Goal: Transaction & Acquisition: Purchase product/service

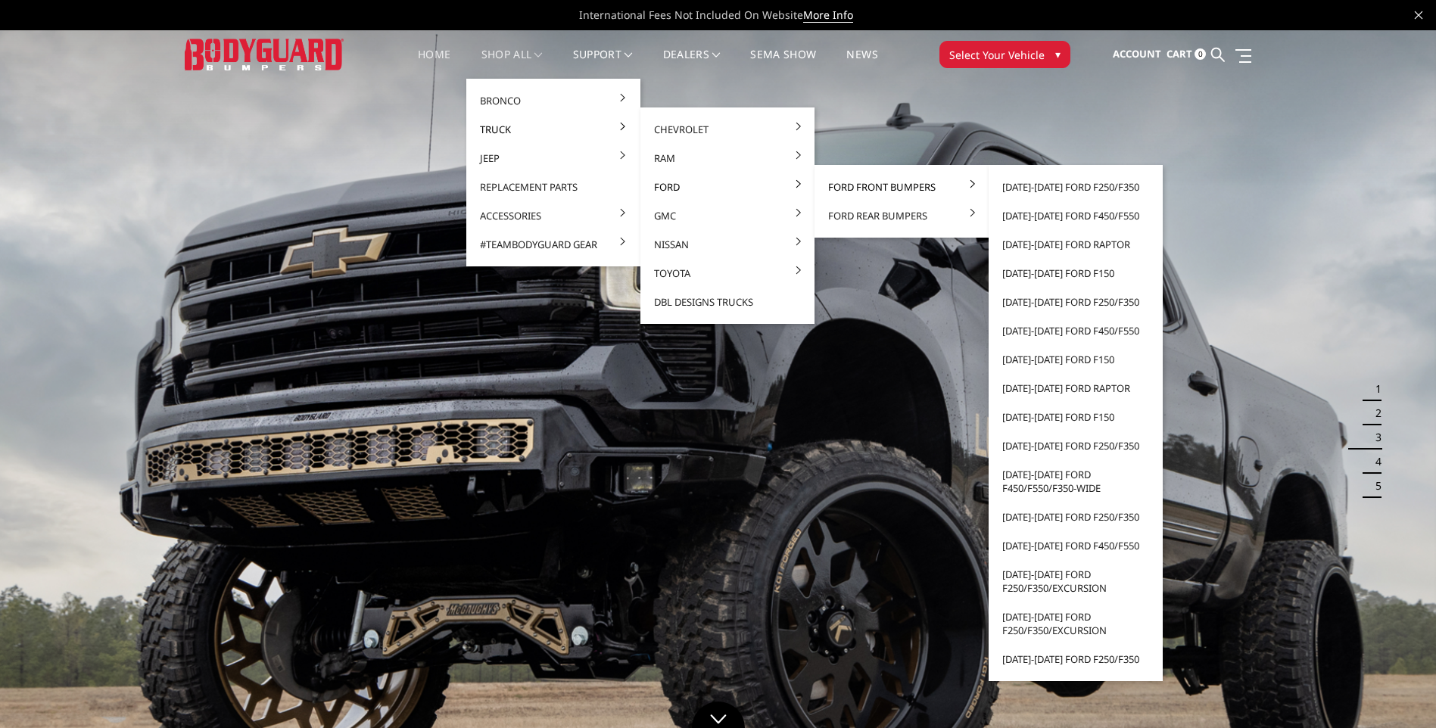
click at [833, 184] on link "Ford Front Bumpers" at bounding box center [901, 187] width 162 height 29
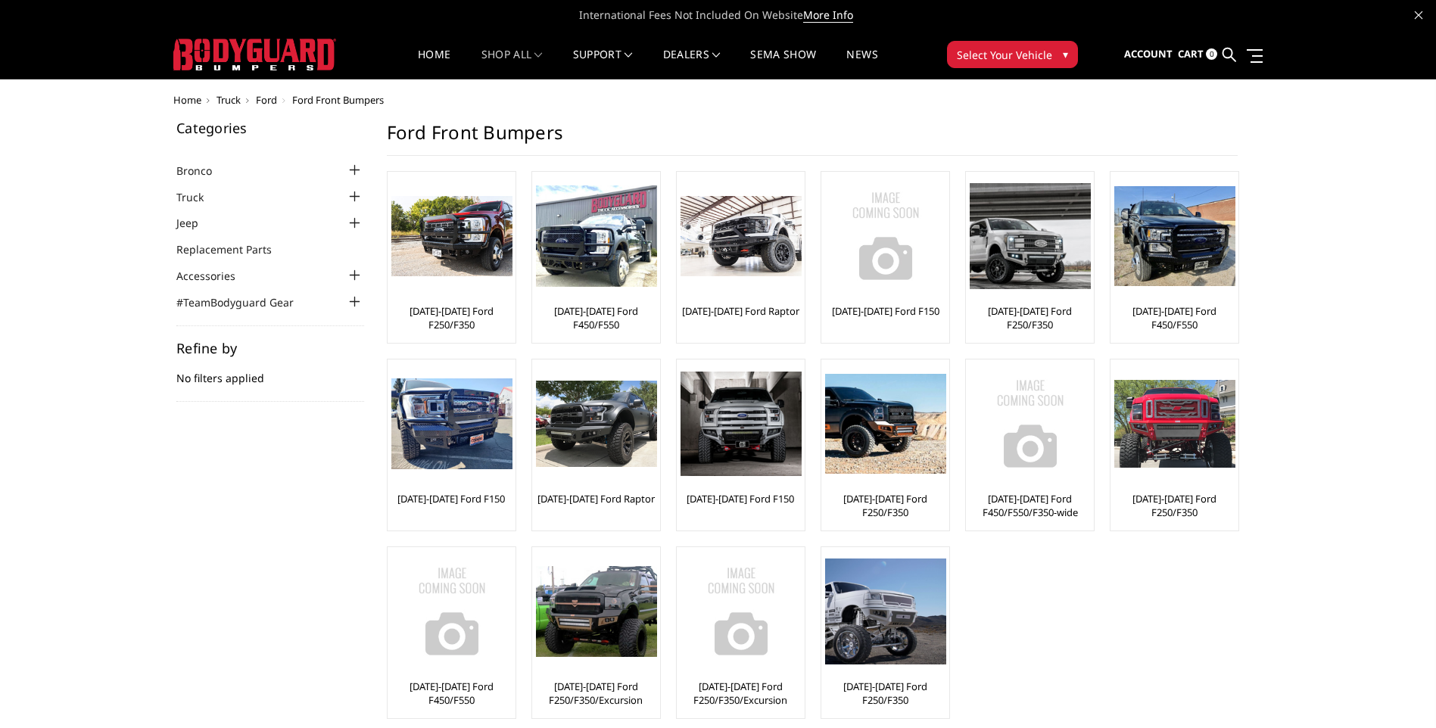
click at [357, 198] on div at bounding box center [355, 197] width 18 height 18
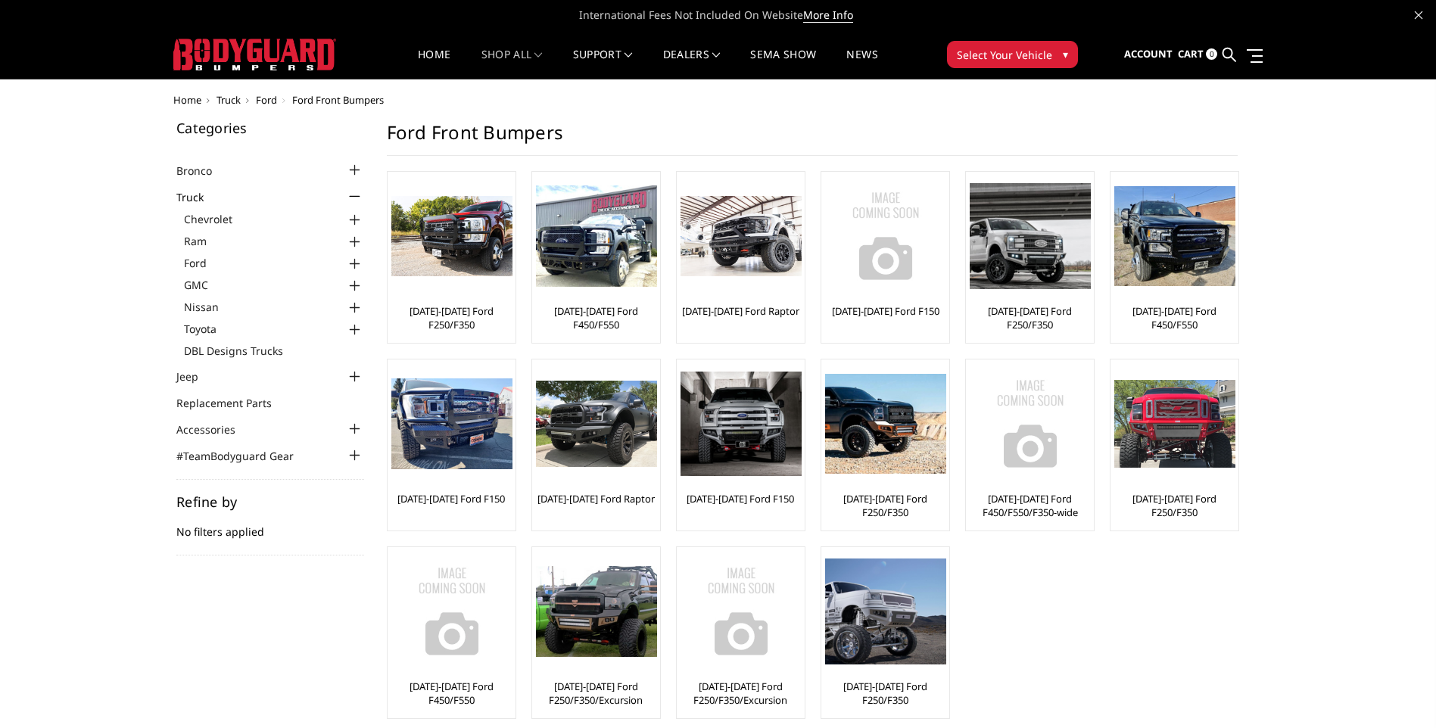
click at [353, 267] on div at bounding box center [355, 264] width 18 height 18
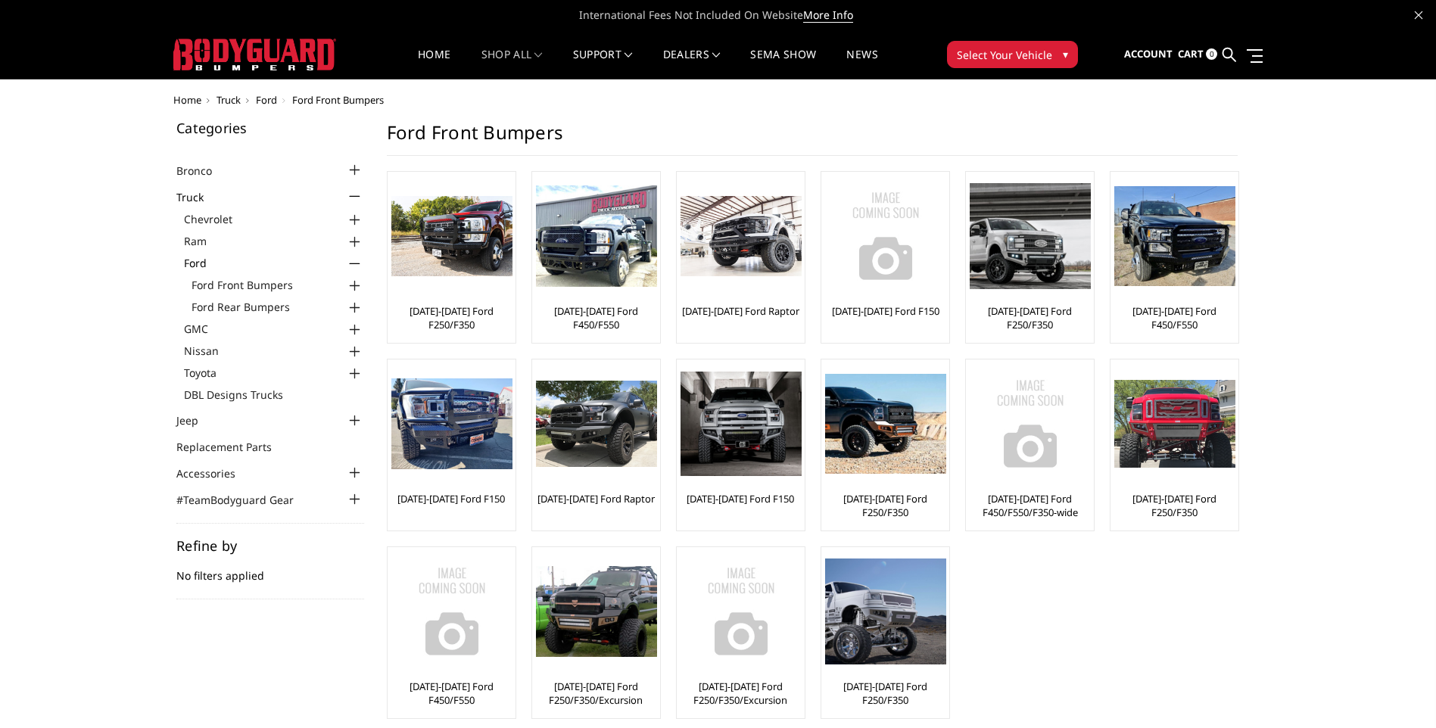
click at [357, 284] on div at bounding box center [355, 286] width 18 height 18
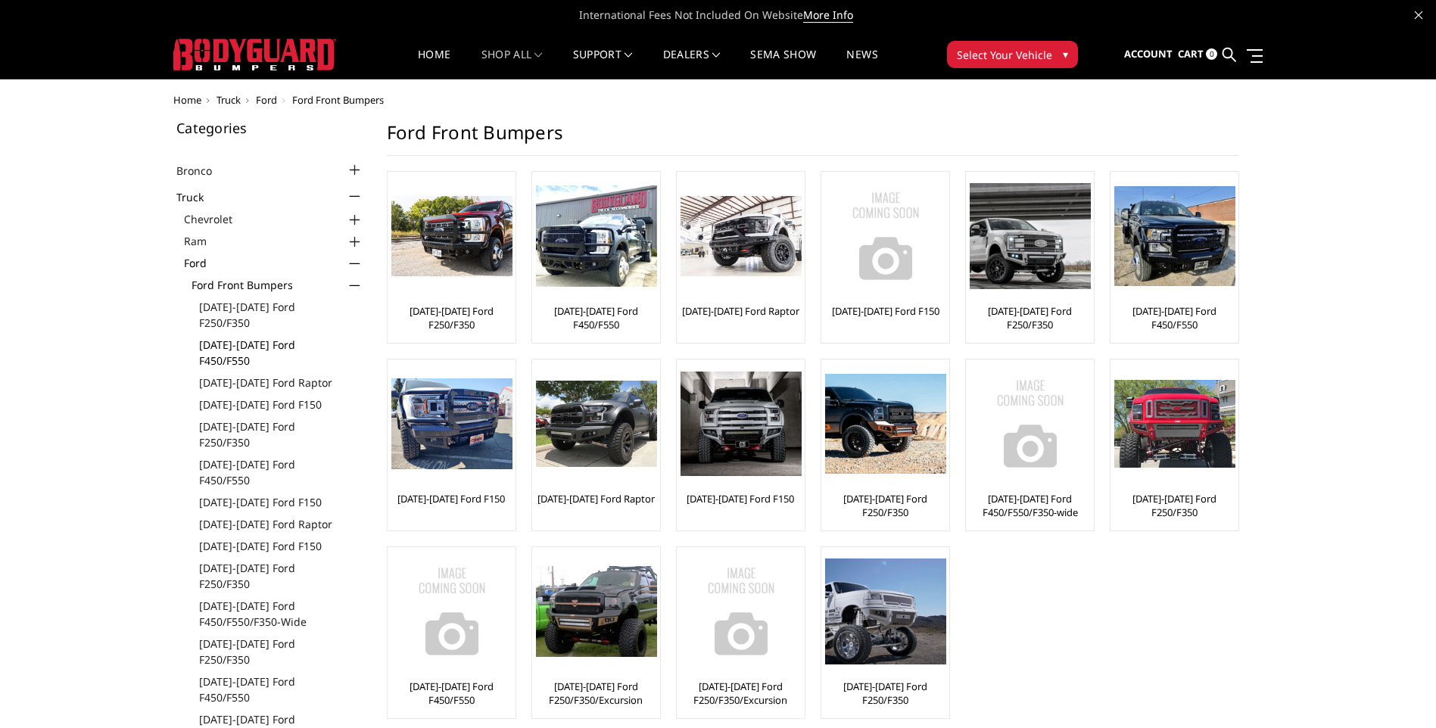
click at [283, 337] on link "[DATE]-[DATE] Ford F450/F550" at bounding box center [281, 353] width 165 height 32
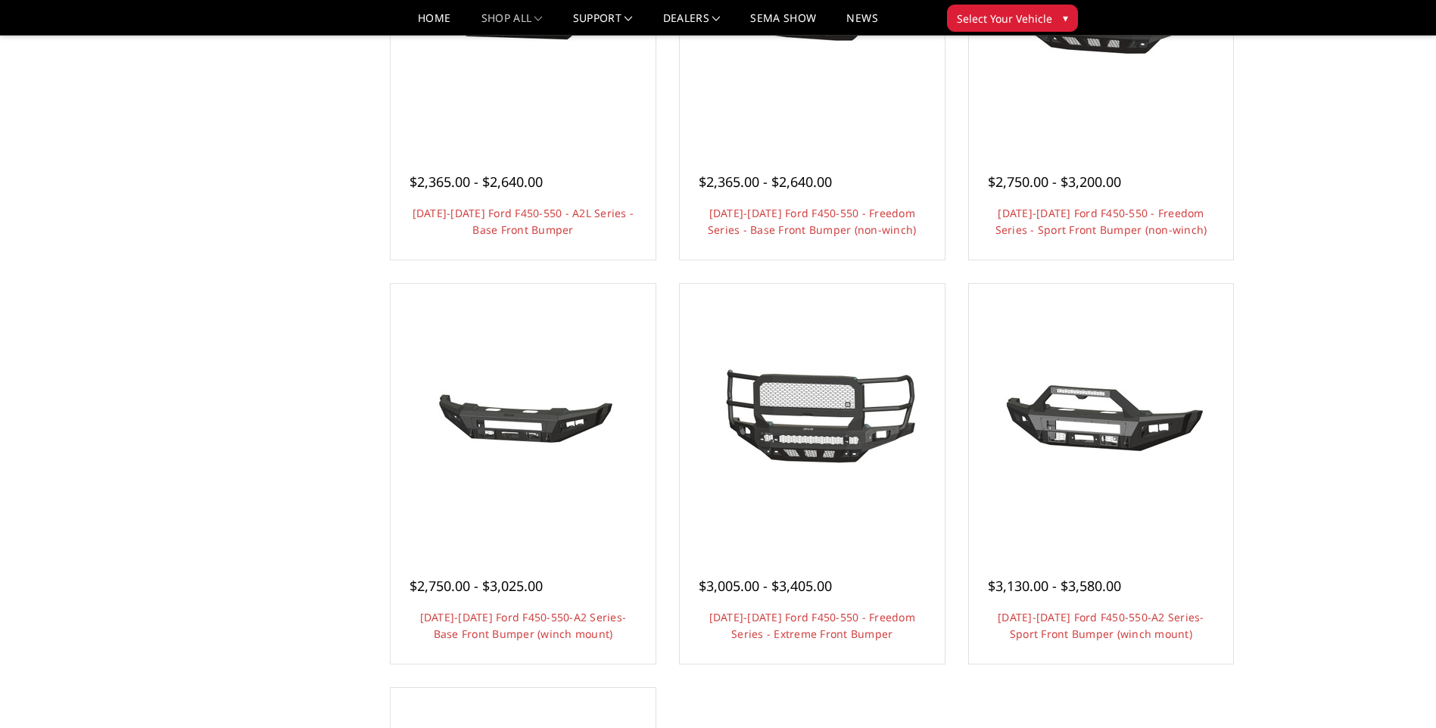
scroll to position [833, 0]
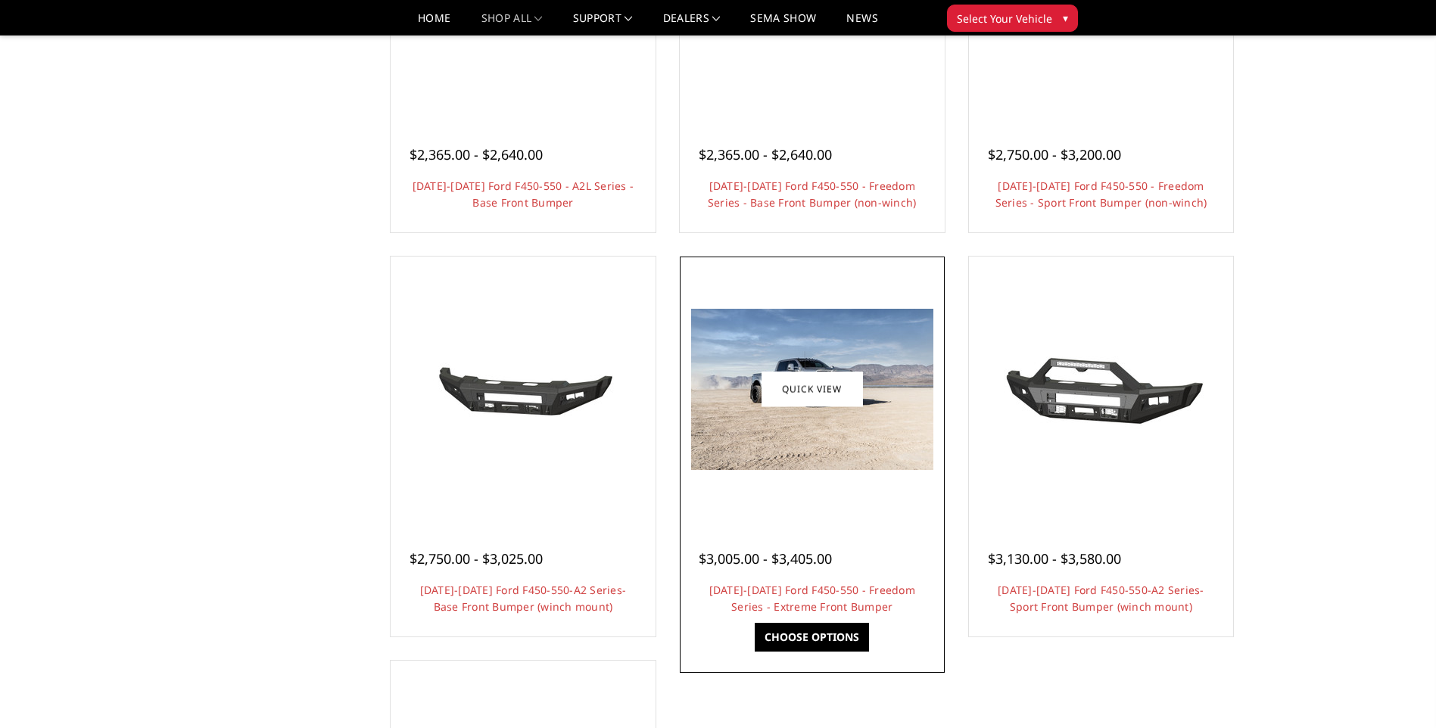
click at [819, 355] on img at bounding box center [812, 389] width 242 height 161
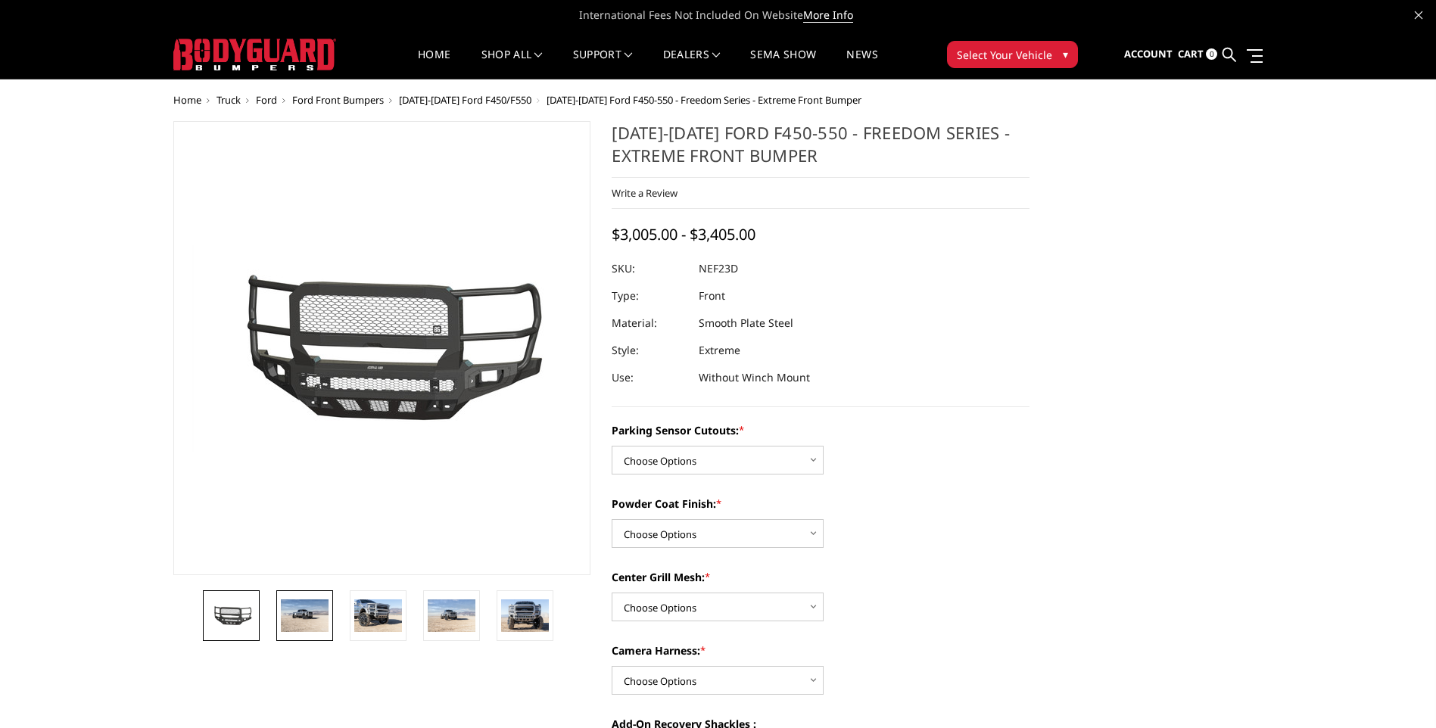
click at [291, 605] on img at bounding box center [305, 615] width 48 height 32
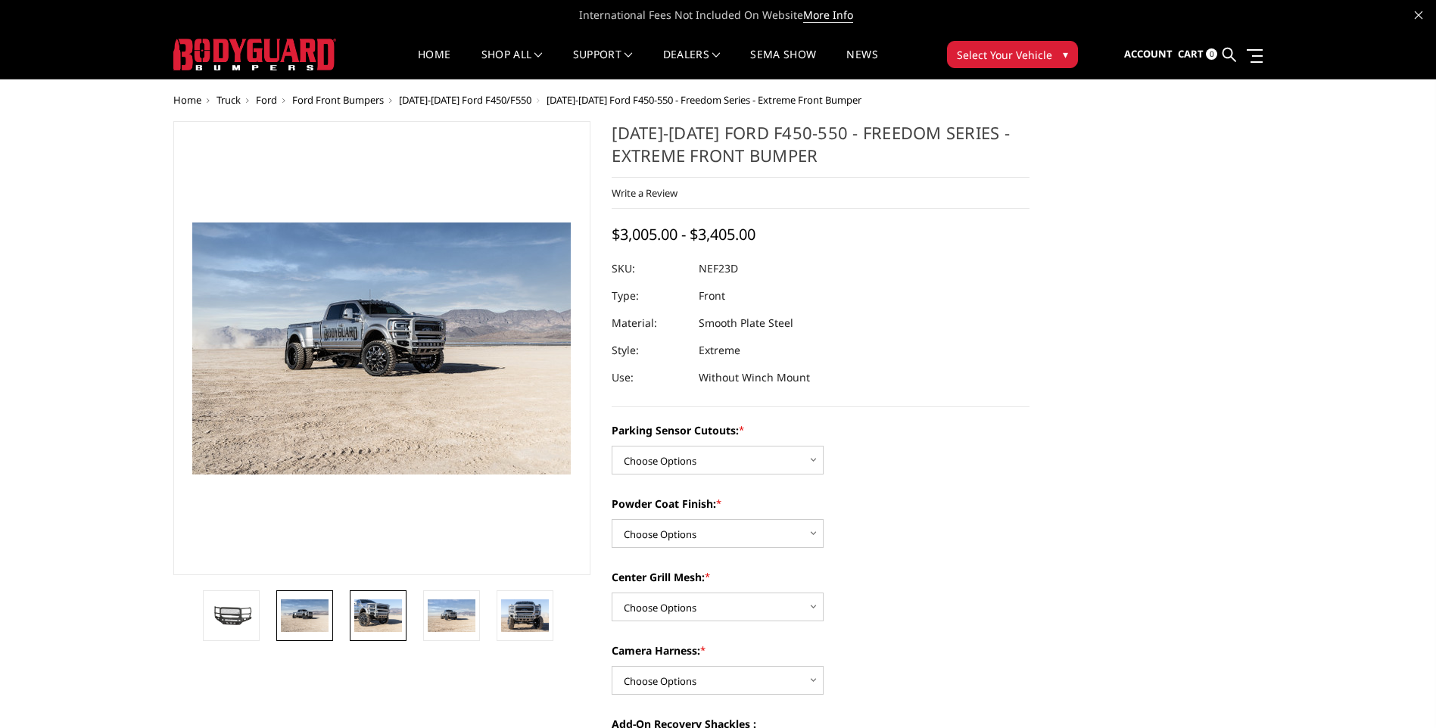
click at [381, 606] on img at bounding box center [378, 615] width 48 height 32
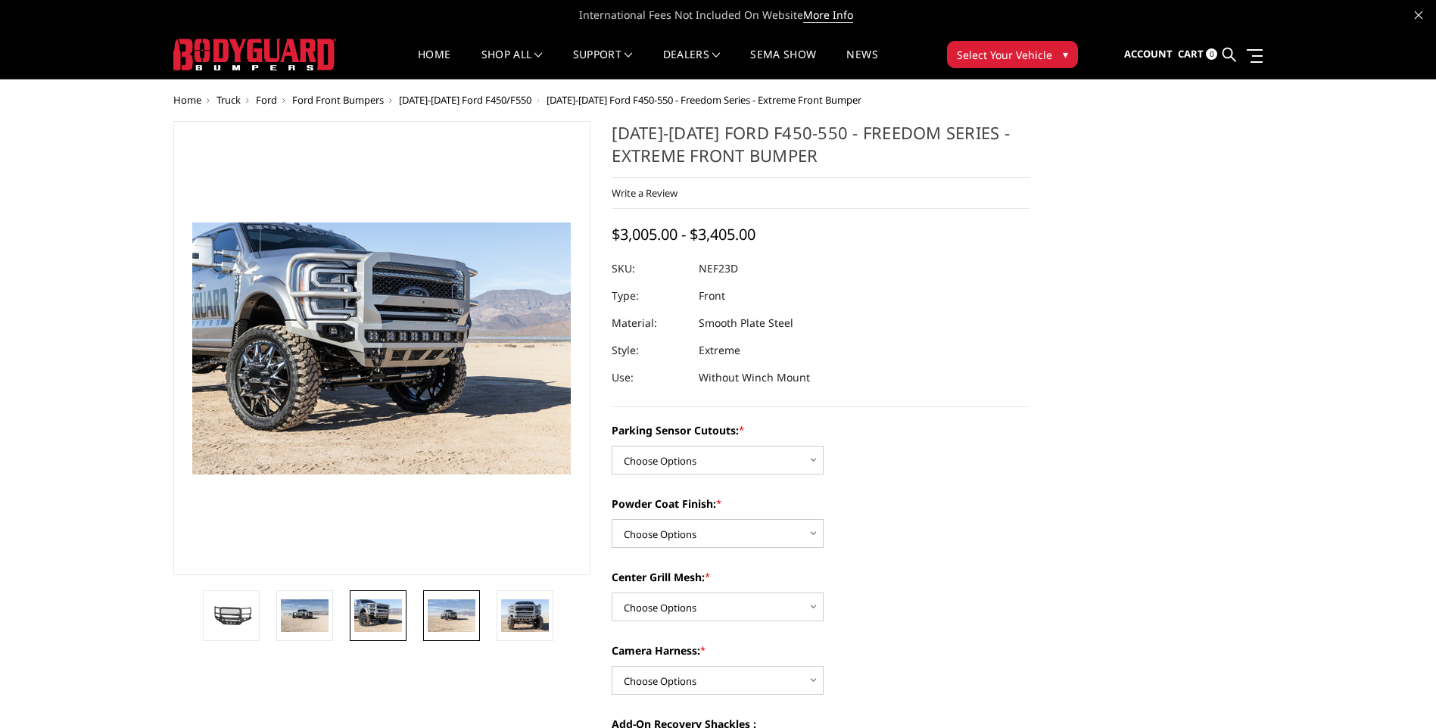
click at [435, 609] on img at bounding box center [452, 615] width 48 height 32
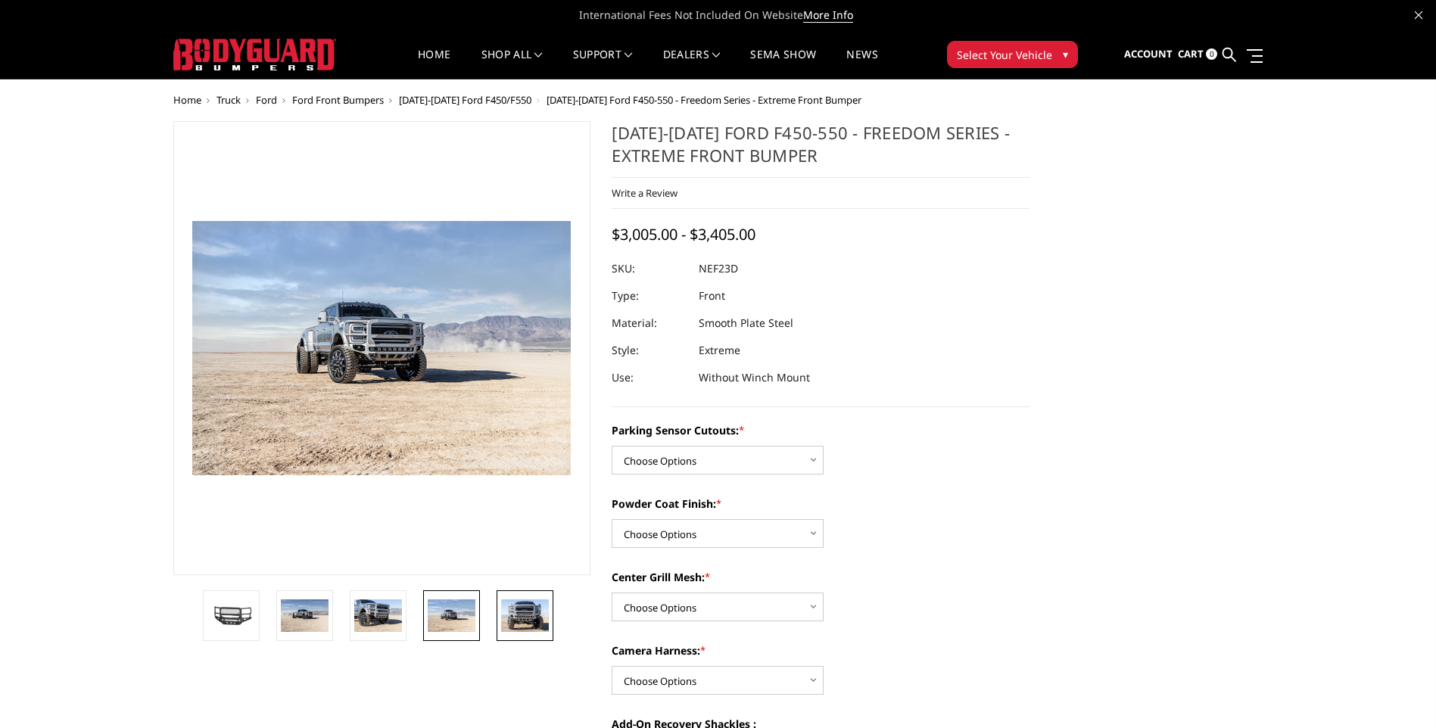
click at [525, 618] on img at bounding box center [525, 615] width 48 height 32
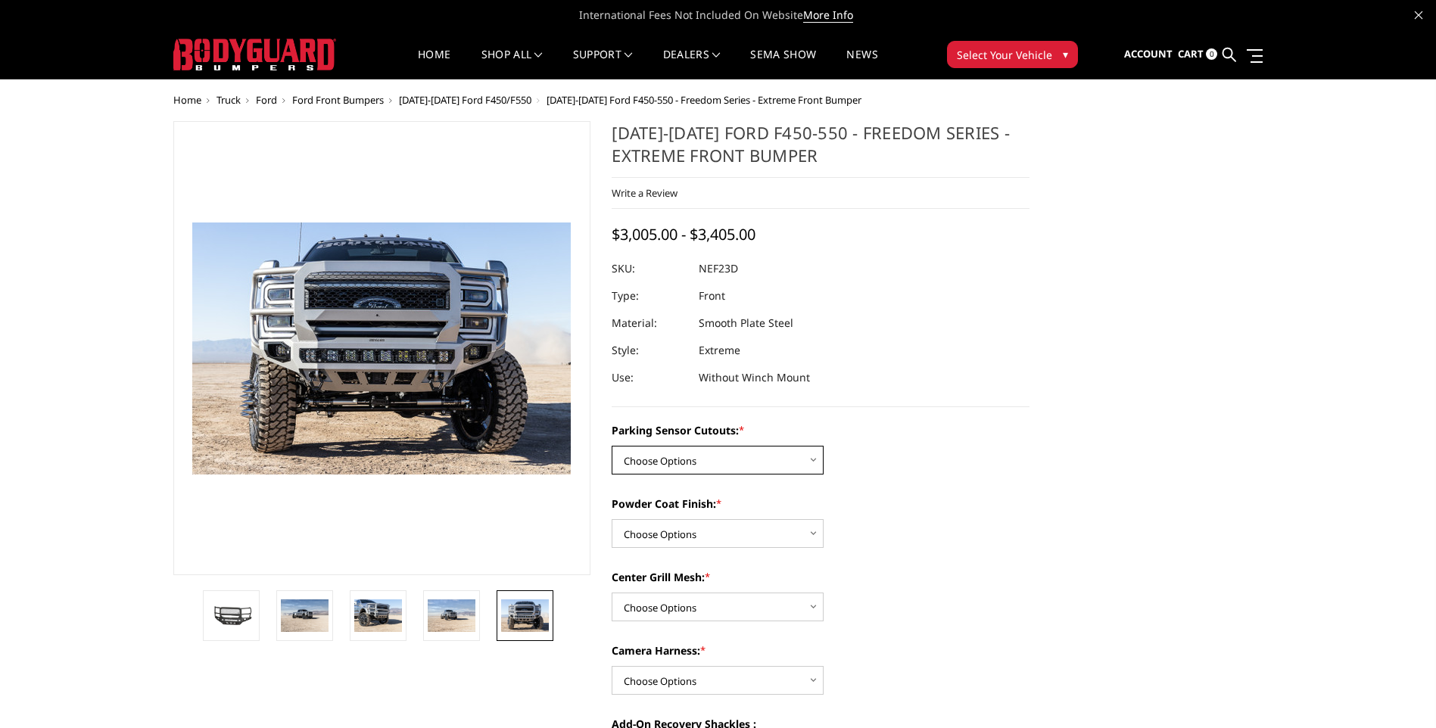
click at [641, 452] on select "Choose Options No - Without Parking Sensor Cutouts Yes - With Parking Sensor Cu…" at bounding box center [718, 460] width 212 height 29
select select "2591"
click at [612, 446] on select "Choose Options No - Without Parking Sensor Cutouts Yes - With Parking Sensor Cu…" at bounding box center [718, 460] width 212 height 29
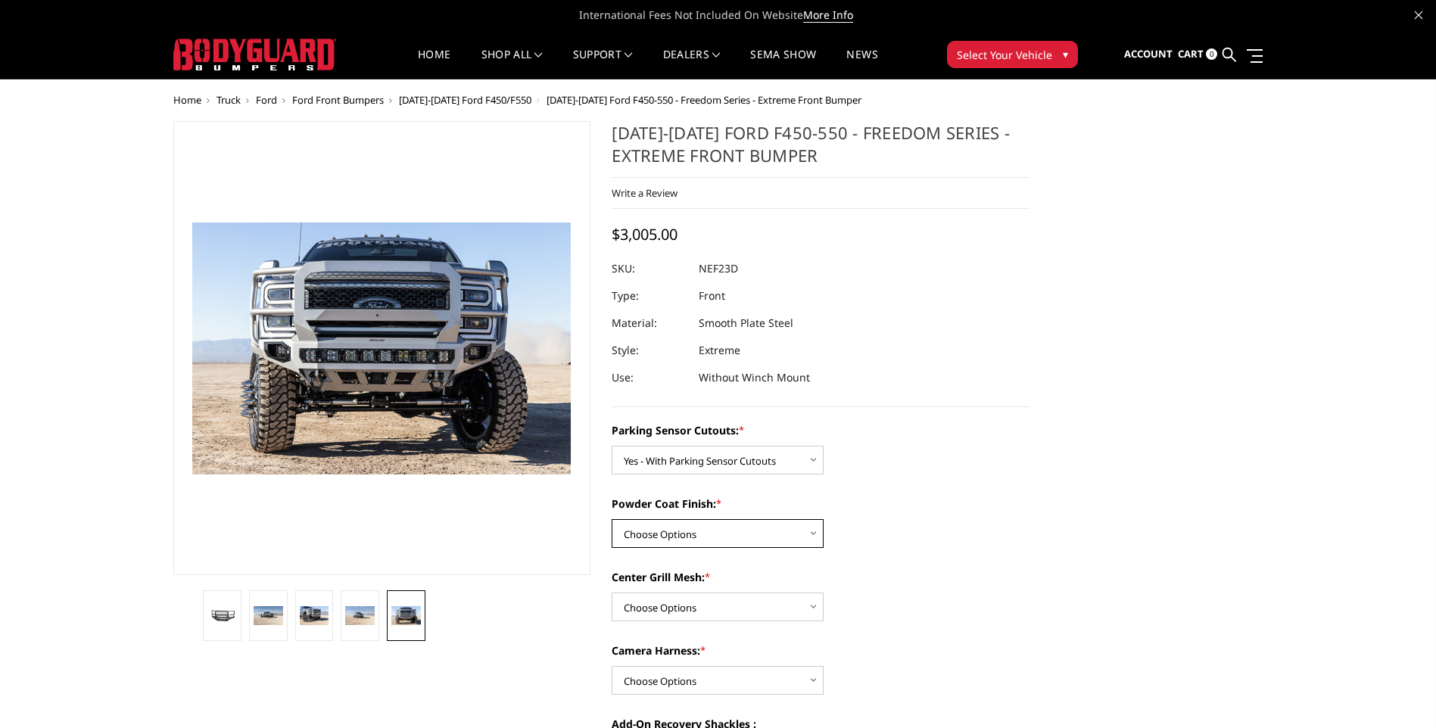
click at [661, 530] on select "Choose Options Bare Metal Textured Black Powder Coat" at bounding box center [718, 533] width 212 height 29
click at [612, 519] on select "Choose Options Bare Metal Textured Black Powder Coat" at bounding box center [718, 533] width 212 height 29
click at [706, 534] on select "Choose Options Bare Metal Textured Black Powder Coat" at bounding box center [718, 533] width 212 height 29
click at [612, 519] on select "Choose Options Bare Metal Textured Black Powder Coat" at bounding box center [718, 533] width 212 height 29
click at [667, 542] on select "Choose Options Bare Metal Textured Black Powder Coat" at bounding box center [718, 533] width 212 height 29
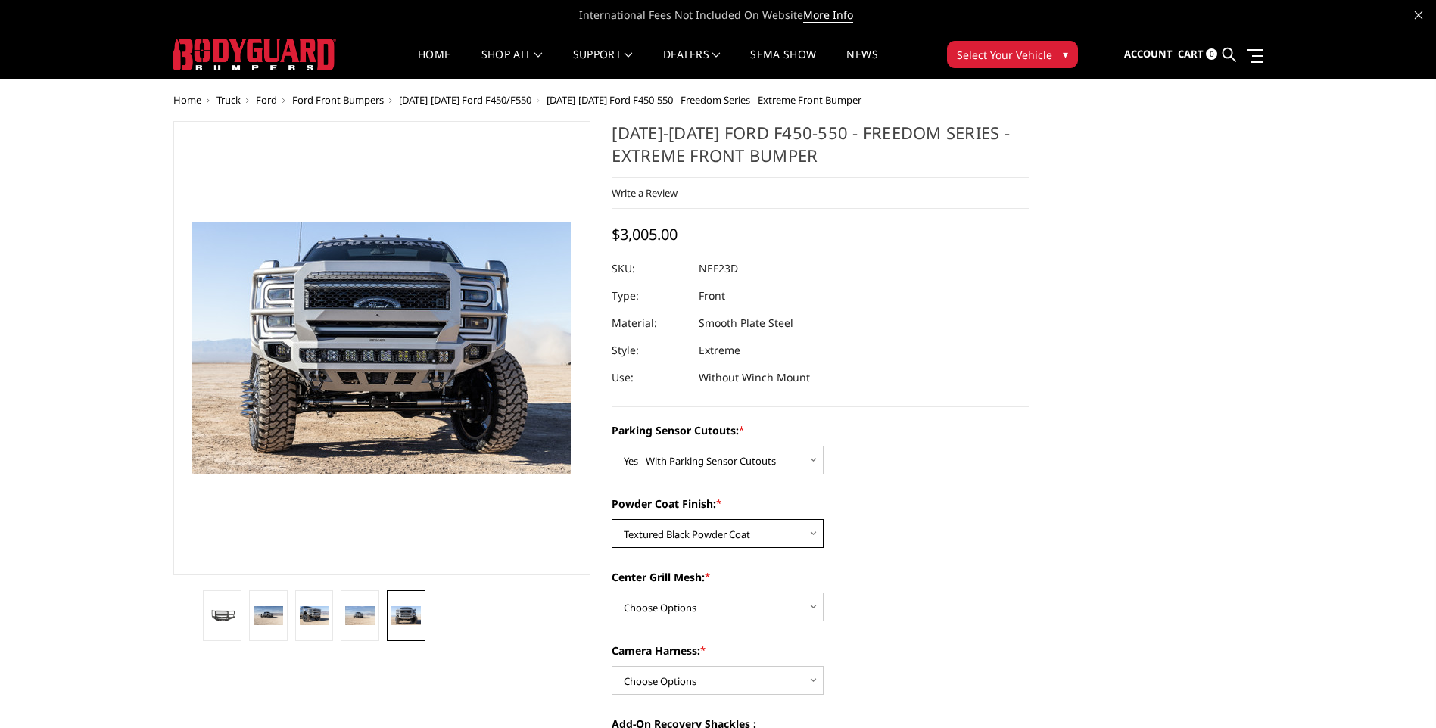
select select "2592"
click at [612, 519] on select "Choose Options Bare Metal Textured Black Powder Coat" at bounding box center [718, 533] width 212 height 29
click at [655, 606] on select "Choose Options With Center Grill Mesh Without Center Grill Mesh" at bounding box center [718, 607] width 212 height 29
select select "2595"
click at [612, 593] on select "Choose Options With Center Grill Mesh Without Center Grill Mesh" at bounding box center [718, 607] width 212 height 29
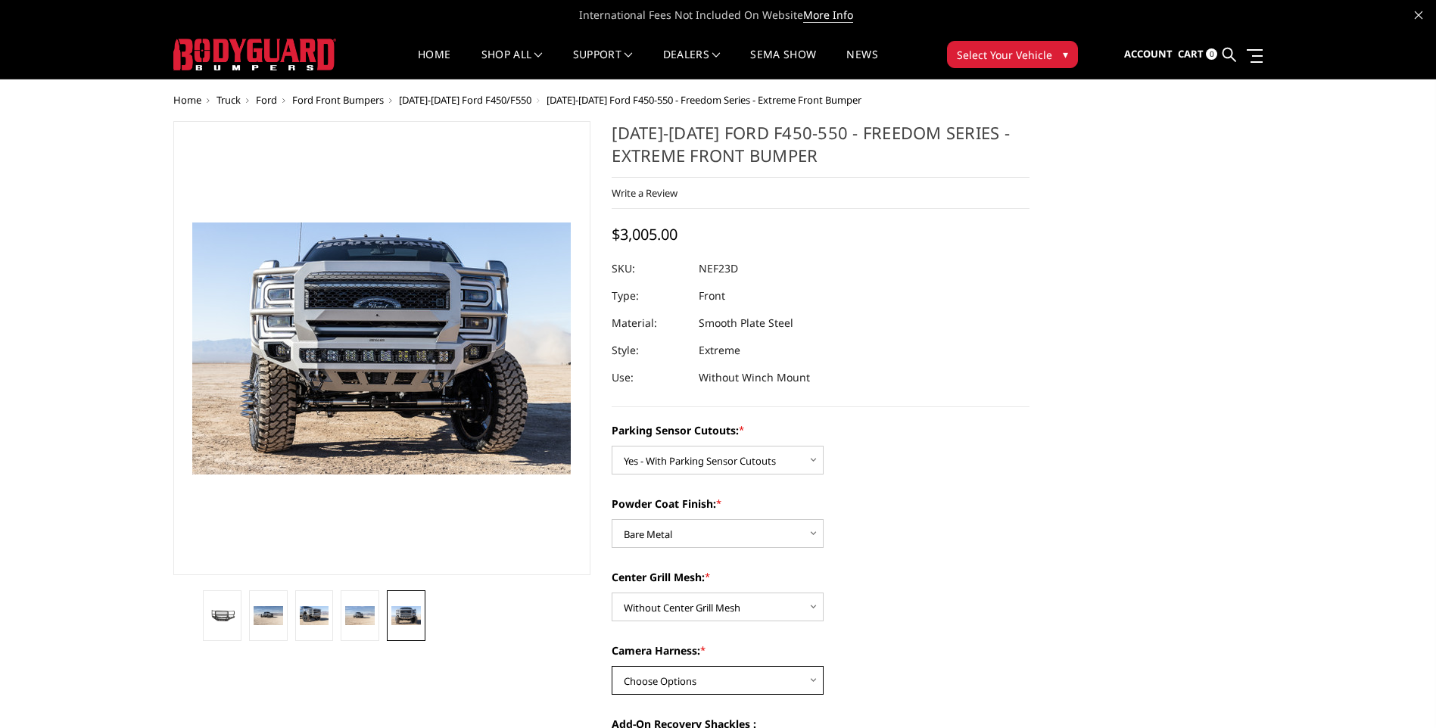
click at [671, 680] on select "Choose Options WITH Camera Harness WITHOUT Camera Harness" at bounding box center [718, 680] width 212 height 29
select select "2596"
click at [612, 666] on select "Choose Options WITH Camera Harness WITHOUT Camera Harness" at bounding box center [718, 680] width 212 height 29
click at [886, 579] on label "Center Grill Mesh: *" at bounding box center [821, 577] width 418 height 16
click at [823, 593] on select "Choose Options With Center Grill Mesh Without Center Grill Mesh" at bounding box center [718, 607] width 212 height 29
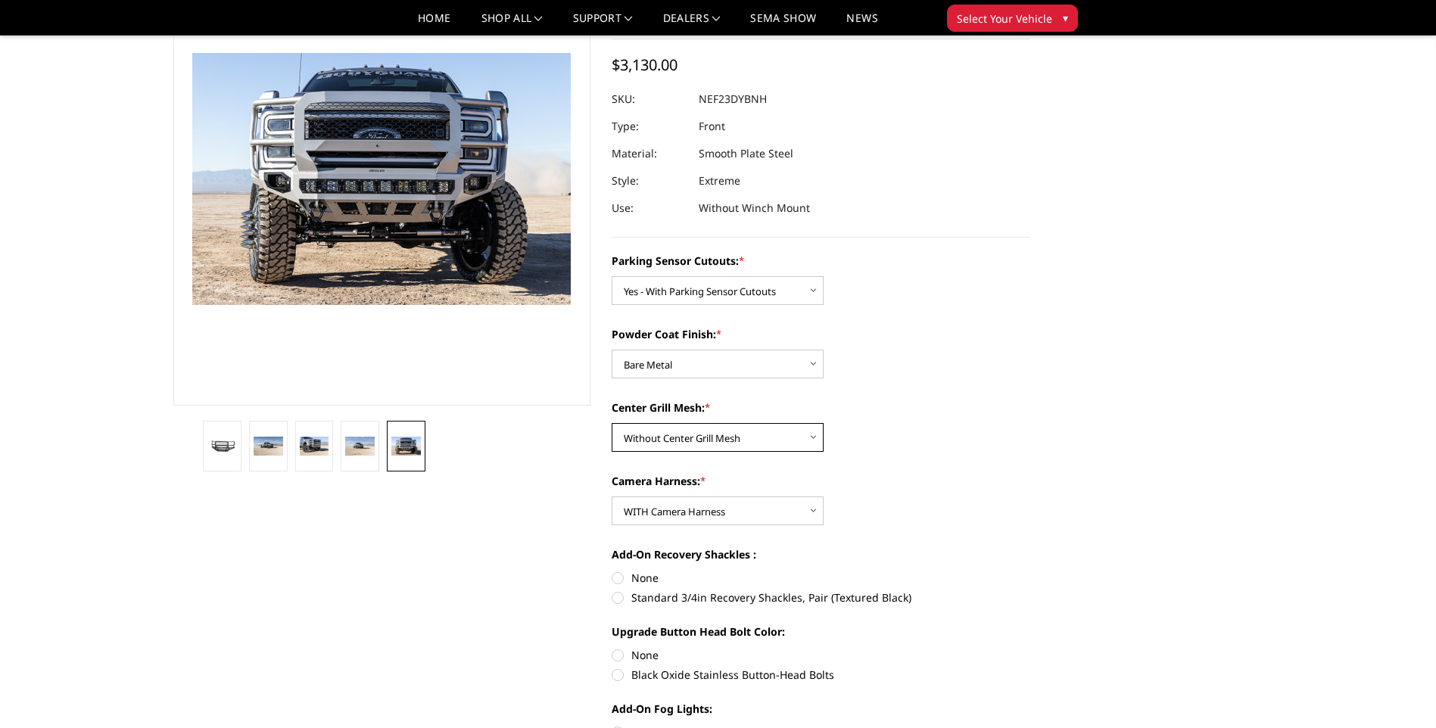
scroll to position [151, 0]
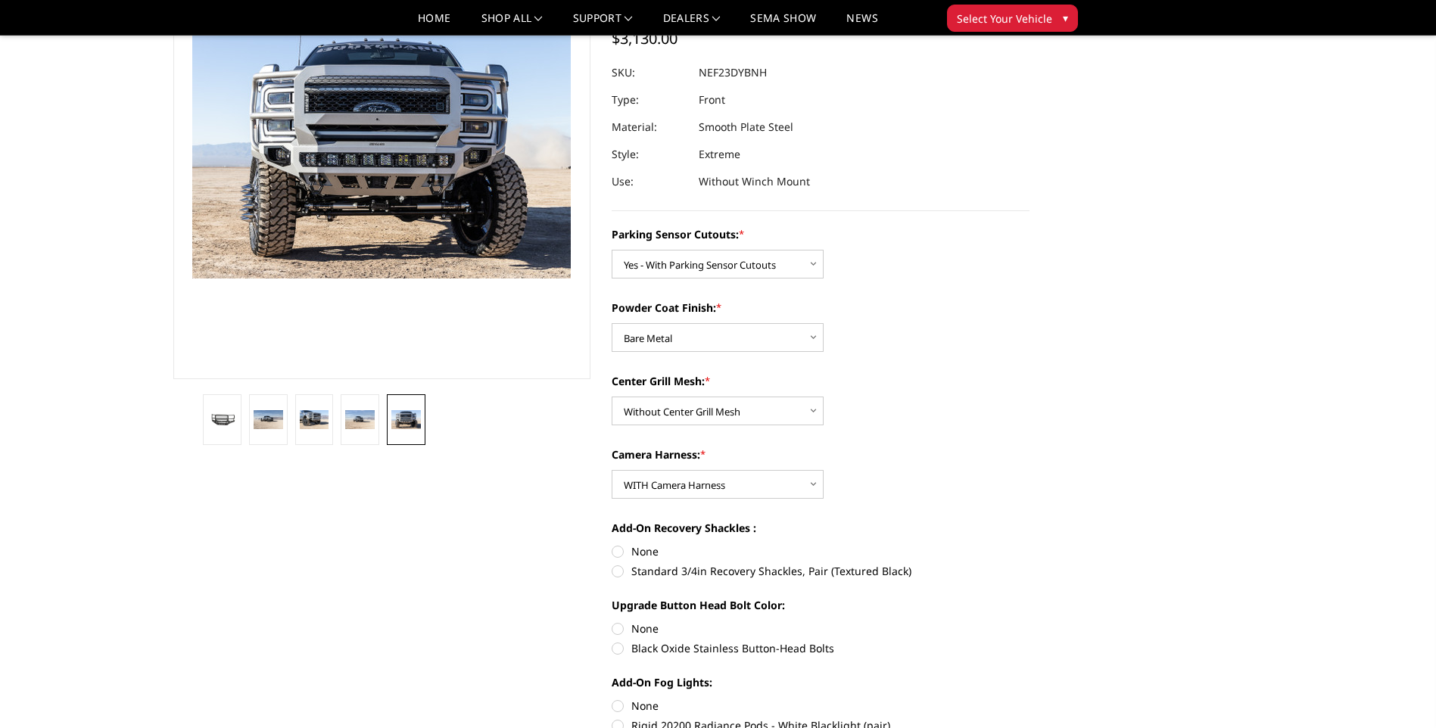
click at [620, 571] on label "Standard 3/4in Recovery Shackles, Pair (Textured Black)" at bounding box center [821, 571] width 418 height 16
click at [1029, 544] on input "Standard 3/4in Recovery Shackles, Pair (Textured Black)" at bounding box center [1029, 543] width 1 height 1
radio input "true"
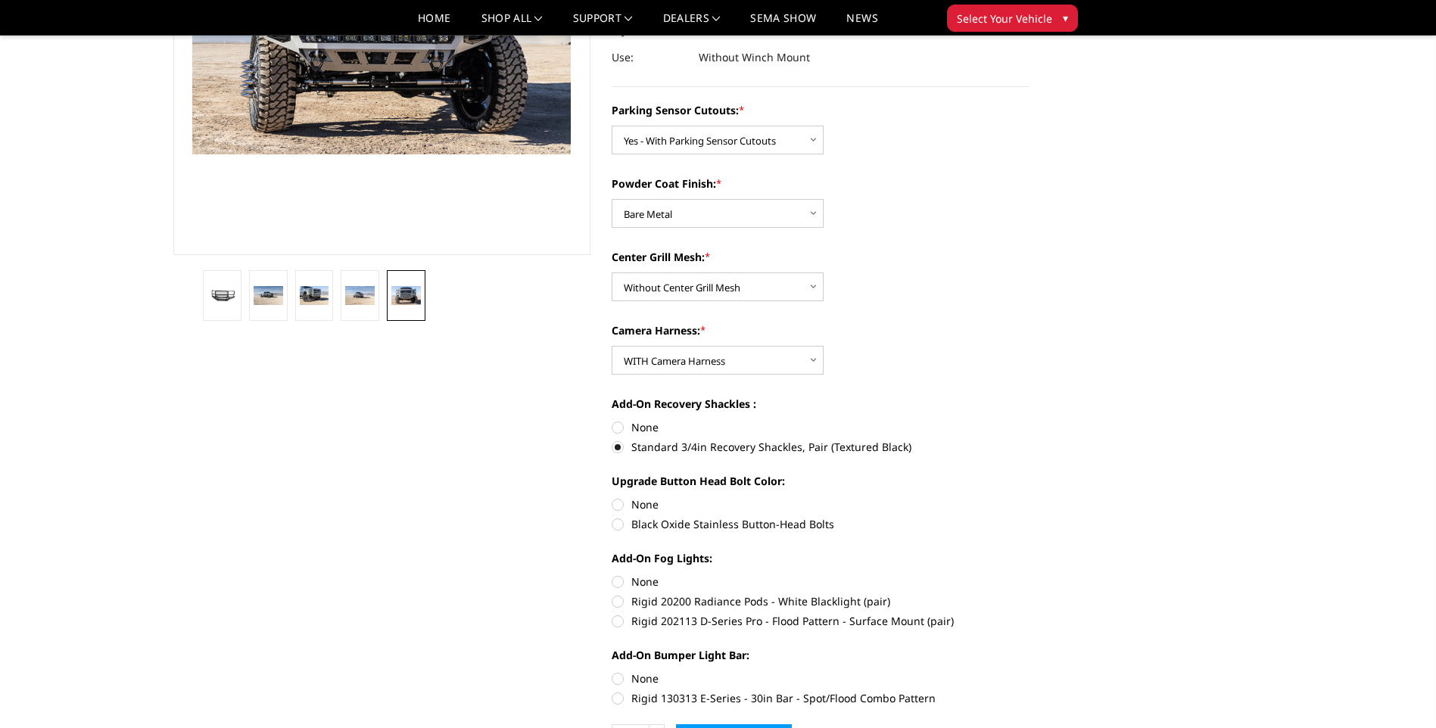
scroll to position [303, 0]
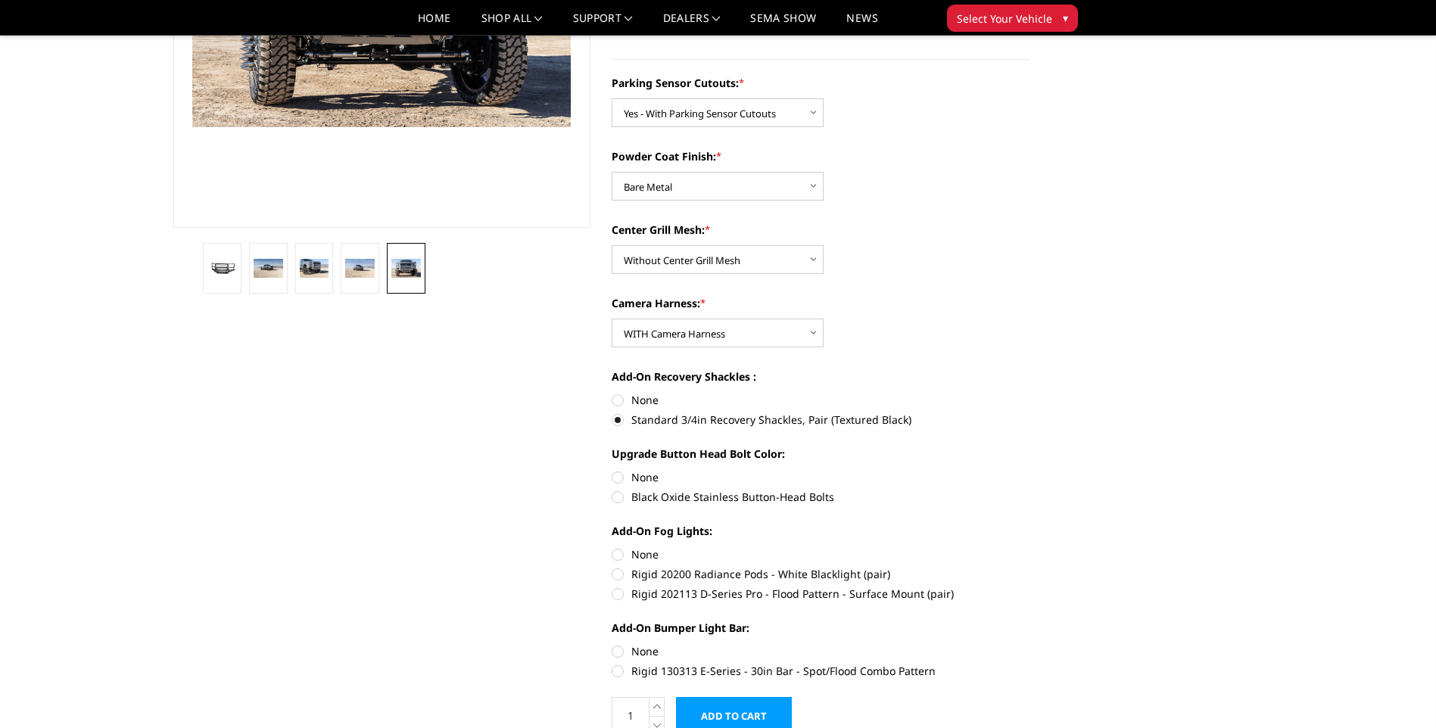
click at [620, 574] on label "Rigid 20200 Radiance Pods - White Blacklight (pair)" at bounding box center [821, 574] width 418 height 16
click at [1029, 547] on input "Rigid 20200 Radiance Pods - White Blacklight (pair)" at bounding box center [1029, 546] width 1 height 1
radio input "true"
click at [623, 591] on label "Rigid 202113 D-Series Pro - Flood Pattern - Surface Mount (pair)" at bounding box center [821, 594] width 418 height 16
click at [1029, 567] on input "Rigid 202113 D-Series Pro - Flood Pattern - Surface Mount (pair)" at bounding box center [1029, 566] width 1 height 1
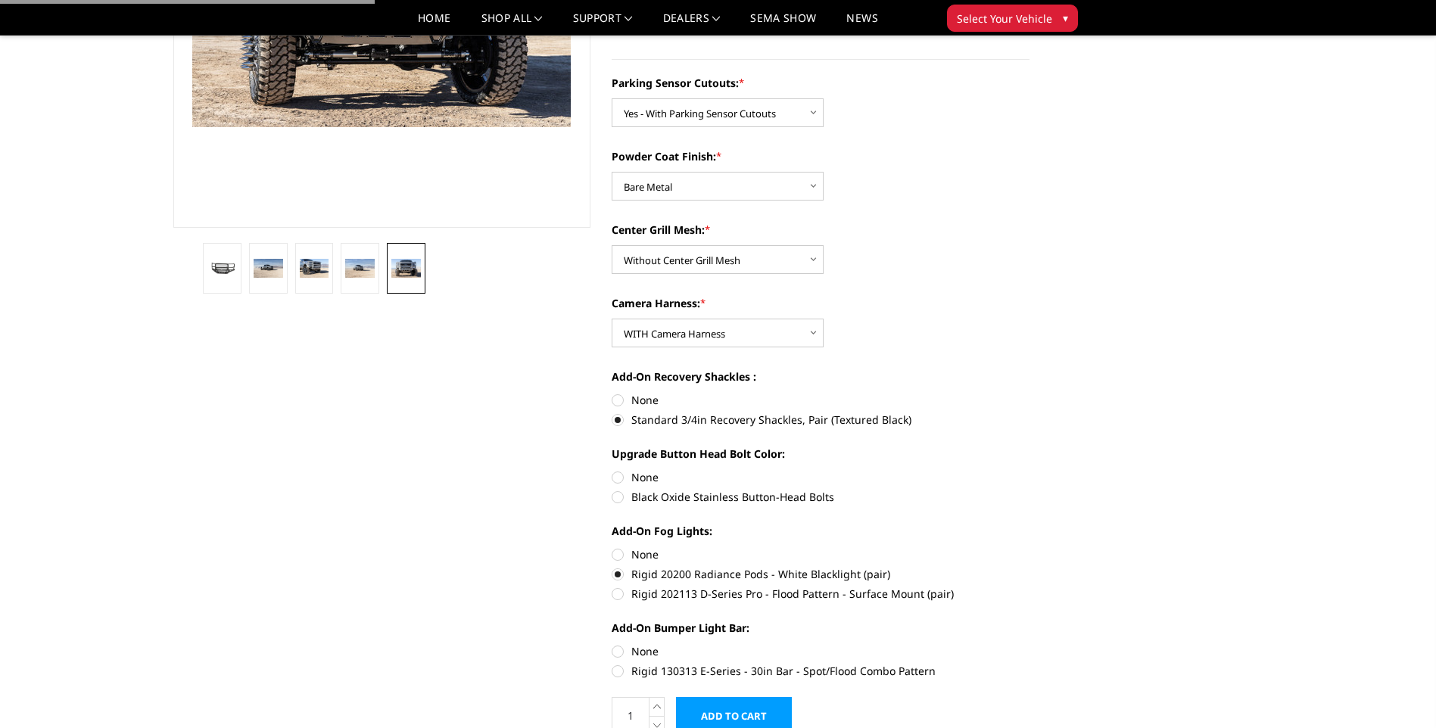
radio input "true"
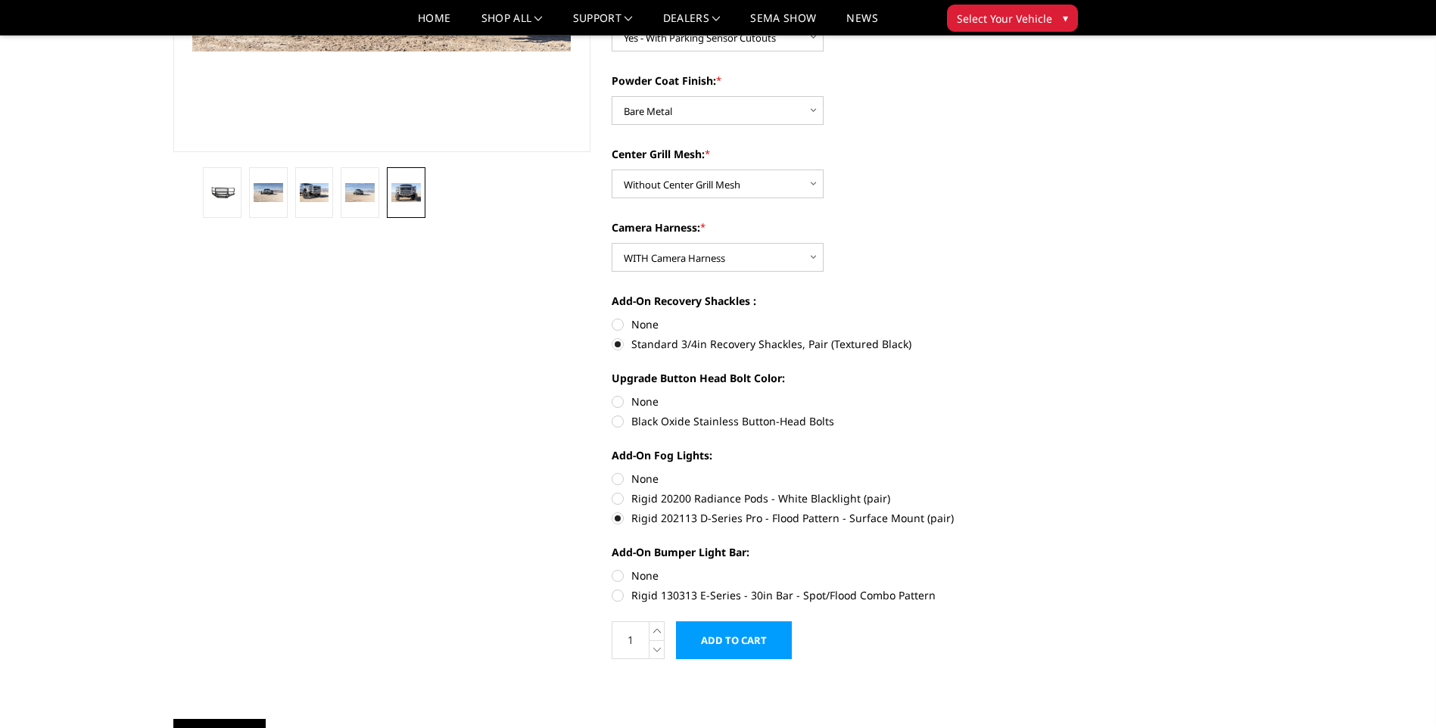
click at [620, 595] on label "Rigid 130313 E-Series - 30in Bar - Spot/Flood Combo Pattern" at bounding box center [821, 595] width 418 height 16
click at [1029, 568] on input "Rigid 130313 E-Series - 30in Bar - Spot/Flood Combo Pattern" at bounding box center [1029, 568] width 1 height 1
radio input "true"
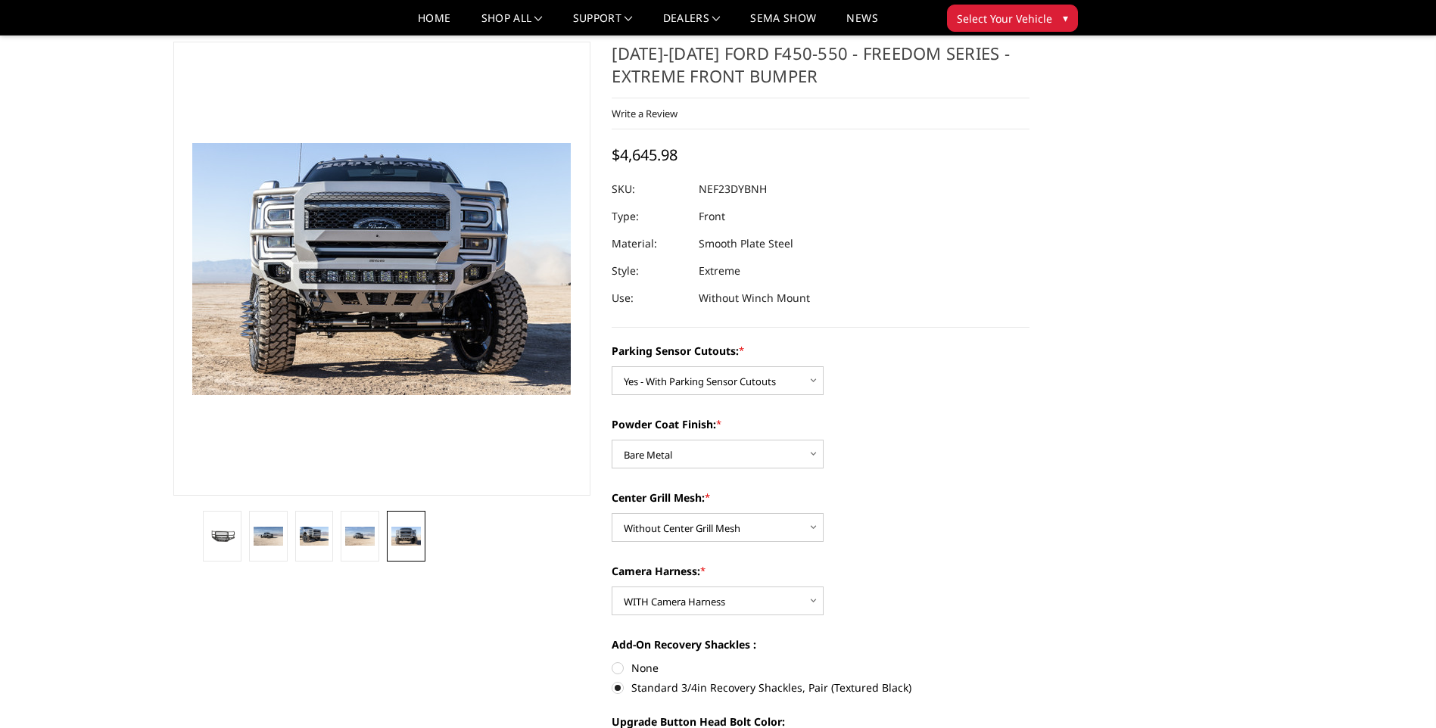
scroll to position [0, 0]
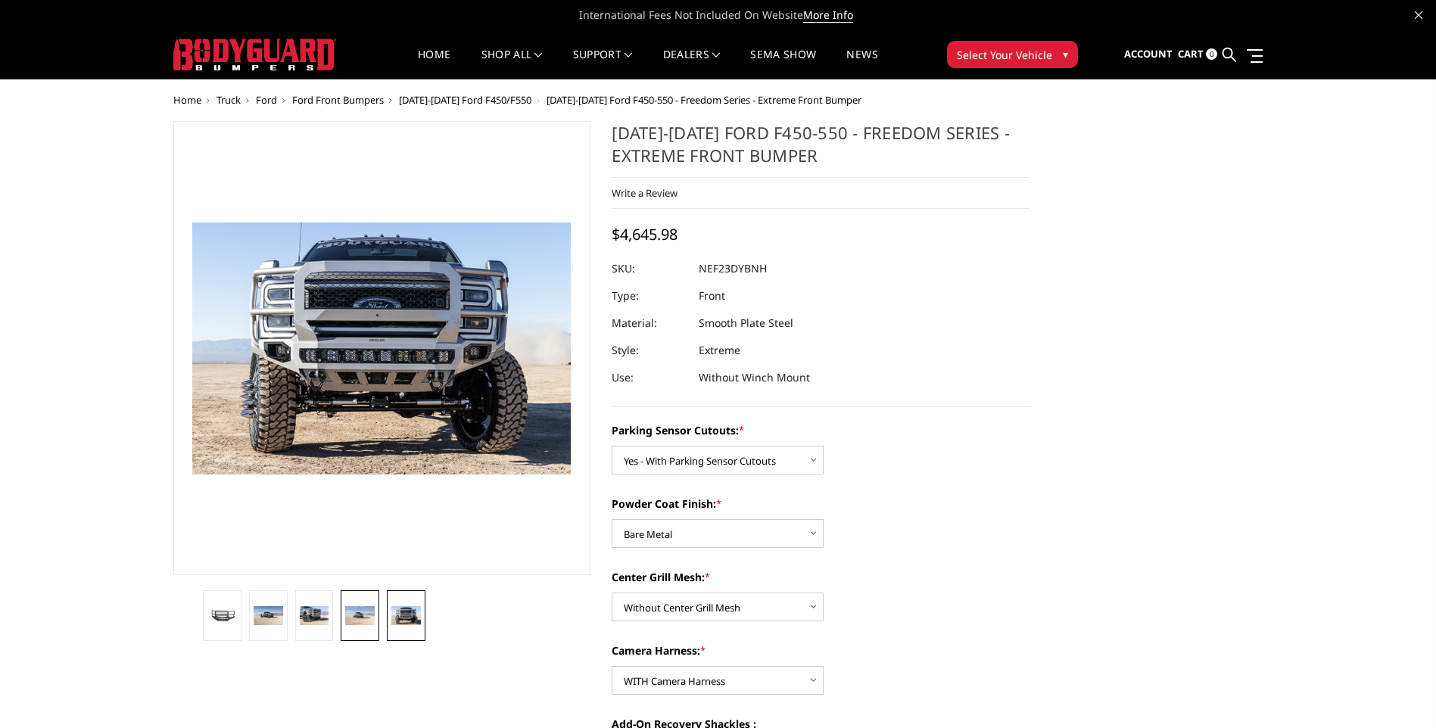
click at [366, 615] on img at bounding box center [360, 616] width 30 height 20
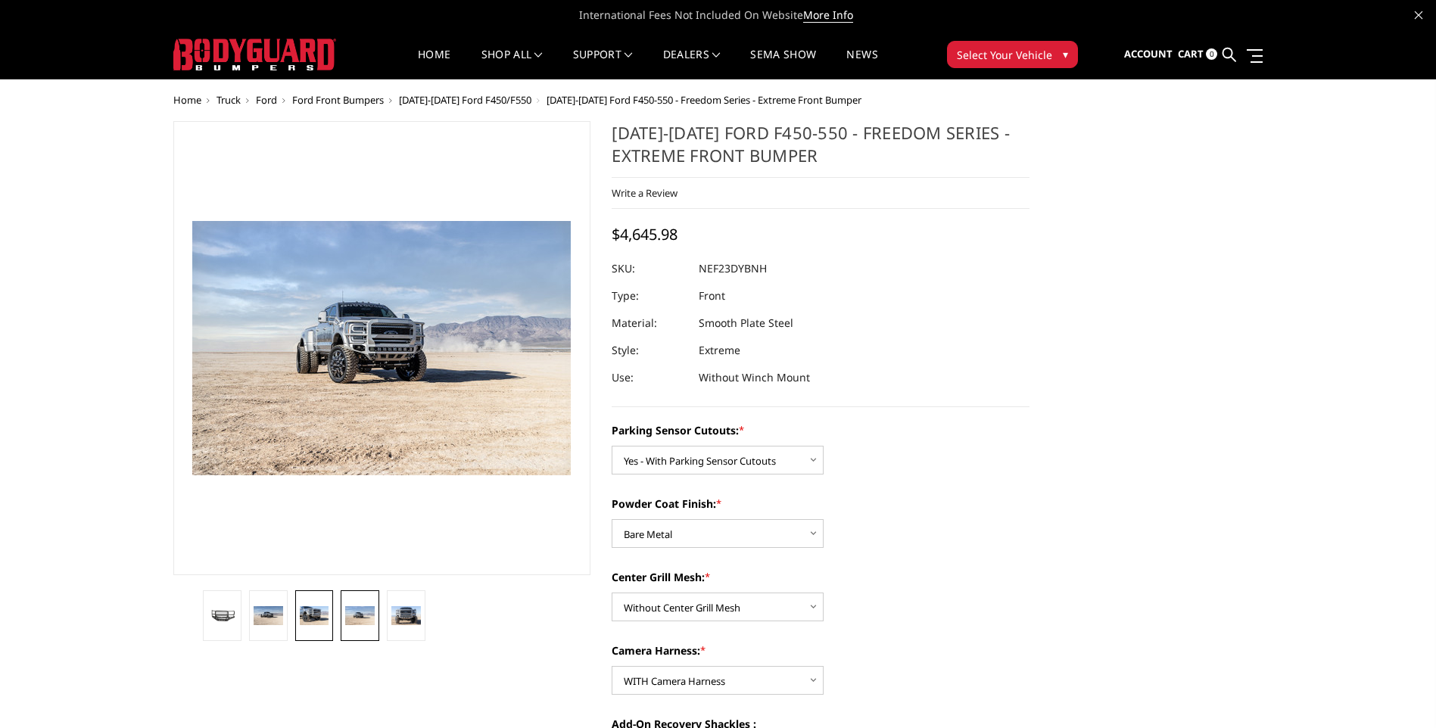
click at [321, 610] on img at bounding box center [315, 616] width 30 height 20
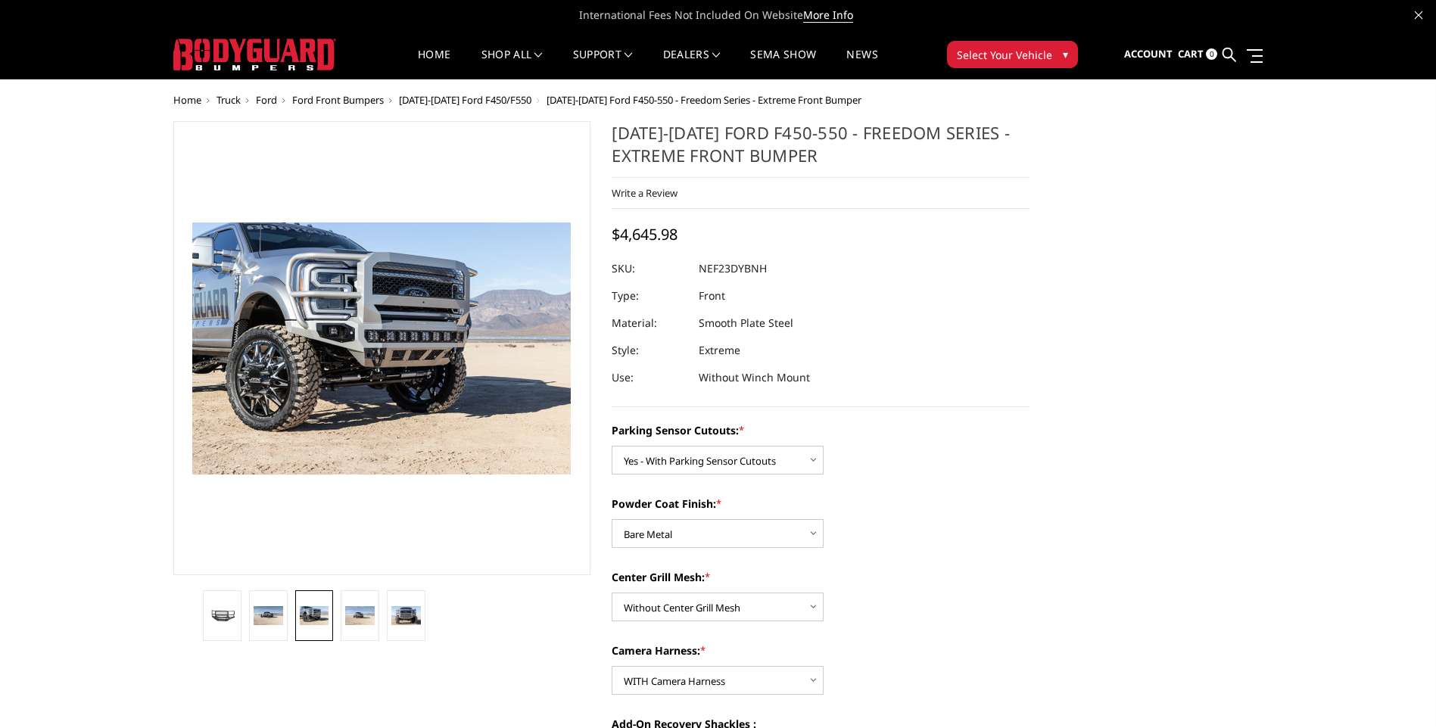
click at [297, 617] on link at bounding box center [314, 615] width 39 height 51
click at [276, 618] on img at bounding box center [269, 616] width 30 height 20
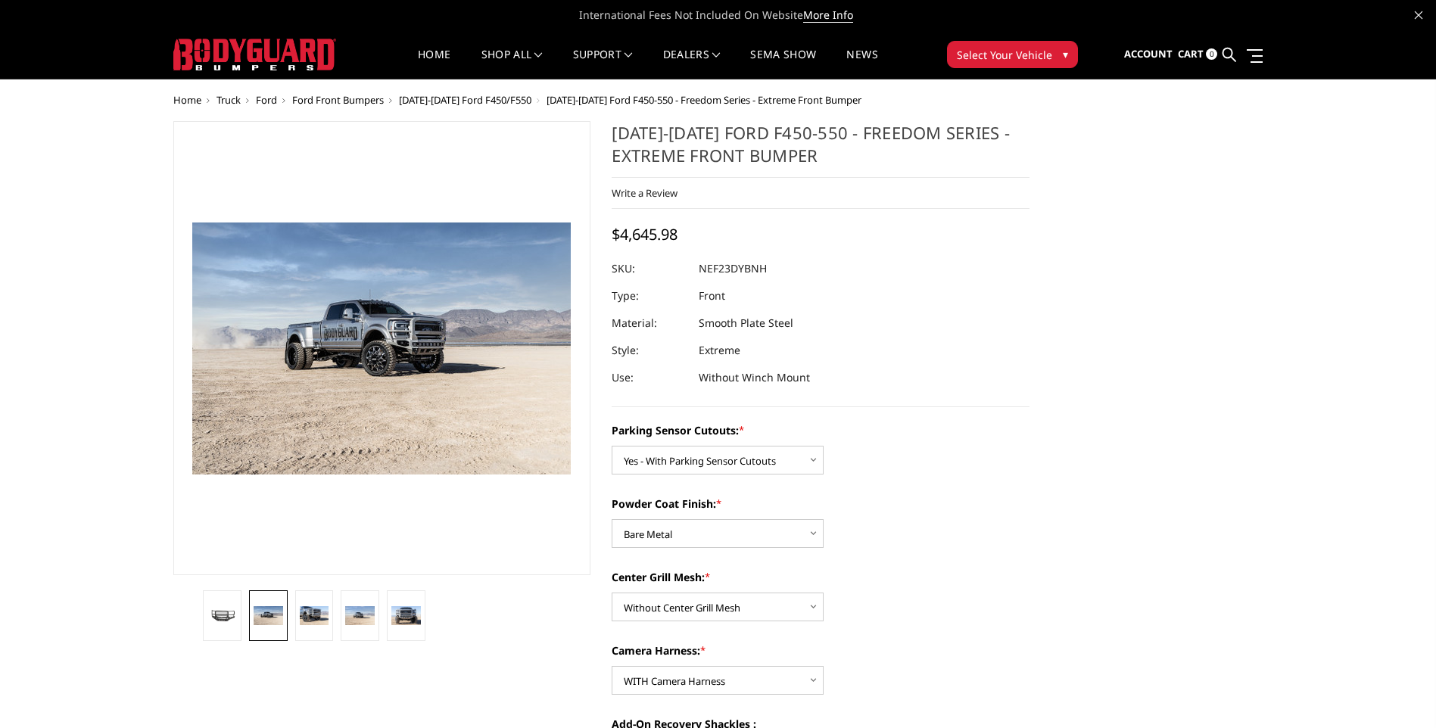
click at [242, 620] on li at bounding box center [223, 615] width 46 height 51
click at [228, 612] on img at bounding box center [222, 616] width 30 height 16
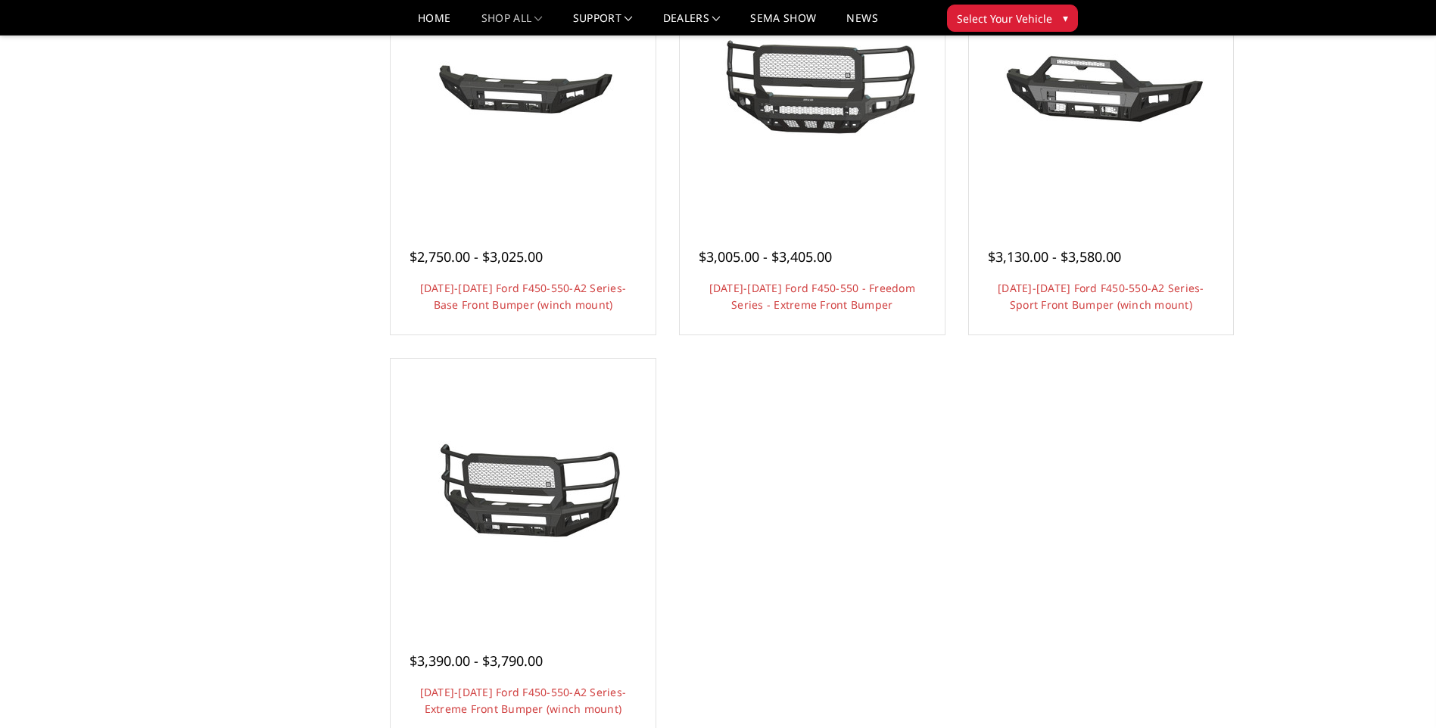
scroll to position [1135, 0]
click at [545, 496] on link "Quick view" at bounding box center [522, 491] width 101 height 36
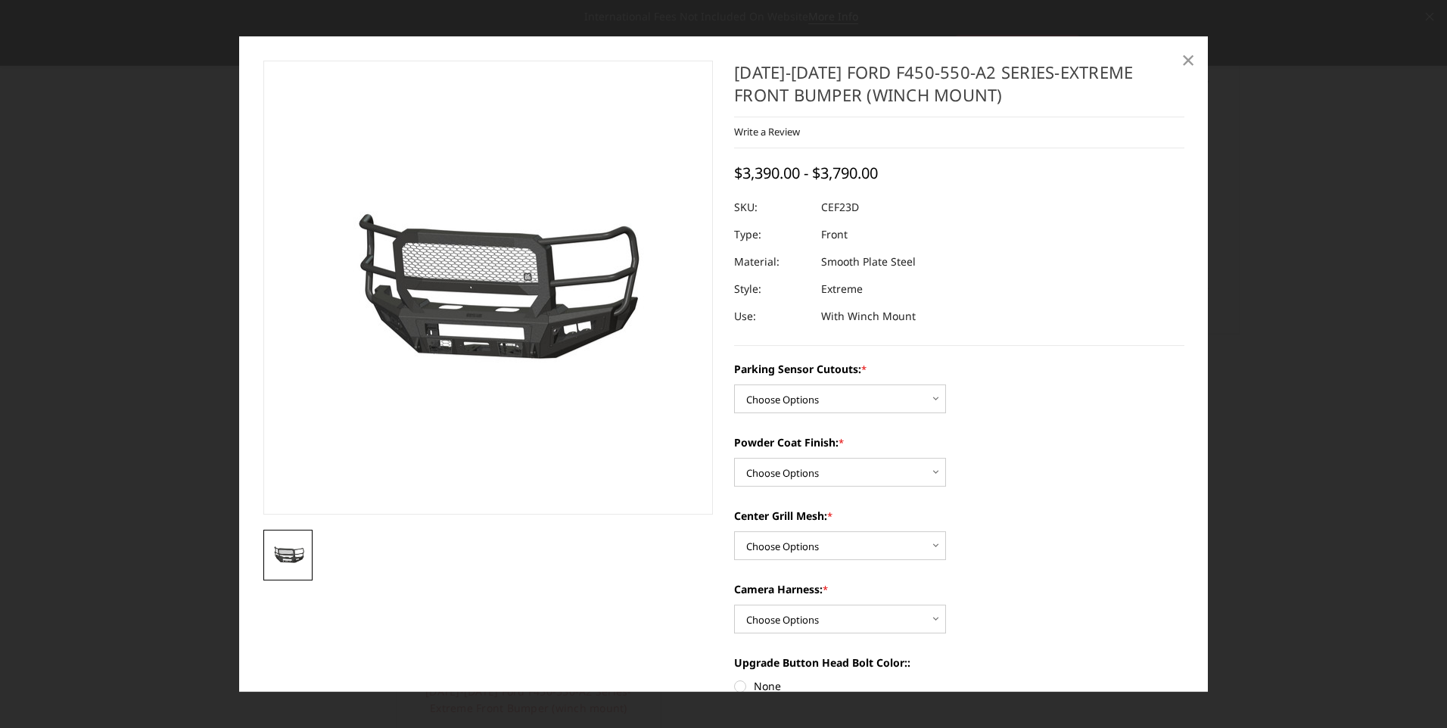
click at [1191, 56] on span "×" at bounding box center [1188, 59] width 14 height 33
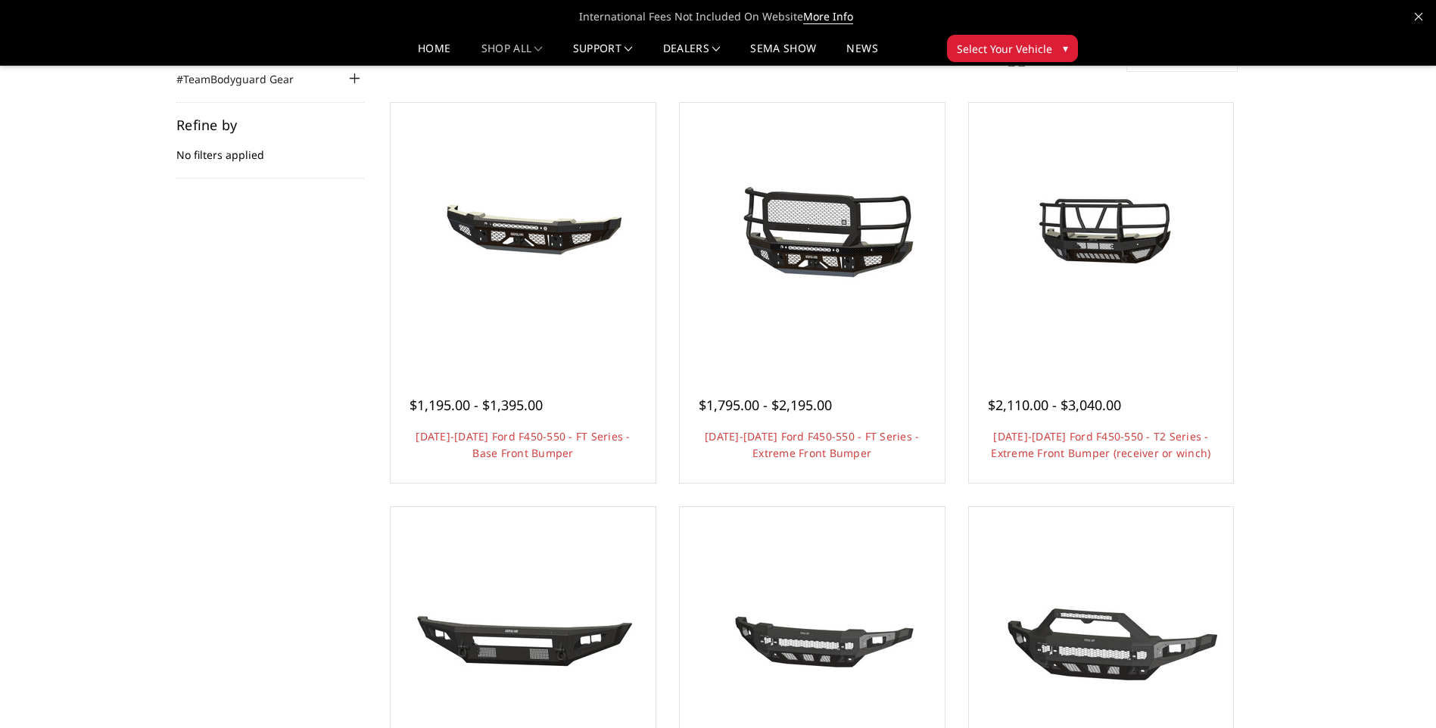
scroll to position [151, 0]
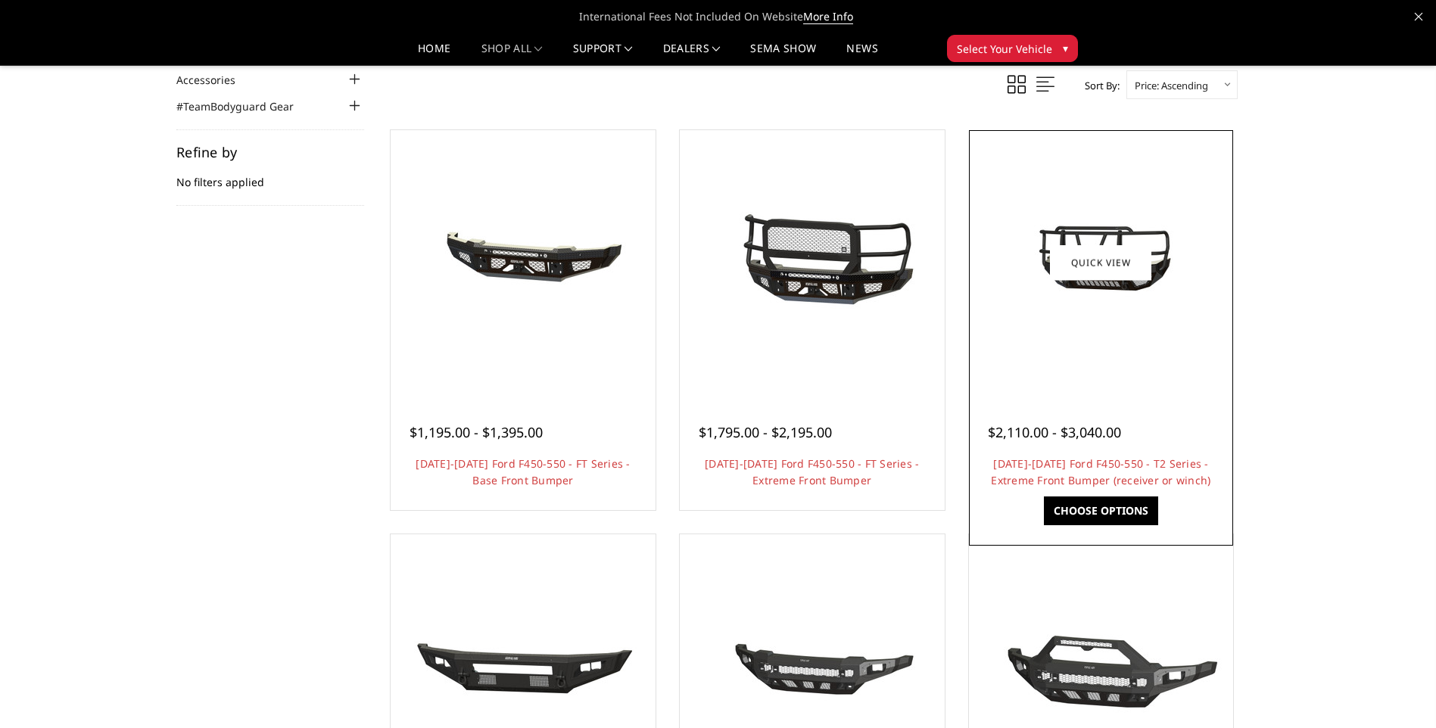
click at [1119, 234] on img at bounding box center [1100, 262] width 242 height 135
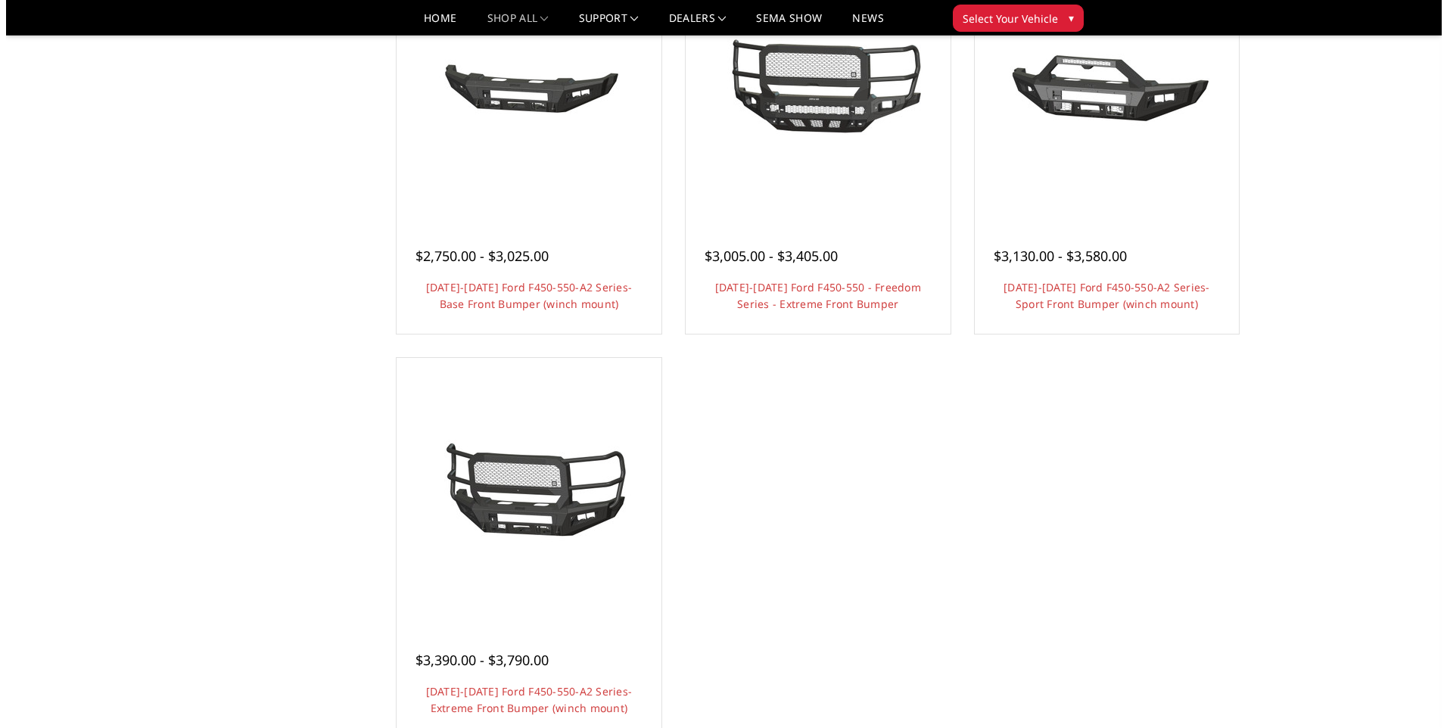
scroll to position [1211, 0]
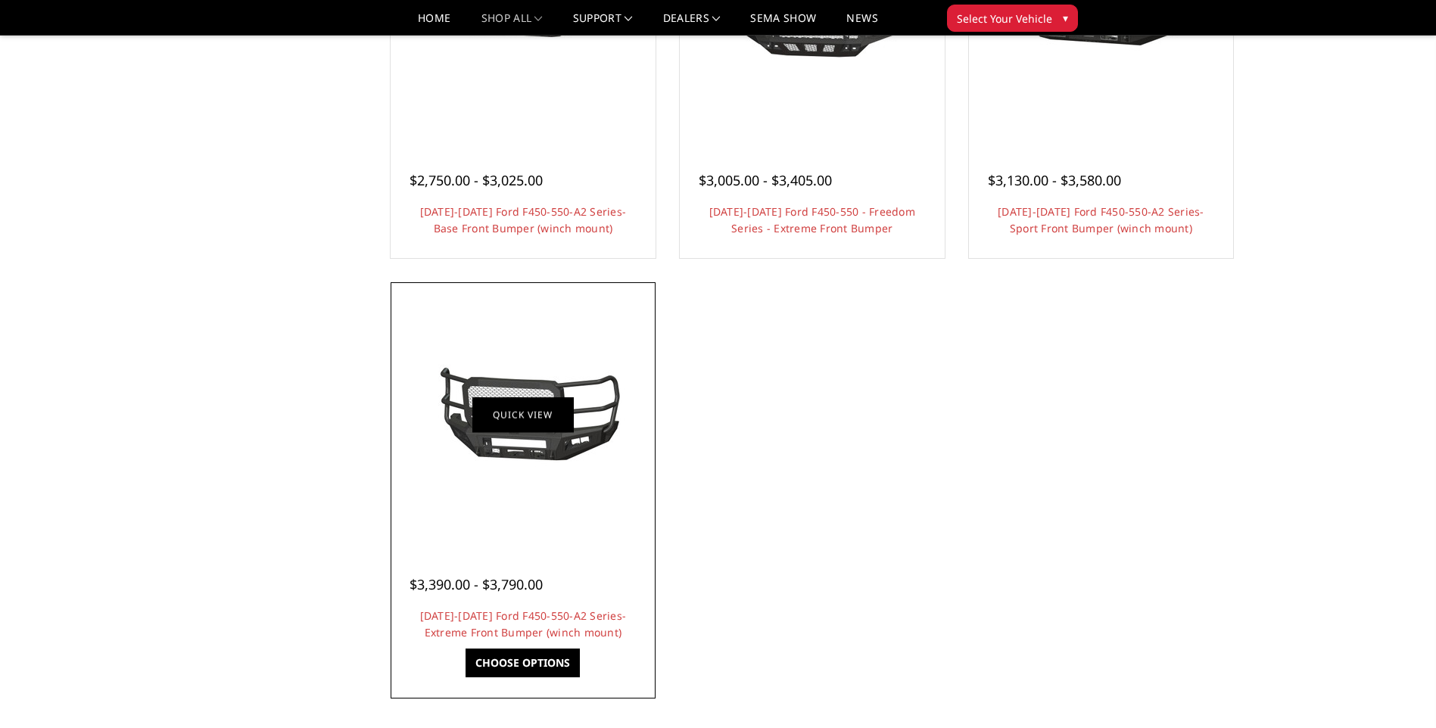
click at [514, 412] on link "Quick view" at bounding box center [522, 415] width 101 height 36
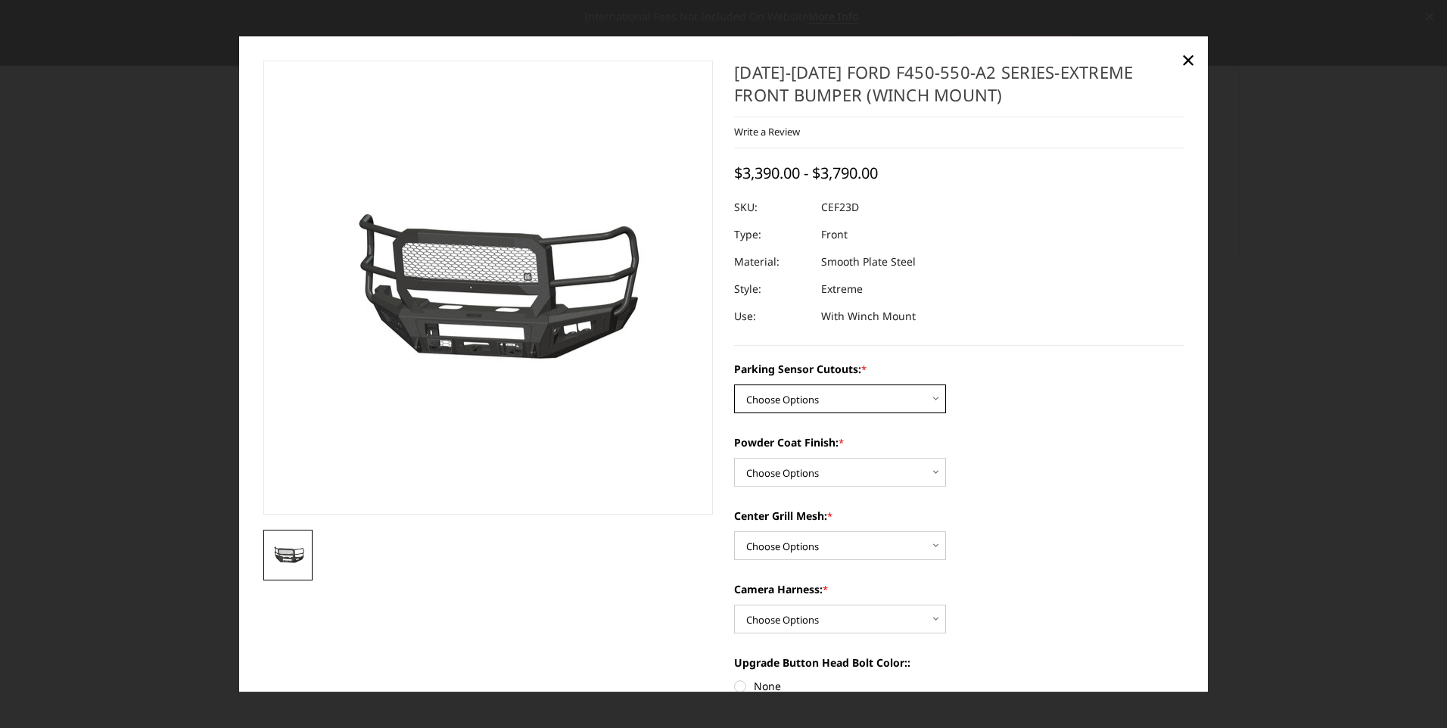
click at [923, 391] on select "Choose Options No-Without Parking Sensor Cutouts Yes-With Parking Sensor Cutouts" at bounding box center [840, 399] width 212 height 29
select select "2429"
click at [734, 385] on select "Choose Options No-Without Parking Sensor Cutouts Yes-With Parking Sensor Cutouts" at bounding box center [840, 399] width 212 height 29
click at [828, 469] on select "Choose Options Bare Metal Textured Black Powder Coat" at bounding box center [840, 473] width 212 height 29
select select "2430"
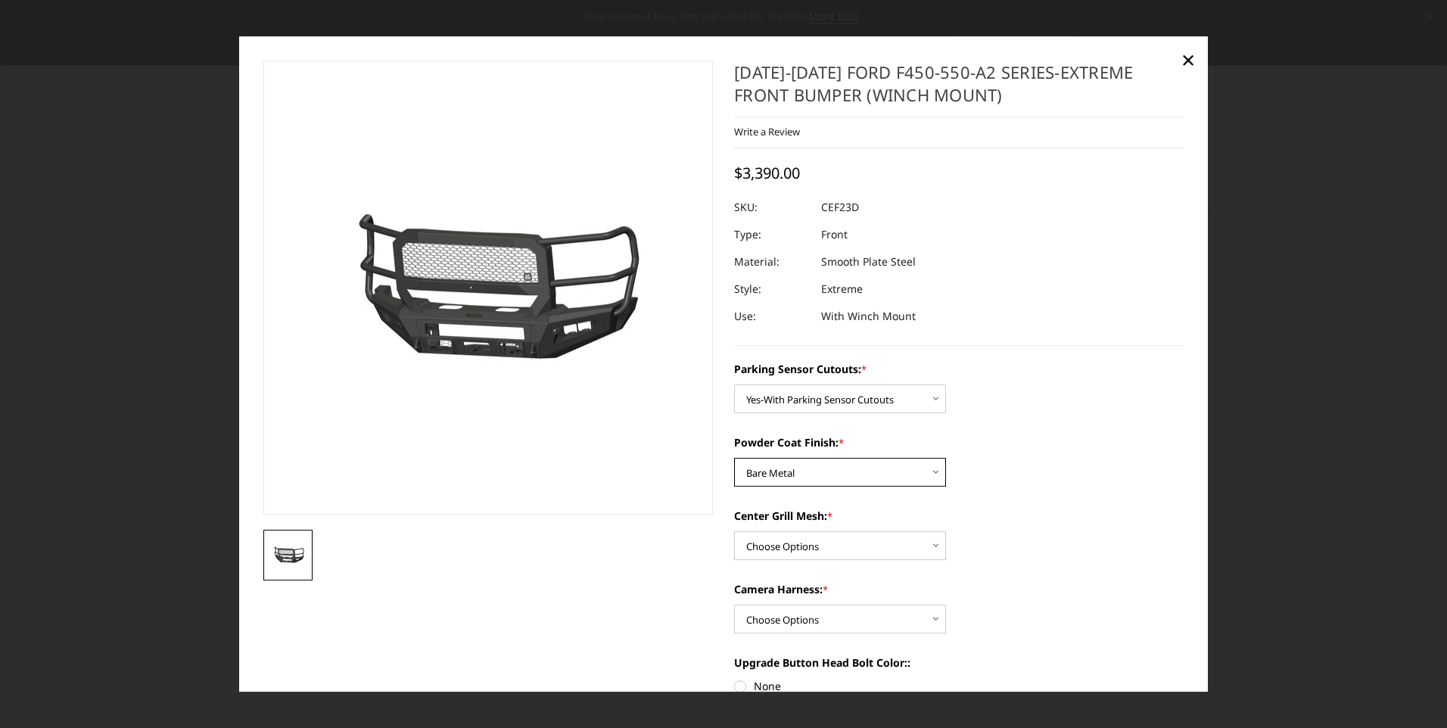
click at [734, 459] on select "Choose Options Bare Metal Textured Black Powder Coat" at bounding box center [840, 473] width 212 height 29
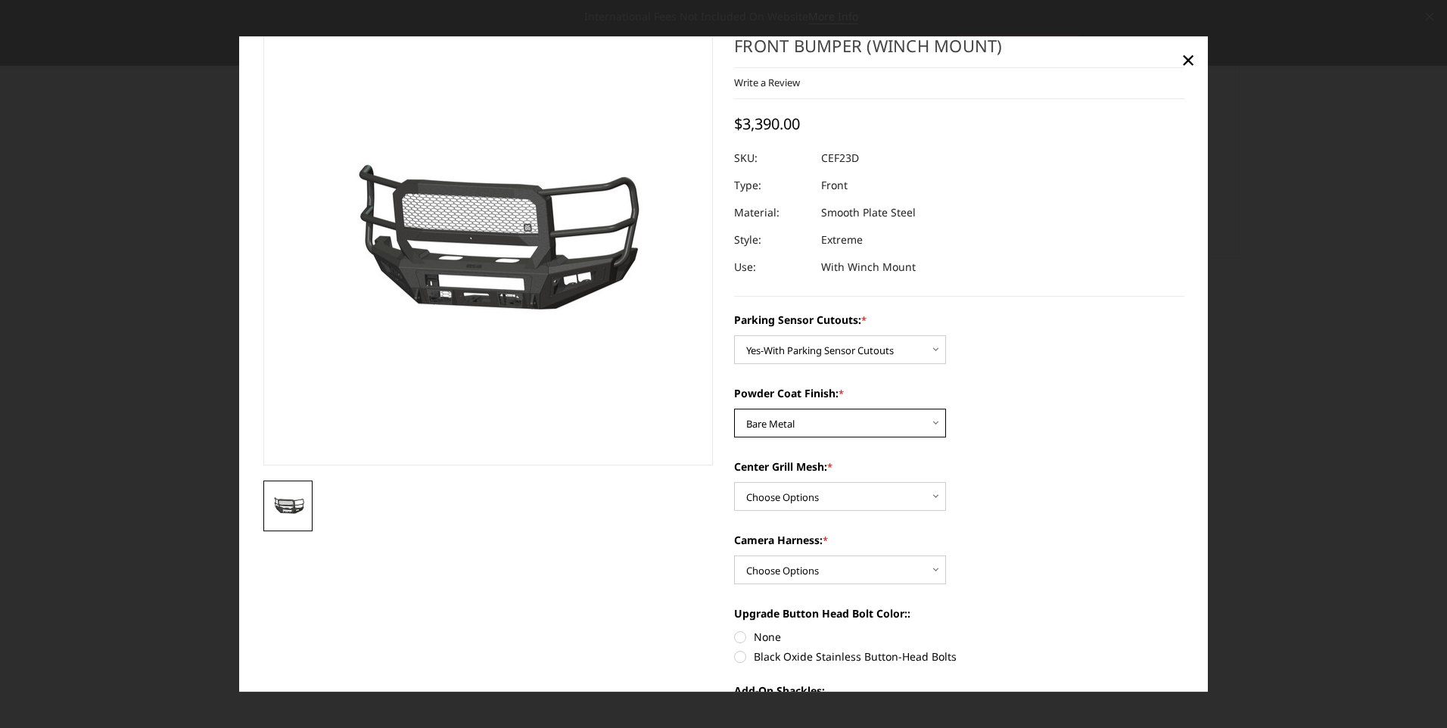
scroll to position [76, 0]
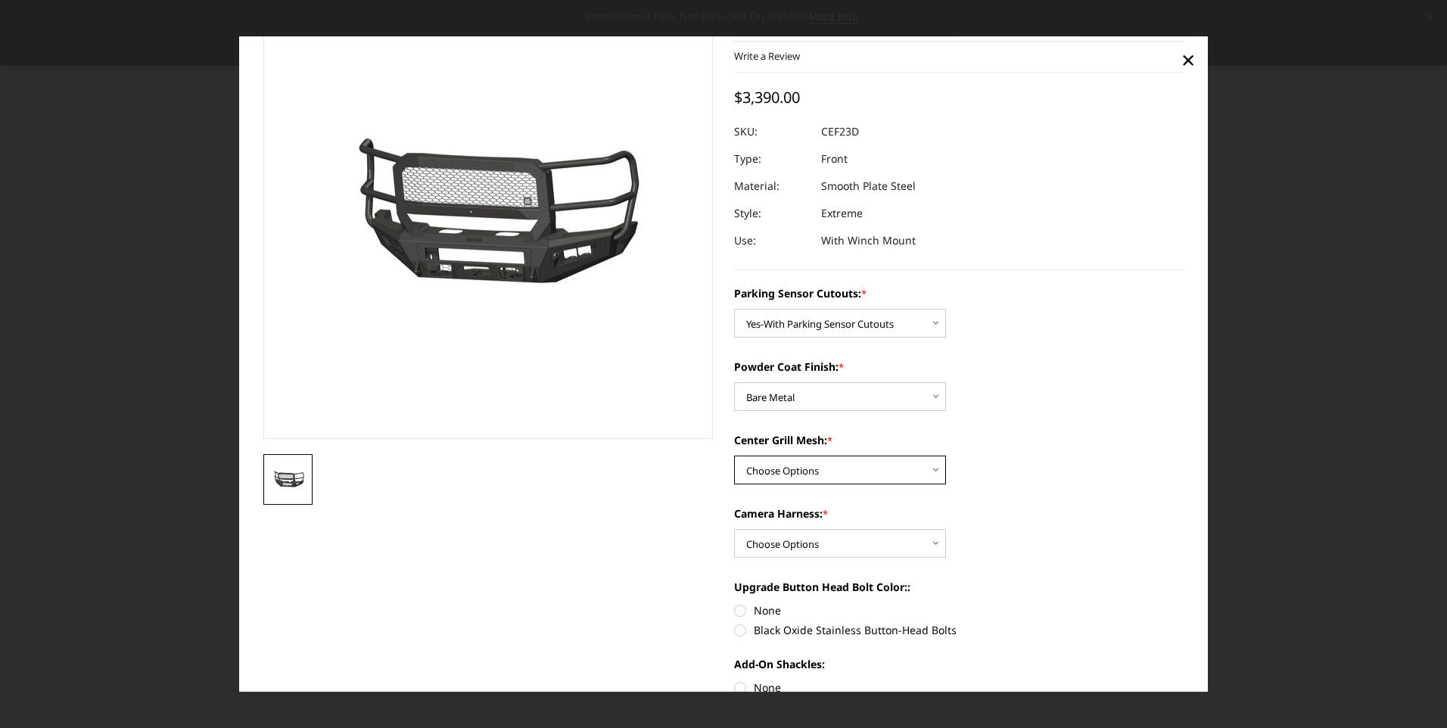
click at [807, 466] on select "Choose Options With Center Grill Mesh Without Center Grill Mesh" at bounding box center [840, 470] width 212 height 29
select select "2432"
click at [734, 456] on select "Choose Options With Center Grill Mesh Without Center Grill Mesh" at bounding box center [840, 470] width 212 height 29
click at [795, 552] on select "Choose Options WITH Camera Harness WITHOUT Camera Harness" at bounding box center [840, 544] width 212 height 29
select select "2434"
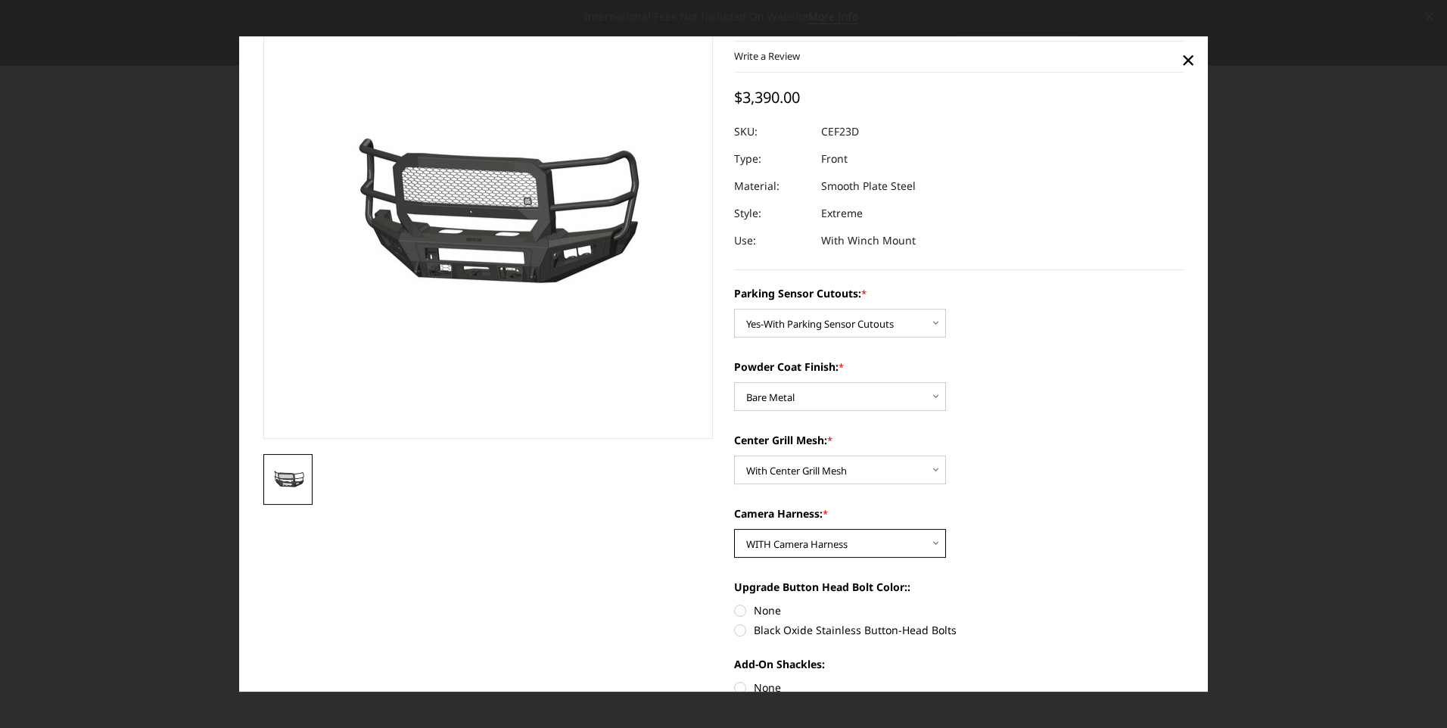
click at [734, 530] on select "Choose Options WITH Camera Harness WITHOUT Camera Harness" at bounding box center [840, 544] width 212 height 29
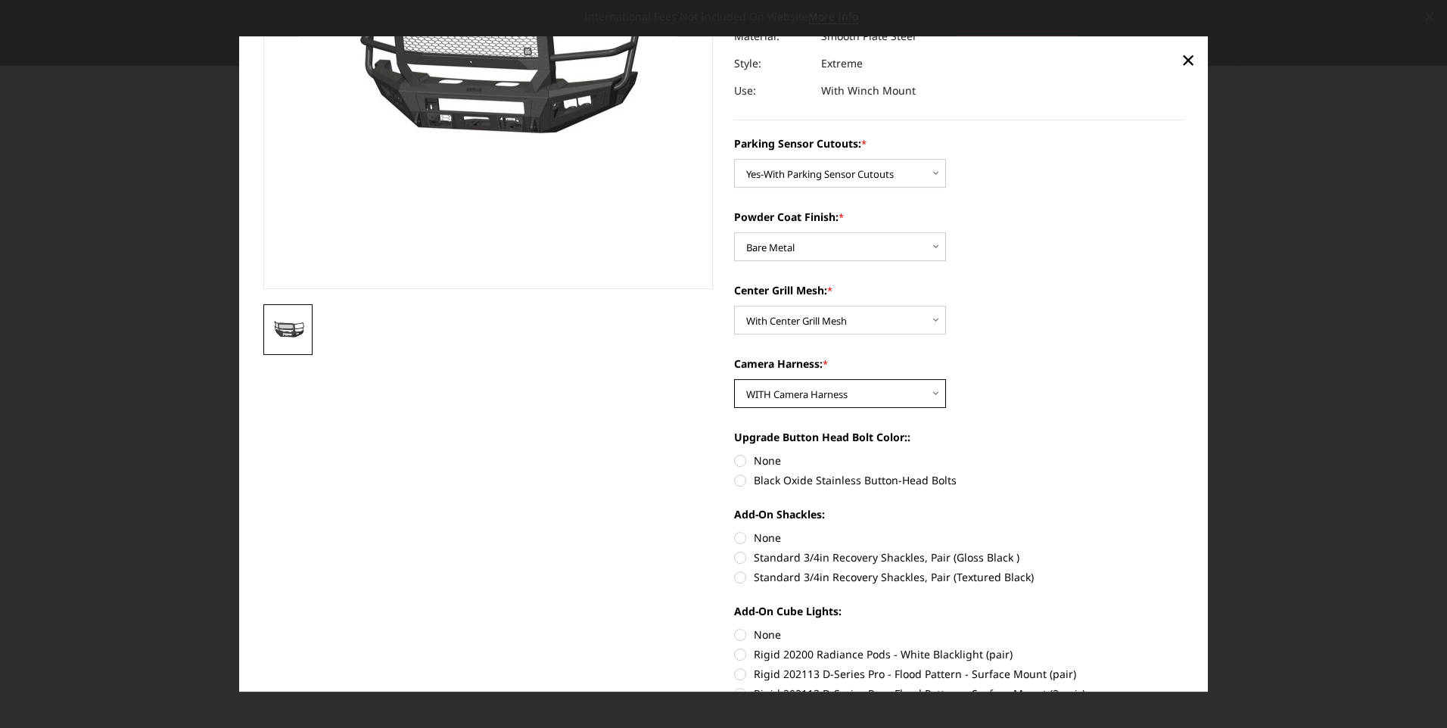
scroll to position [227, 0]
click at [734, 458] on label "None" at bounding box center [959, 460] width 450 height 16
click at [734, 453] on input "None" at bounding box center [734, 452] width 1 height 1
radio input "true"
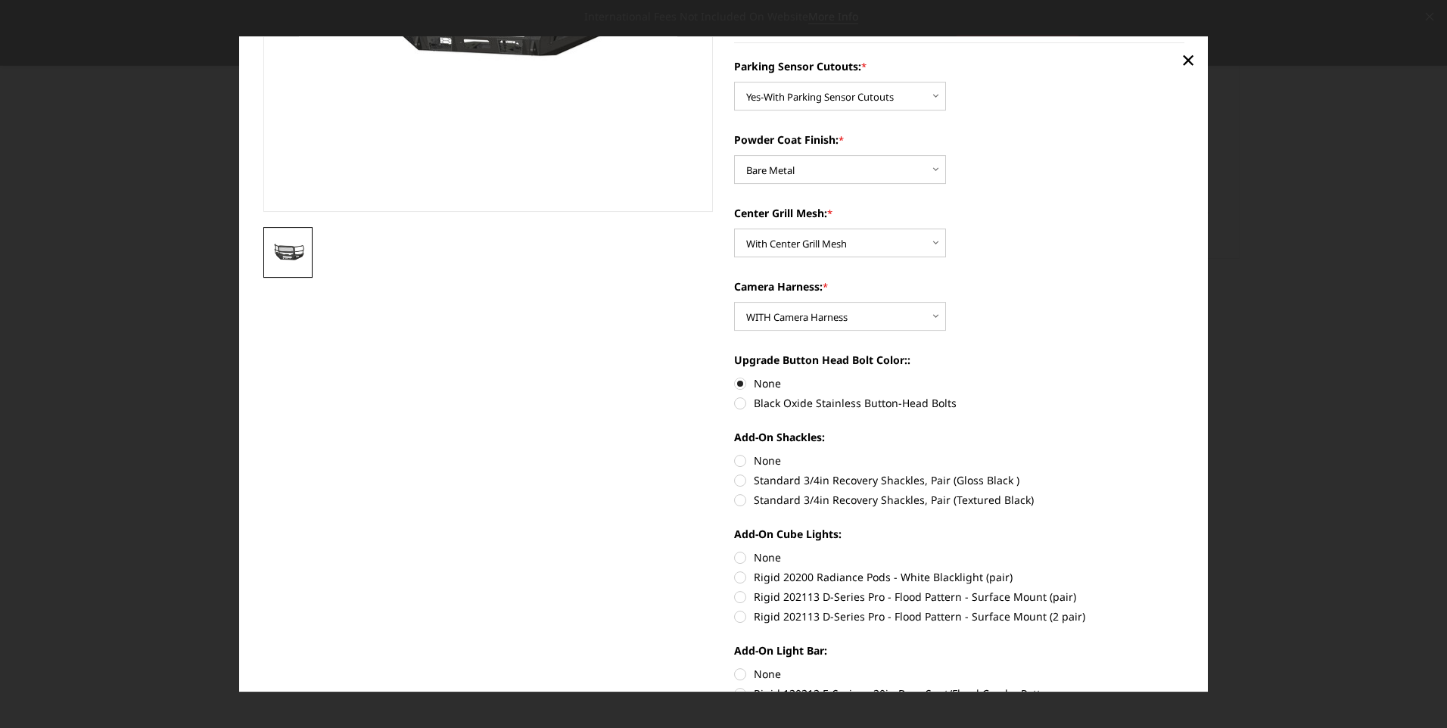
click at [735, 573] on label "Rigid 20200 Radiance Pods - White Blacklight (pair)" at bounding box center [959, 577] width 450 height 16
click at [1185, 550] on input "Rigid 20200 Radiance Pods - White Blacklight (pair)" at bounding box center [1185, 549] width 1 height 1
radio input "true"
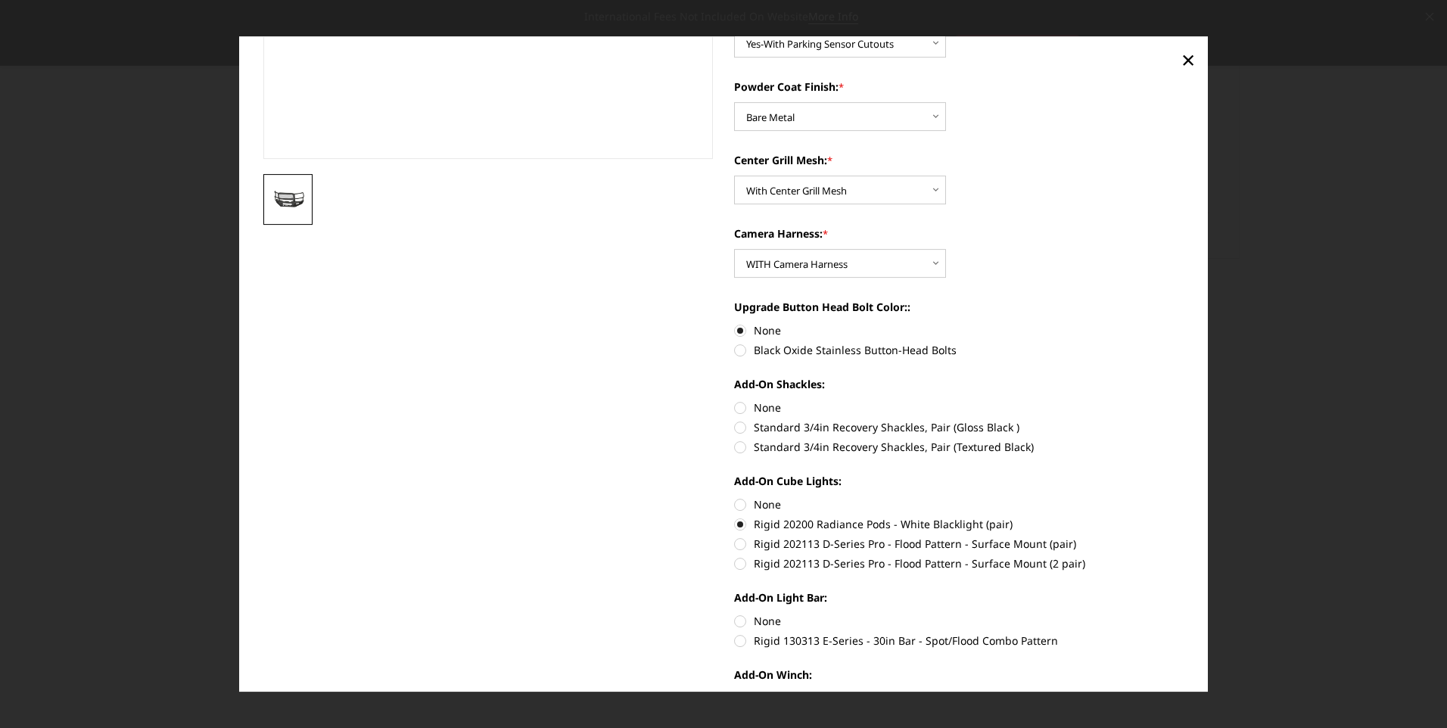
scroll to position [378, 0]
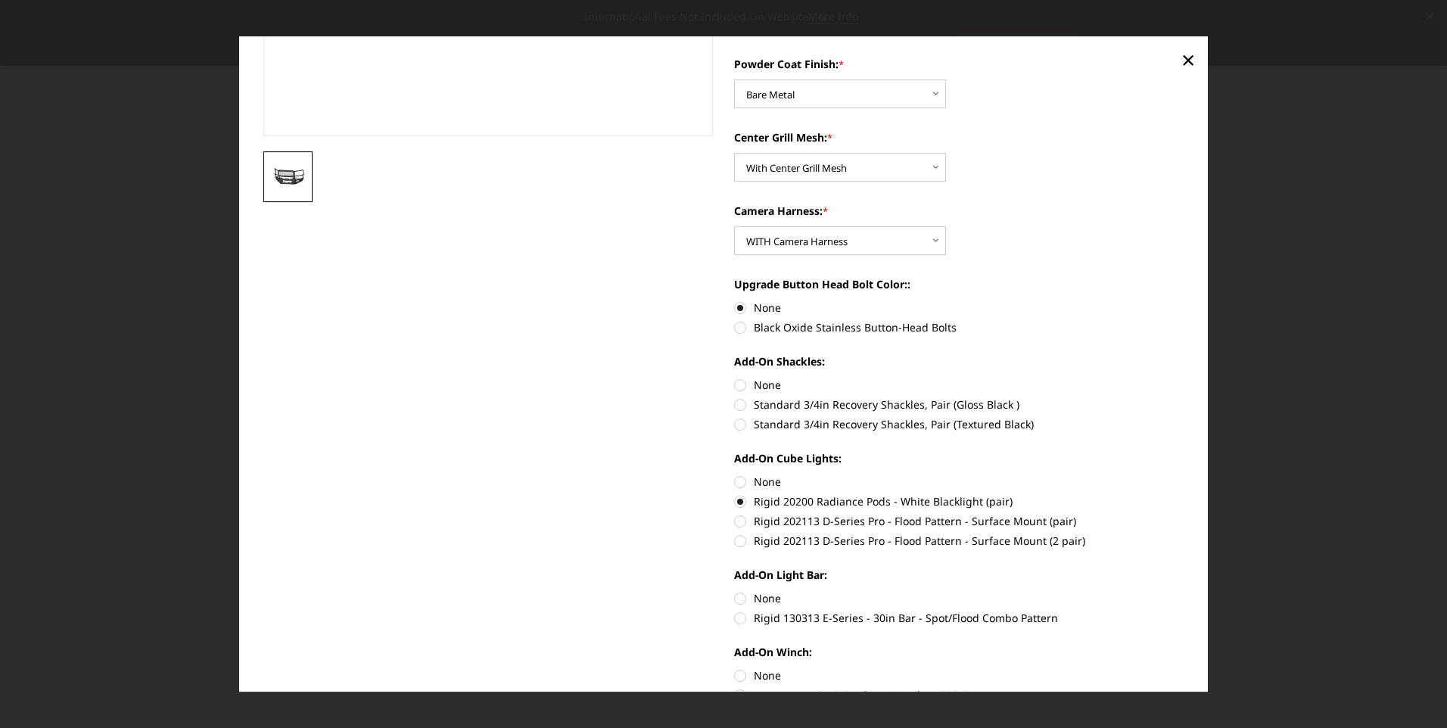
click at [735, 618] on label "Rigid 130313 E-Series - 30in Bar - Spot/Flood Combo Pattern" at bounding box center [959, 618] width 450 height 16
click at [1185, 591] on input "Rigid 130313 E-Series - 30in Bar - Spot/Flood Combo Pattern" at bounding box center [1185, 590] width 1 height 1
radio input "true"
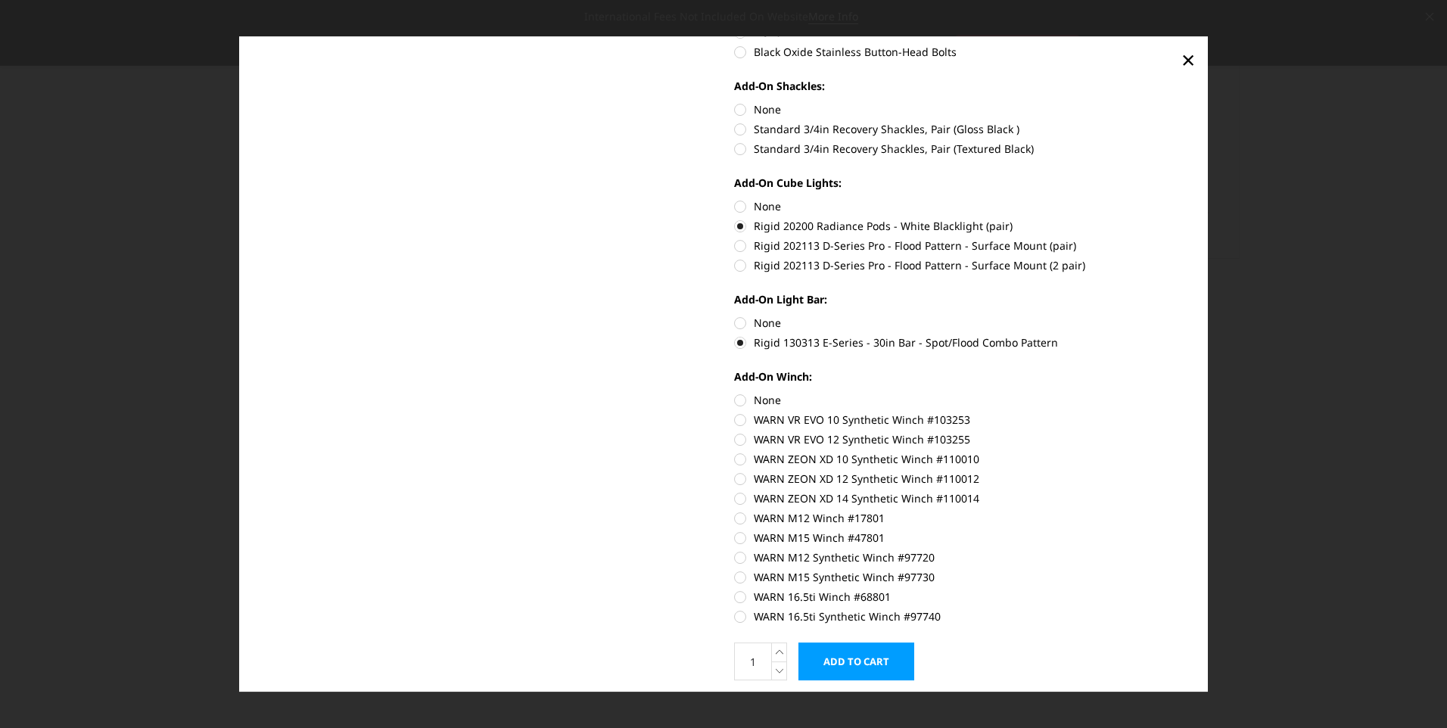
scroll to position [681, 0]
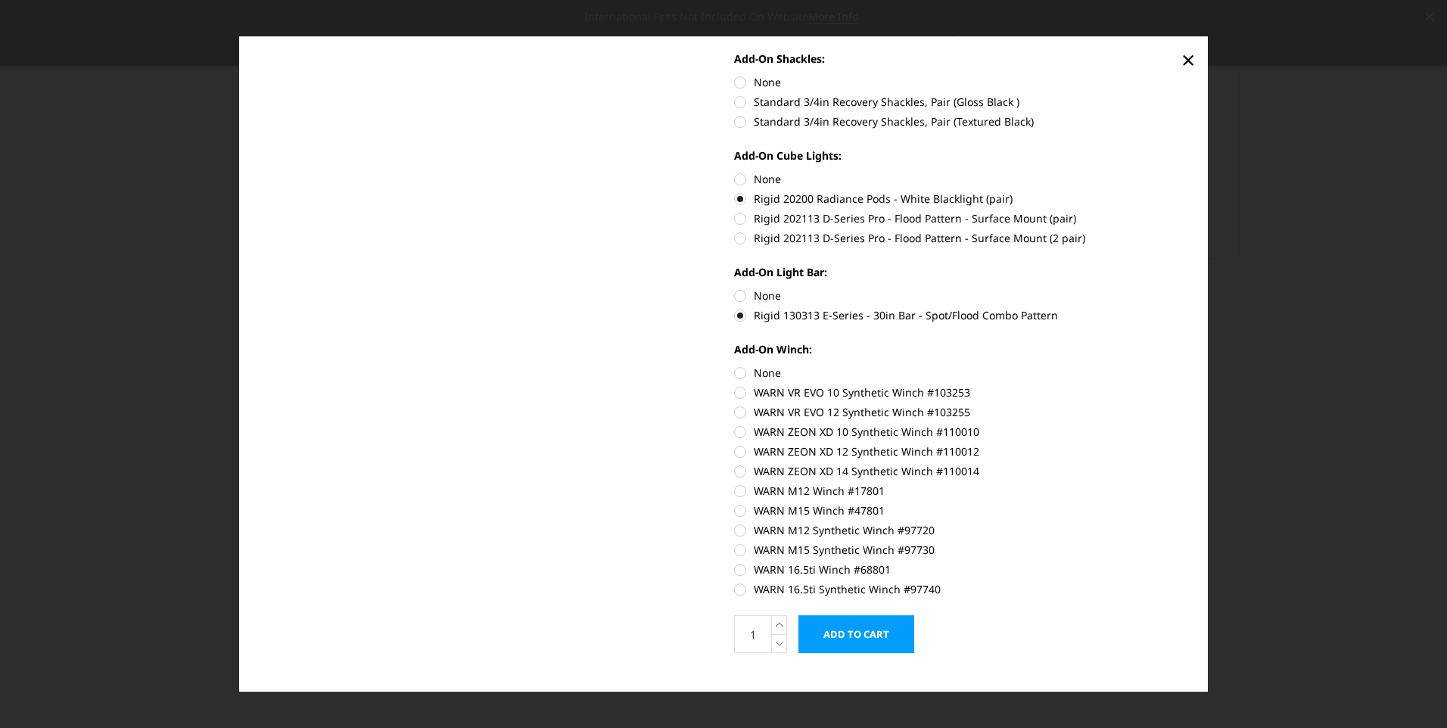
click at [734, 585] on label "WARN 16.5ti Synthetic Winch #97740" at bounding box center [959, 589] width 450 height 16
click at [1185, 562] on input "WARN 16.5ti Synthetic Winch #97740" at bounding box center [1185, 562] width 1 height 1
radio input "true"
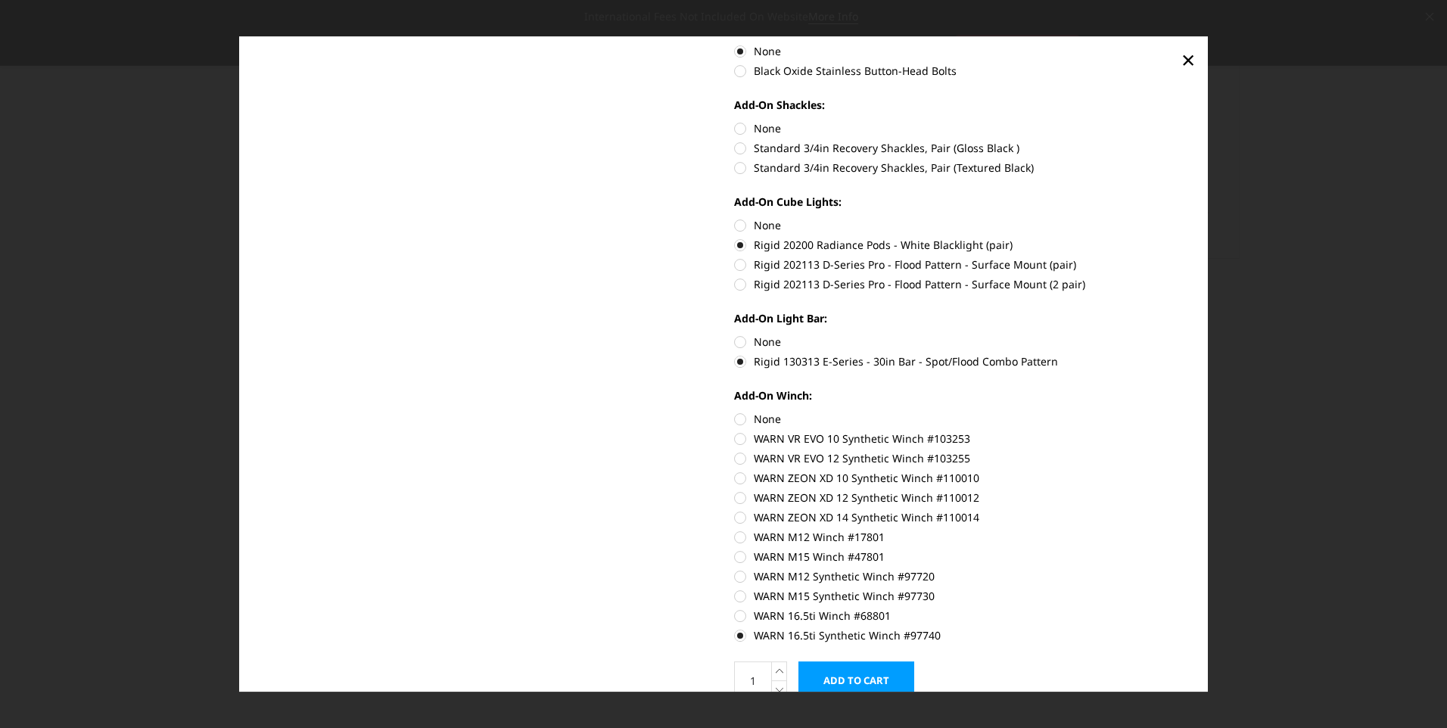
scroll to position [704, 0]
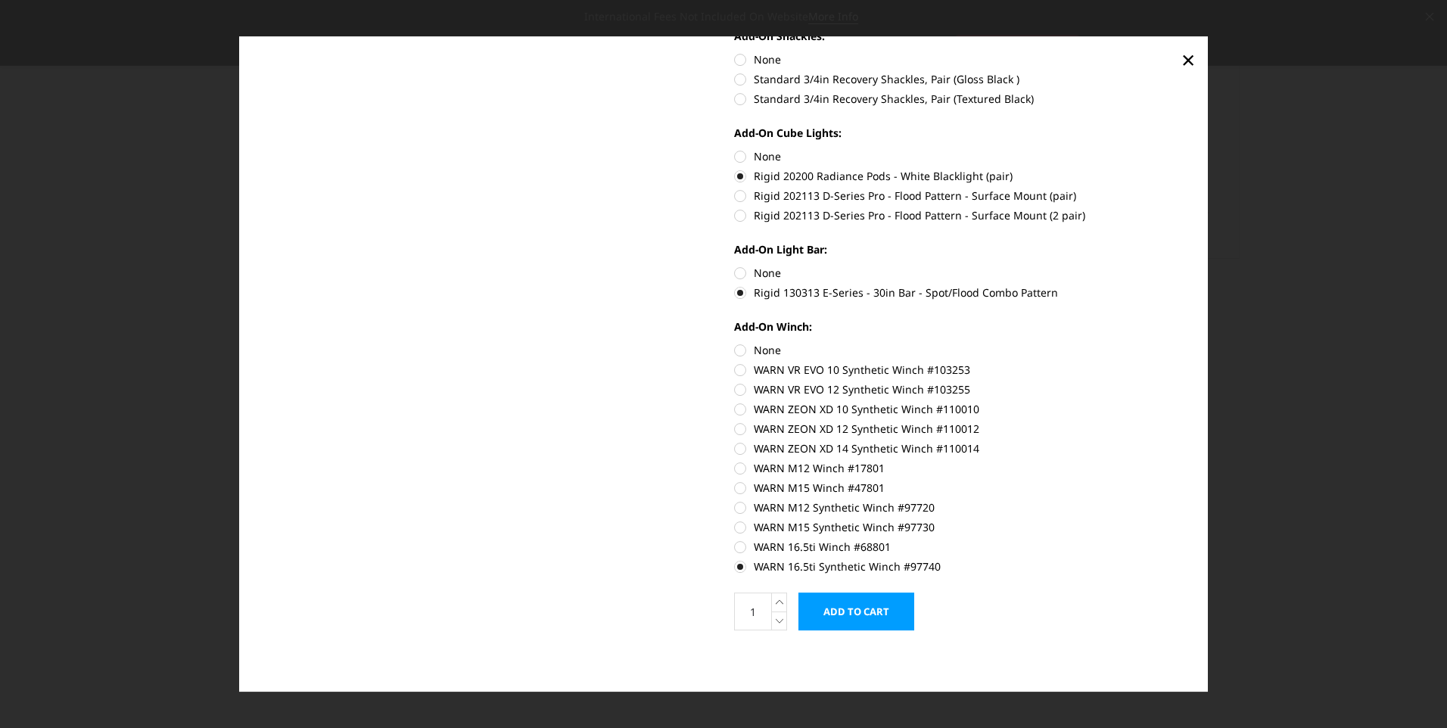
click at [734, 566] on label "WARN 16.5ti Synthetic Winch #97740" at bounding box center [959, 567] width 450 height 16
click at [1185, 540] on input "WARN 16.5ti Synthetic Winch #97740" at bounding box center [1185, 539] width 1 height 1
click at [737, 570] on label "WARN 16.5ti Synthetic Winch #97740" at bounding box center [959, 567] width 450 height 16
click at [1185, 540] on input "WARN 16.5ti Synthetic Winch #97740" at bounding box center [1185, 539] width 1 height 1
click at [735, 356] on label "None" at bounding box center [959, 350] width 450 height 16
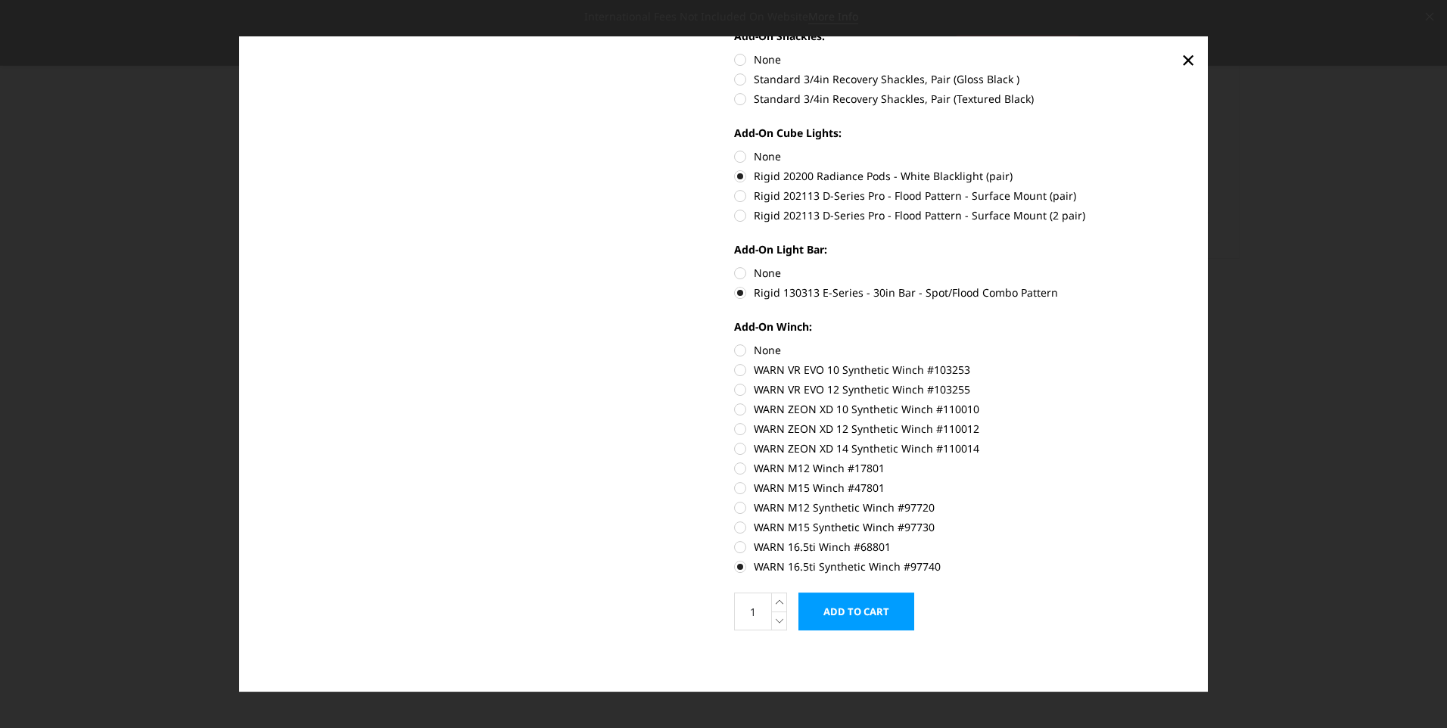
click at [735, 343] on input "None" at bounding box center [734, 342] width 1 height 1
radio input "true"
click at [736, 525] on label "WARN M15 Synthetic Winch #97730" at bounding box center [959, 527] width 450 height 16
click at [1185, 500] on input "WARN M15 Synthetic Winch #97730" at bounding box center [1185, 500] width 1 height 1
radio input "true"
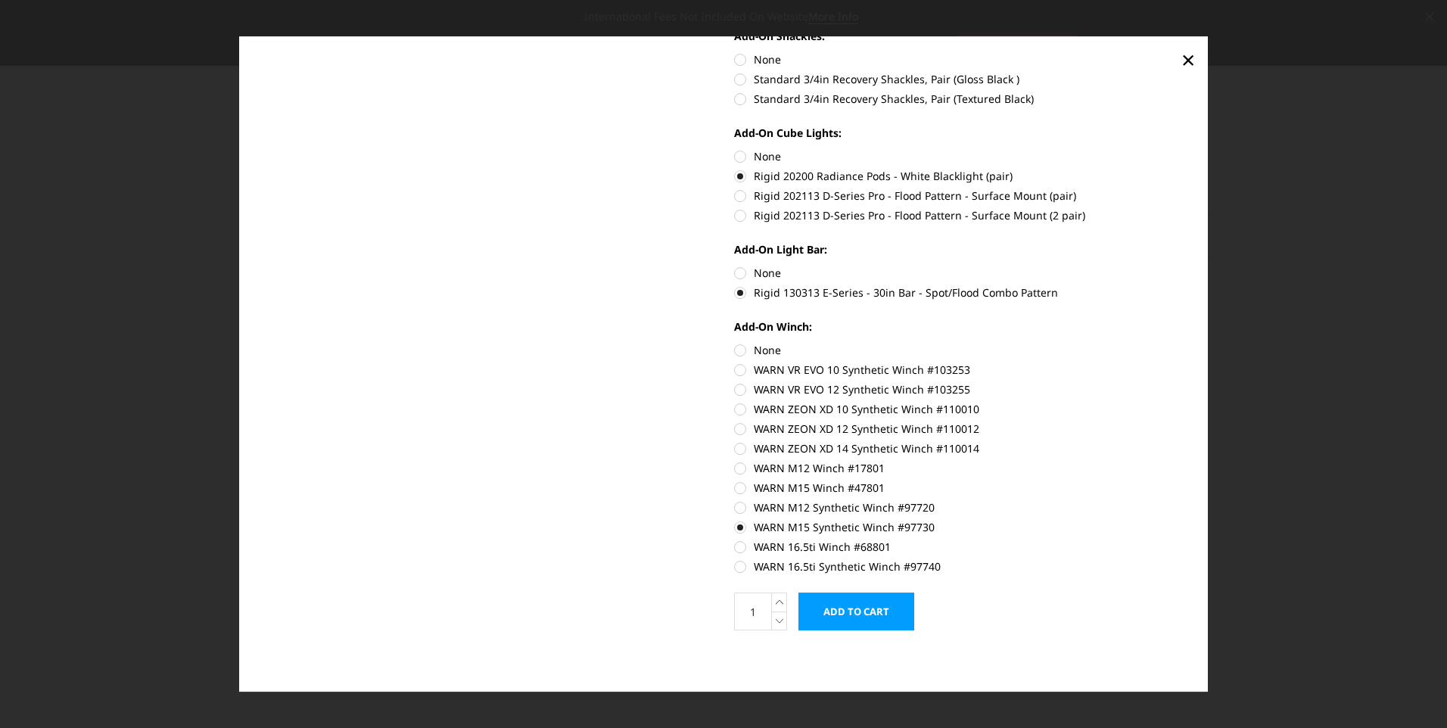
click at [734, 506] on label "WARN M12 Synthetic Winch #97720" at bounding box center [959, 508] width 450 height 16
click at [1185, 481] on input "WARN M12 Synthetic Winch #97720" at bounding box center [1185, 480] width 1 height 1
radio input "true"
click at [734, 344] on label "None" at bounding box center [959, 350] width 450 height 16
click at [734, 343] on input "None" at bounding box center [734, 342] width 1 height 1
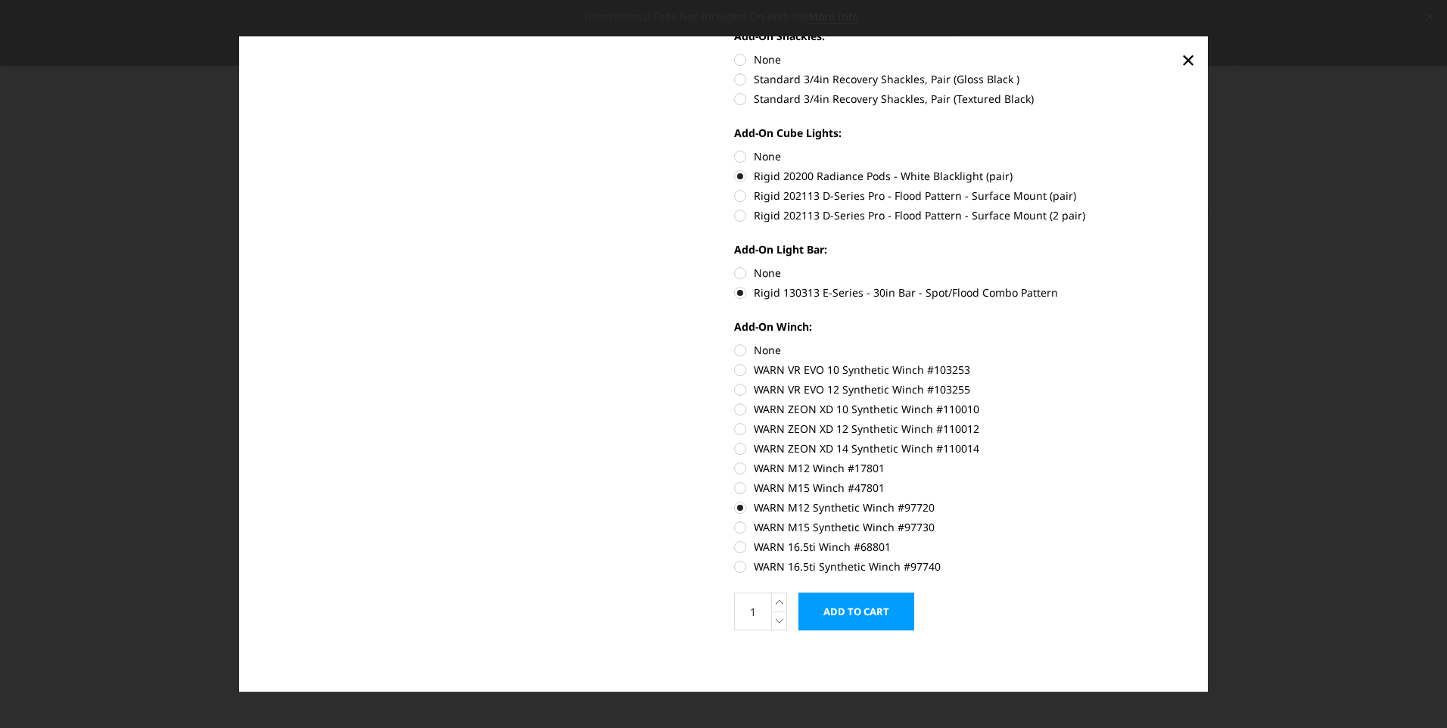
radio input "true"
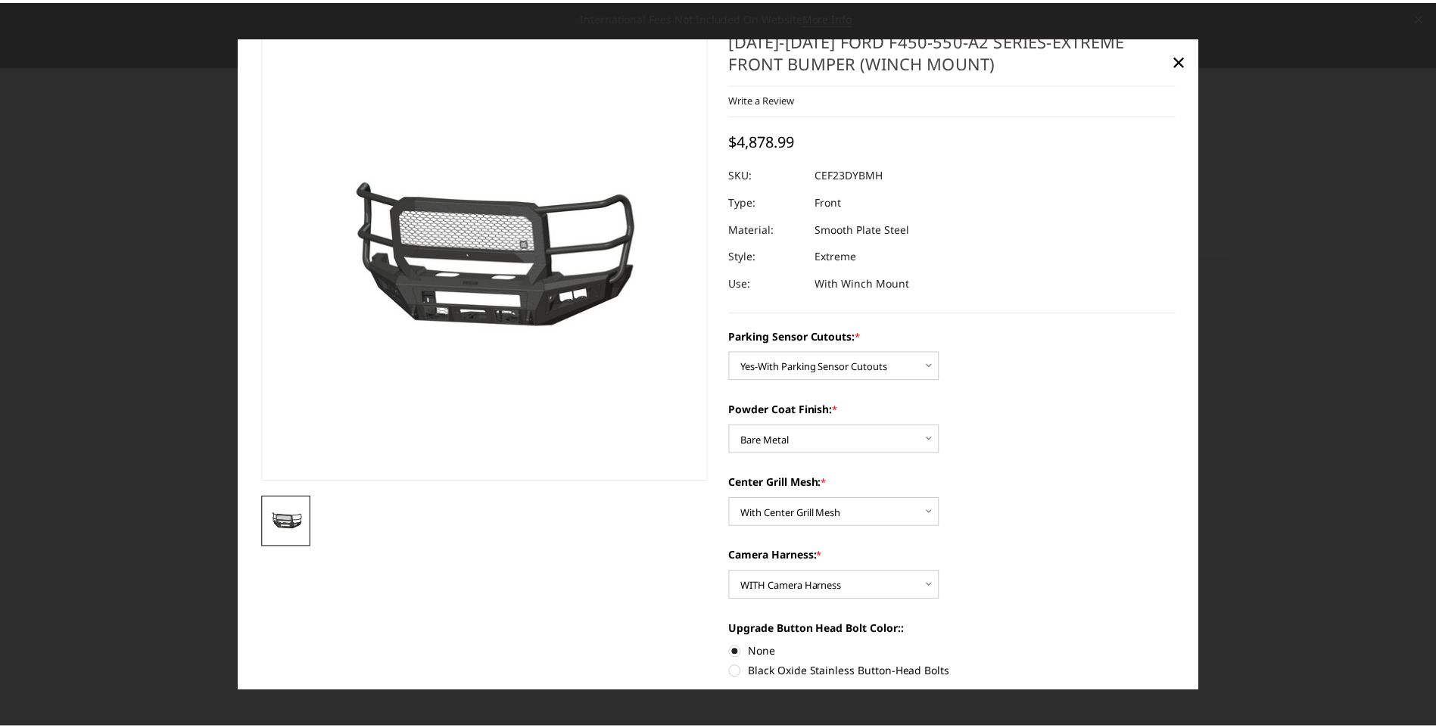
scroll to position [23, 0]
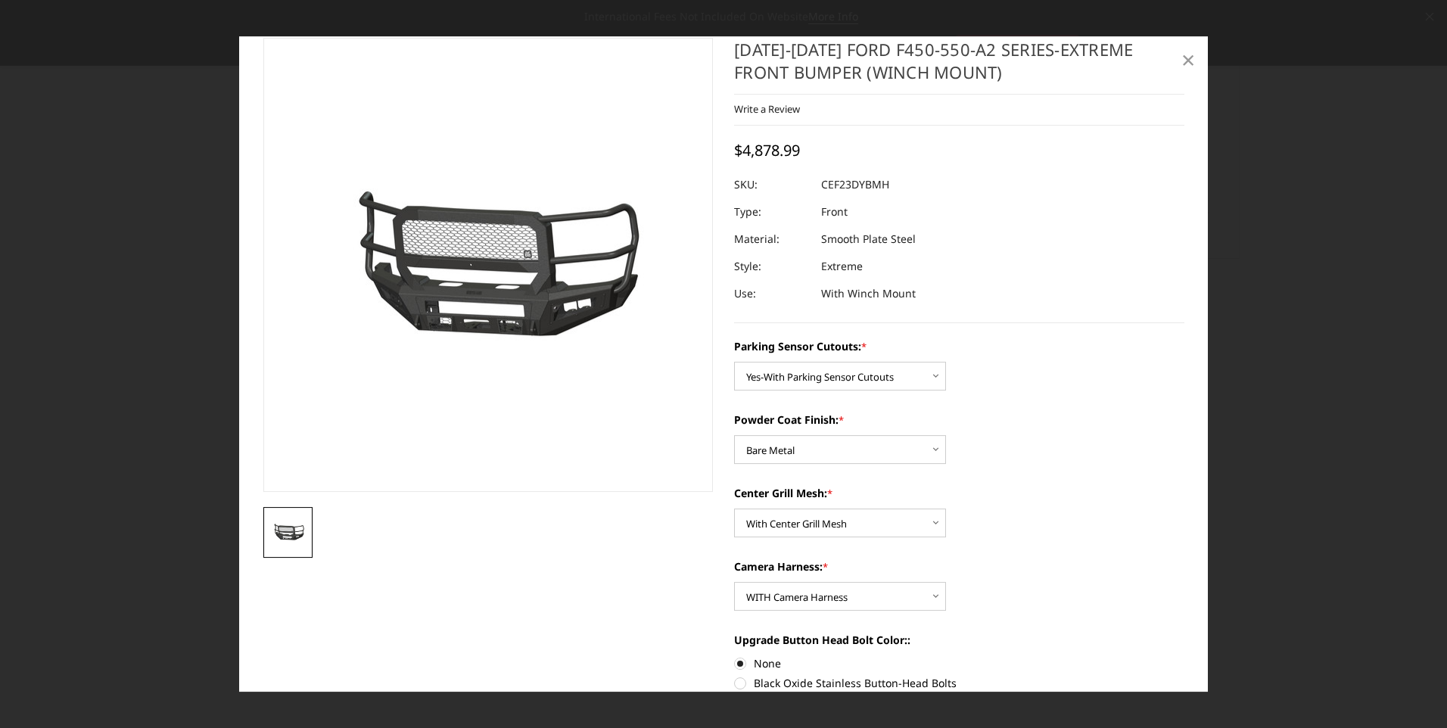
click at [1185, 64] on span "×" at bounding box center [1188, 59] width 14 height 33
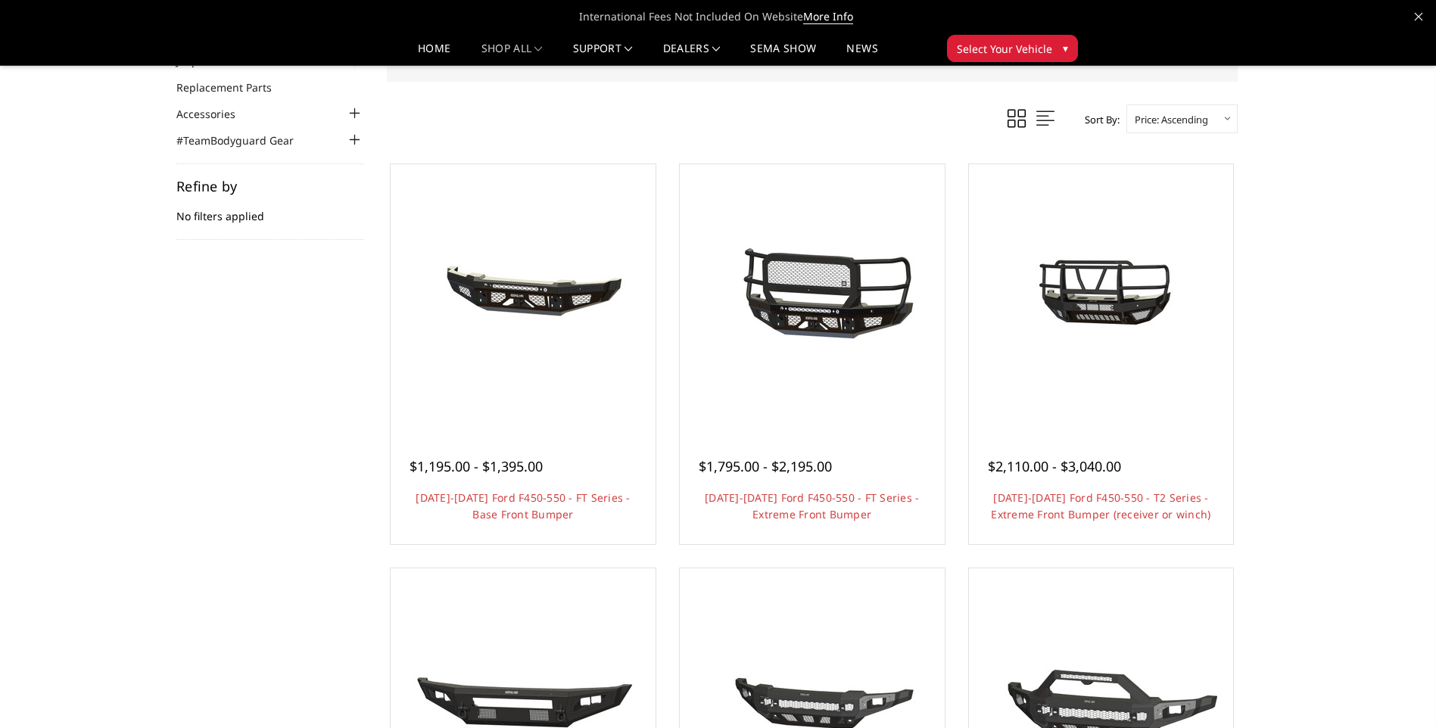
scroll to position [0, 0]
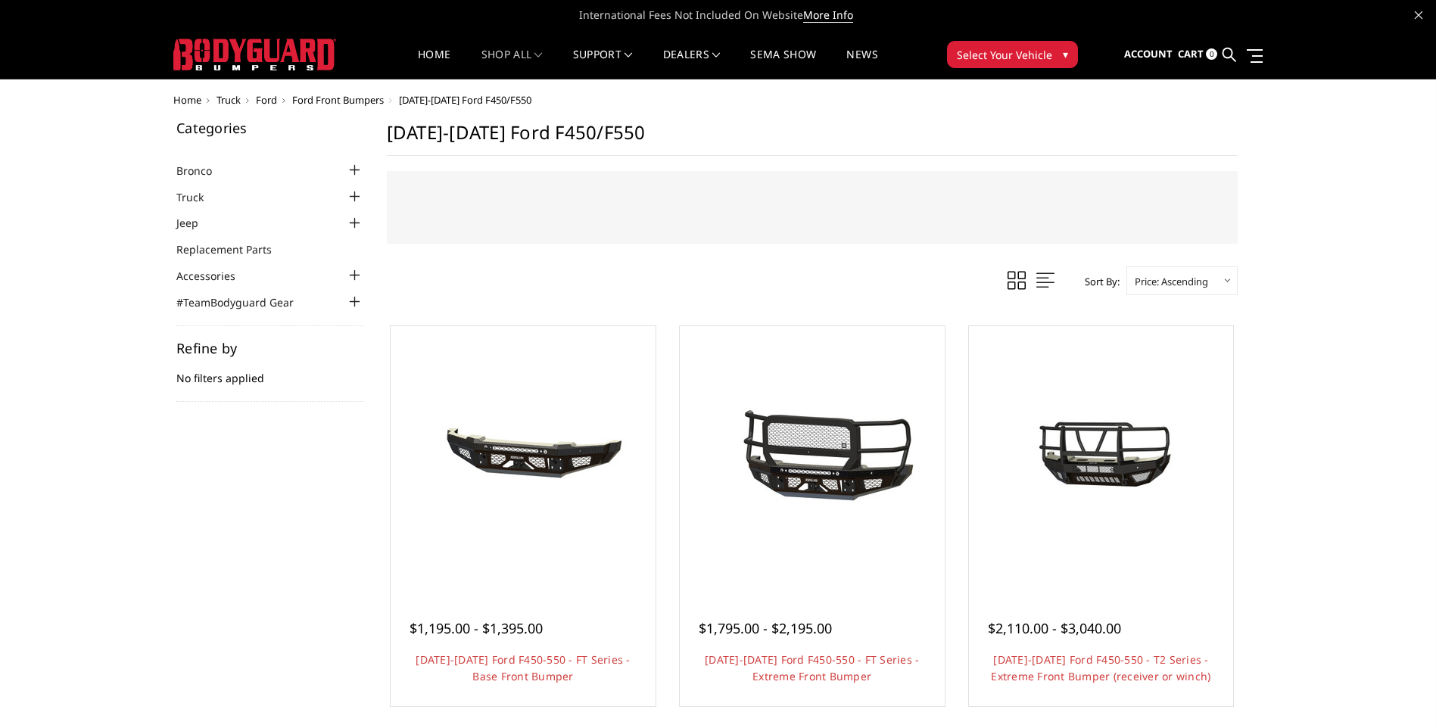
click at [349, 196] on div at bounding box center [355, 197] width 18 height 18
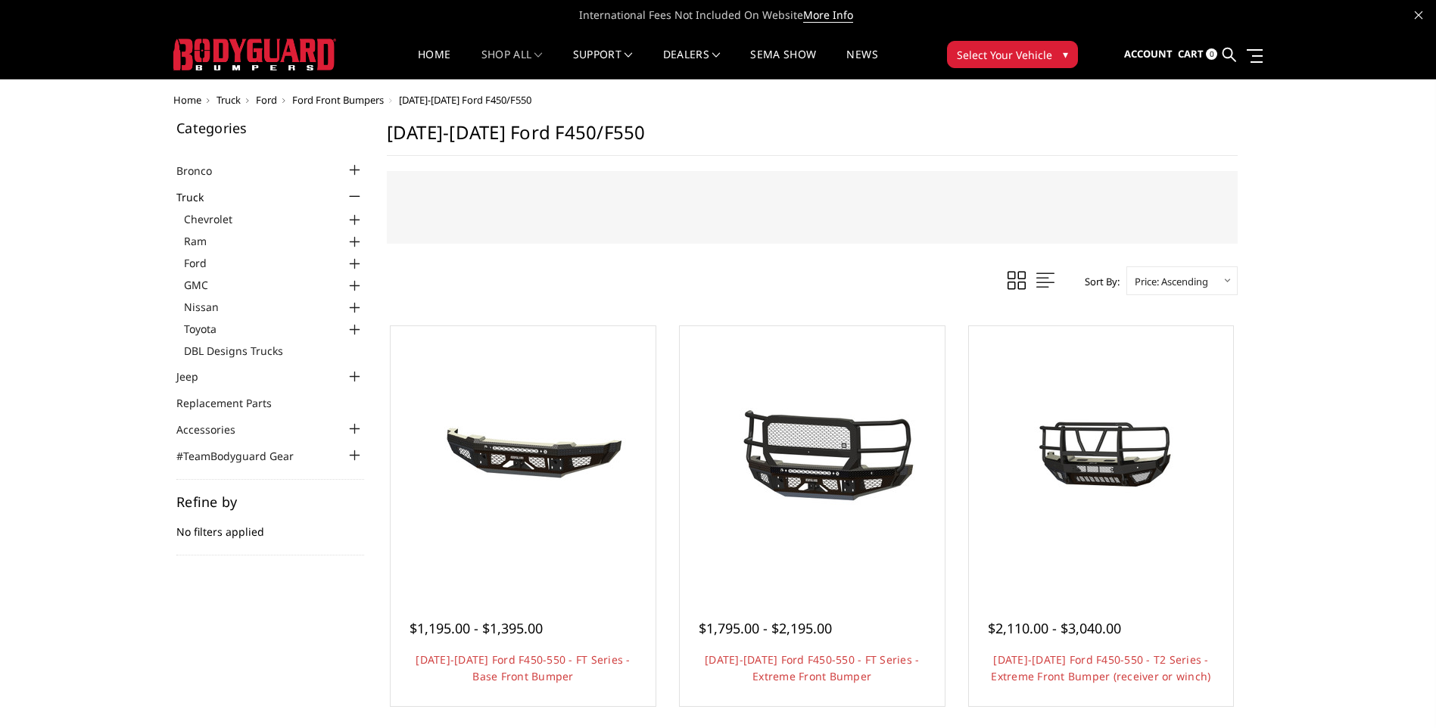
click at [354, 263] on div at bounding box center [355, 264] width 18 height 18
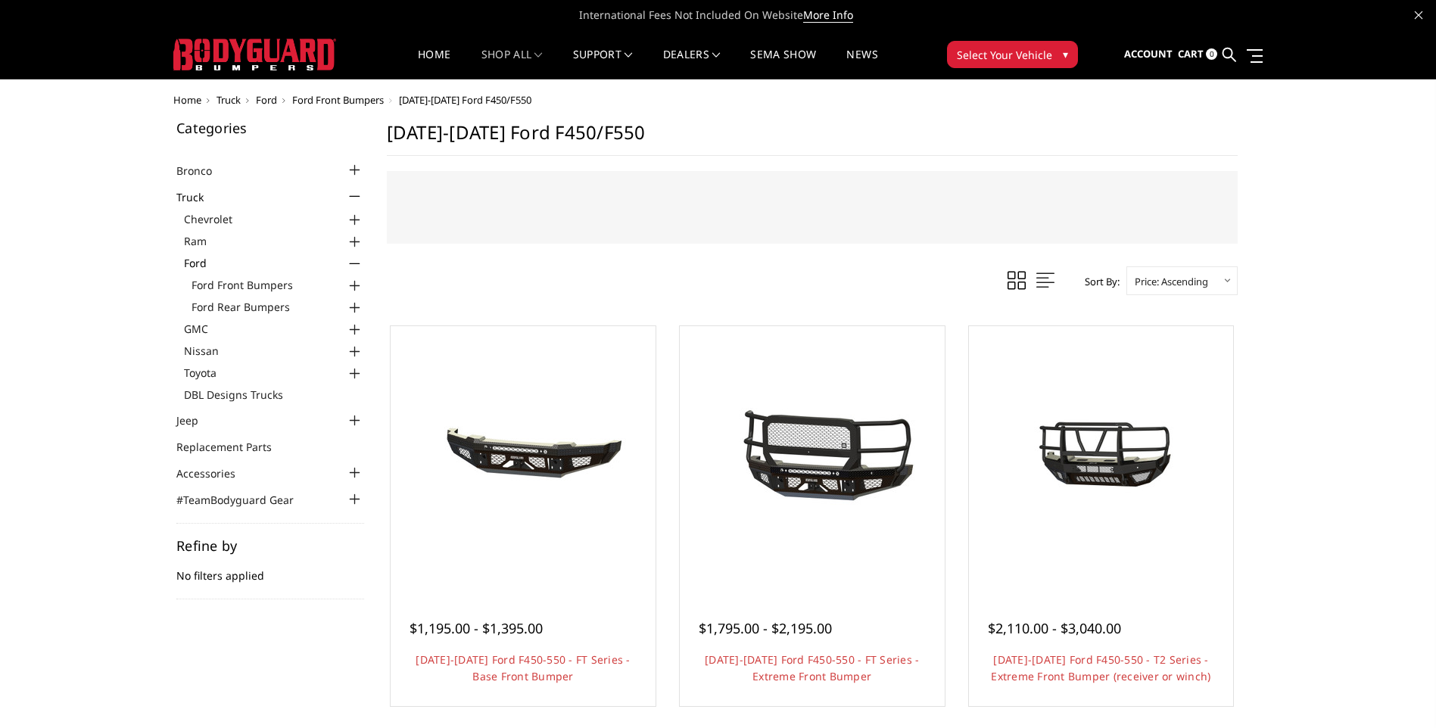
click at [353, 286] on div at bounding box center [355, 286] width 18 height 18
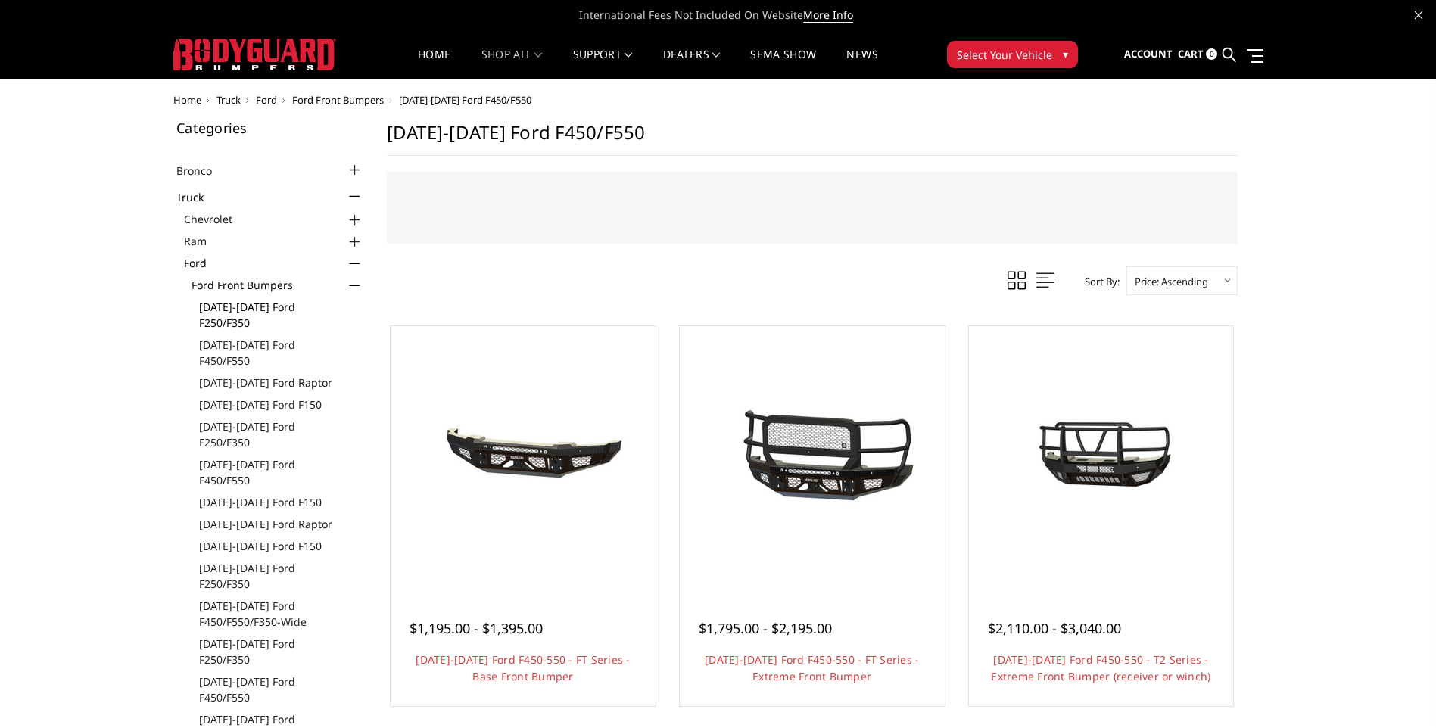
click at [311, 310] on link "[DATE]-[DATE] Ford F250/F350" at bounding box center [281, 315] width 165 height 32
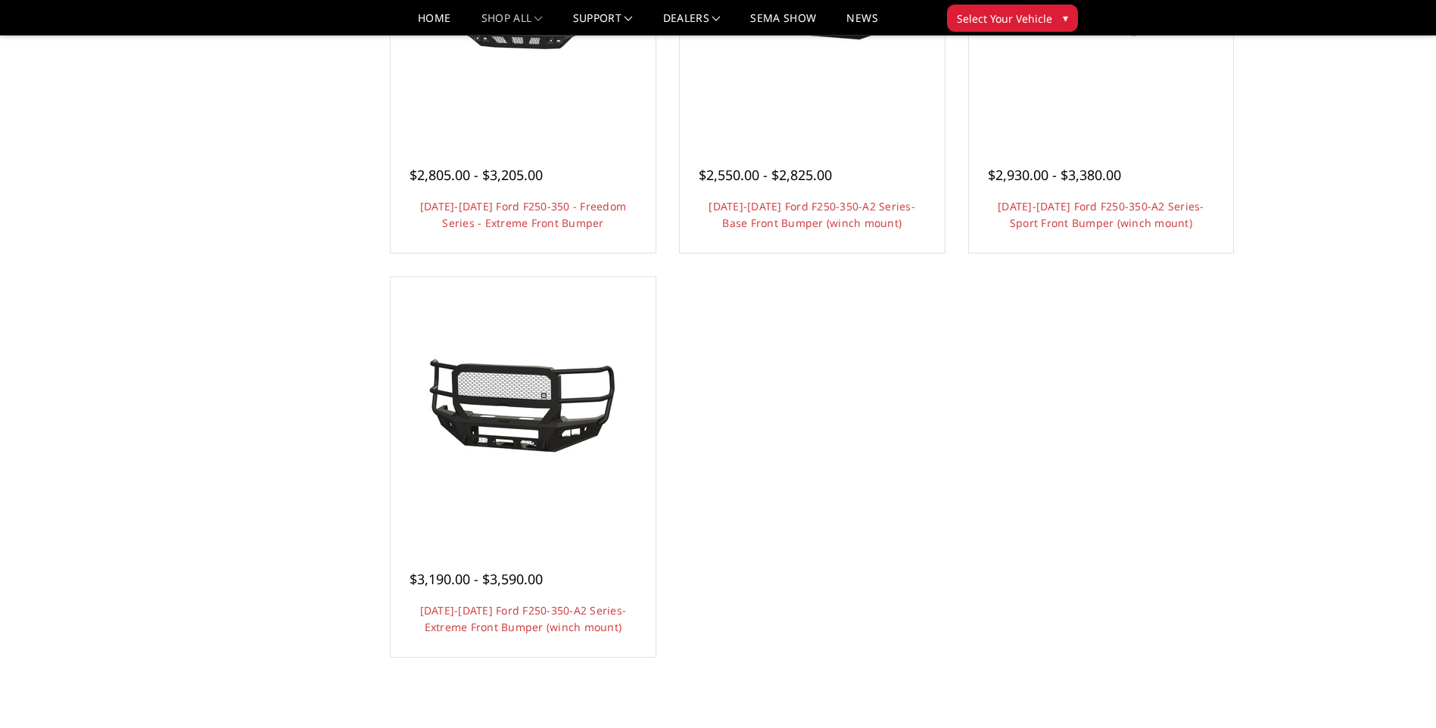
scroll to position [1135, 0]
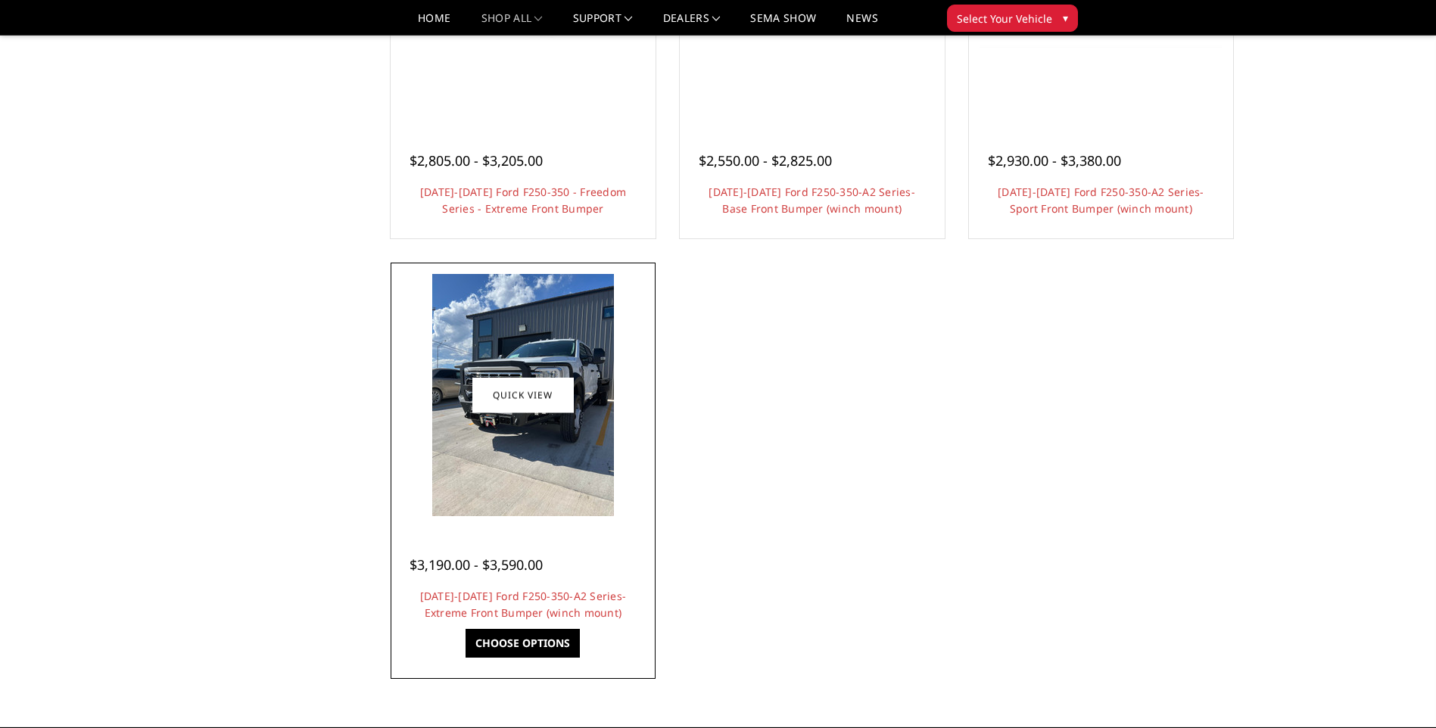
click at [554, 345] on img at bounding box center [523, 395] width 182 height 242
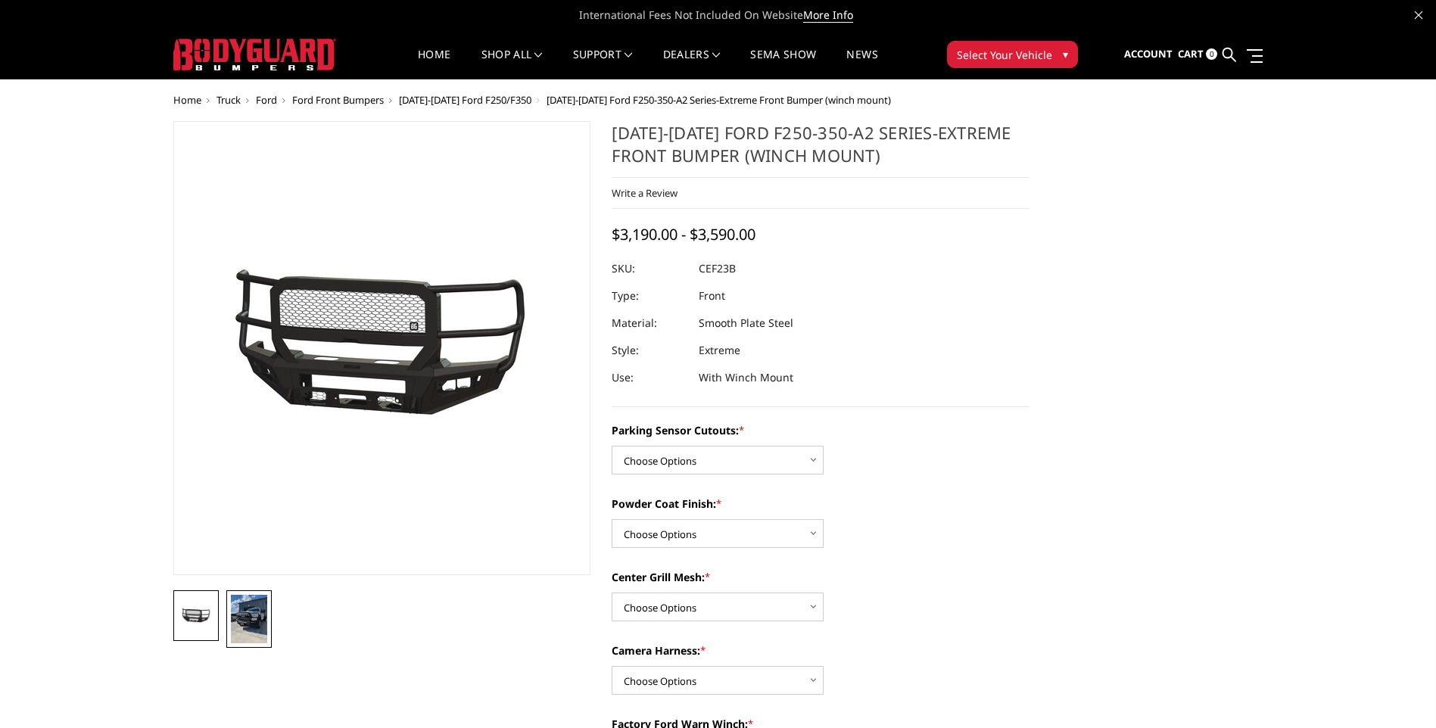
click at [254, 614] on img at bounding box center [249, 619] width 36 height 48
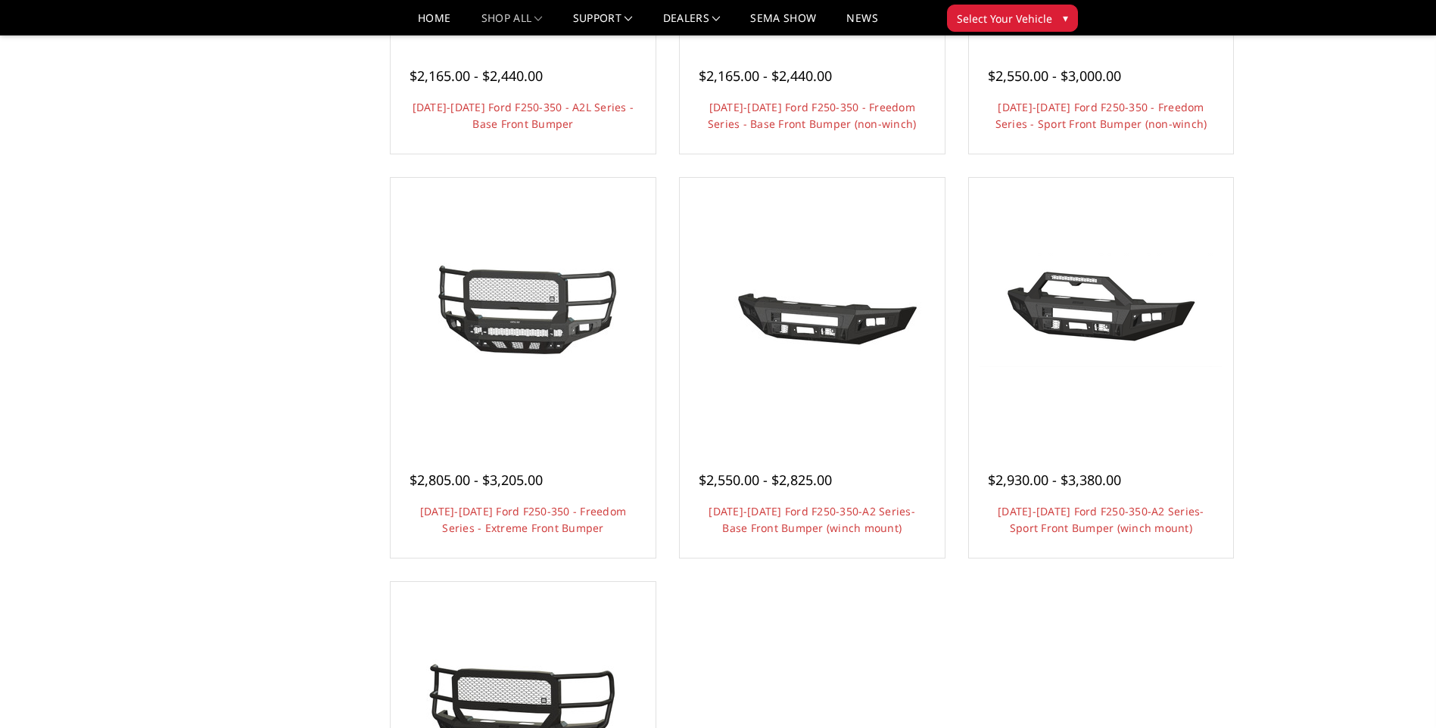
scroll to position [908, 0]
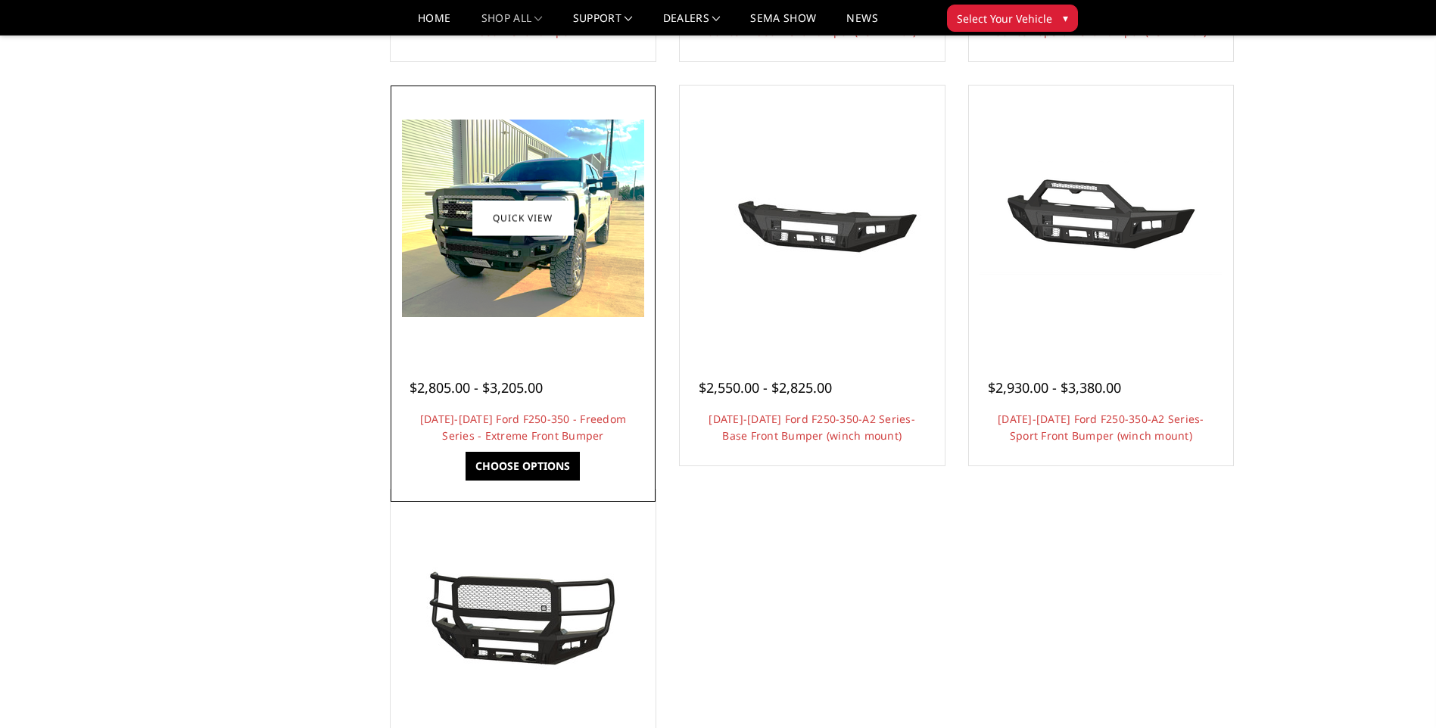
click at [544, 159] on img at bounding box center [523, 219] width 242 height 198
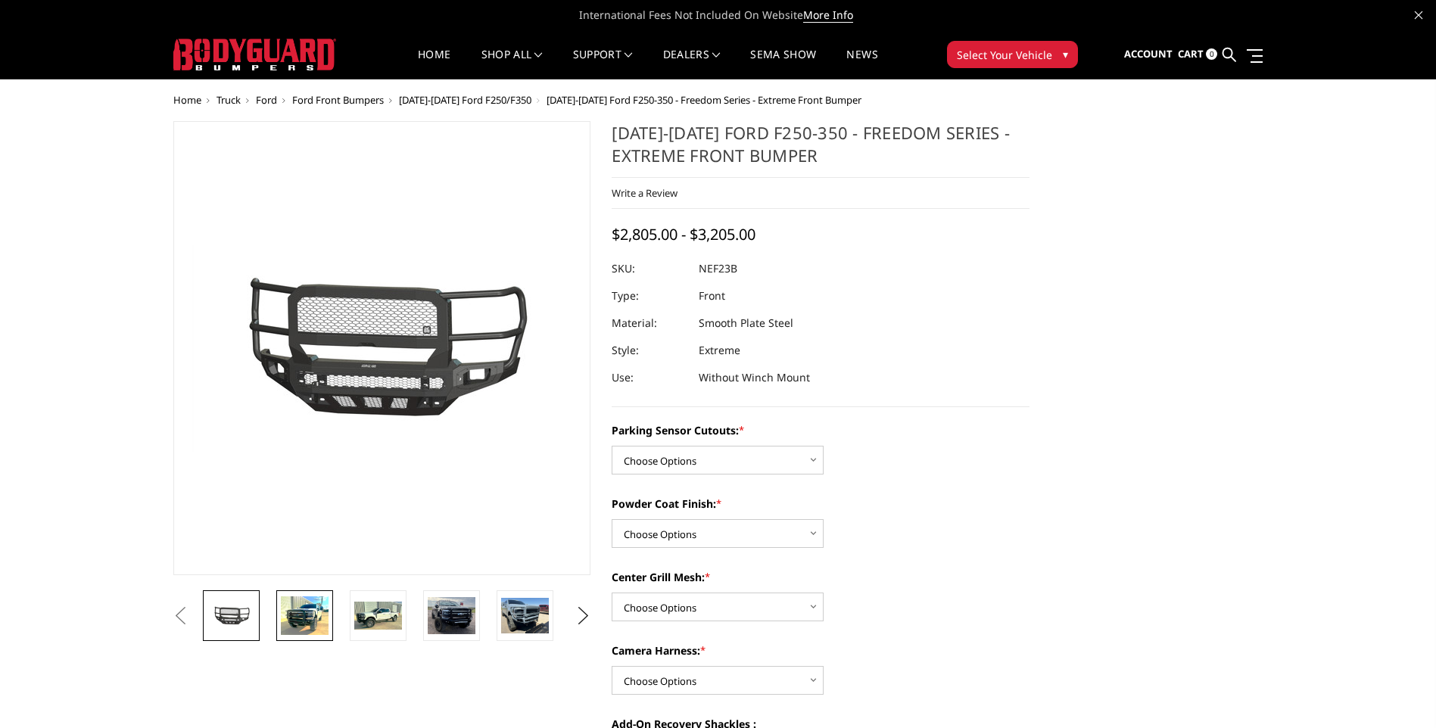
click at [334, 621] on li at bounding box center [309, 615] width 73 height 51
click at [322, 618] on img at bounding box center [305, 615] width 48 height 39
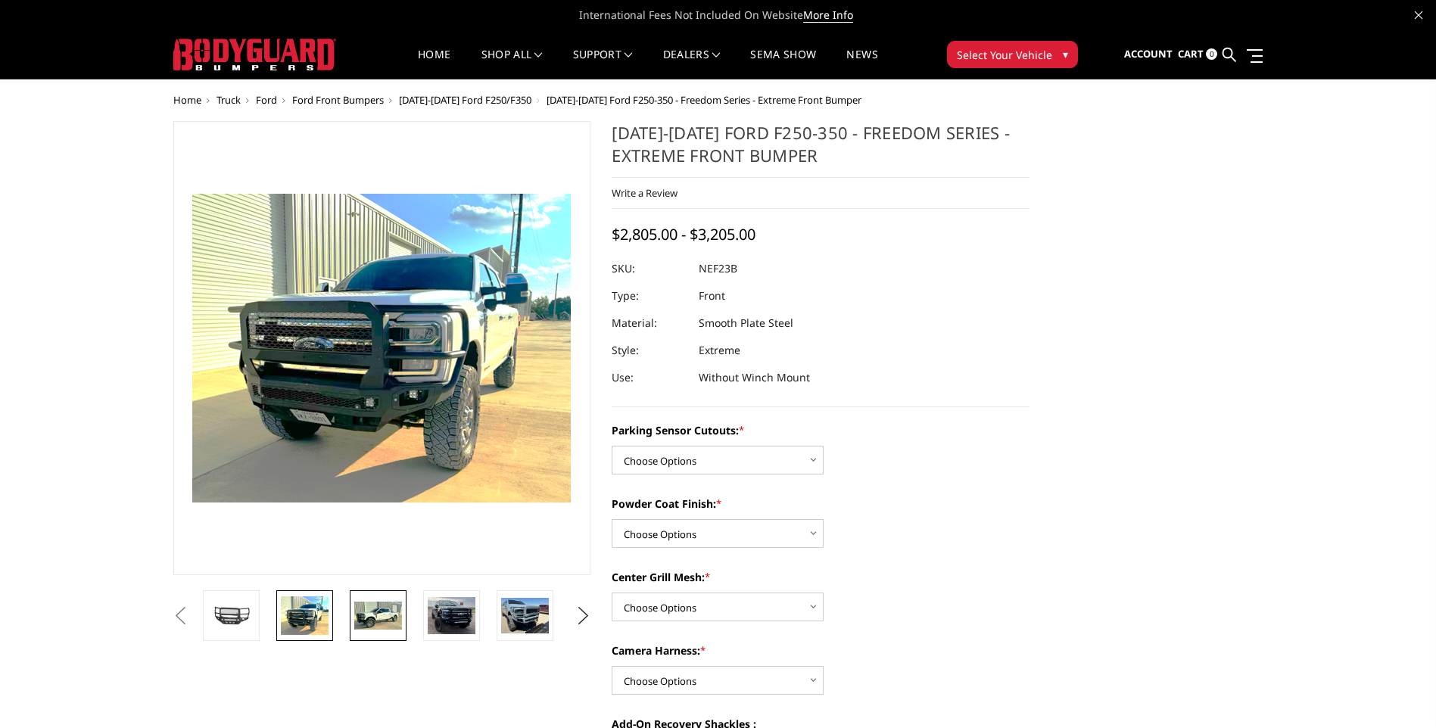
click at [382, 625] on img at bounding box center [378, 616] width 48 height 29
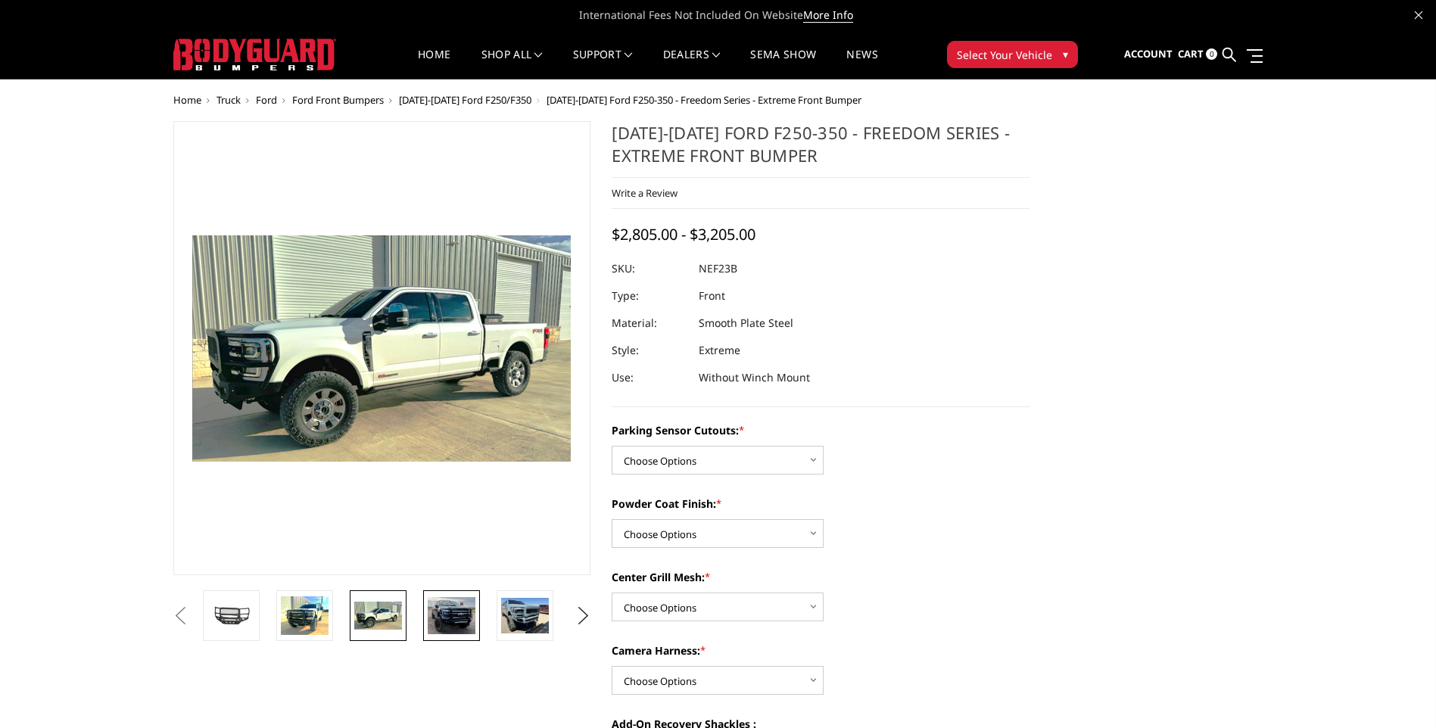
click at [438, 621] on img at bounding box center [452, 615] width 48 height 37
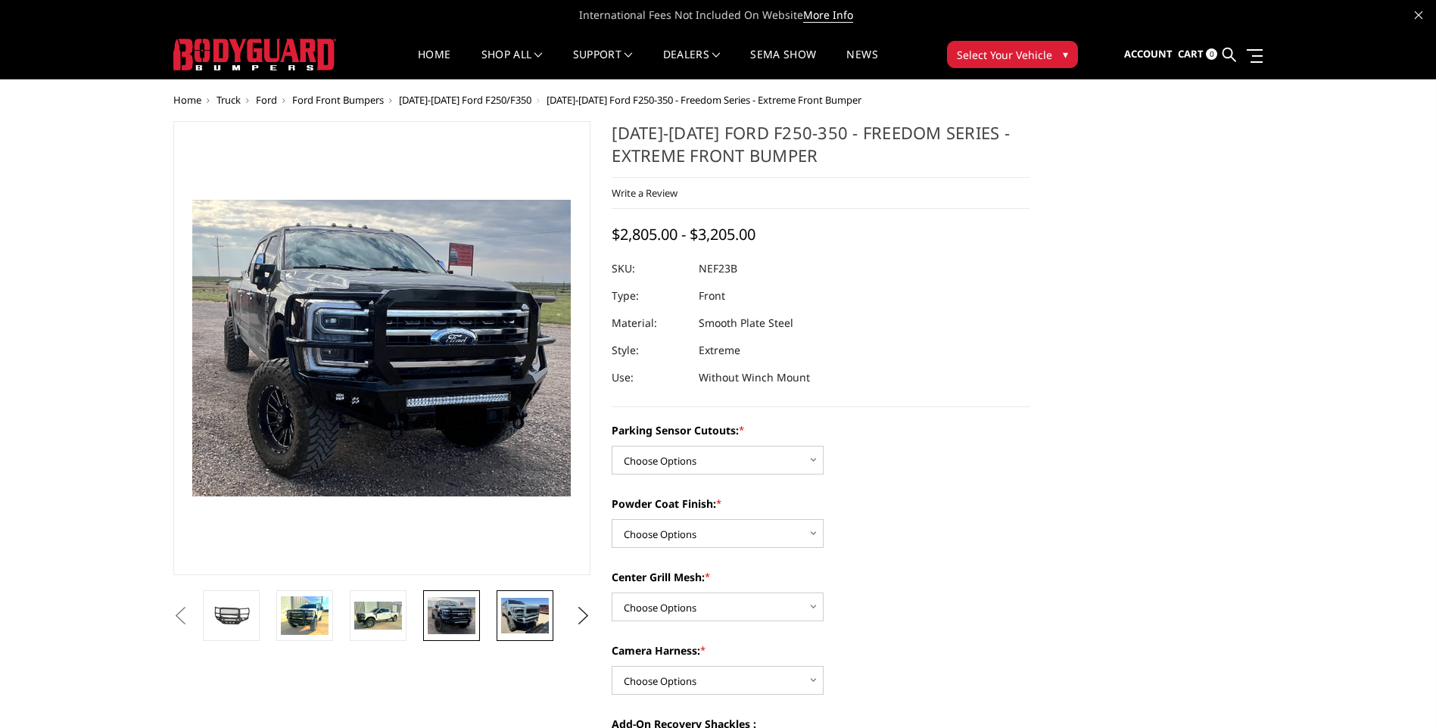
click at [529, 610] on img at bounding box center [525, 616] width 48 height 36
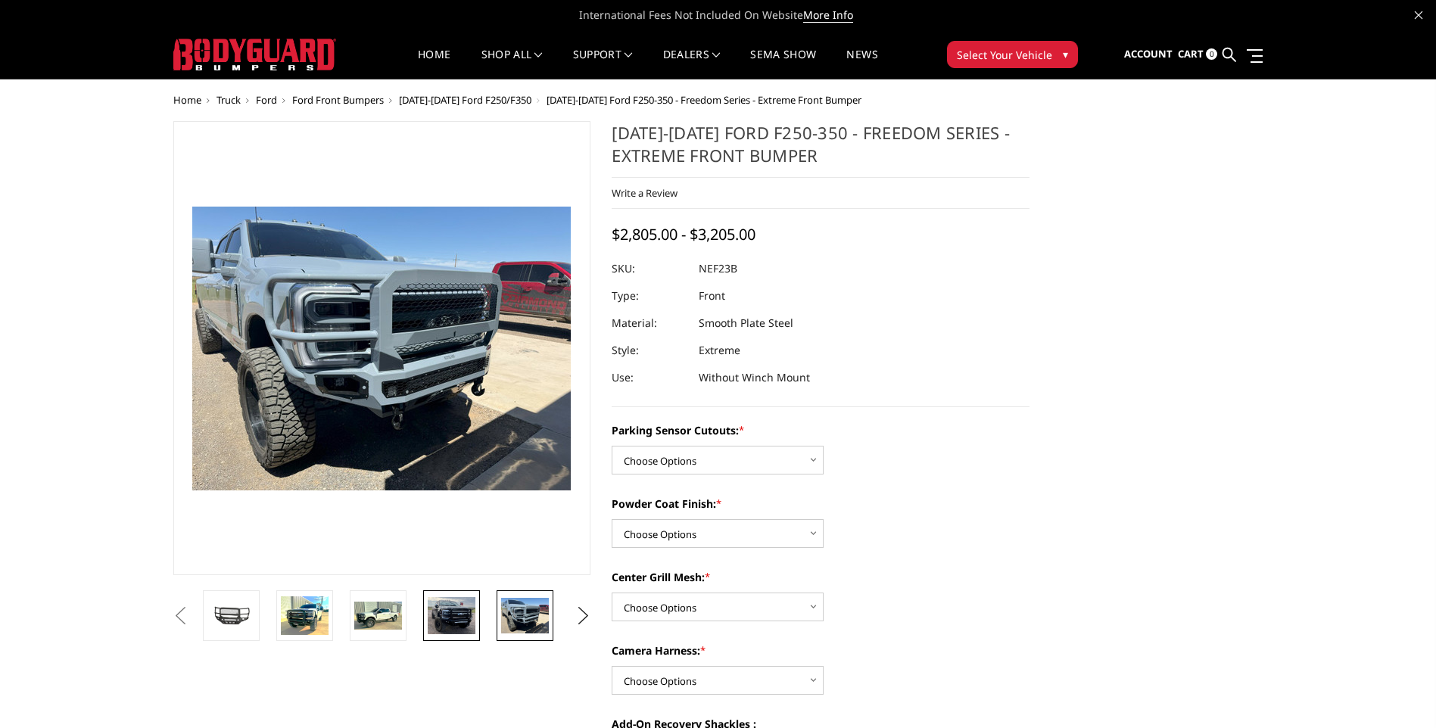
click at [460, 609] on img at bounding box center [452, 615] width 48 height 37
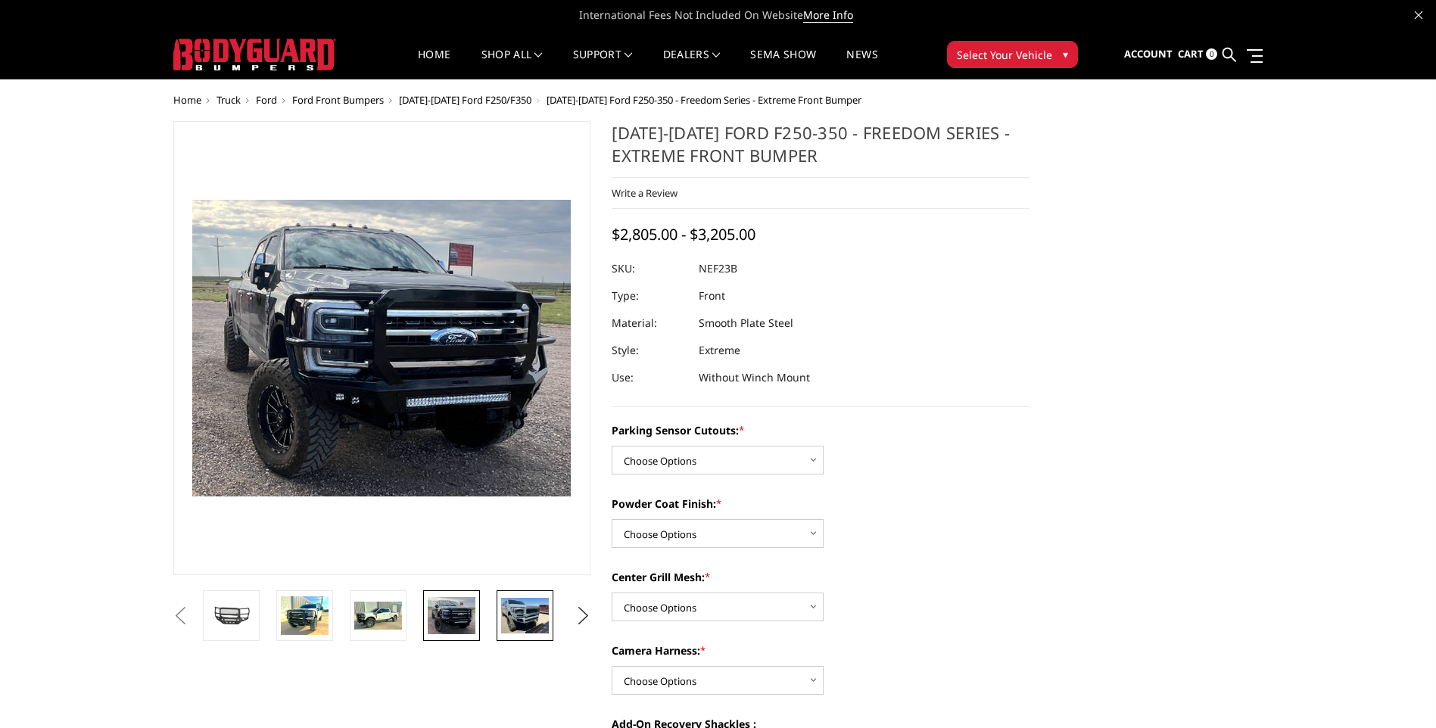
click at [502, 608] on img at bounding box center [525, 616] width 48 height 36
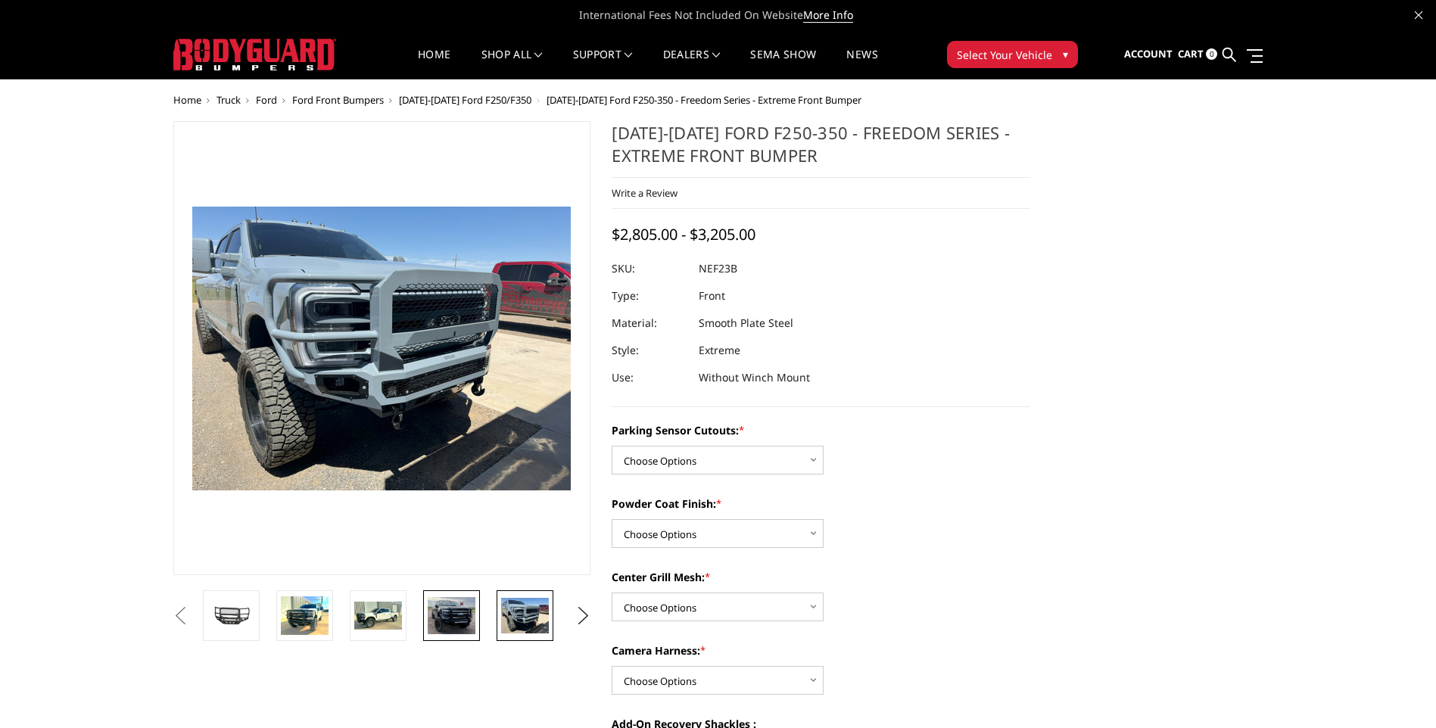
click at [457, 608] on img at bounding box center [452, 615] width 48 height 37
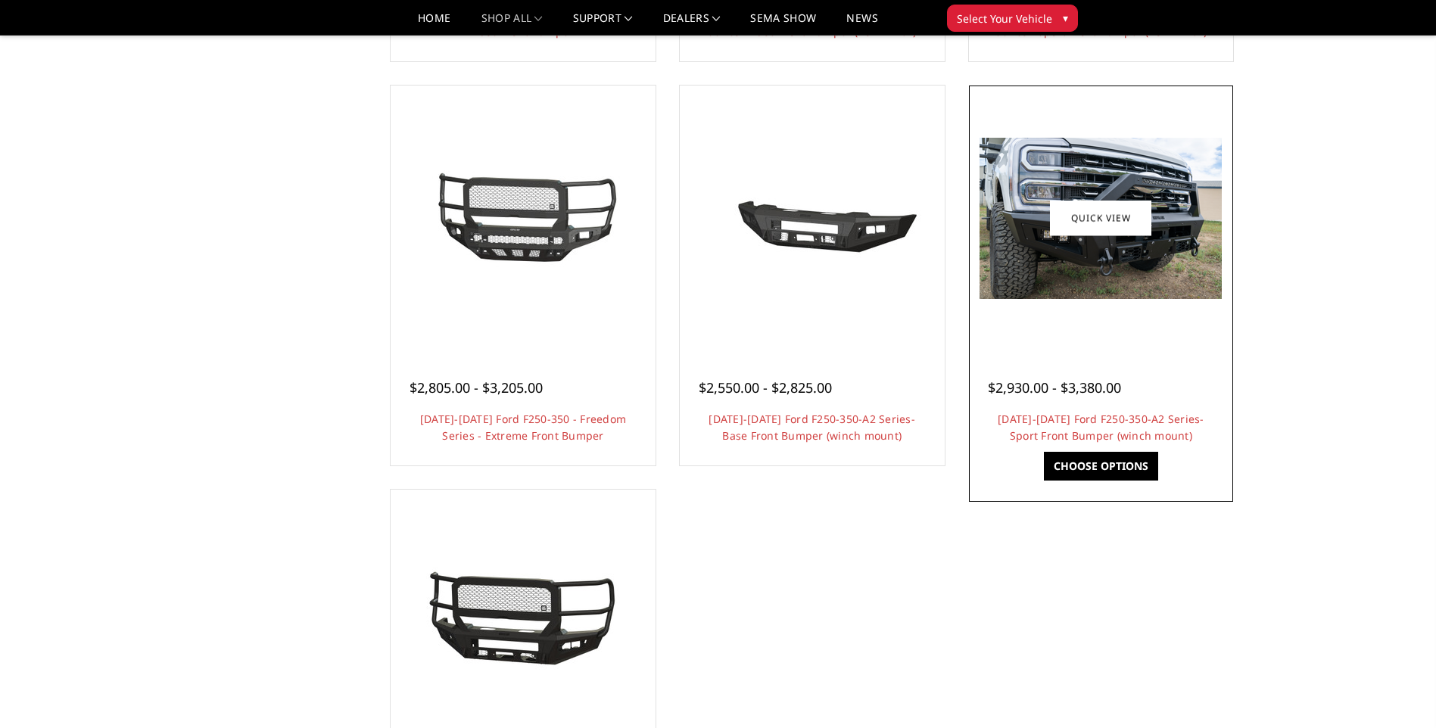
click at [1068, 299] on div at bounding box center [1101, 217] width 257 height 257
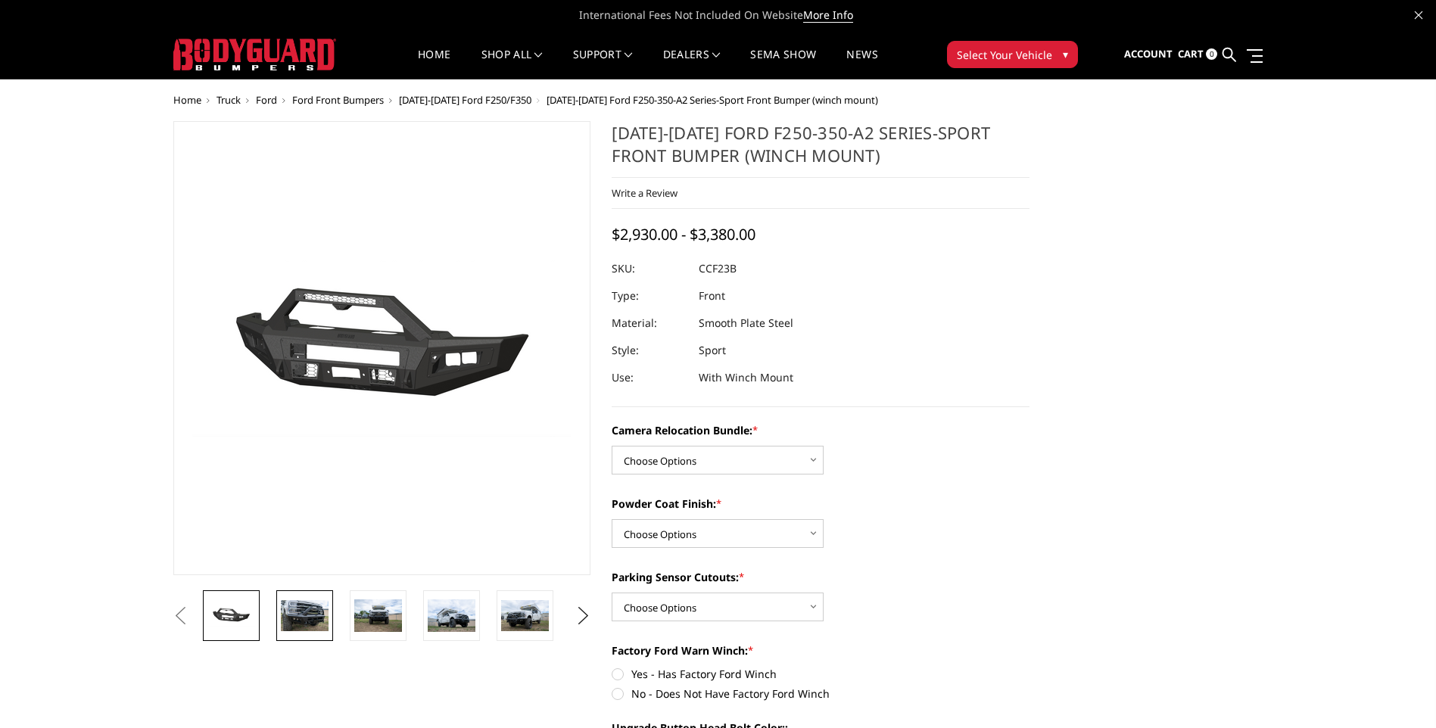
click at [313, 609] on img at bounding box center [305, 616] width 48 height 32
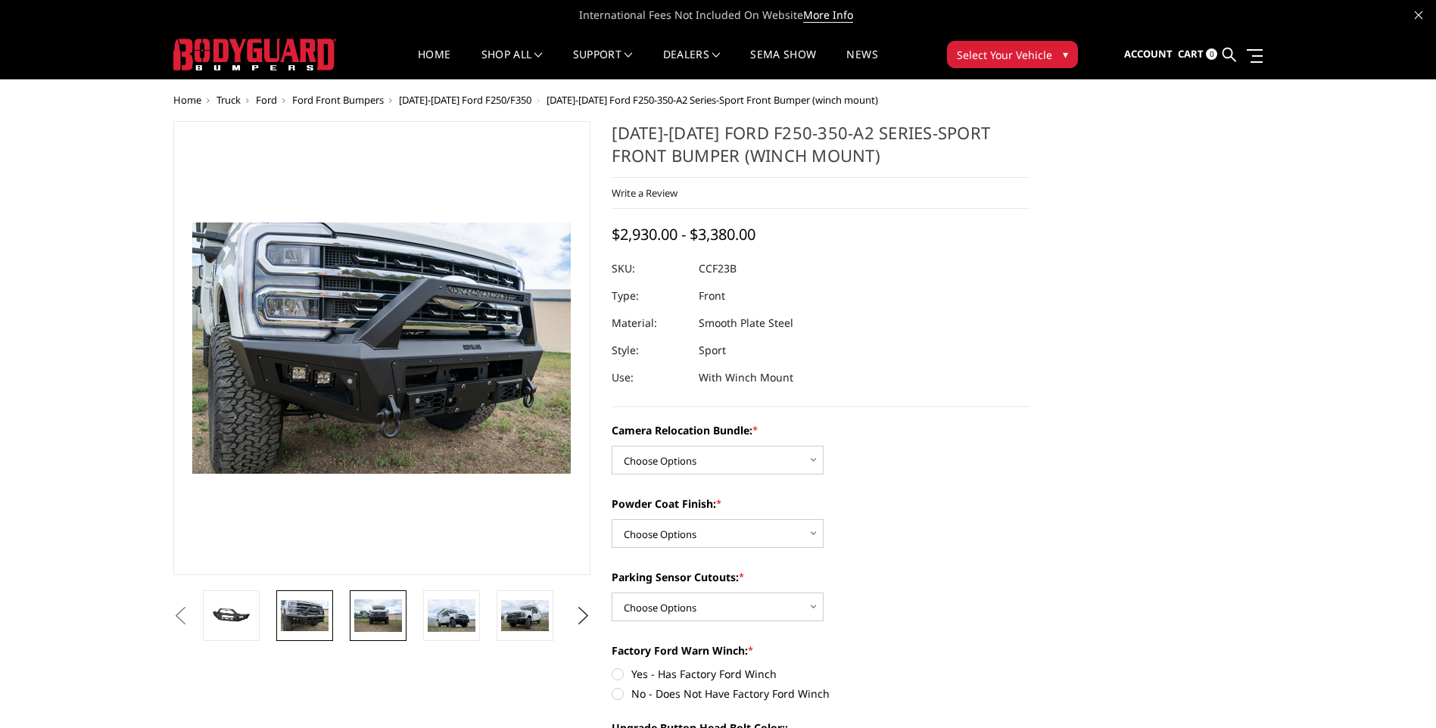
click at [381, 624] on img at bounding box center [378, 615] width 48 height 32
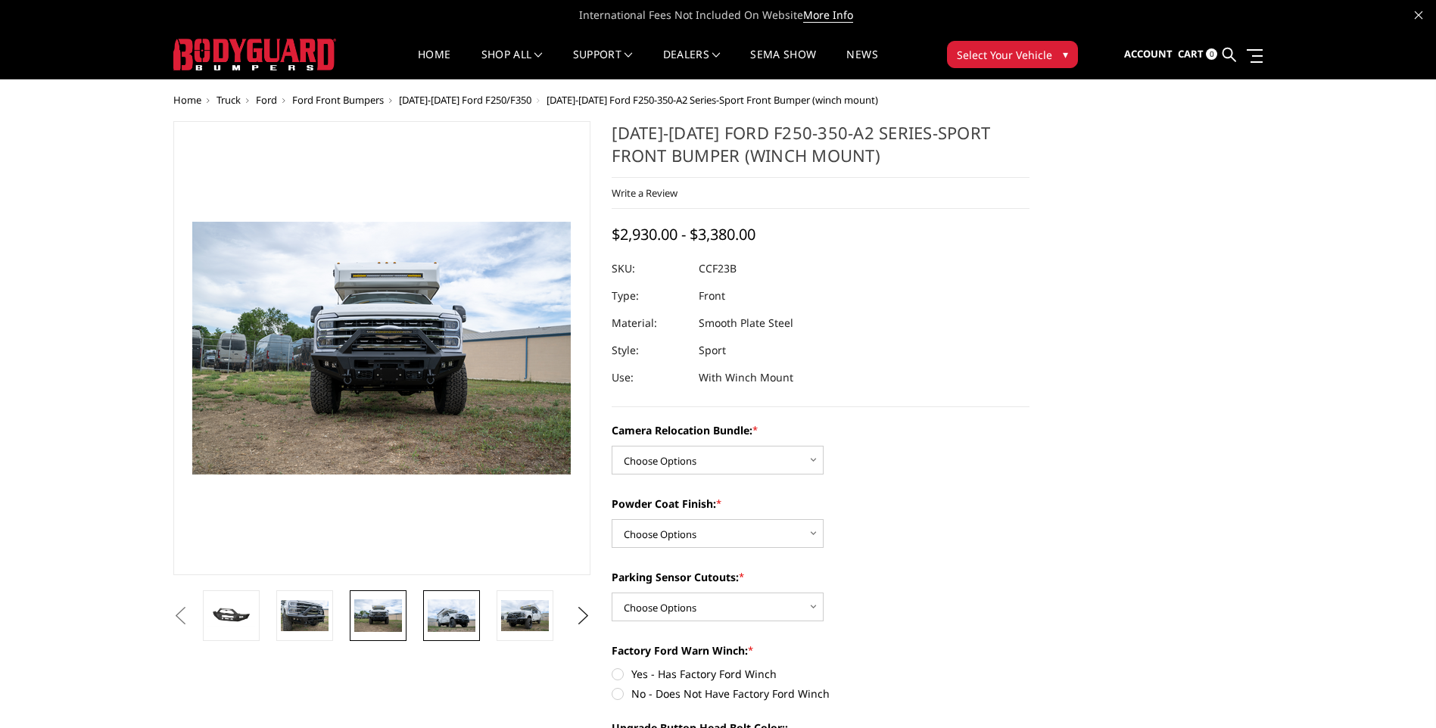
click at [439, 615] on img at bounding box center [452, 615] width 48 height 32
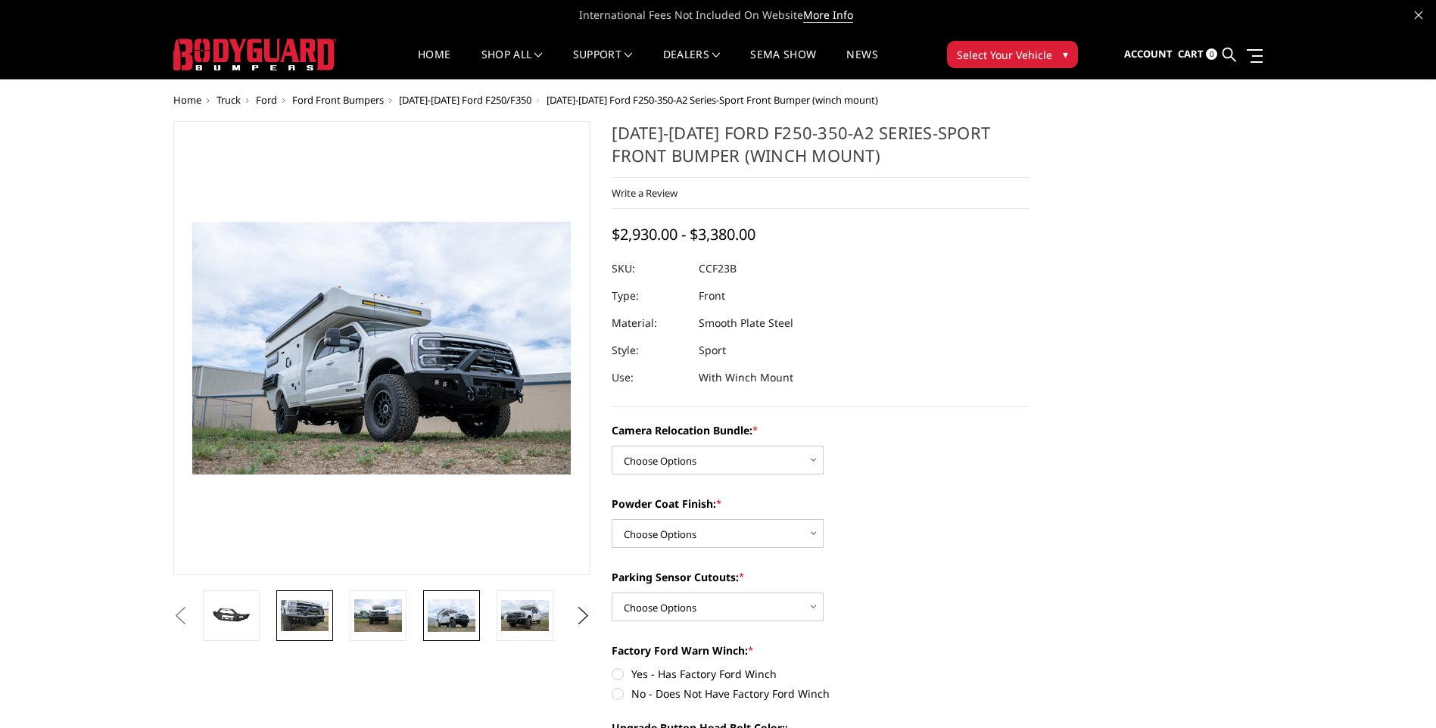
click at [308, 610] on img at bounding box center [305, 616] width 48 height 32
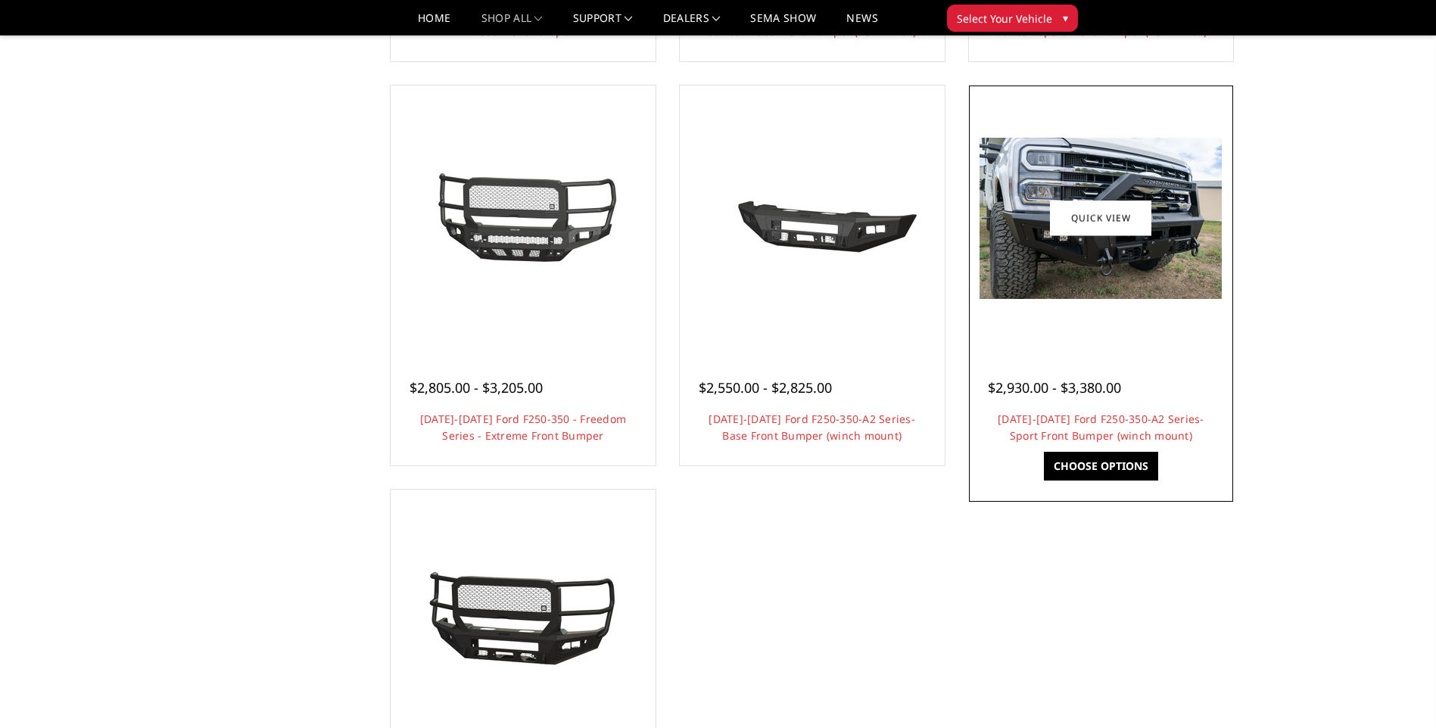
click at [1076, 272] on img at bounding box center [1100, 218] width 242 height 161
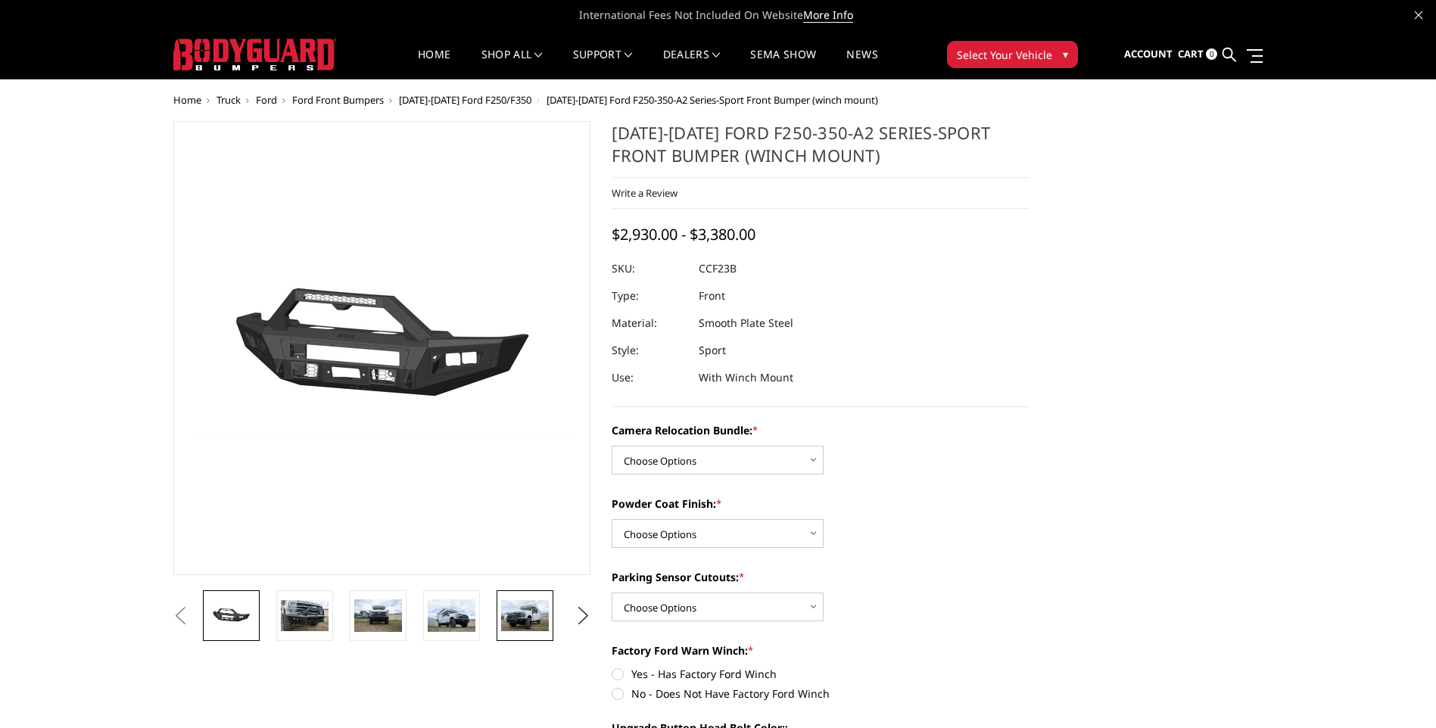
click at [527, 620] on img at bounding box center [525, 616] width 48 height 32
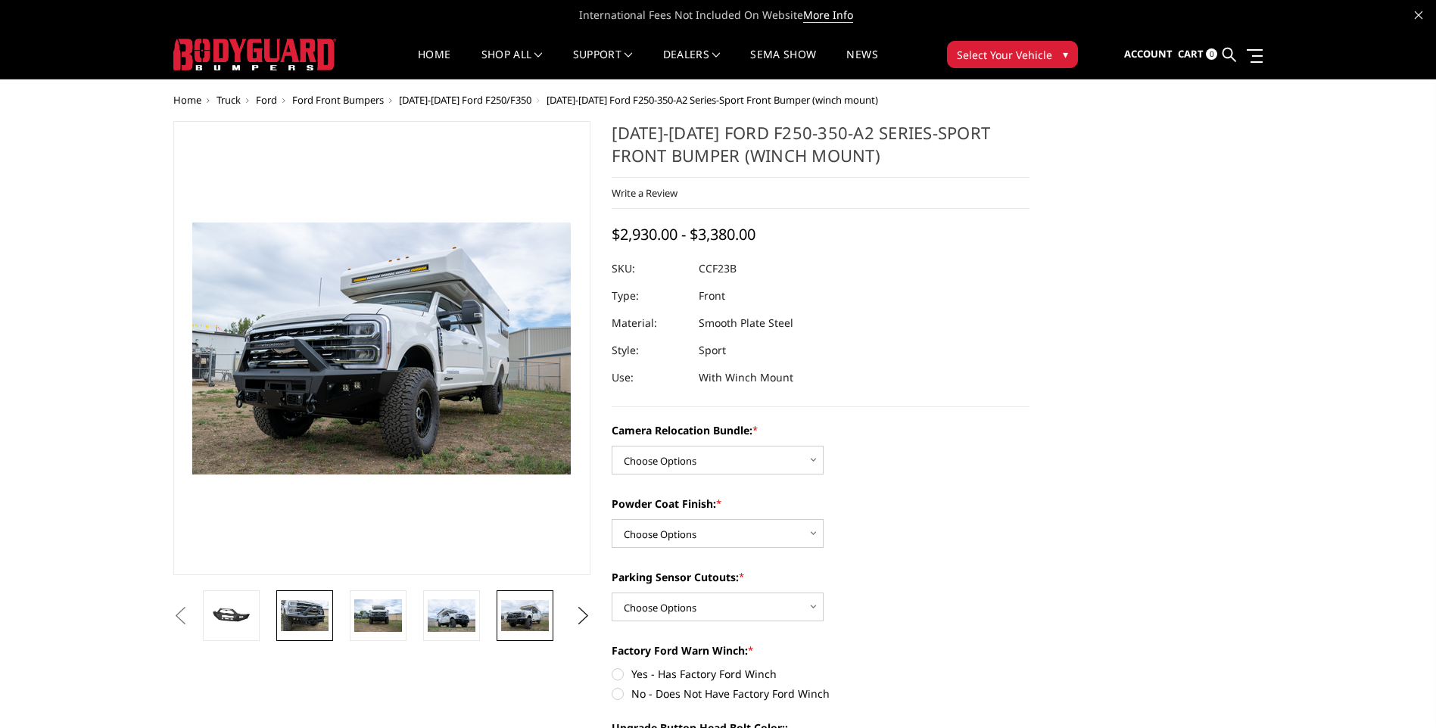
click at [320, 624] on img at bounding box center [305, 616] width 48 height 32
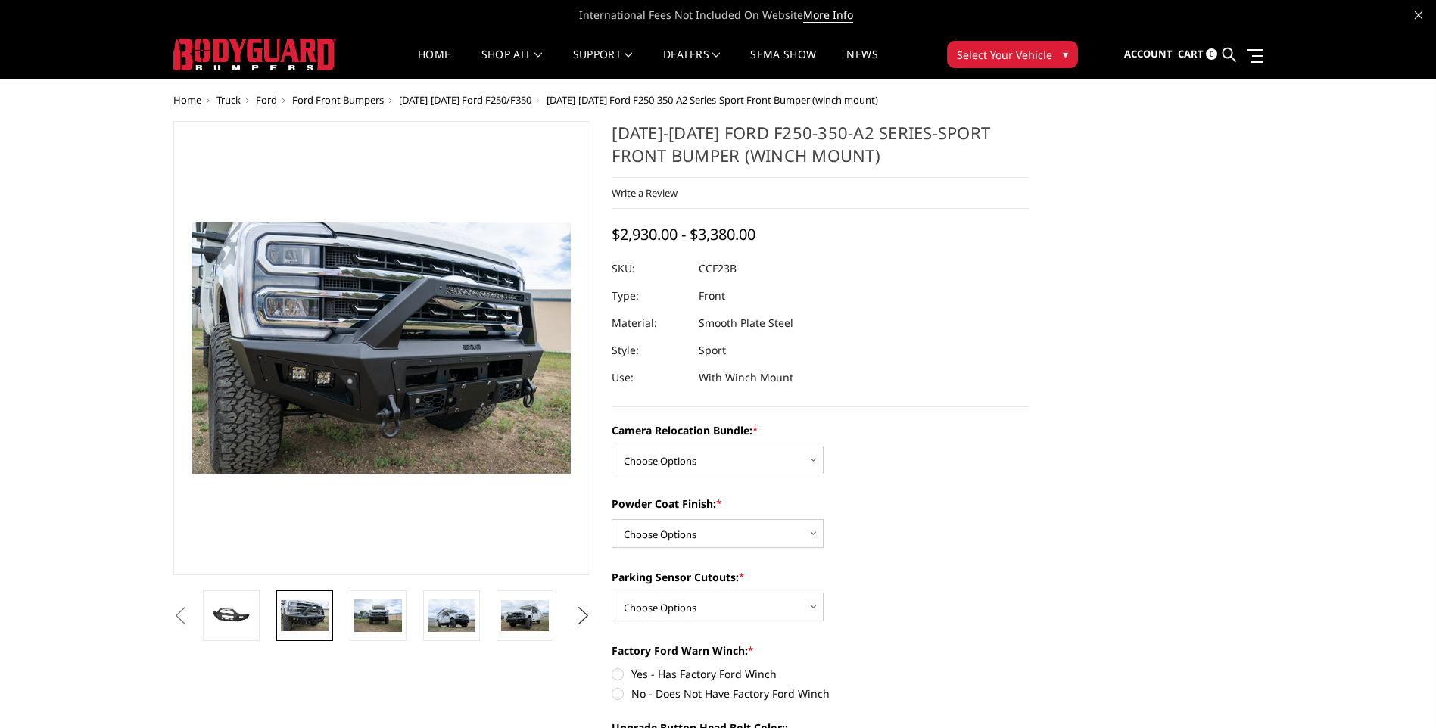
click at [587, 616] on button "Next" at bounding box center [582, 616] width 23 height 23
click at [583, 617] on button "Next" at bounding box center [582, 616] width 23 height 23
click at [537, 606] on img at bounding box center [525, 627] width 48 height 64
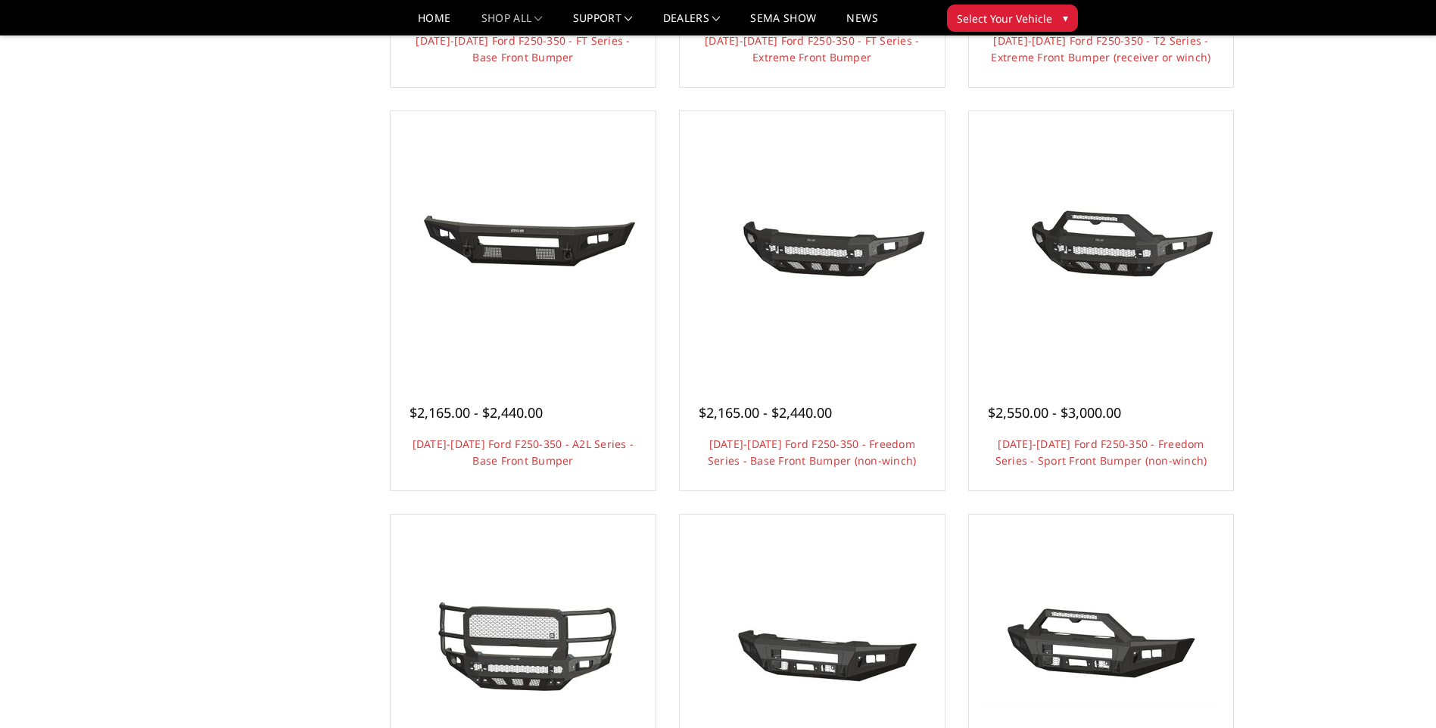
scroll to position [454, 0]
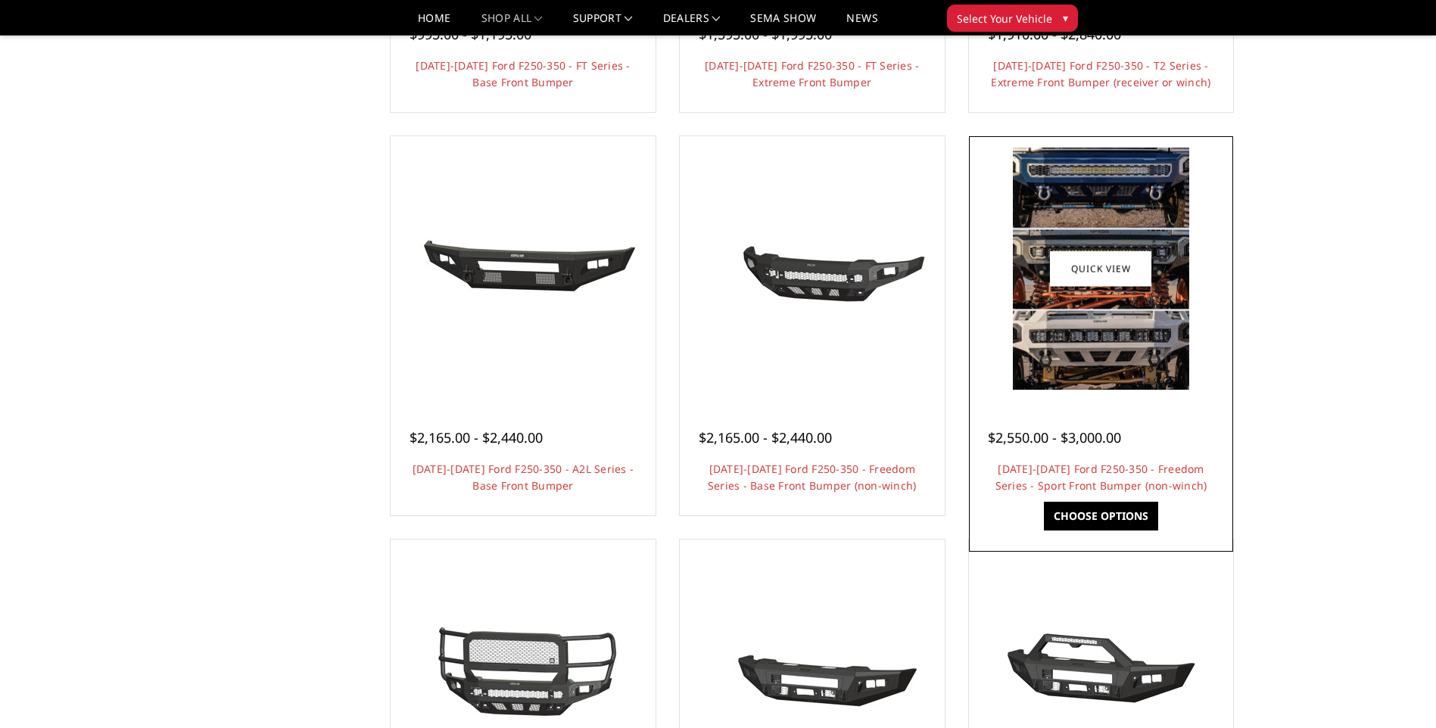
click at [1054, 355] on img at bounding box center [1101, 269] width 176 height 242
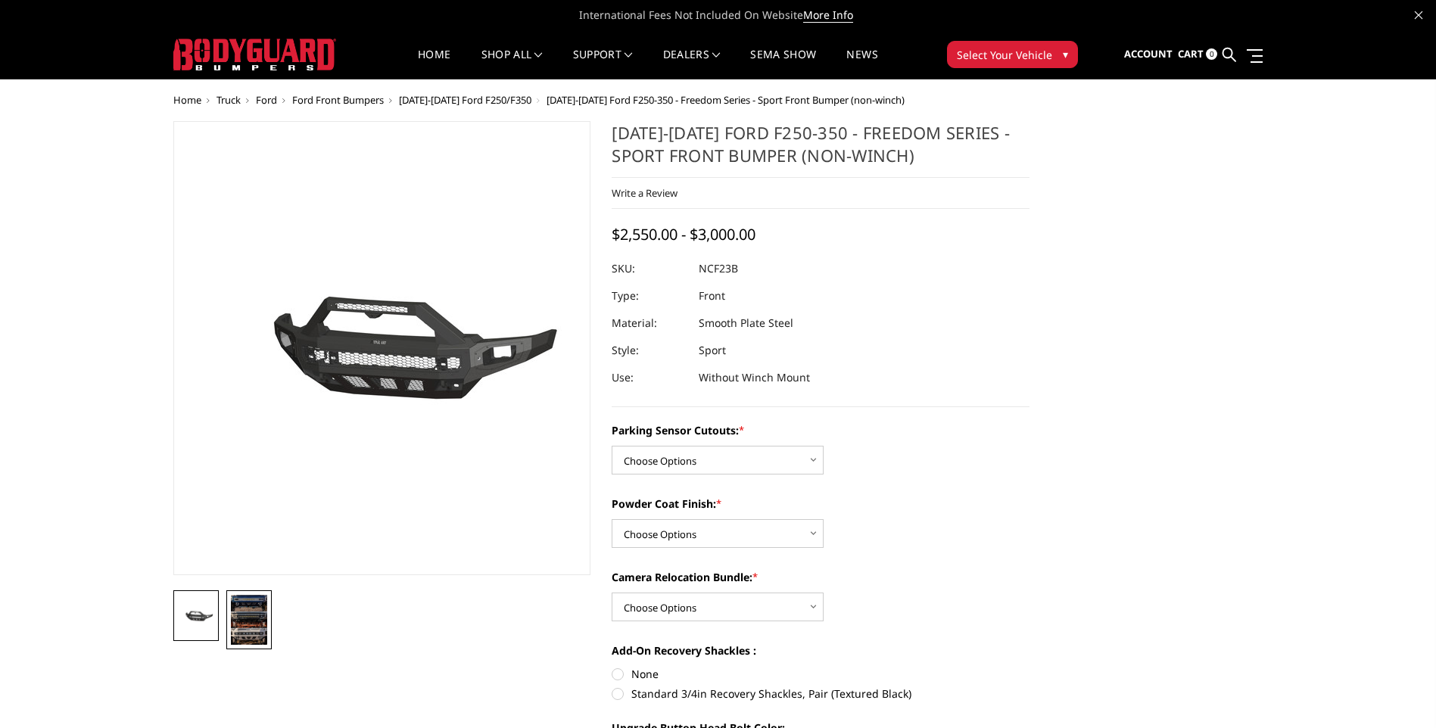
click at [253, 617] on img at bounding box center [249, 620] width 36 height 50
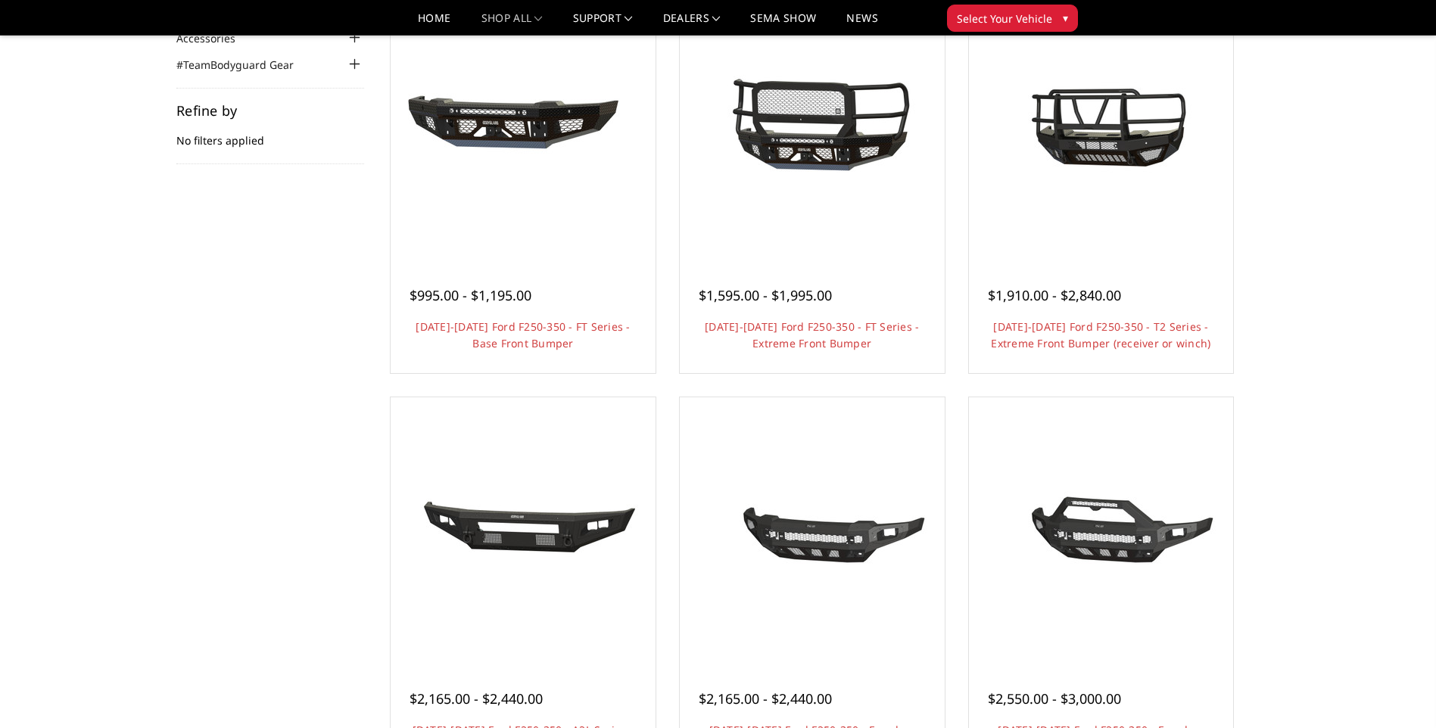
scroll to position [76, 0]
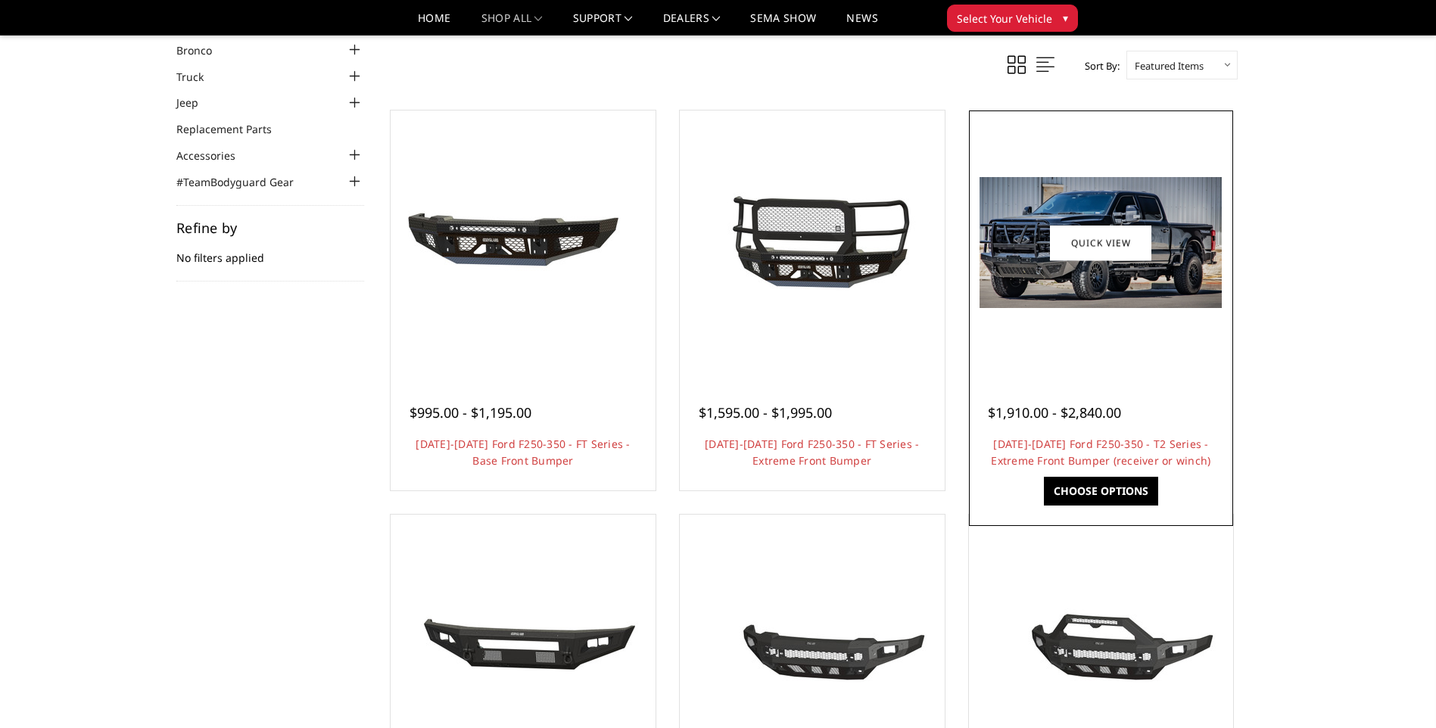
click at [1079, 331] on div at bounding box center [1101, 242] width 257 height 257
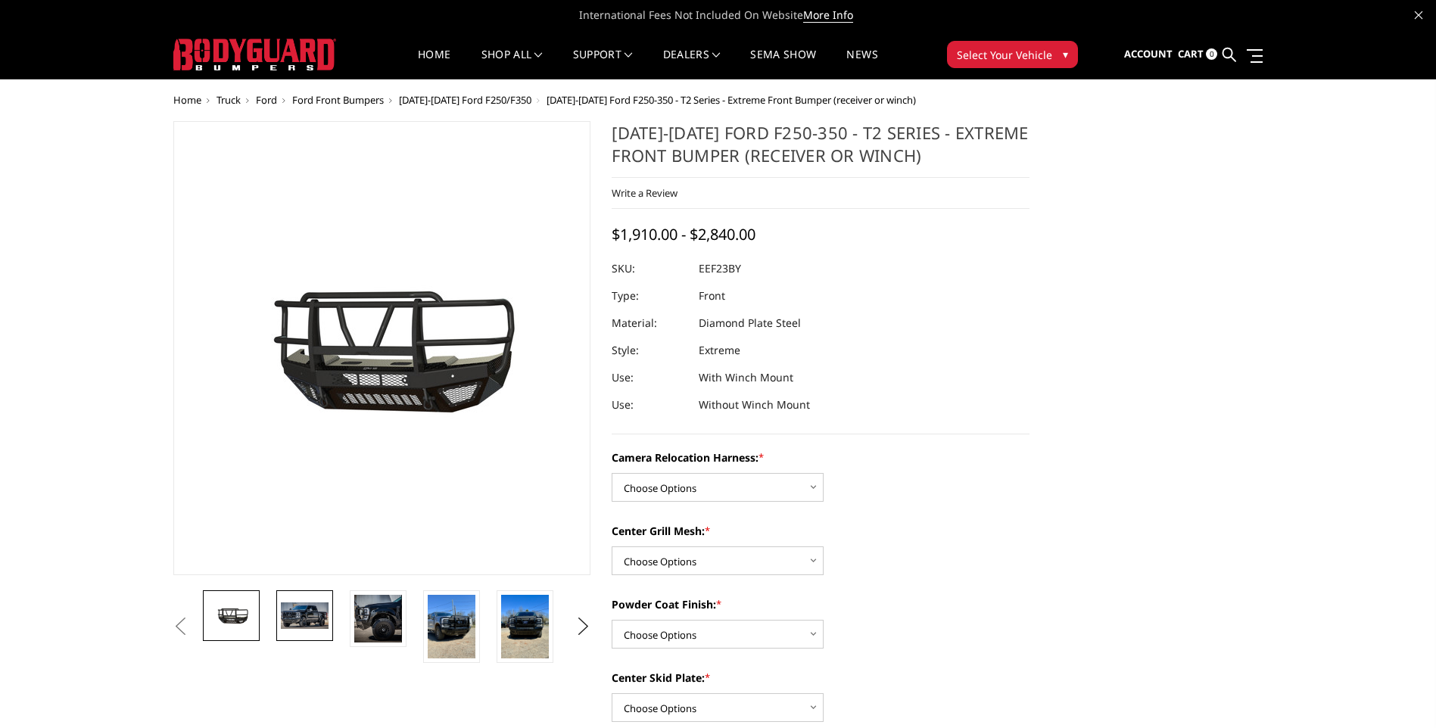
click at [323, 630] on link at bounding box center [304, 615] width 57 height 51
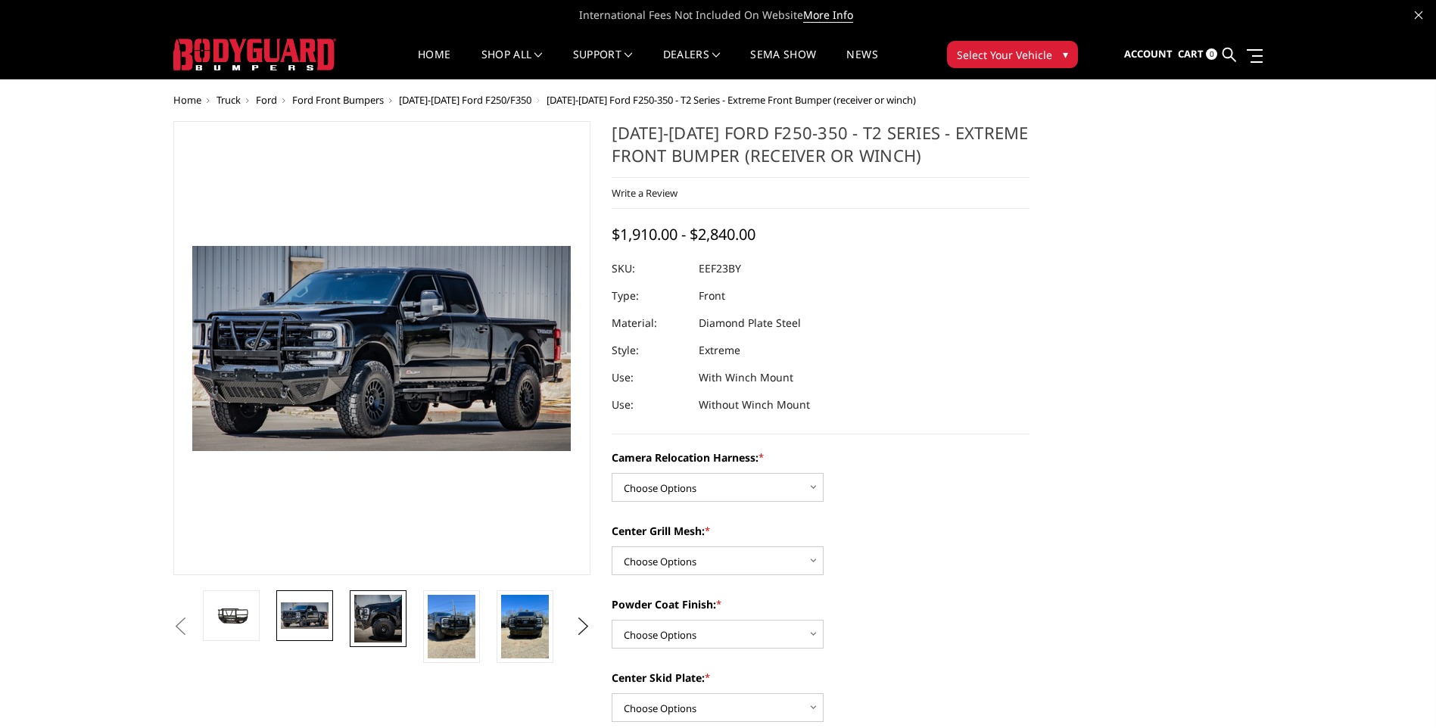
click at [389, 608] on img at bounding box center [378, 619] width 48 height 48
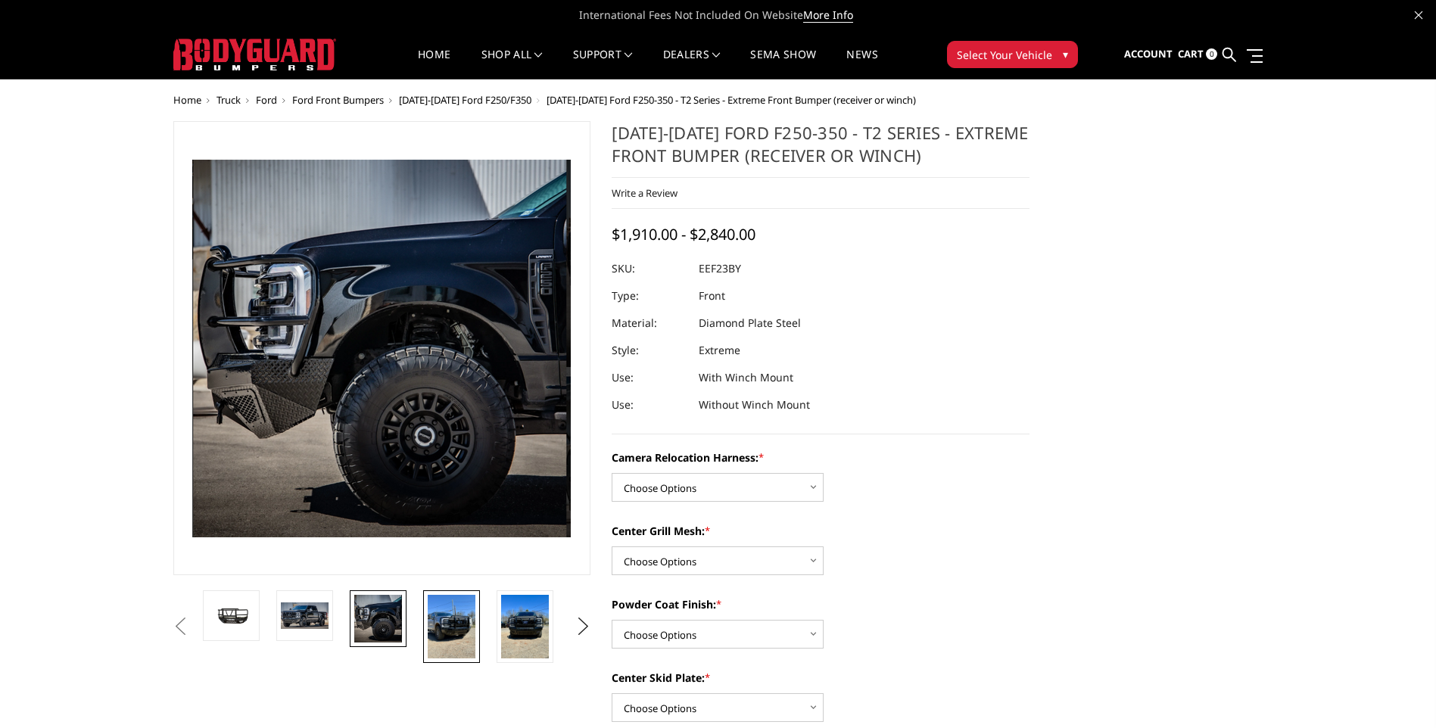
click at [465, 631] on img at bounding box center [452, 627] width 48 height 64
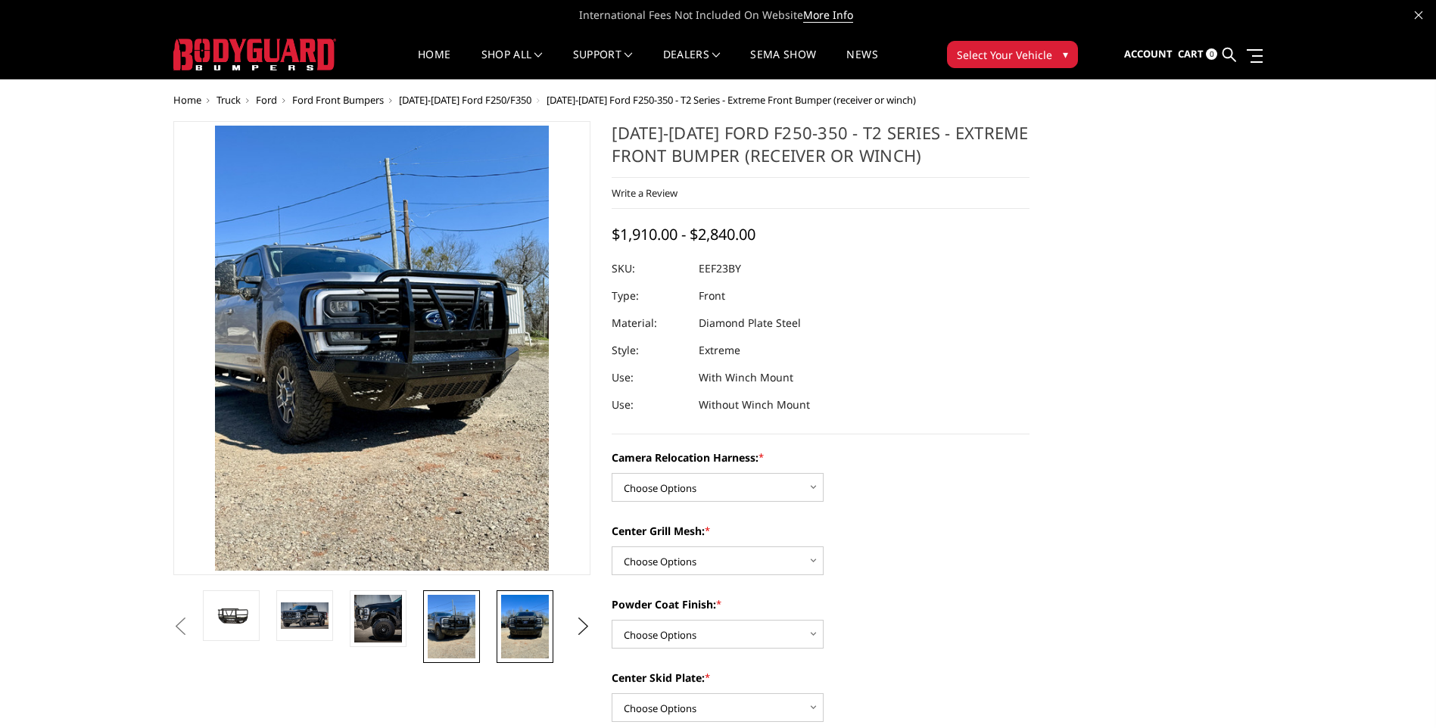
click at [534, 643] on img at bounding box center [525, 627] width 48 height 64
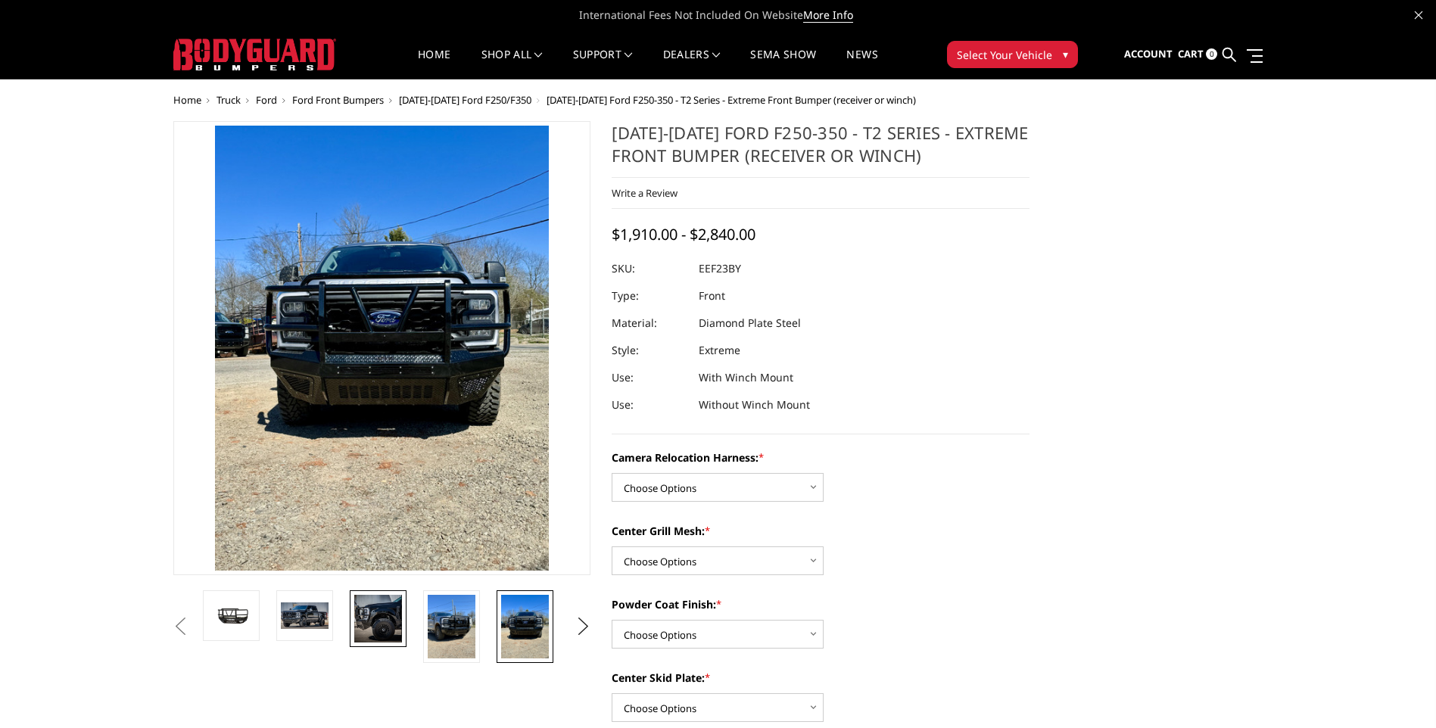
click at [397, 605] on img at bounding box center [378, 619] width 48 height 48
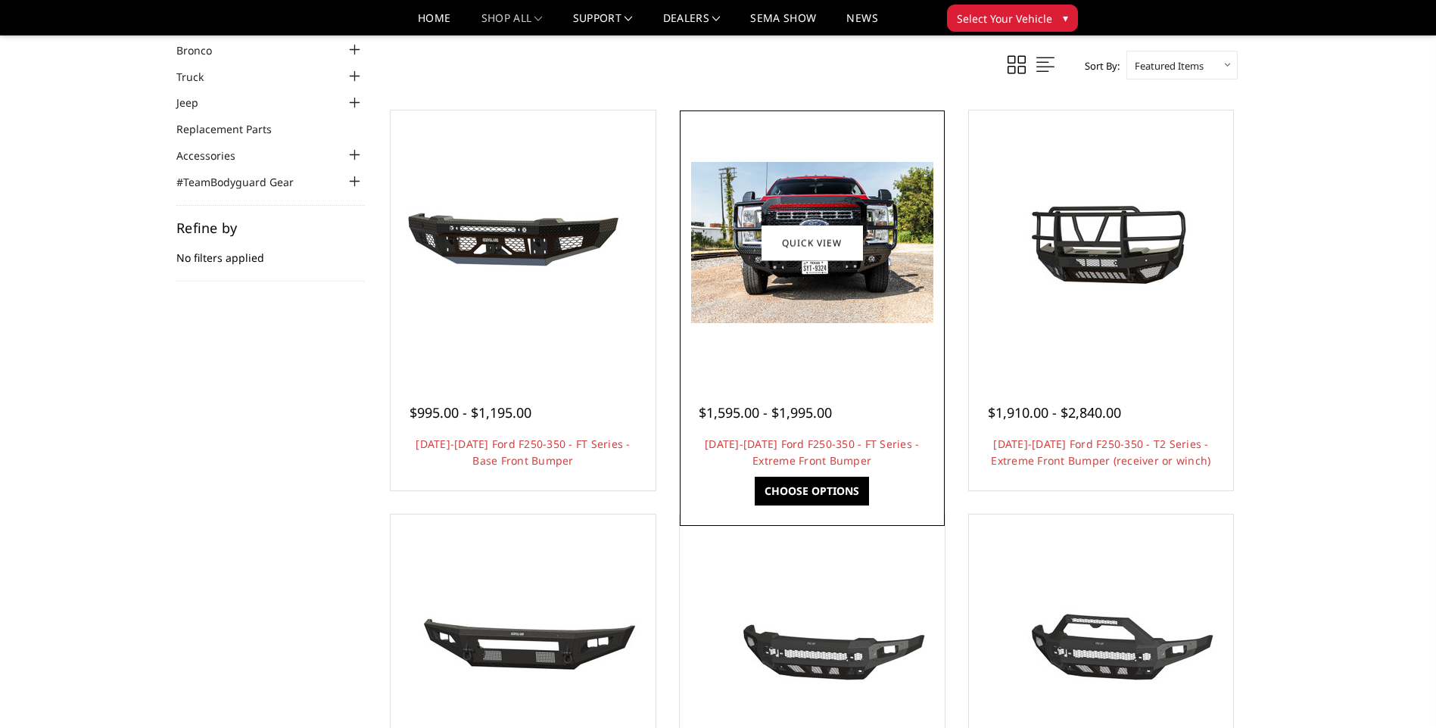
click at [862, 279] on img at bounding box center [812, 242] width 242 height 161
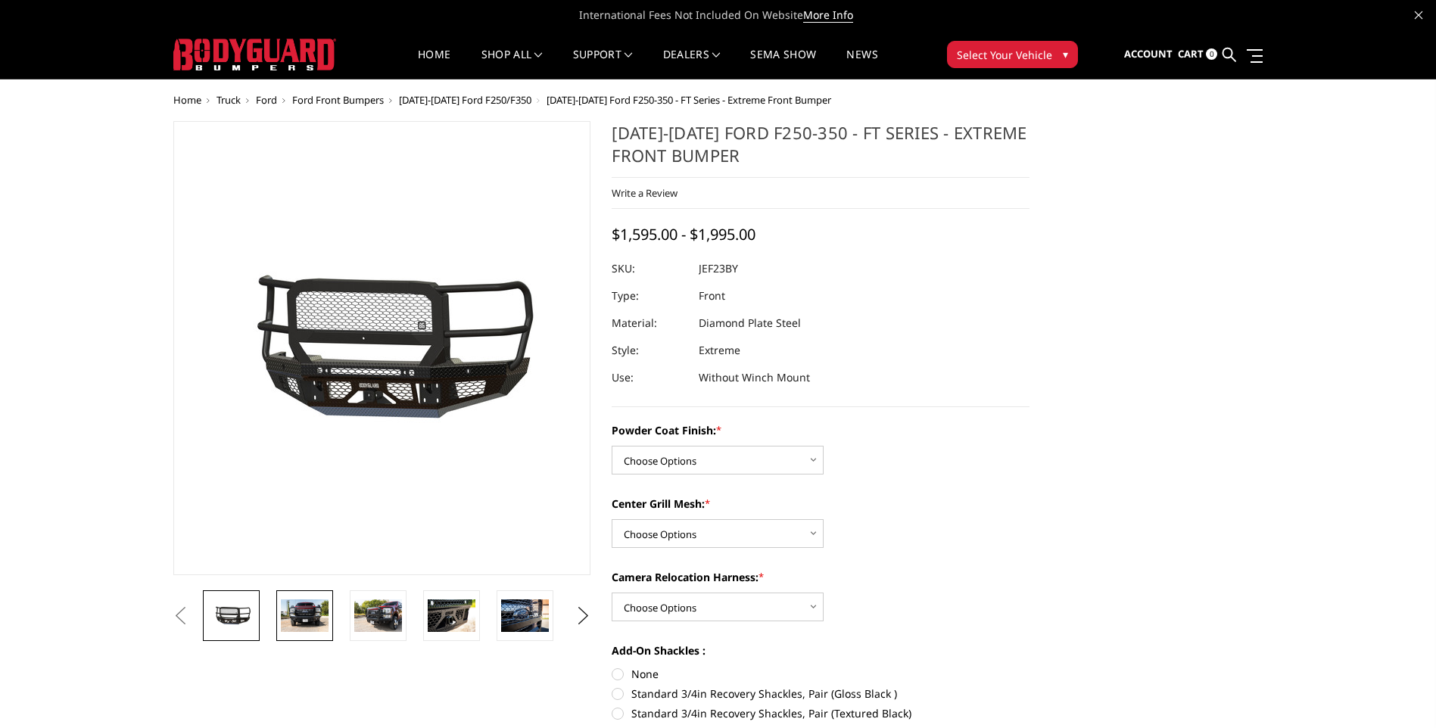
click at [320, 627] on img at bounding box center [305, 615] width 48 height 32
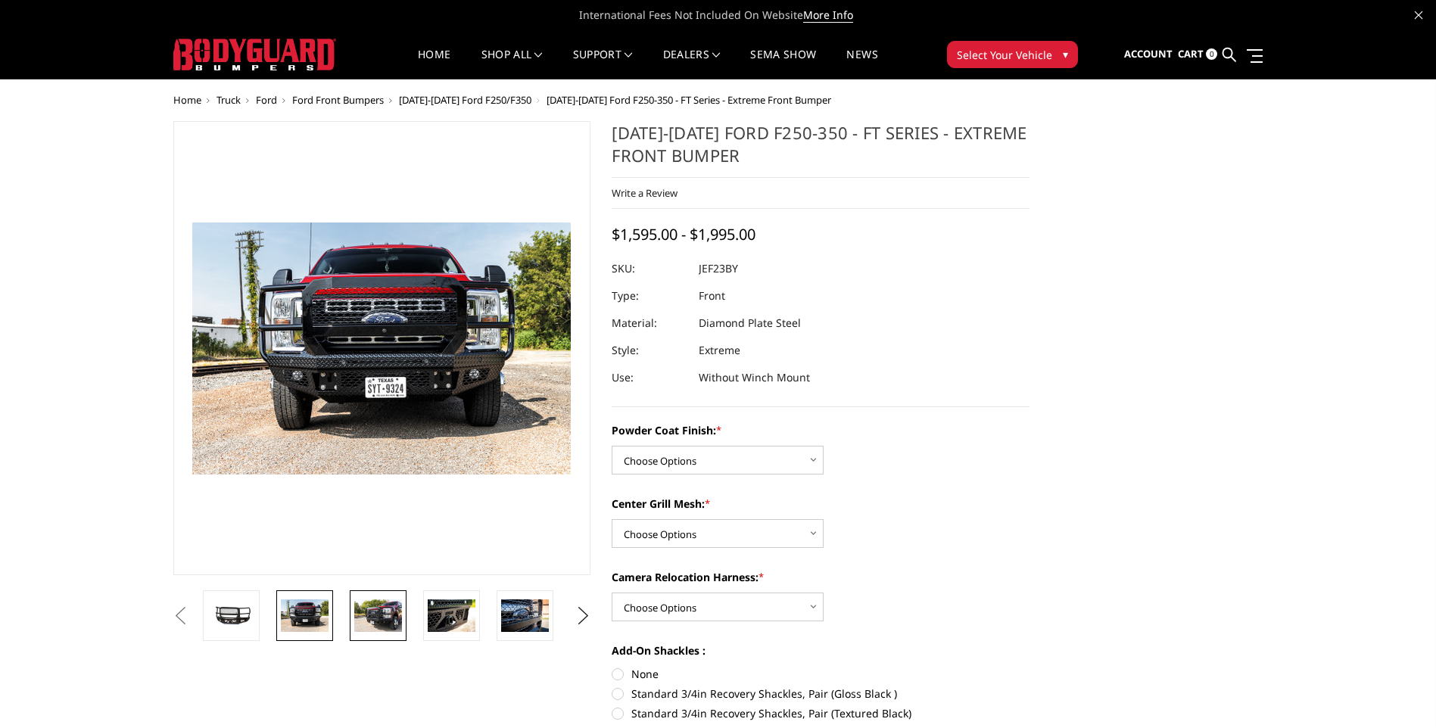
click at [388, 608] on img at bounding box center [378, 615] width 48 height 32
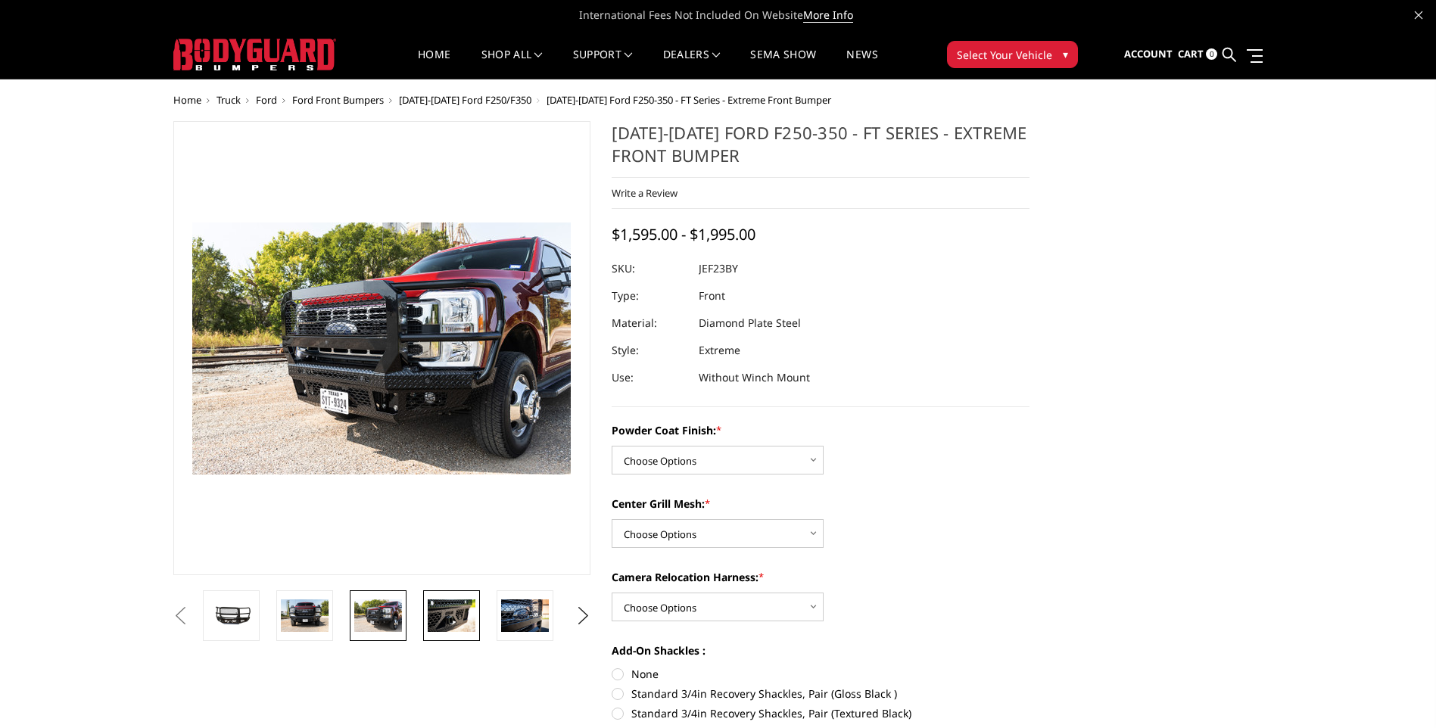
click at [431, 602] on img at bounding box center [452, 615] width 48 height 32
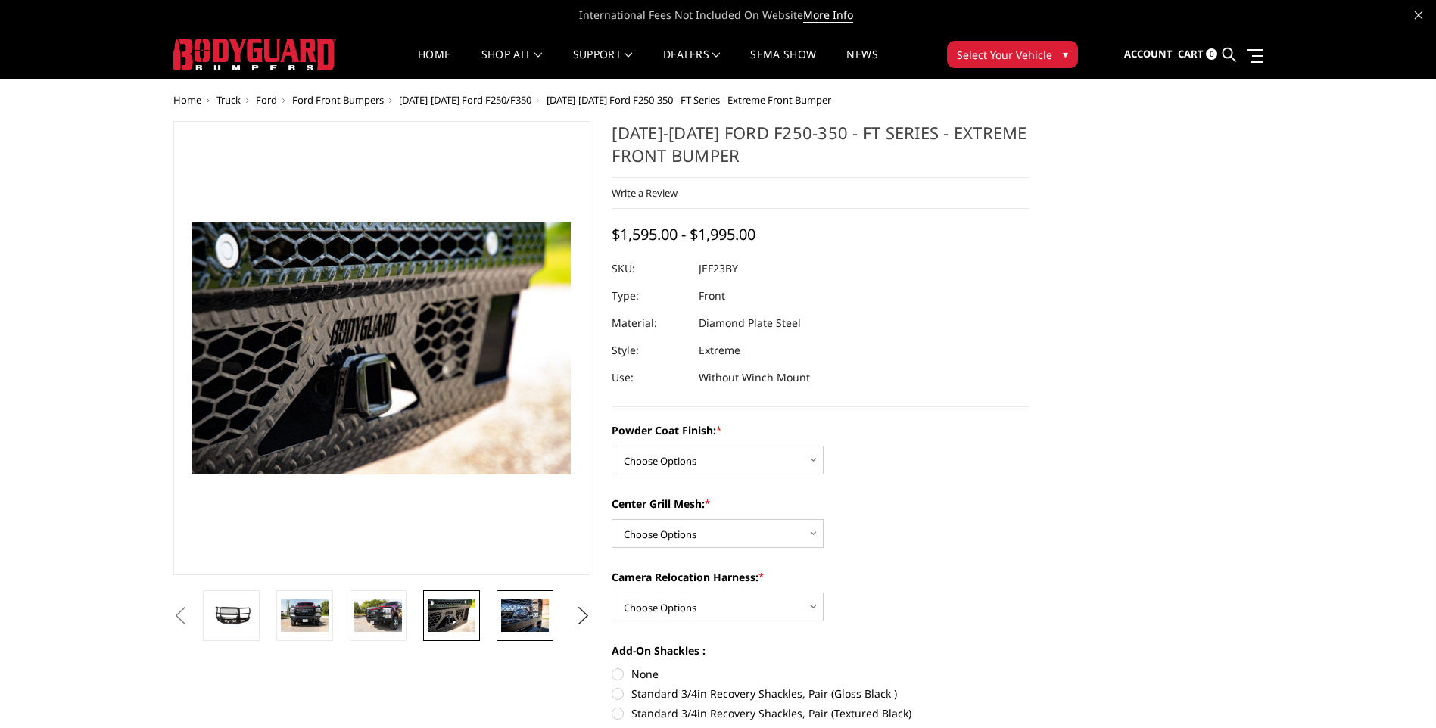
click at [544, 620] on img at bounding box center [525, 615] width 48 height 32
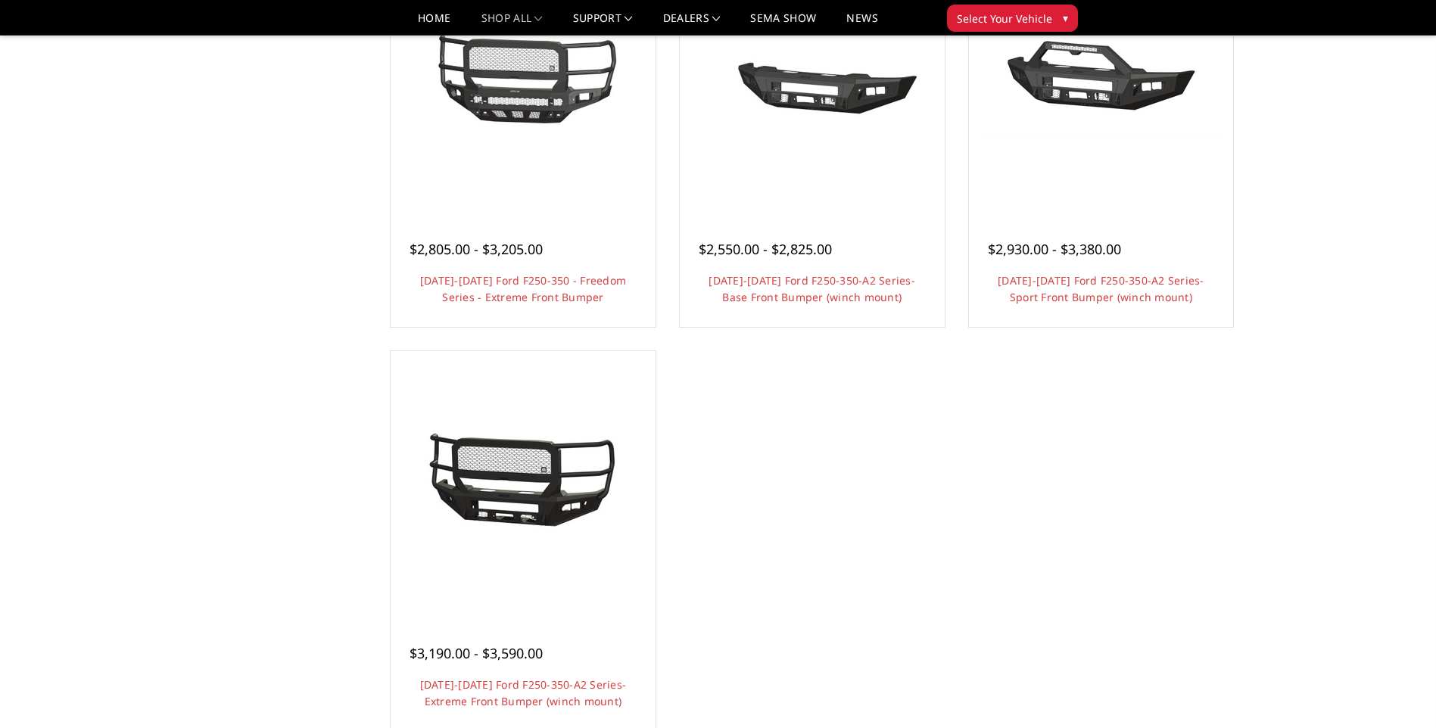
scroll to position [1060, 0]
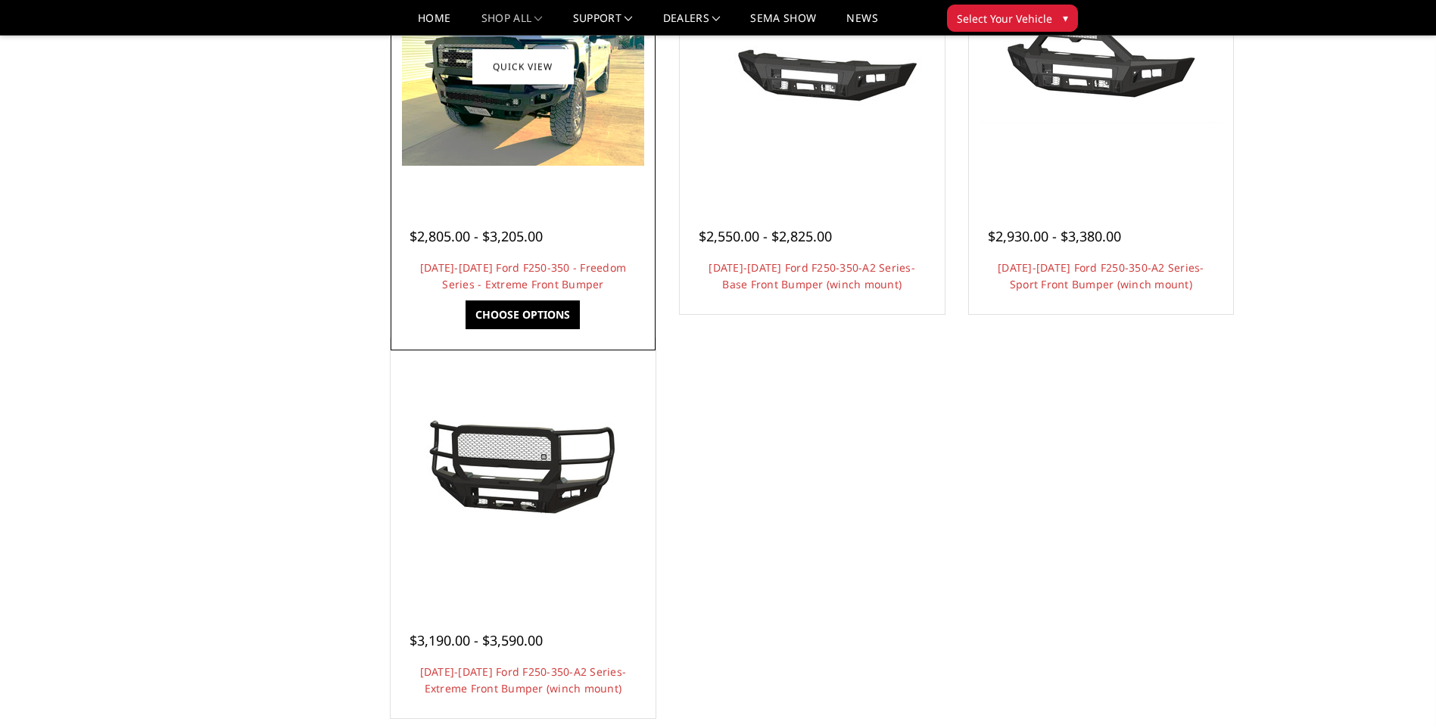
click at [460, 140] on img at bounding box center [523, 67] width 242 height 198
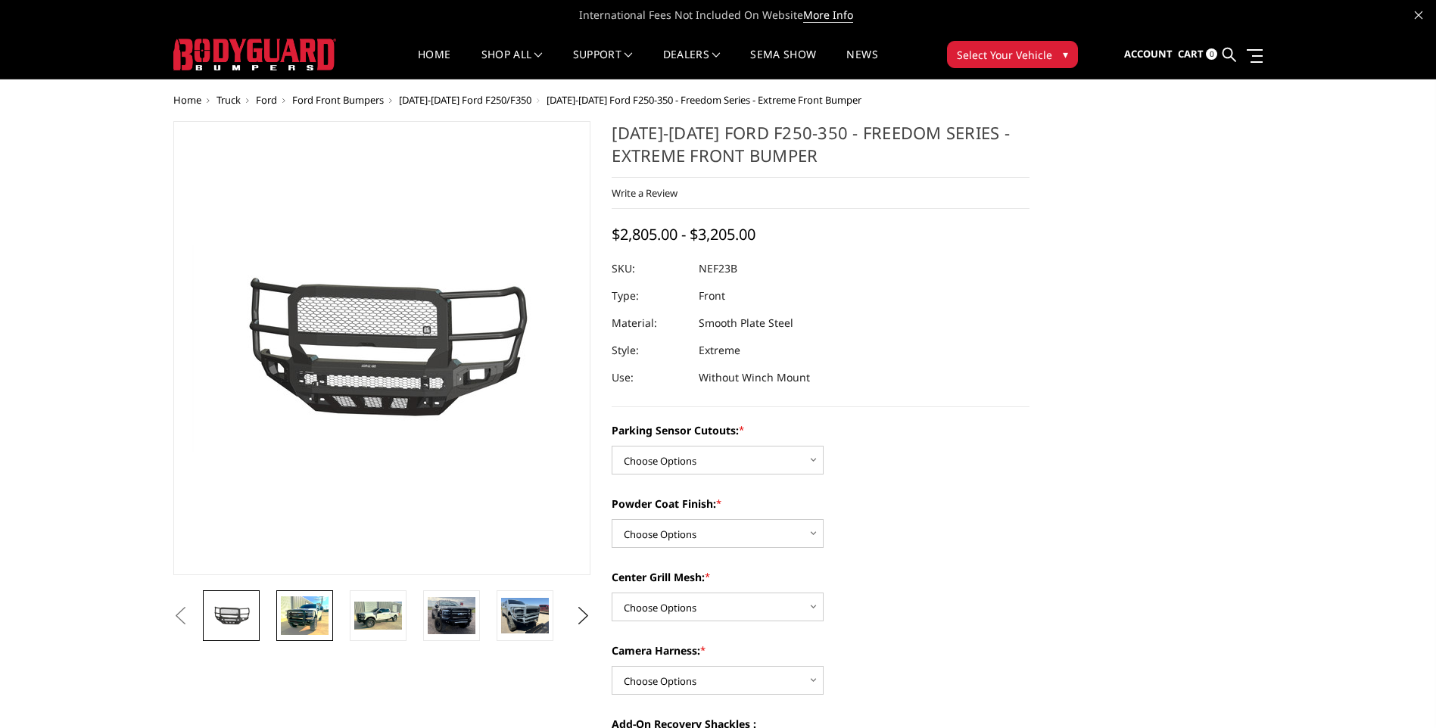
click at [315, 624] on img at bounding box center [305, 615] width 48 height 39
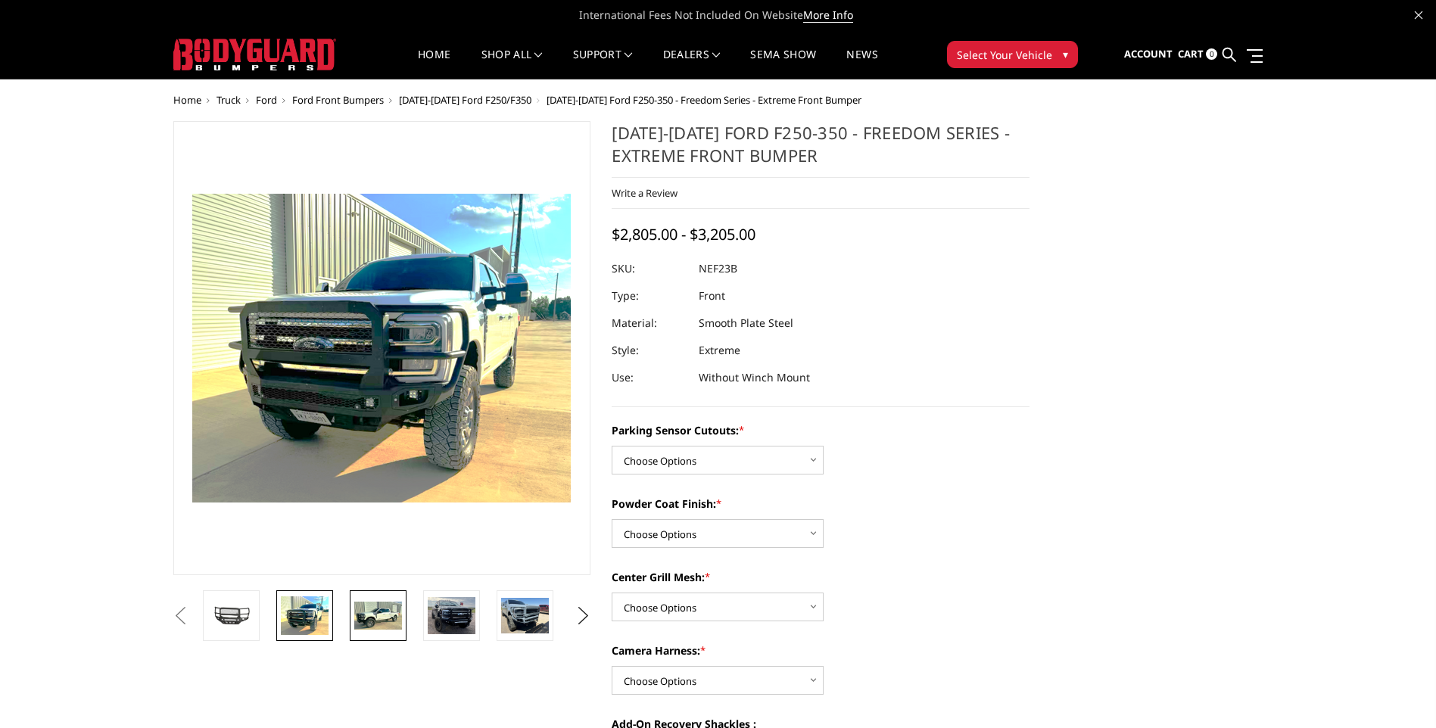
click at [370, 618] on img at bounding box center [378, 616] width 48 height 29
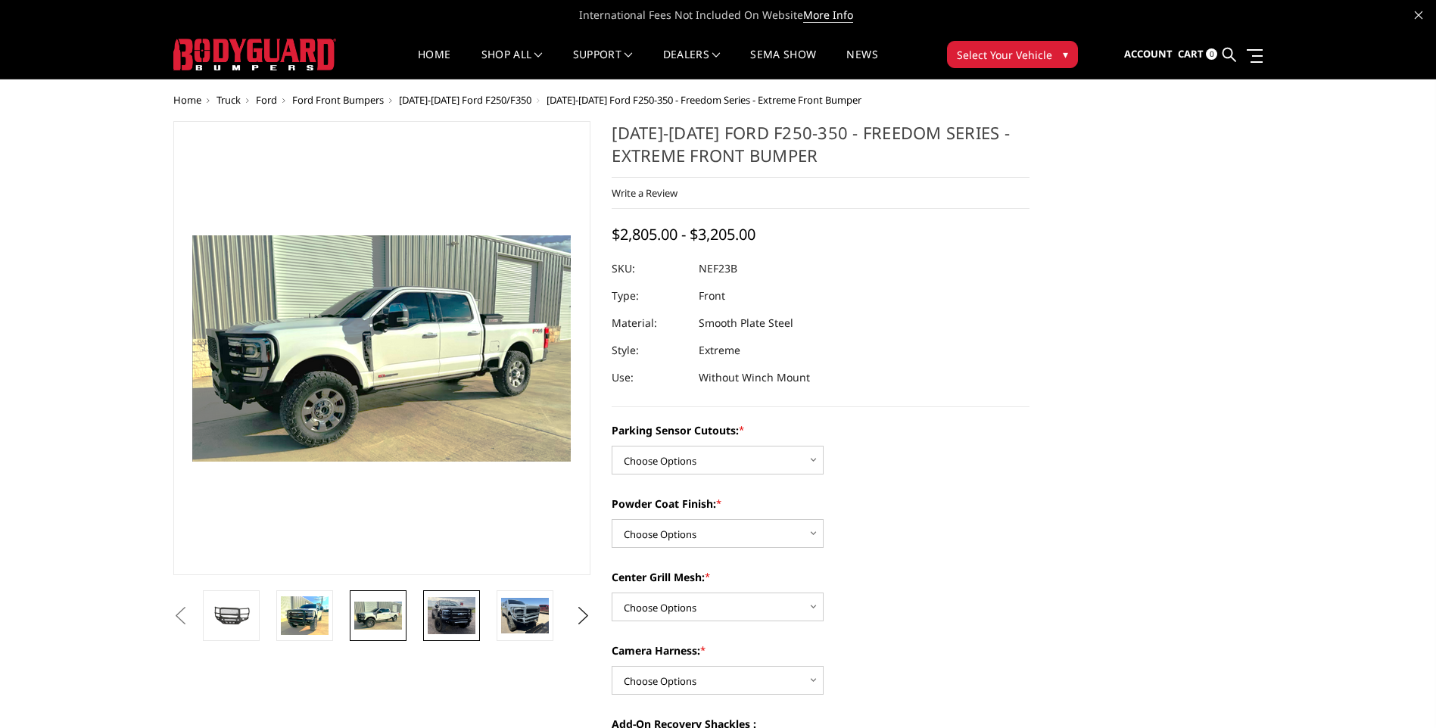
click at [439, 621] on img at bounding box center [452, 615] width 48 height 37
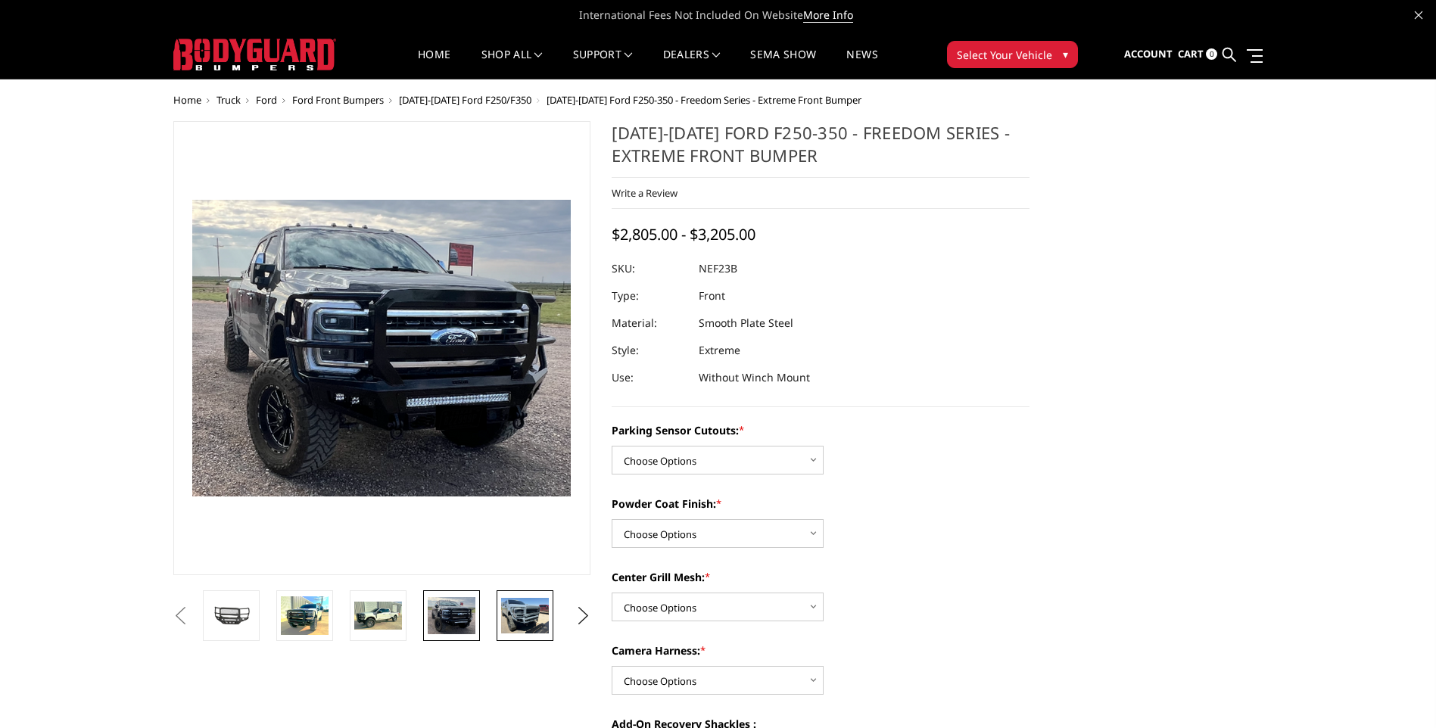
click at [518, 612] on img at bounding box center [525, 616] width 48 height 36
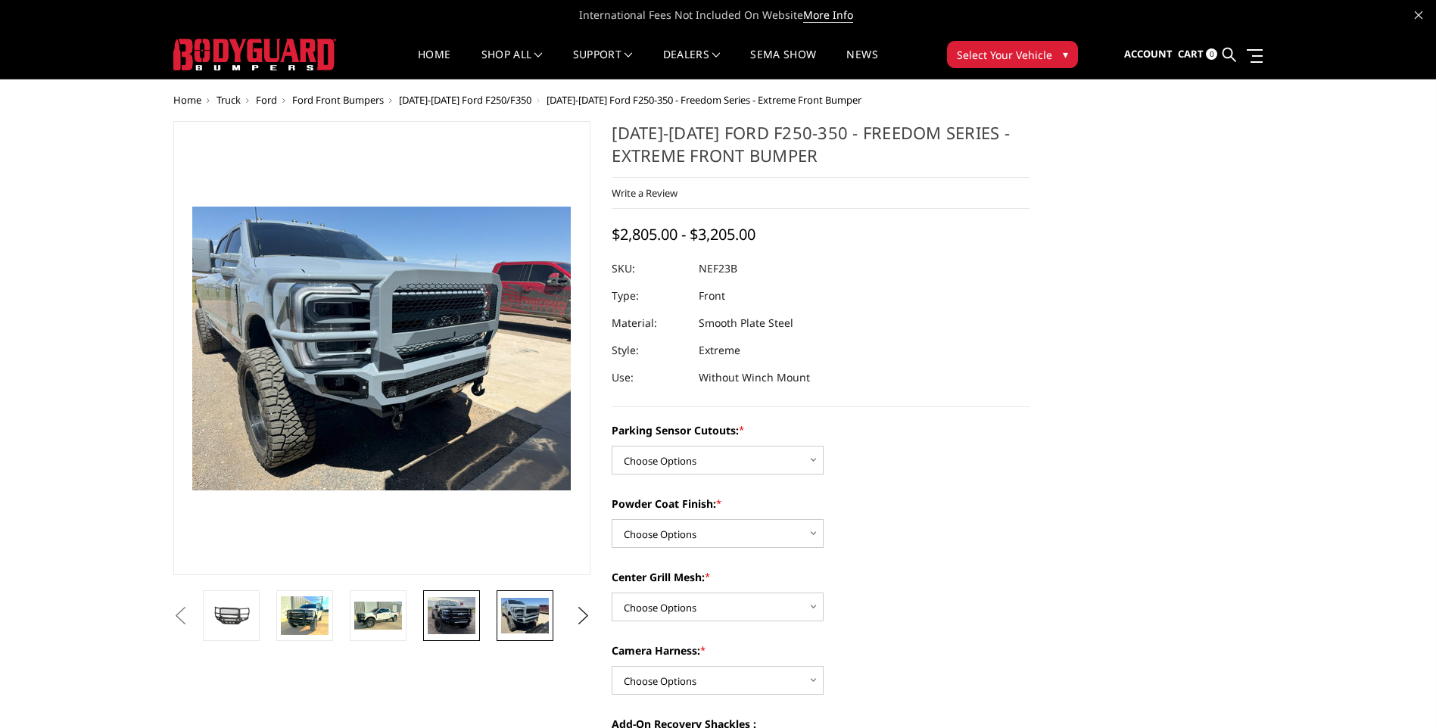
click at [448, 591] on link at bounding box center [451, 615] width 57 height 51
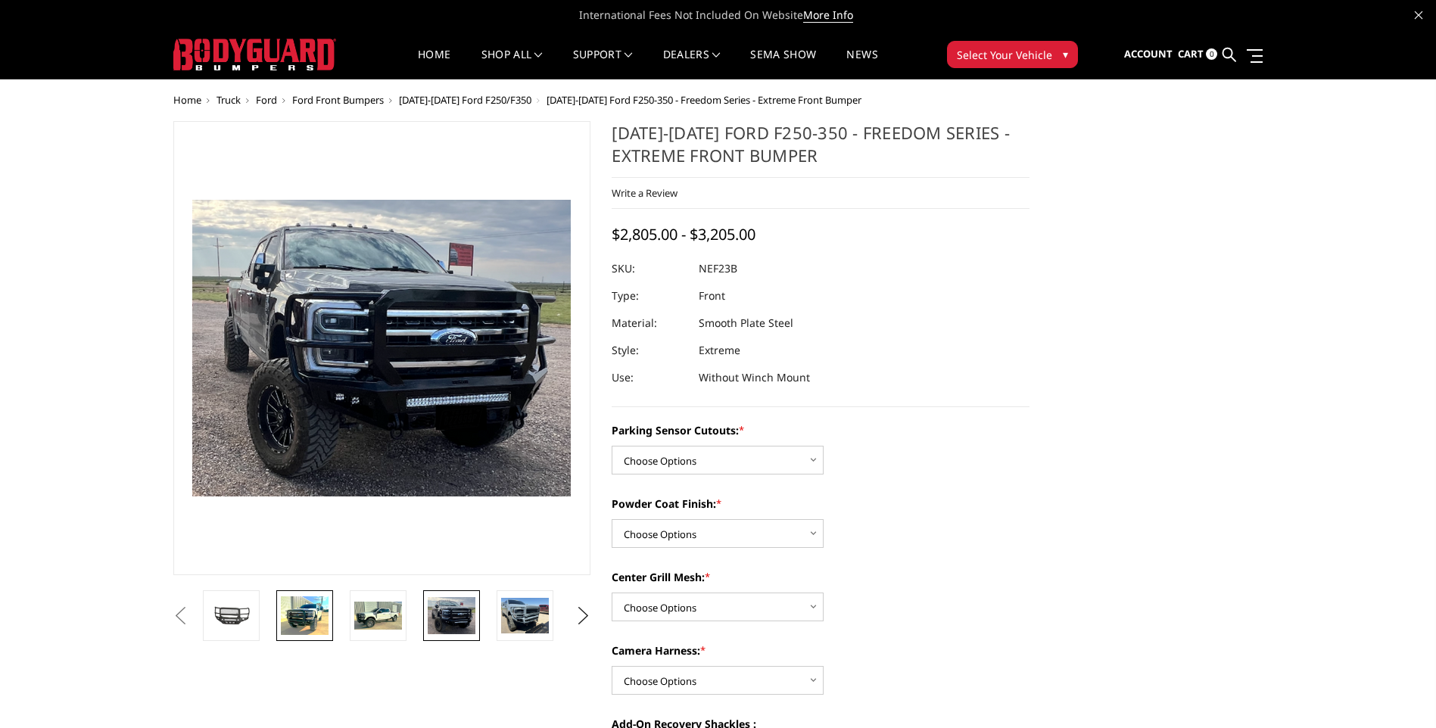
click at [298, 600] on img at bounding box center [305, 615] width 48 height 39
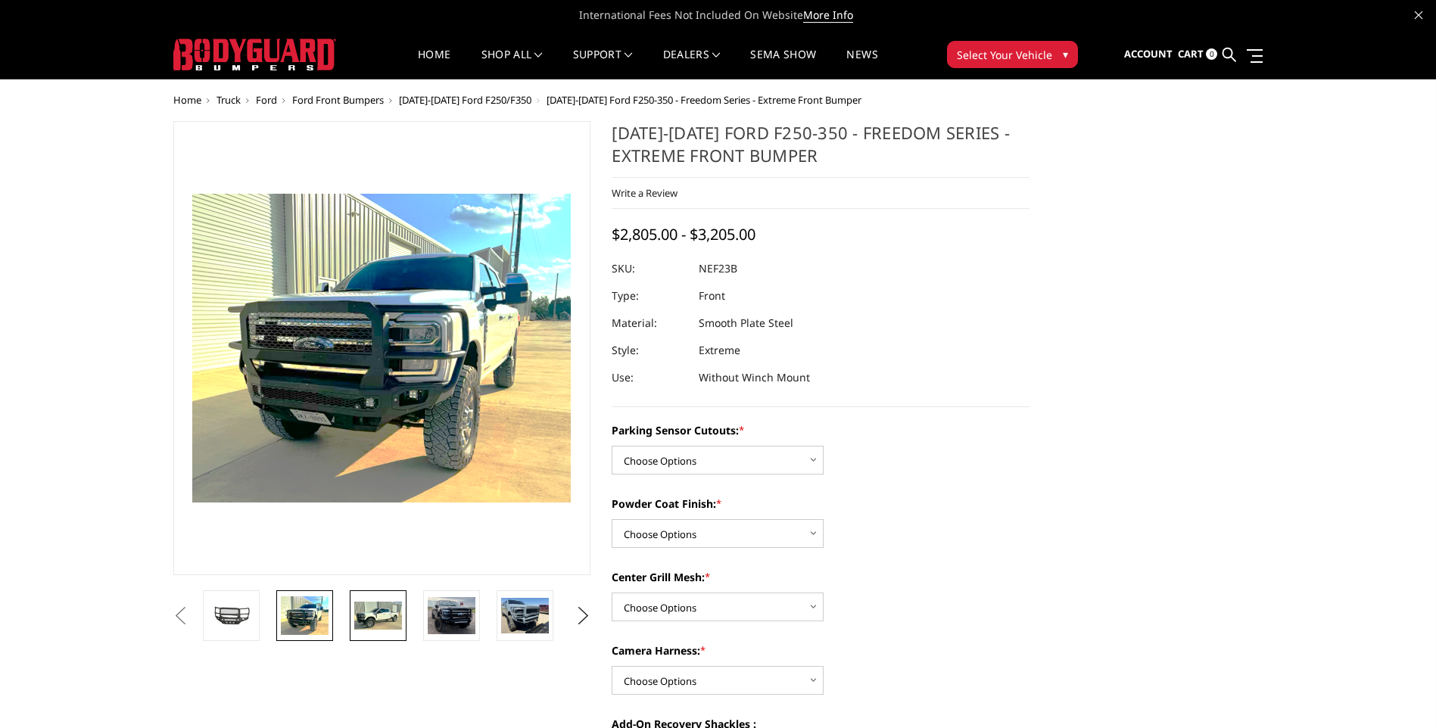
click at [384, 603] on img at bounding box center [378, 616] width 48 height 29
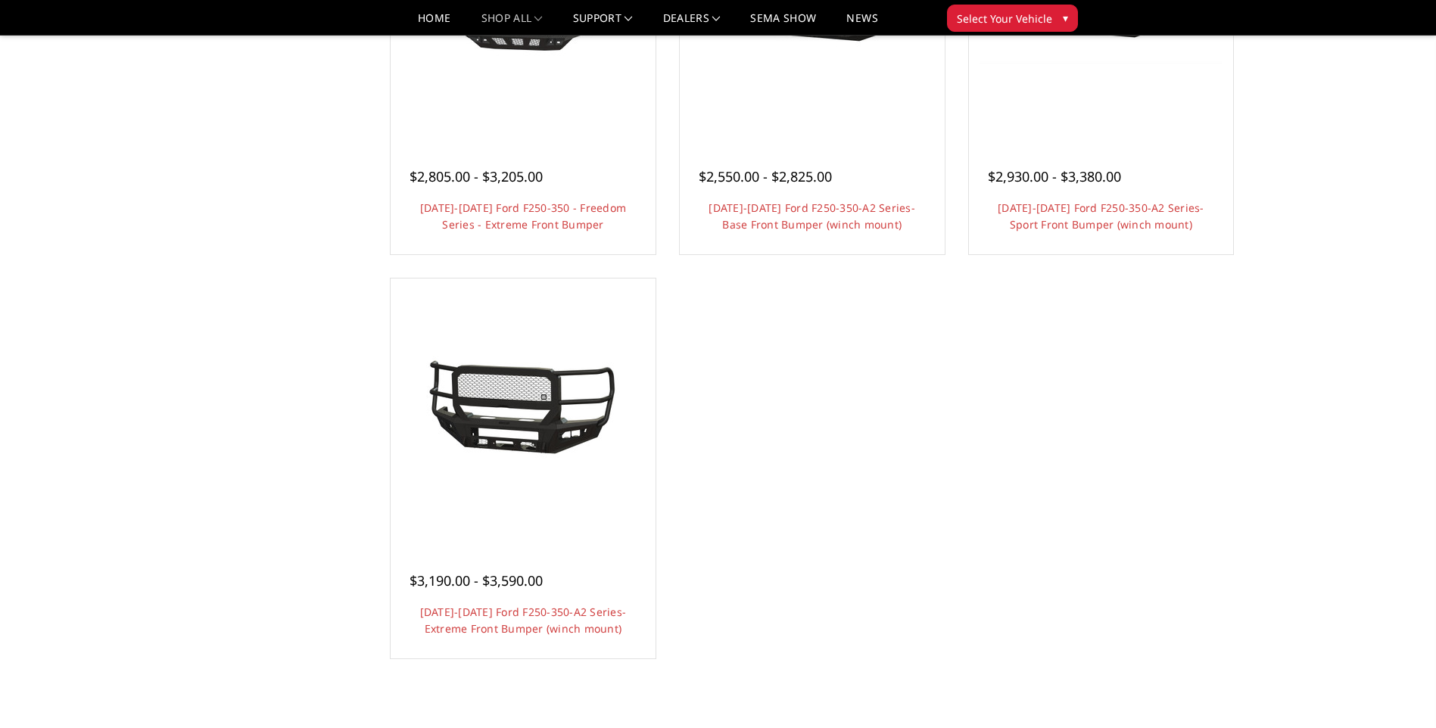
scroll to position [1135, 0]
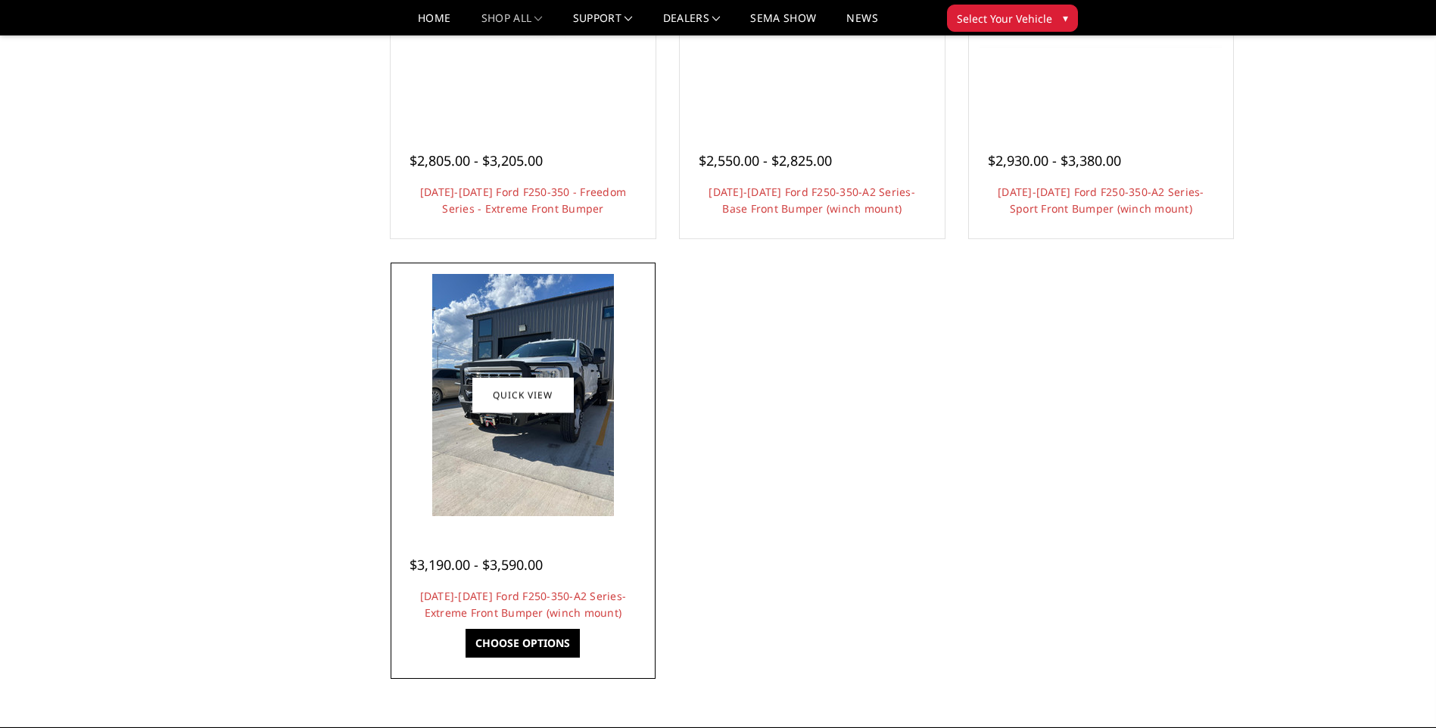
click at [466, 416] on img at bounding box center [523, 395] width 182 height 242
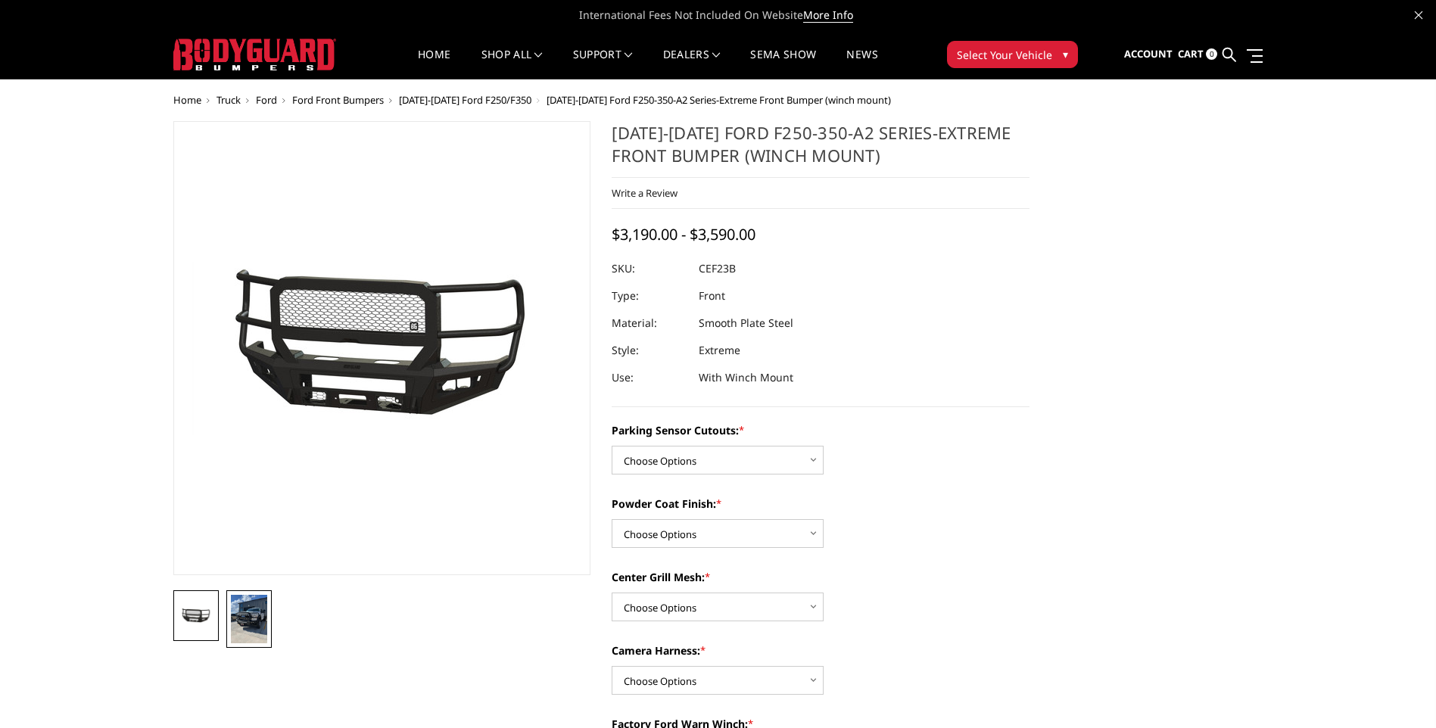
click at [260, 620] on img at bounding box center [249, 619] width 36 height 48
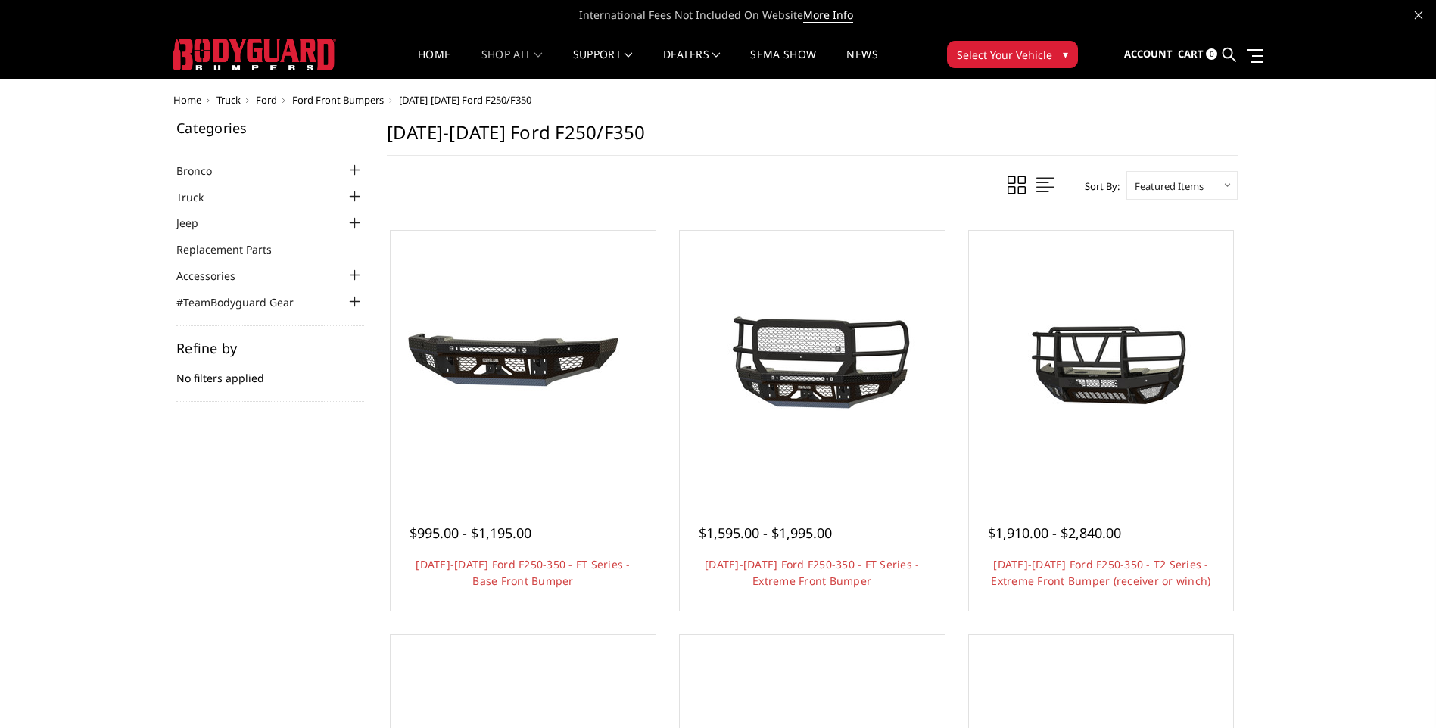
click at [353, 195] on div at bounding box center [355, 197] width 18 height 18
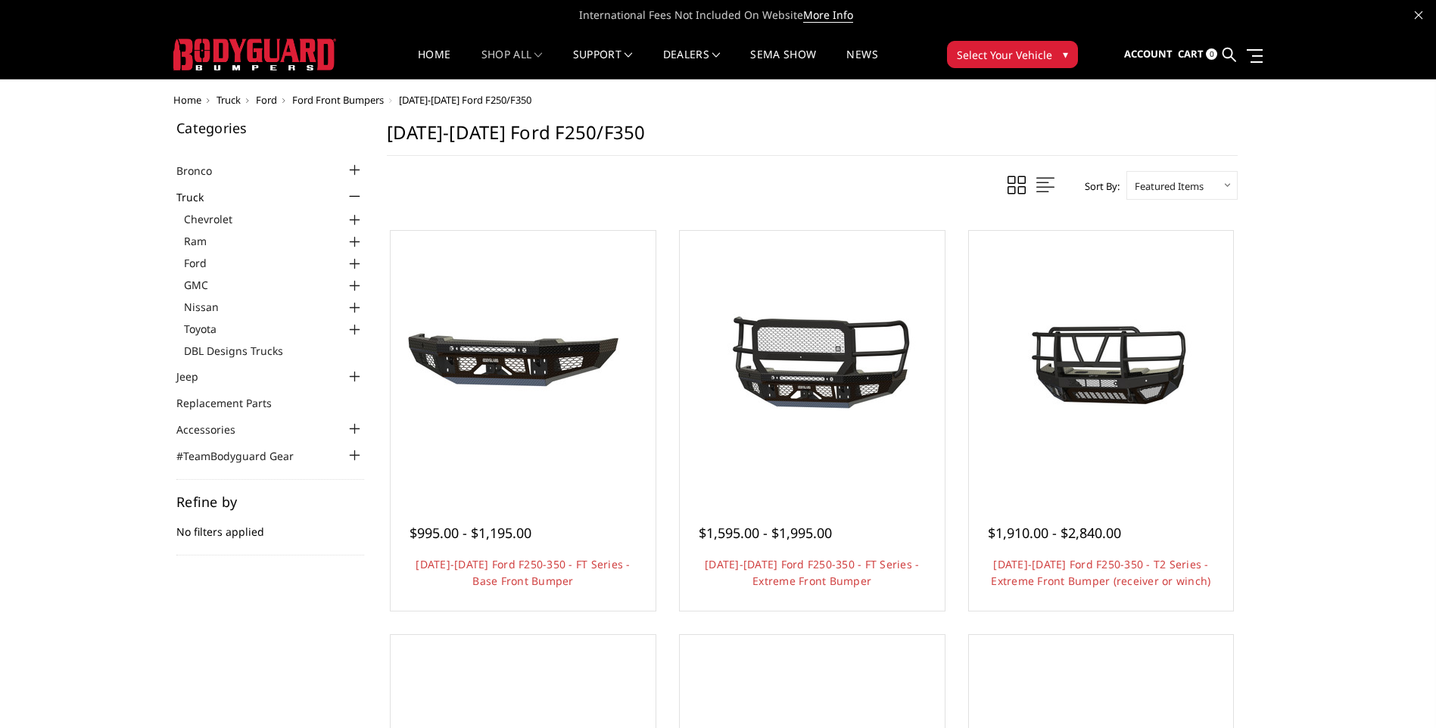
click at [357, 263] on div at bounding box center [355, 264] width 18 height 18
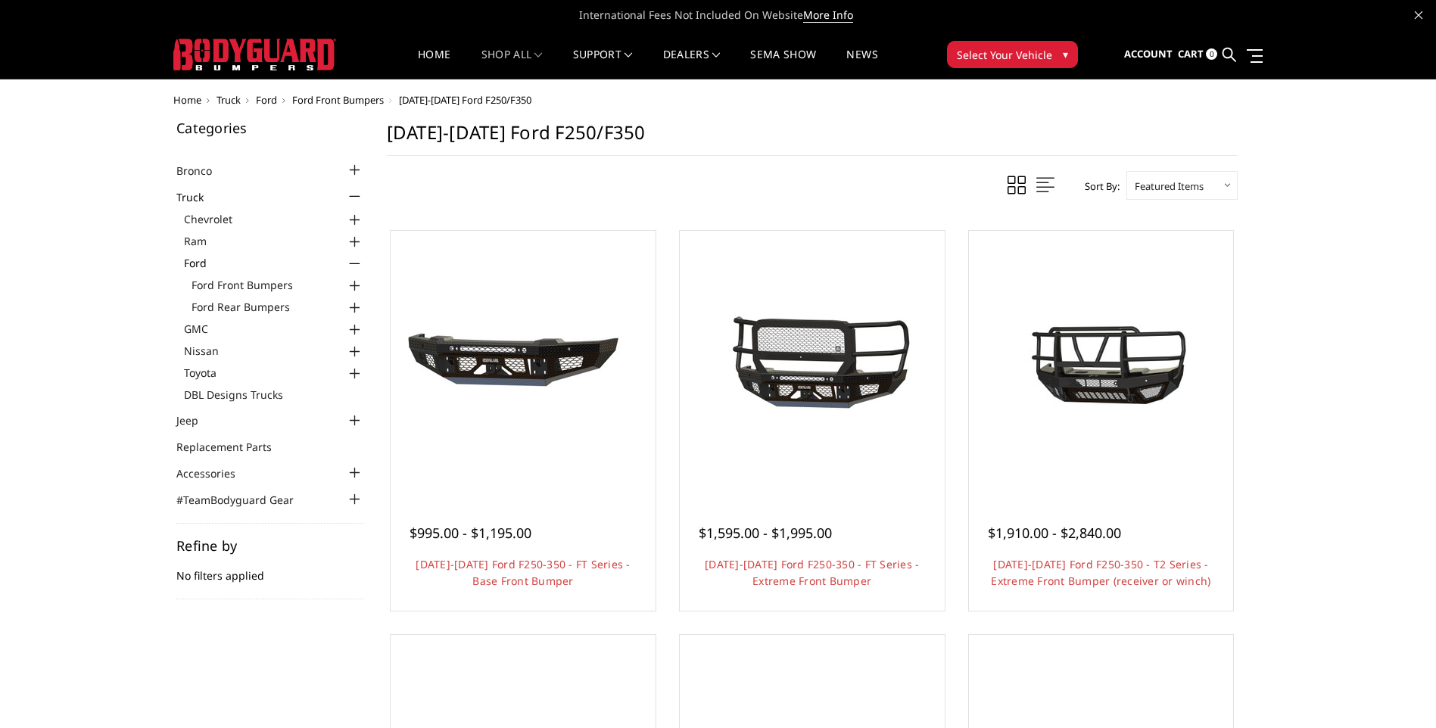
click at [354, 287] on div at bounding box center [355, 286] width 18 height 18
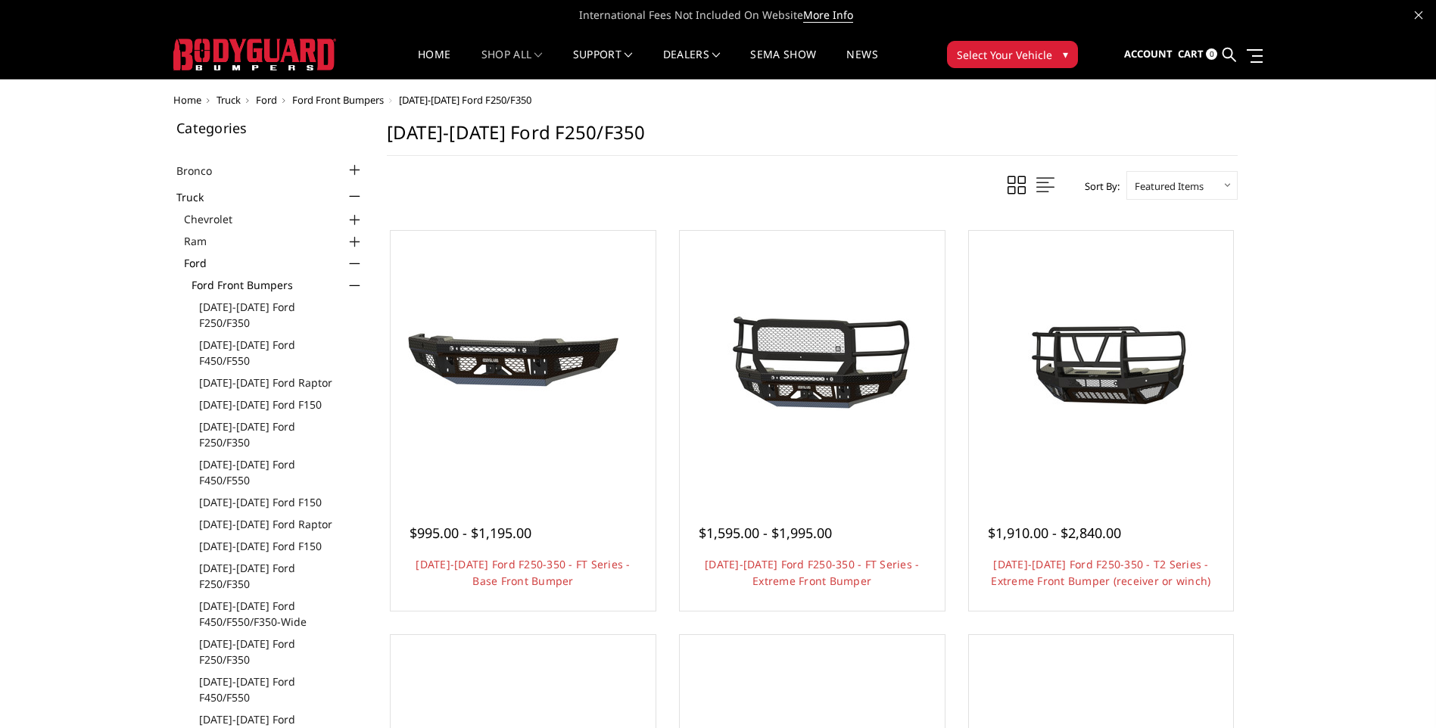
click at [354, 287] on div at bounding box center [355, 286] width 18 height 18
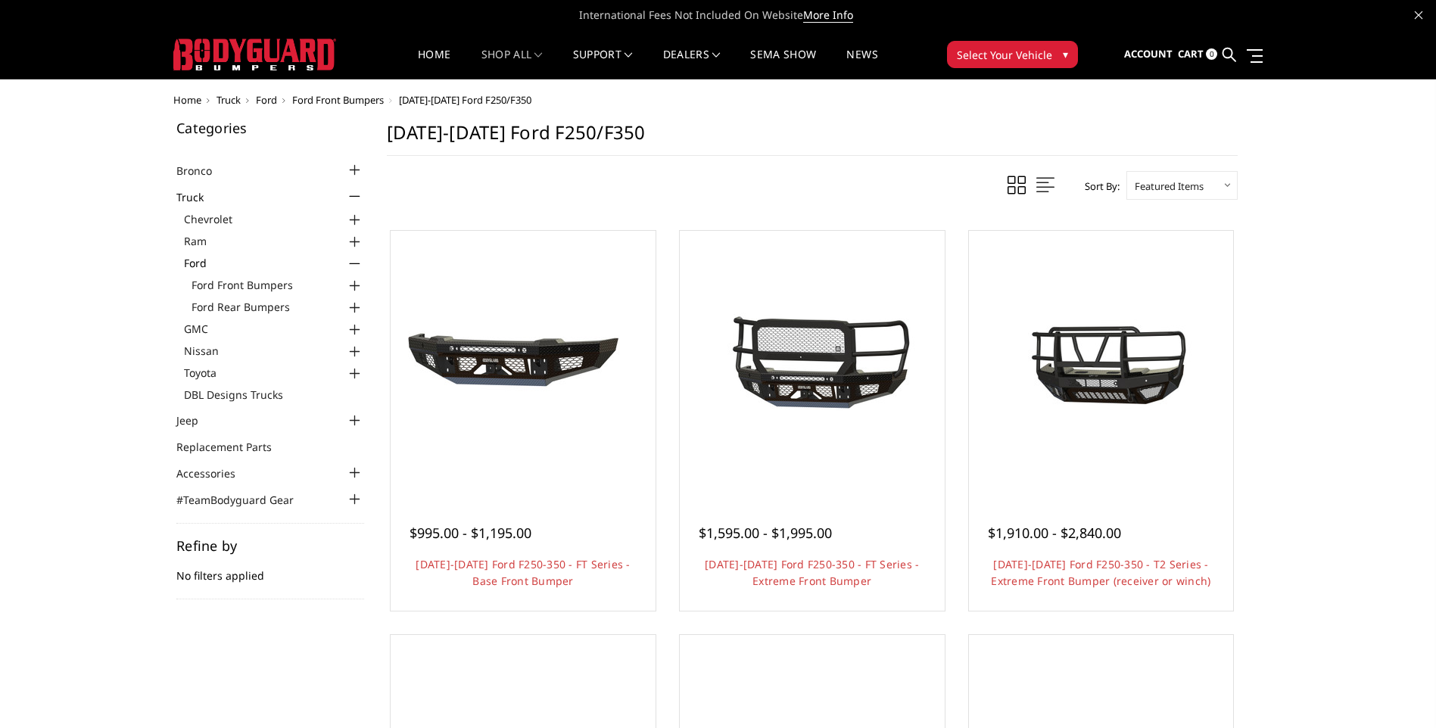
click at [354, 287] on div at bounding box center [355, 286] width 18 height 18
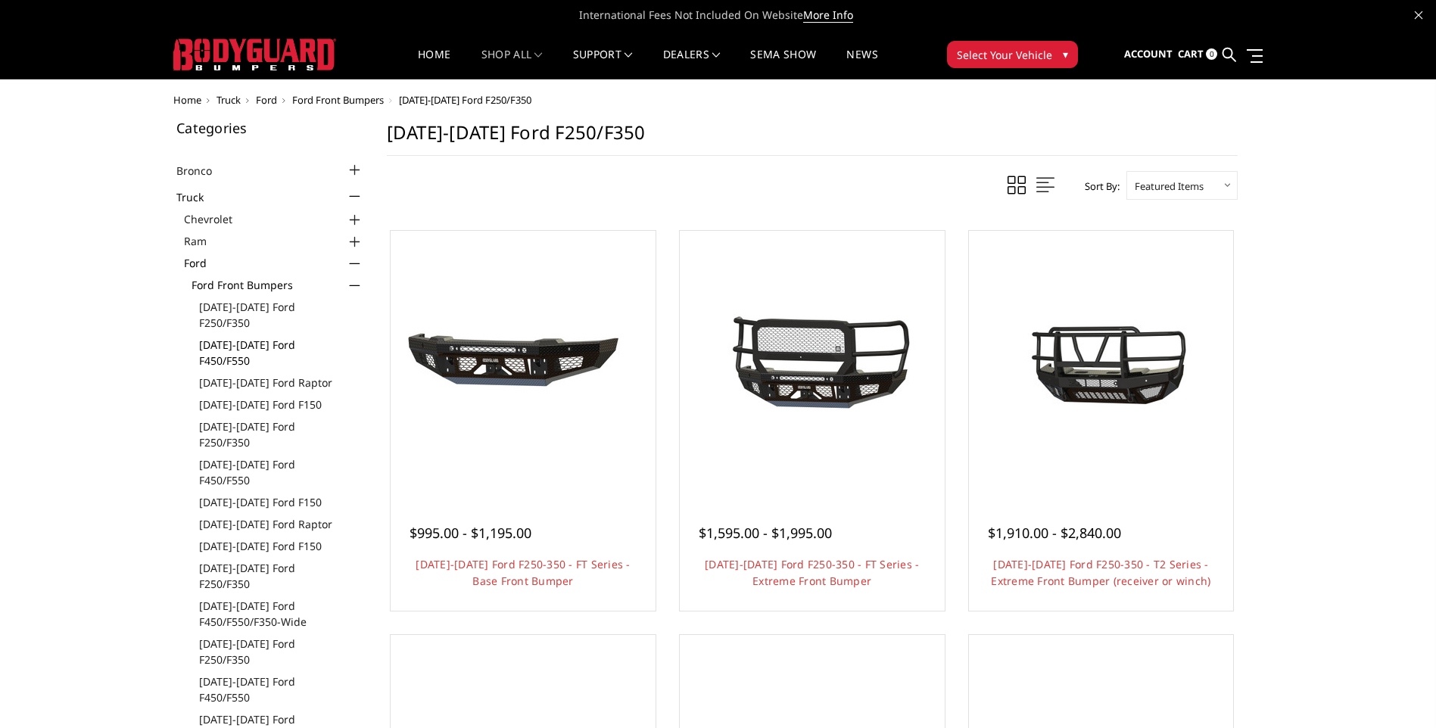
click at [283, 337] on link "[DATE]-[DATE] Ford F450/F550" at bounding box center [281, 353] width 165 height 32
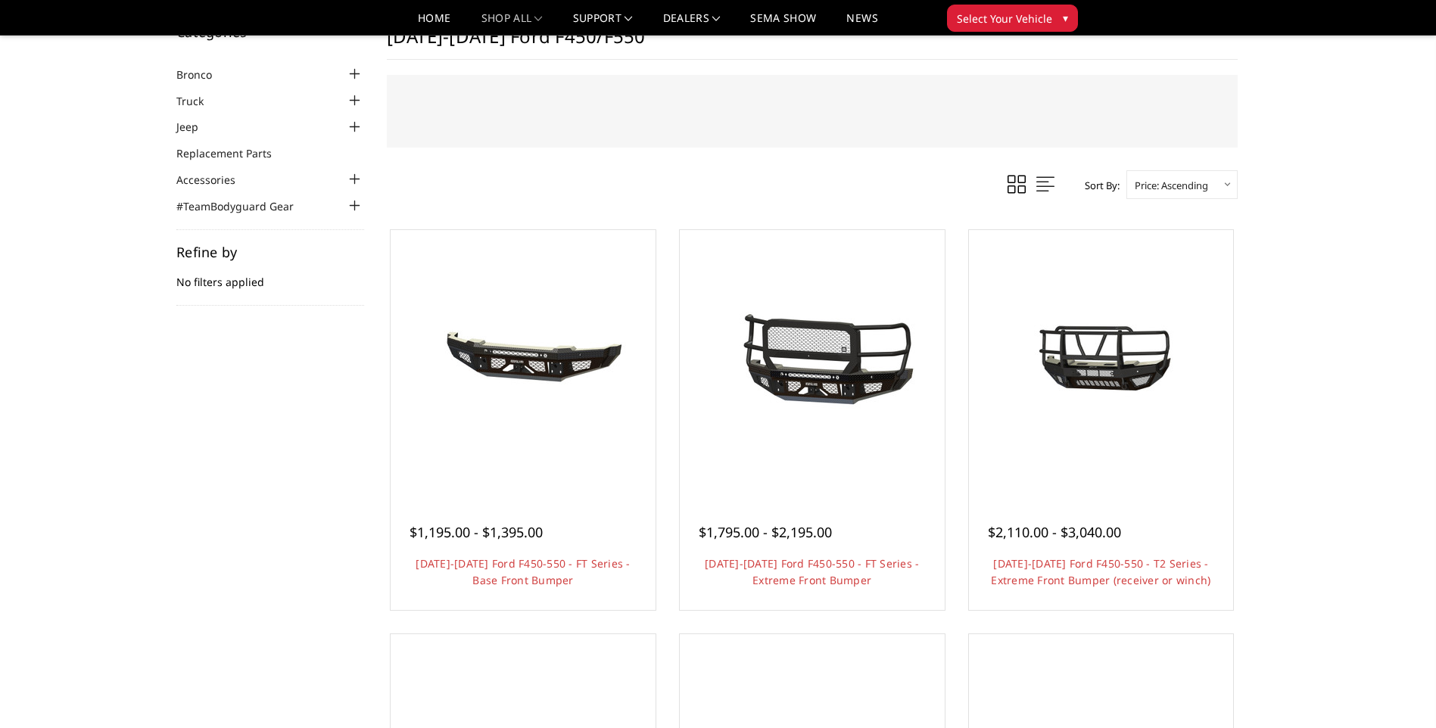
scroll to position [76, 0]
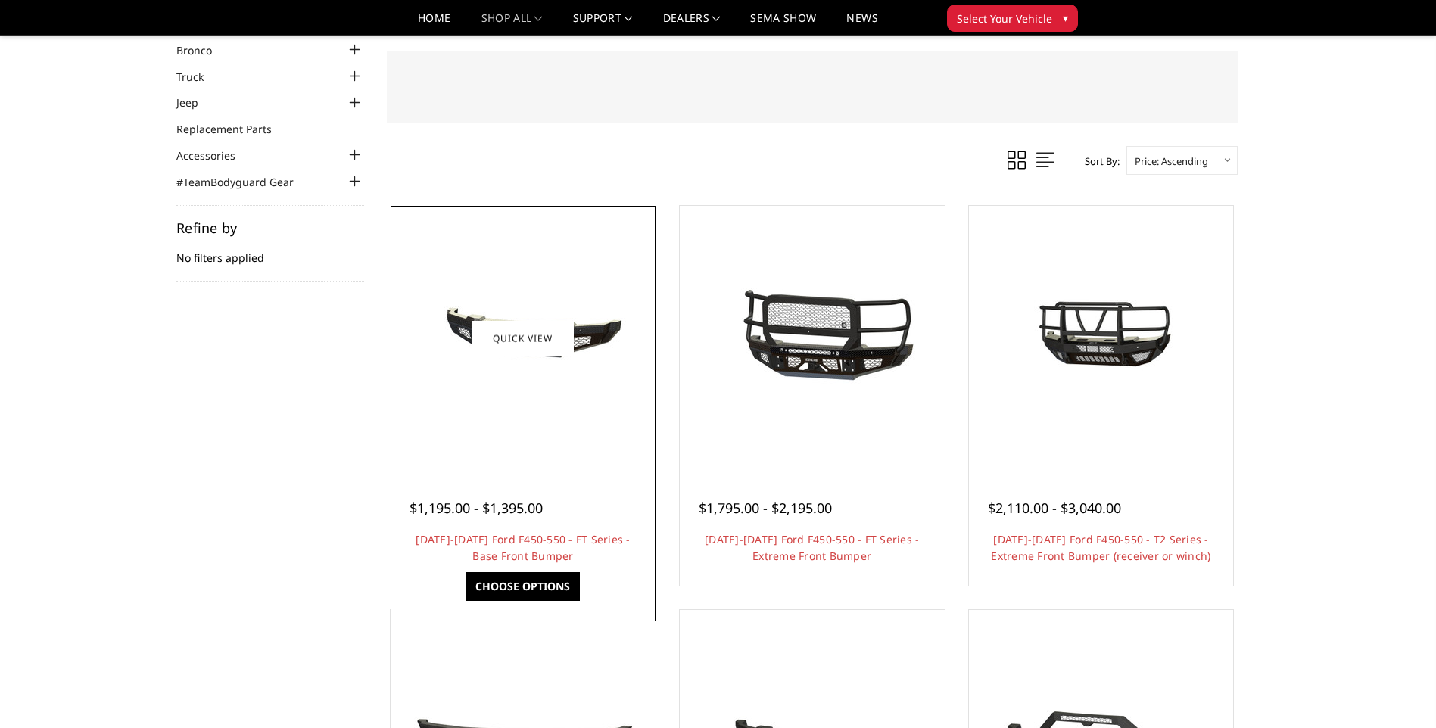
click at [571, 376] on img at bounding box center [523, 339] width 242 height 114
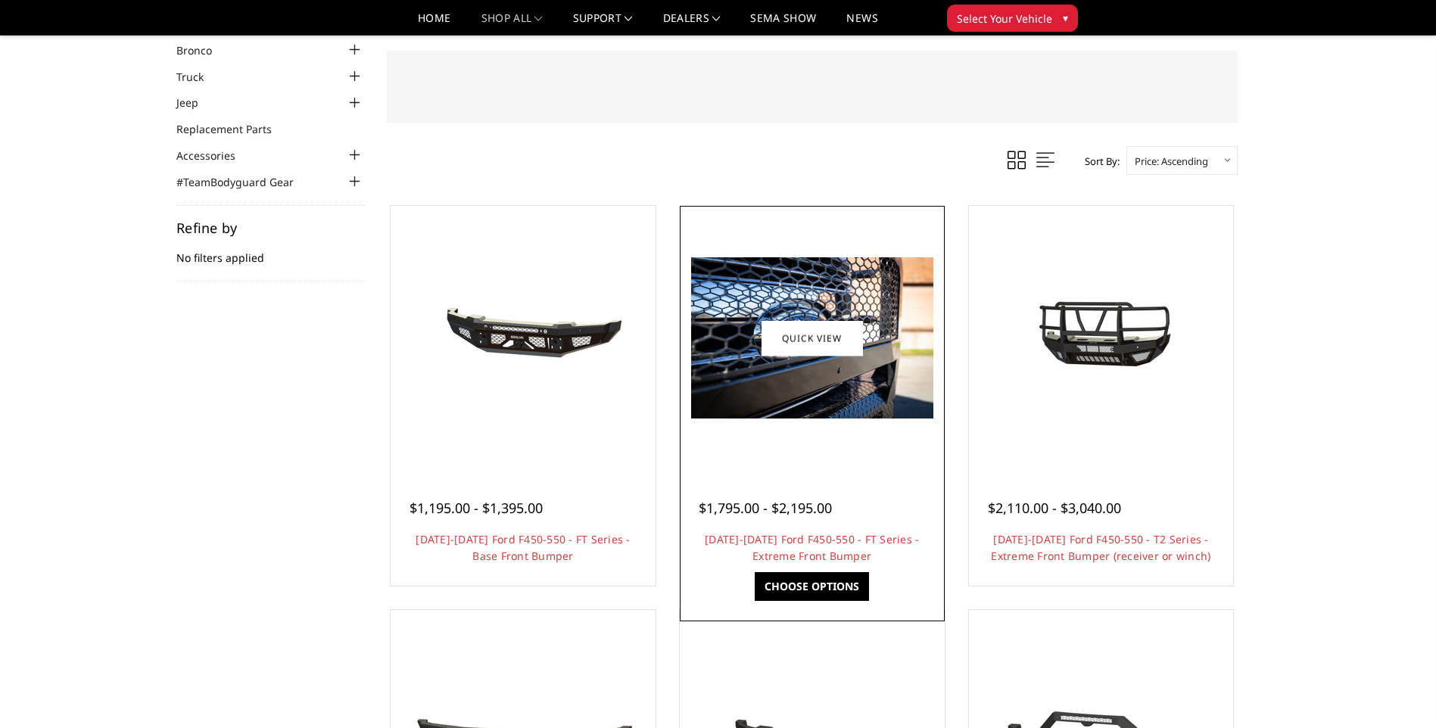
click at [889, 363] on img at bounding box center [812, 337] width 242 height 161
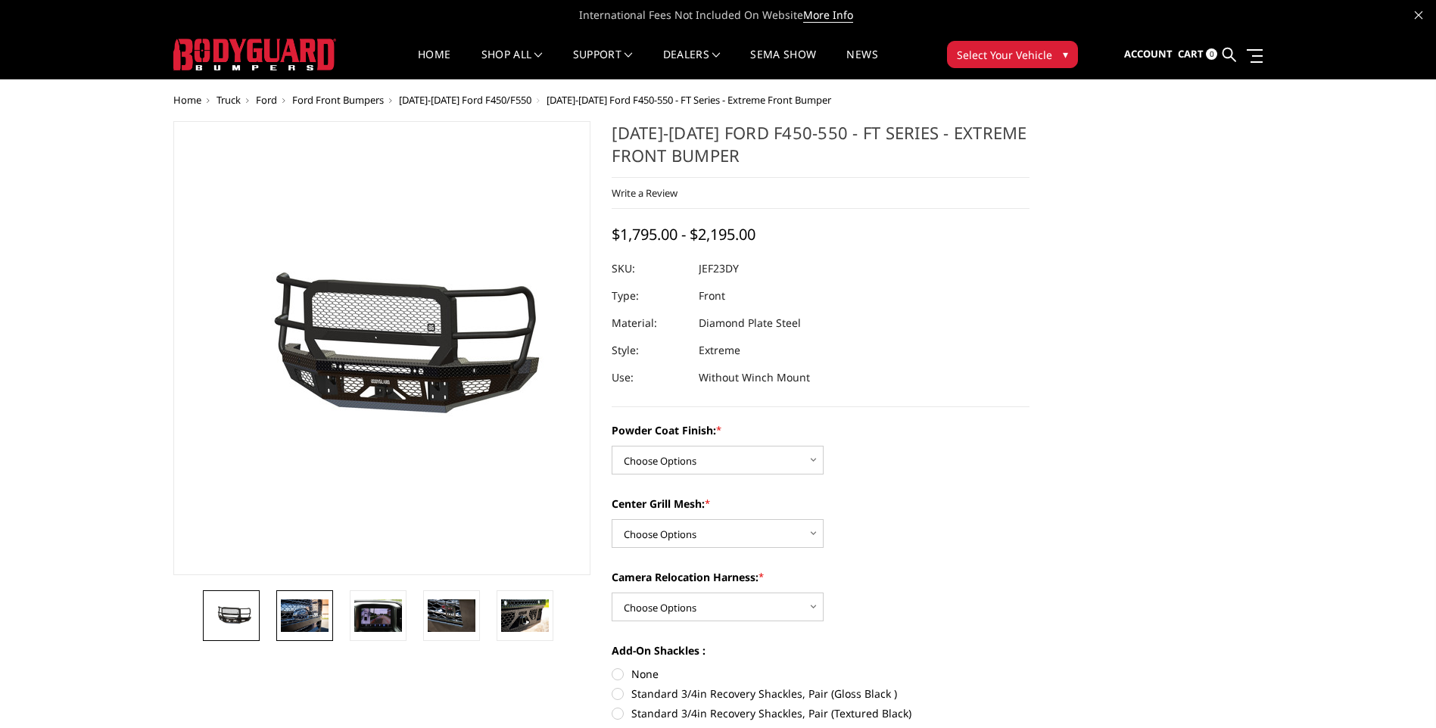
click at [313, 599] on link at bounding box center [304, 615] width 57 height 51
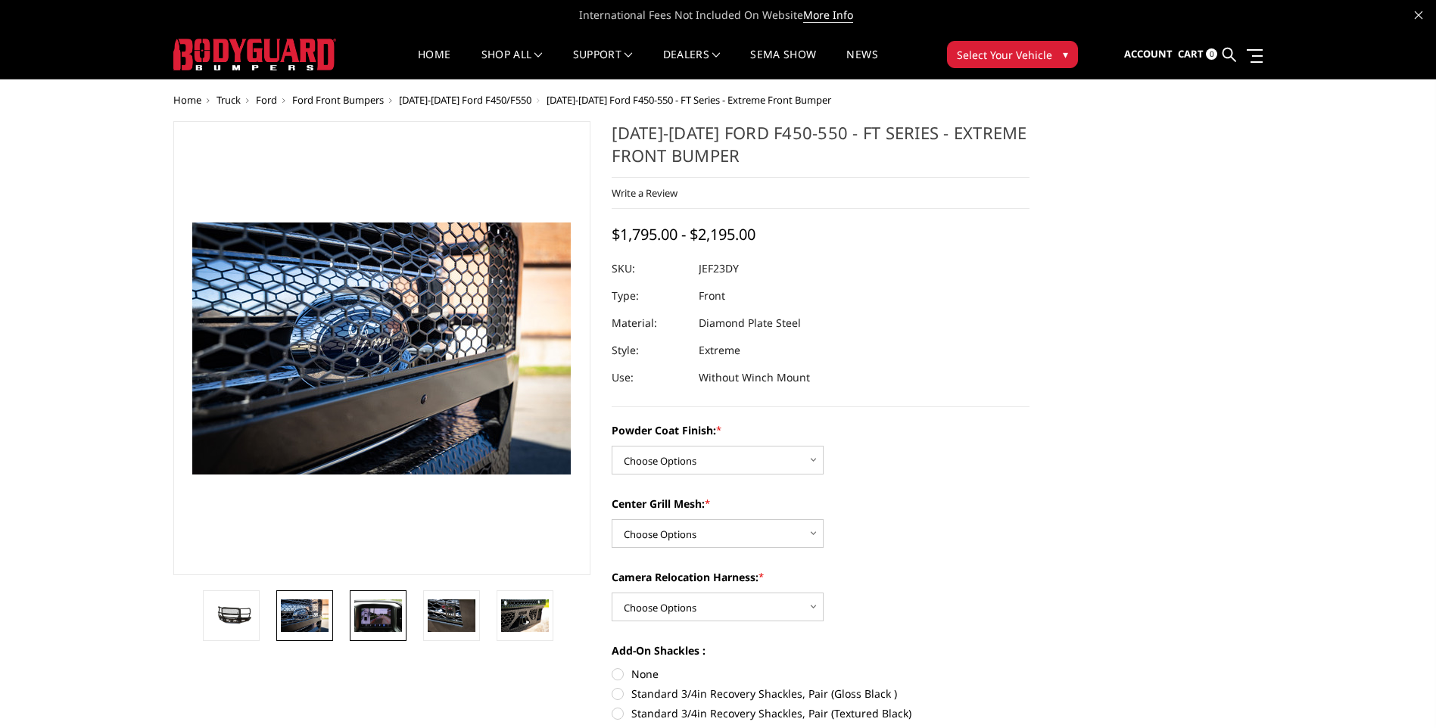
click at [370, 606] on img at bounding box center [378, 615] width 48 height 32
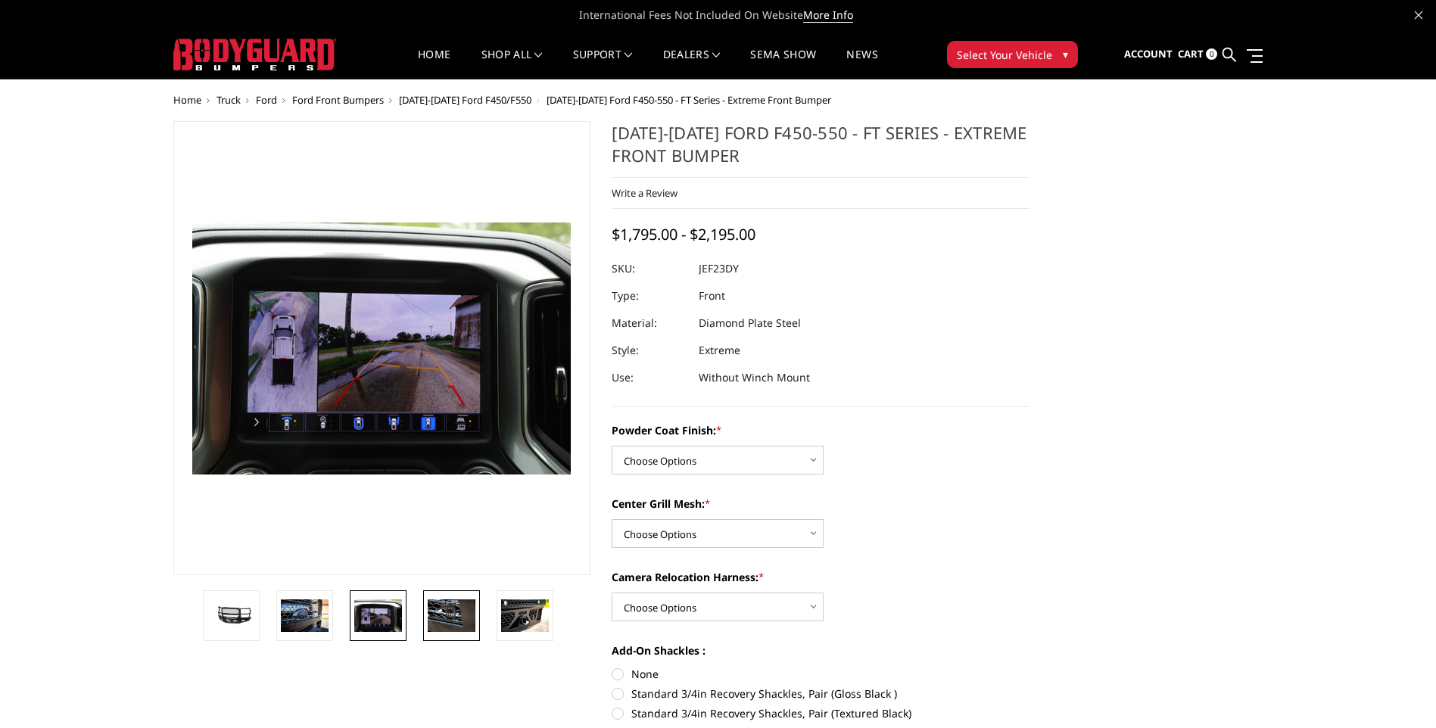
click at [430, 615] on img at bounding box center [452, 615] width 48 height 32
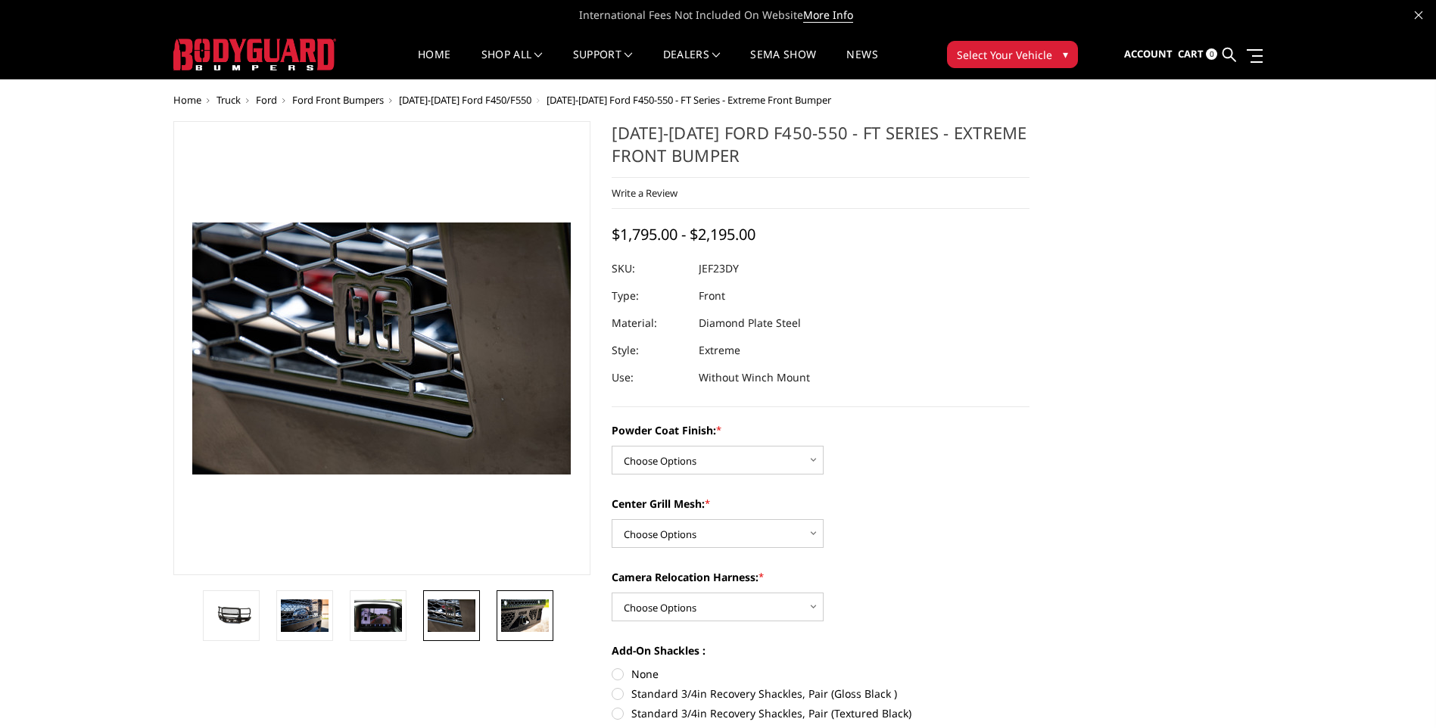
click at [512, 613] on img at bounding box center [525, 615] width 48 height 32
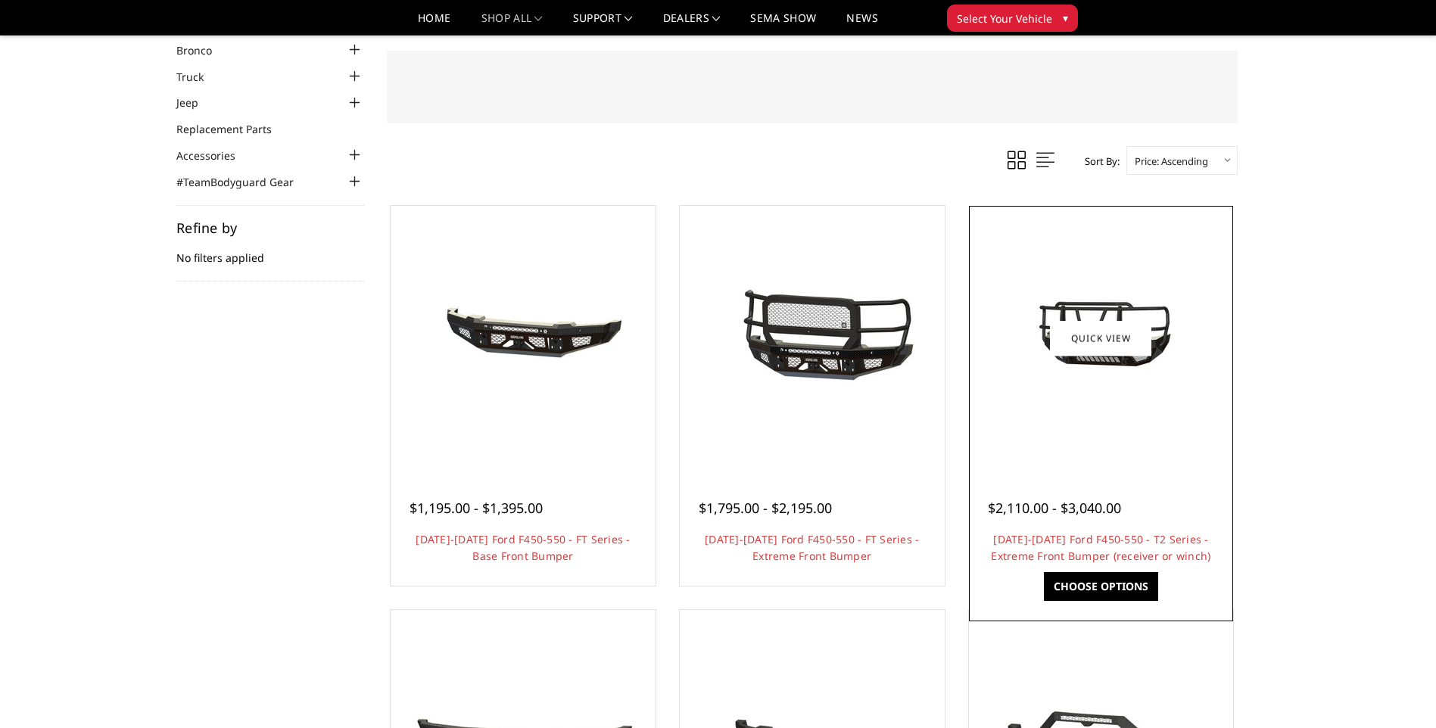
click at [1181, 391] on img at bounding box center [1100, 337] width 242 height 135
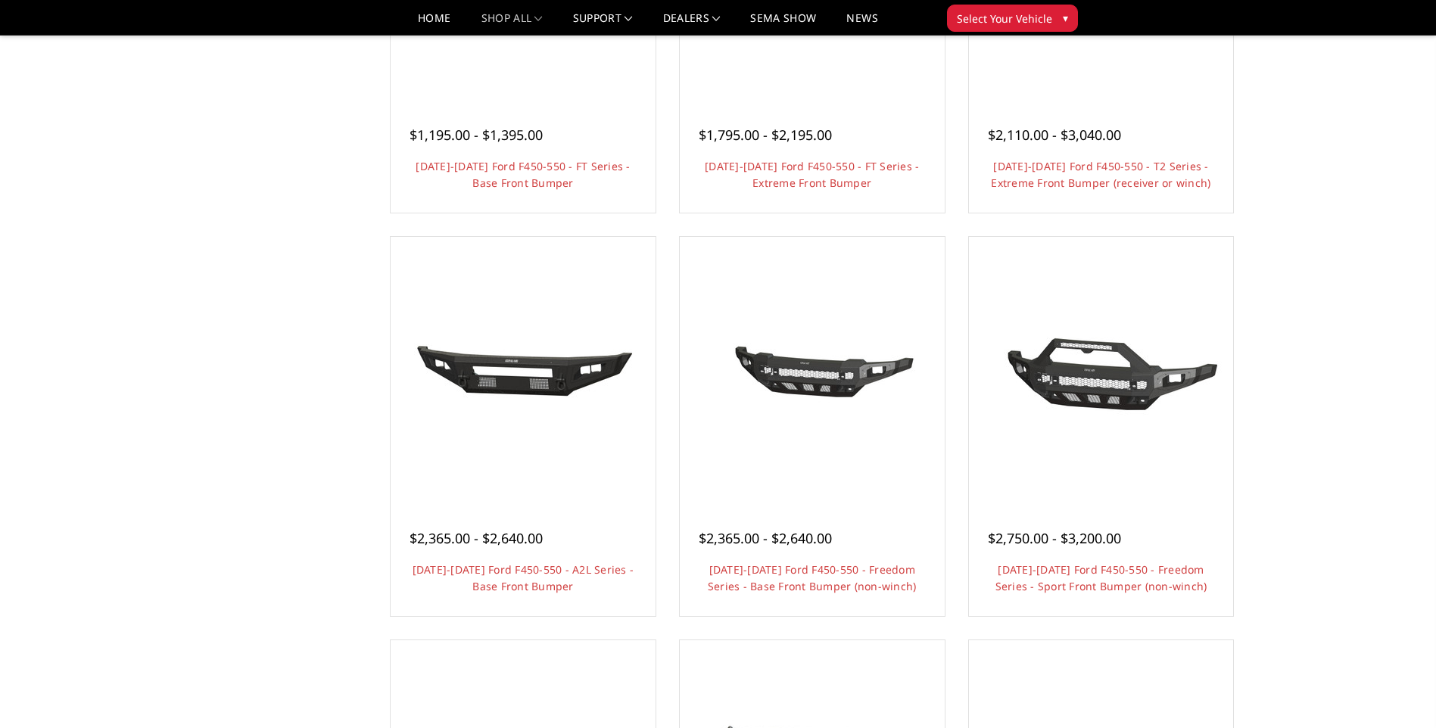
scroll to position [454, 0]
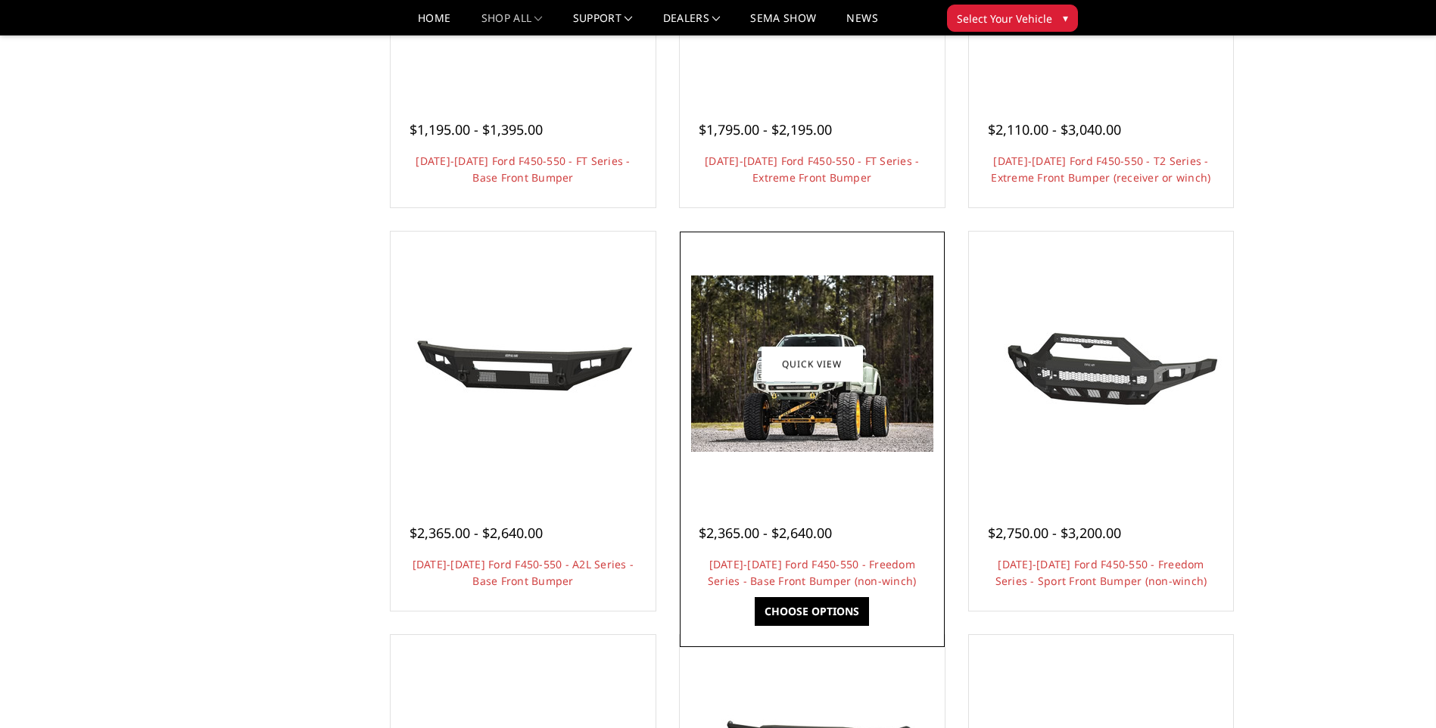
click at [828, 450] on img at bounding box center [812, 364] width 242 height 176
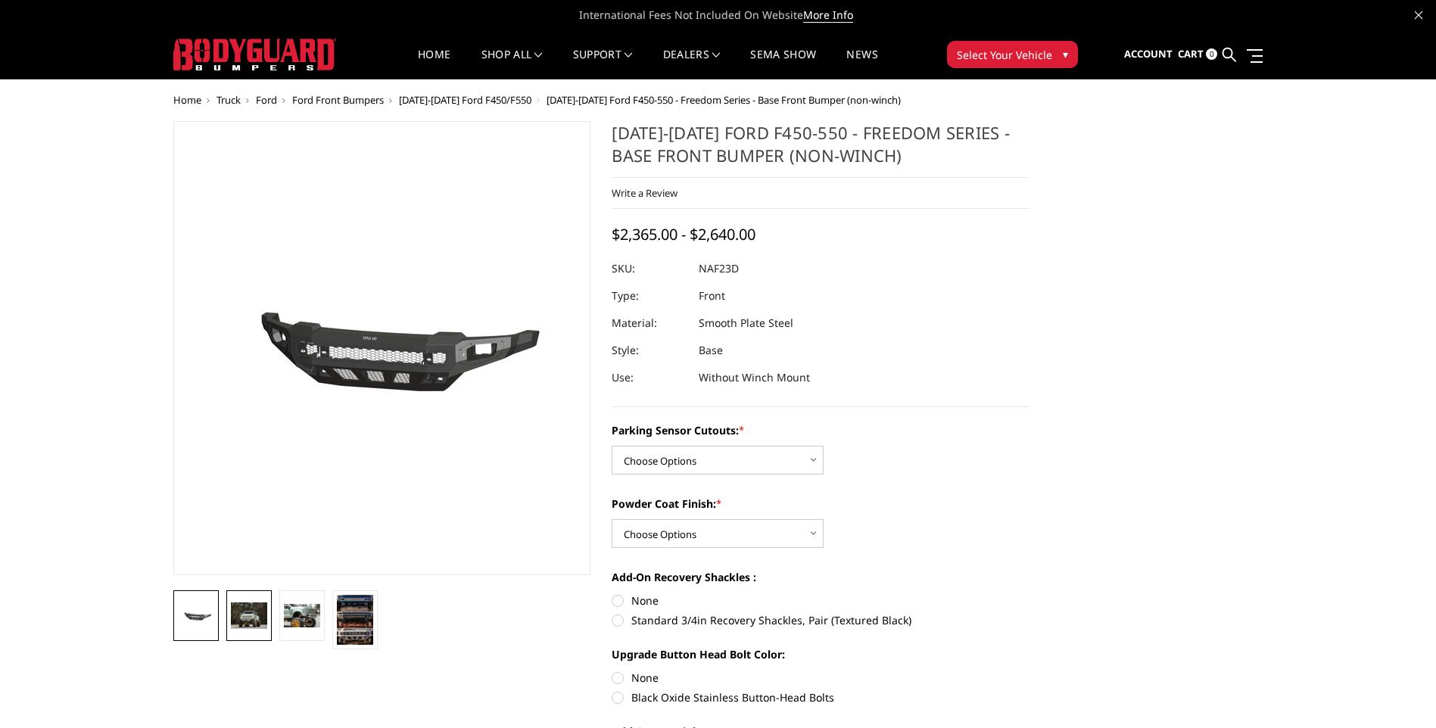
click at [254, 622] on img at bounding box center [249, 615] width 36 height 26
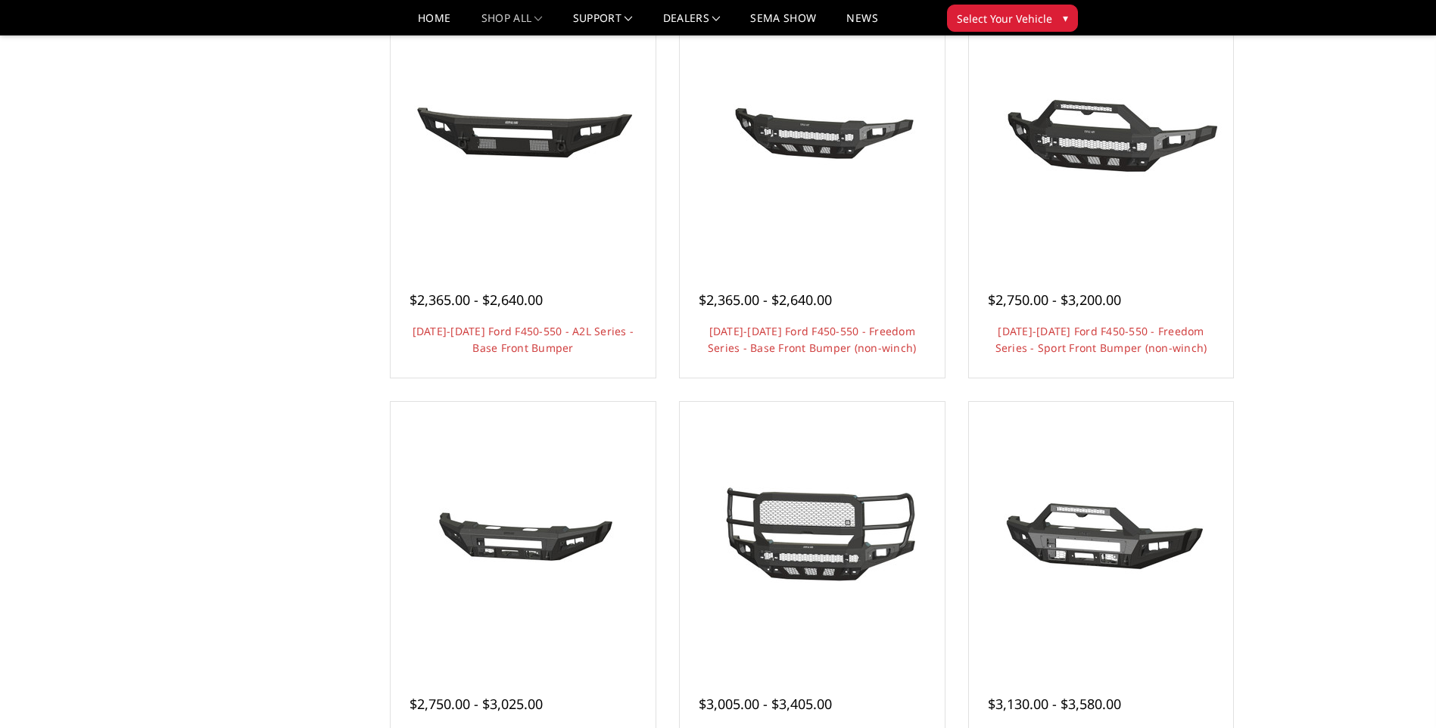
scroll to position [833, 0]
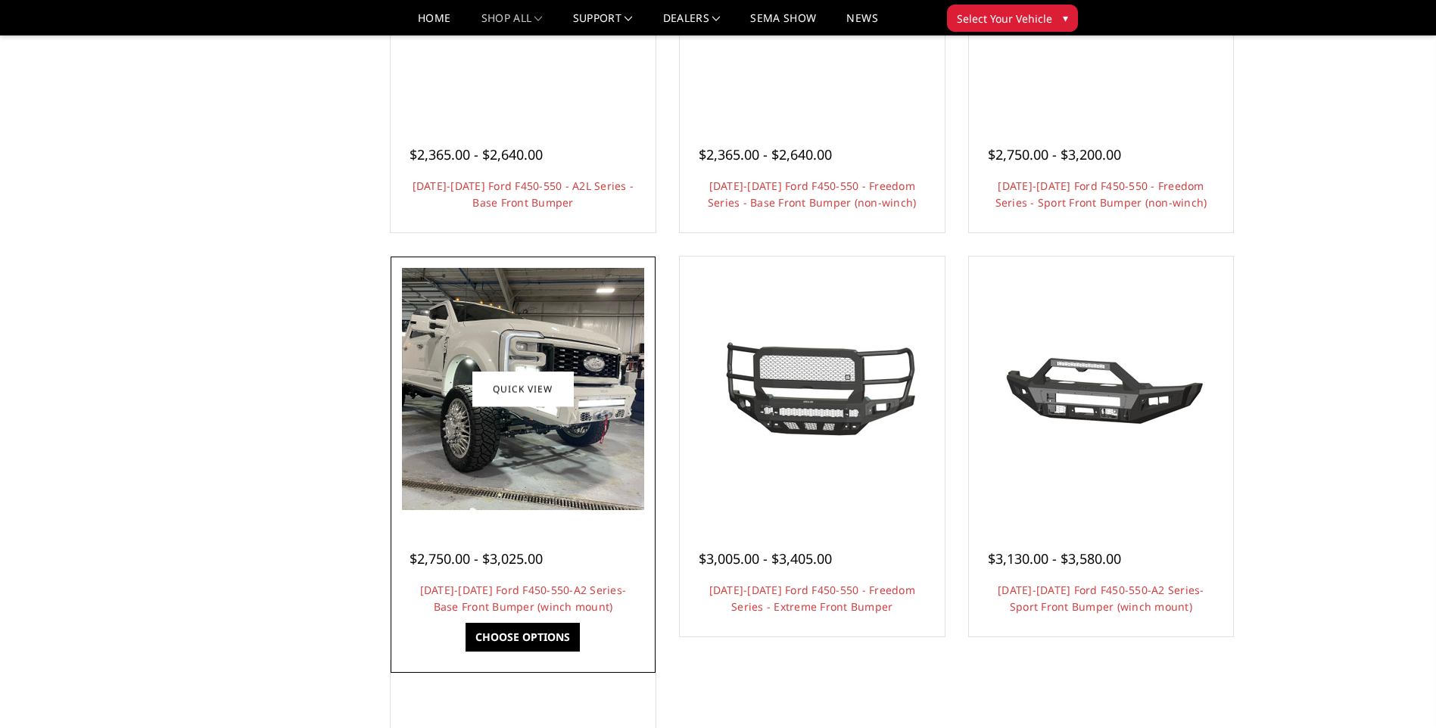
click at [531, 440] on img at bounding box center [523, 389] width 242 height 242
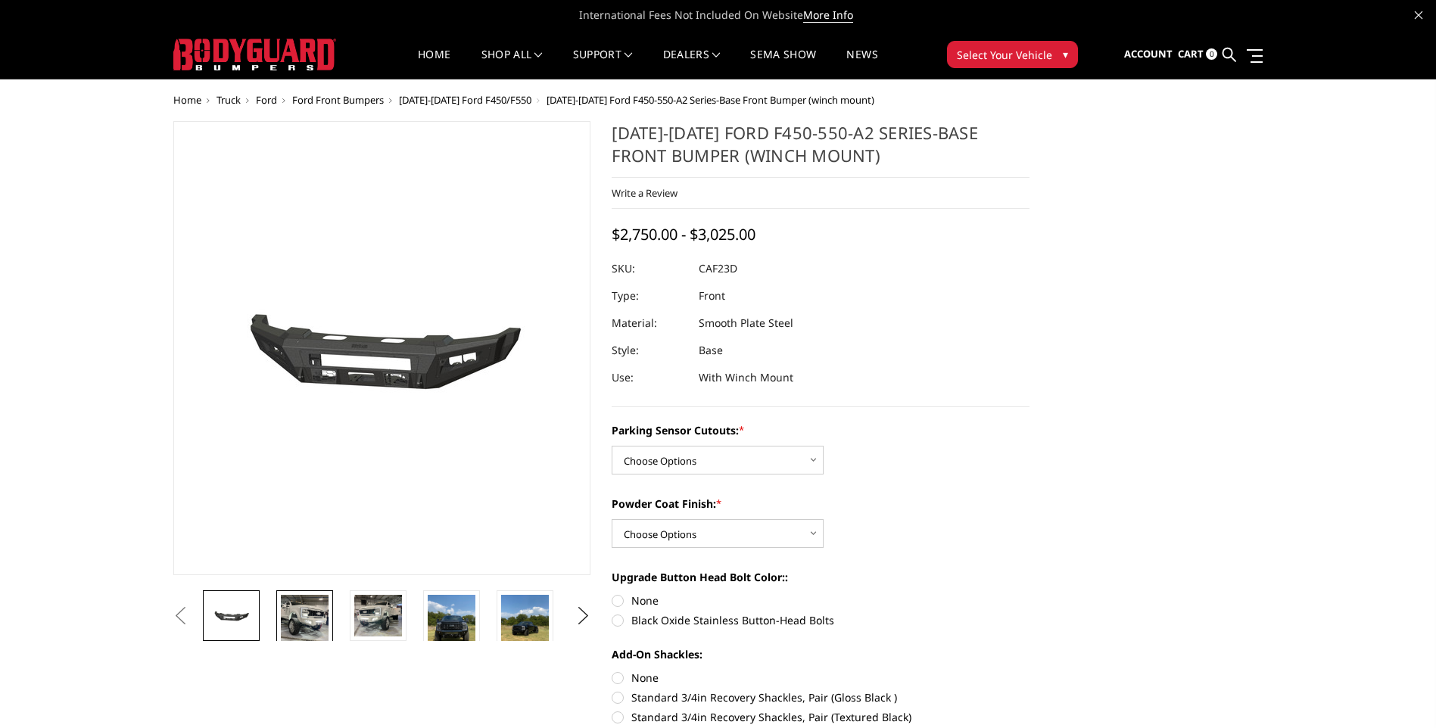
click at [300, 612] on img at bounding box center [305, 619] width 48 height 48
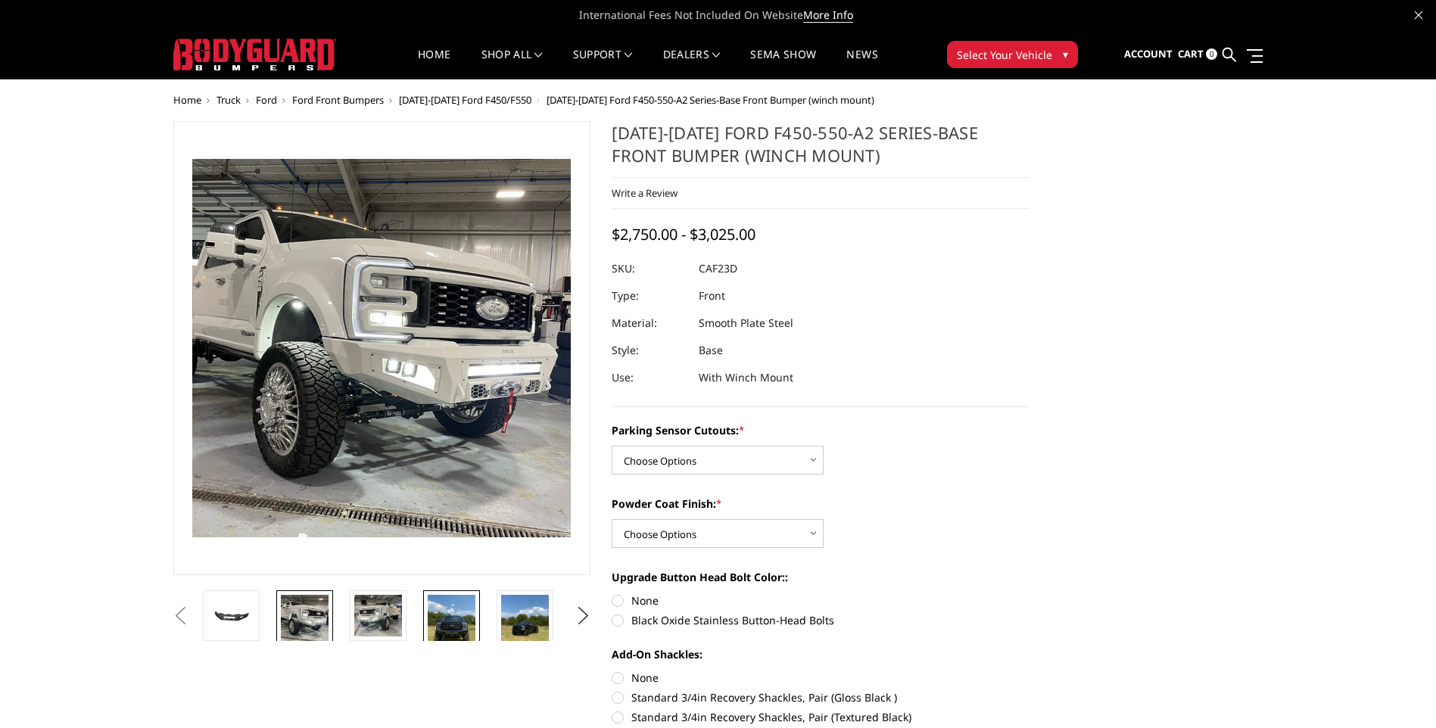
click at [449, 621] on img at bounding box center [452, 627] width 48 height 64
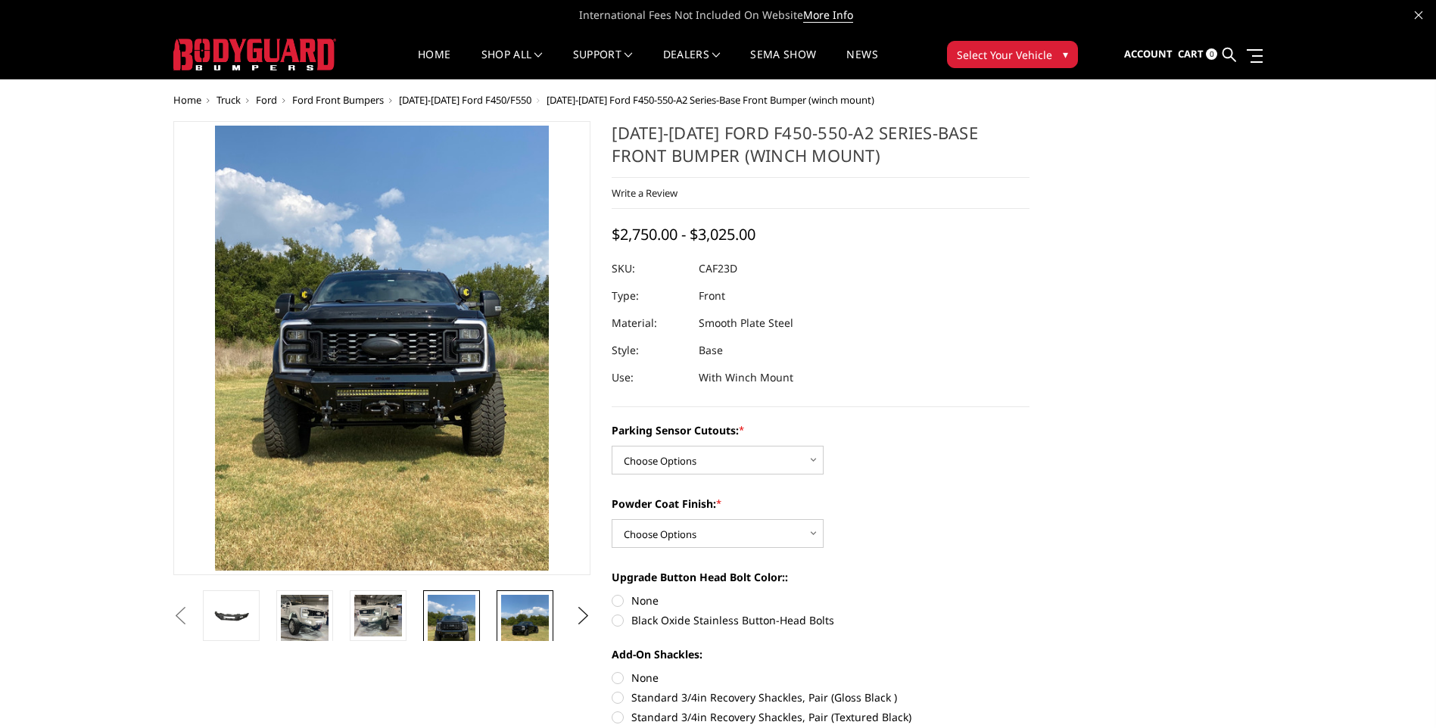
click at [516, 613] on img at bounding box center [525, 627] width 48 height 64
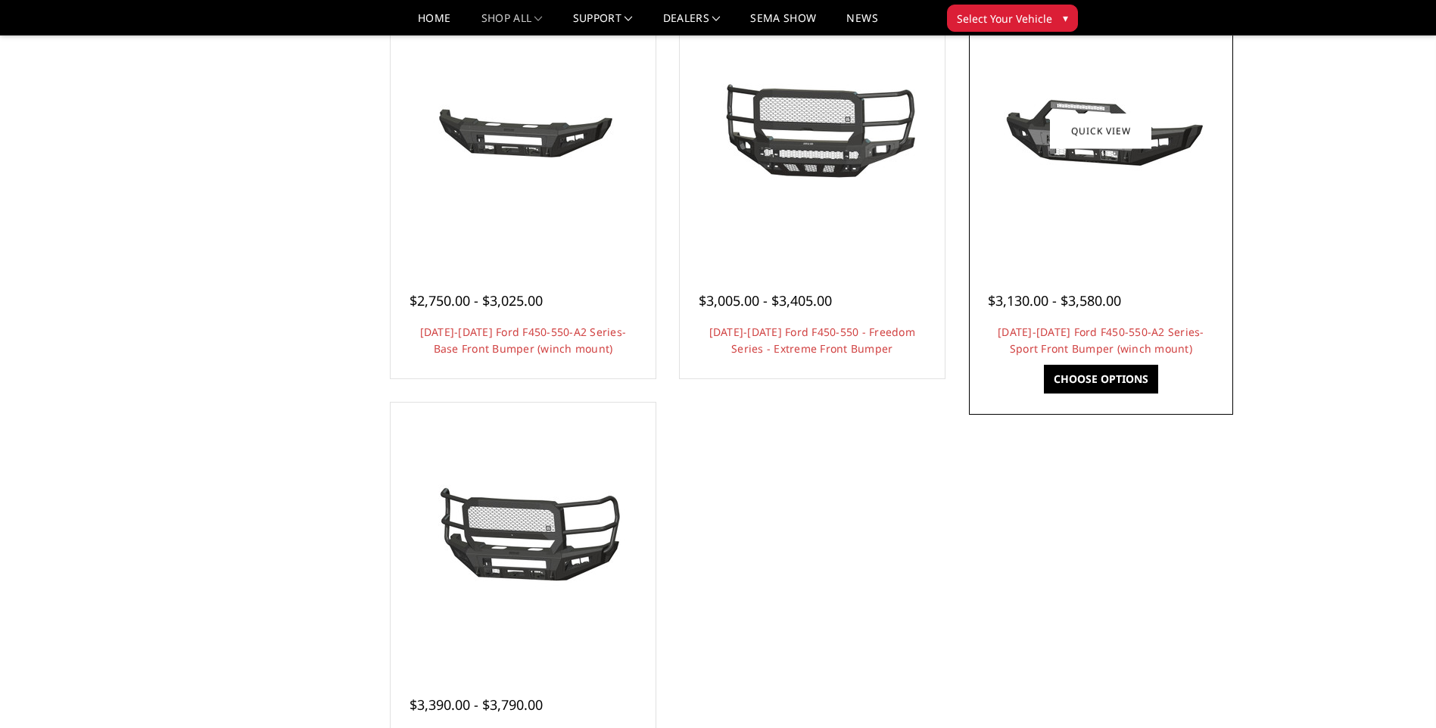
scroll to position [1135, 0]
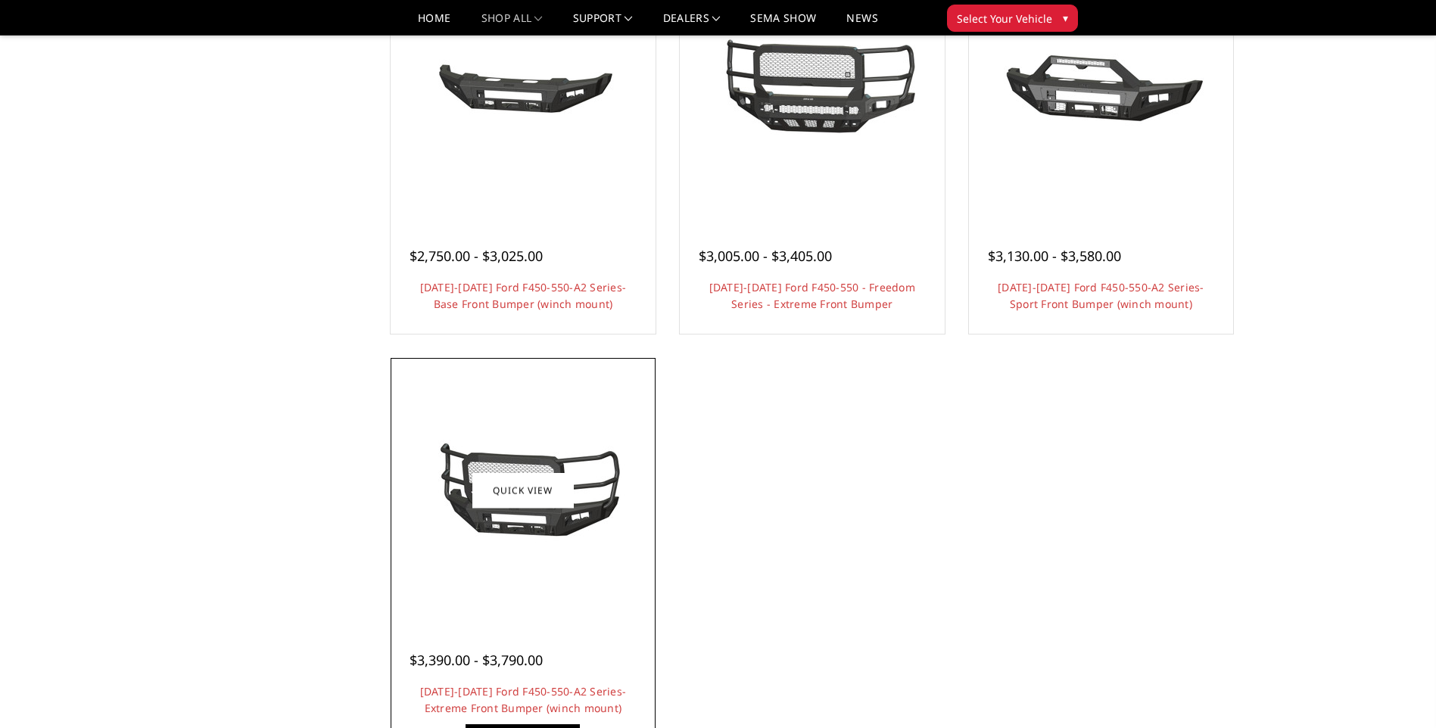
click at [599, 434] on img at bounding box center [523, 491] width 242 height 114
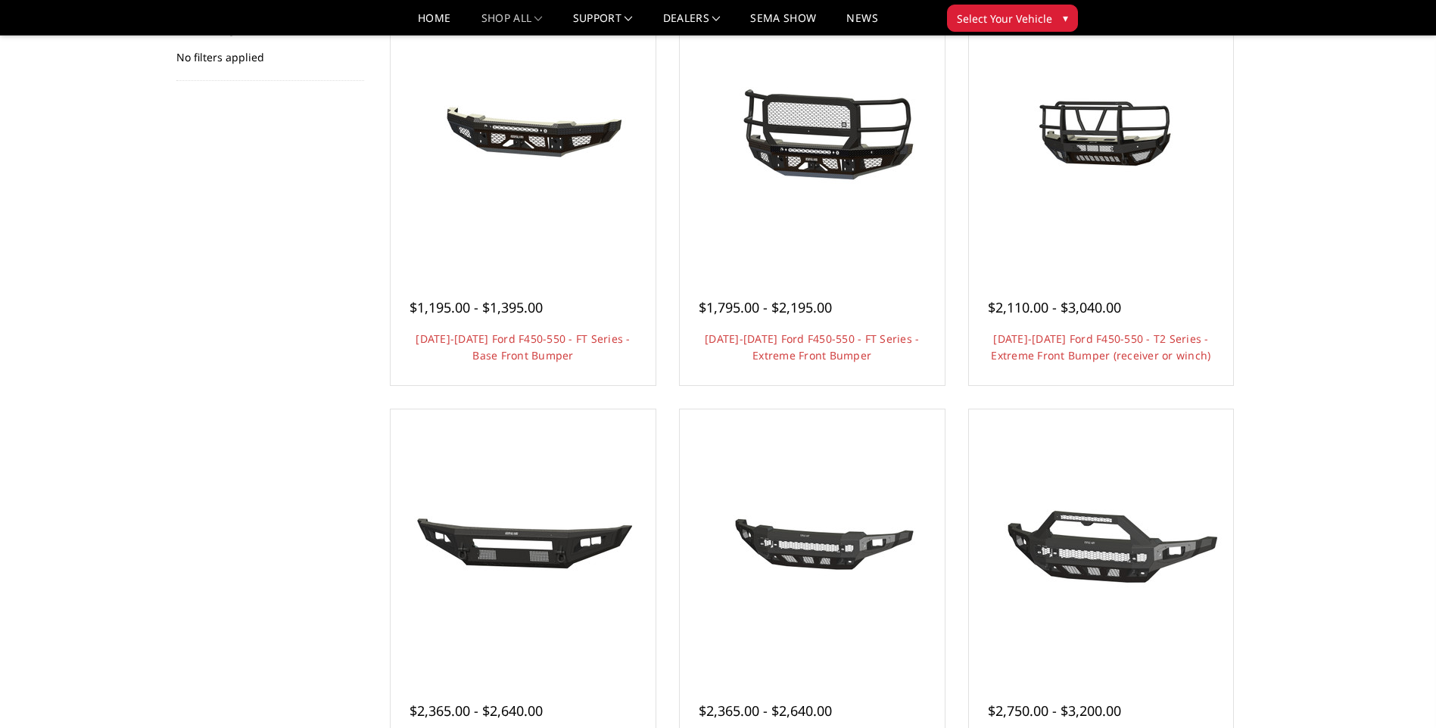
scroll to position [303, 0]
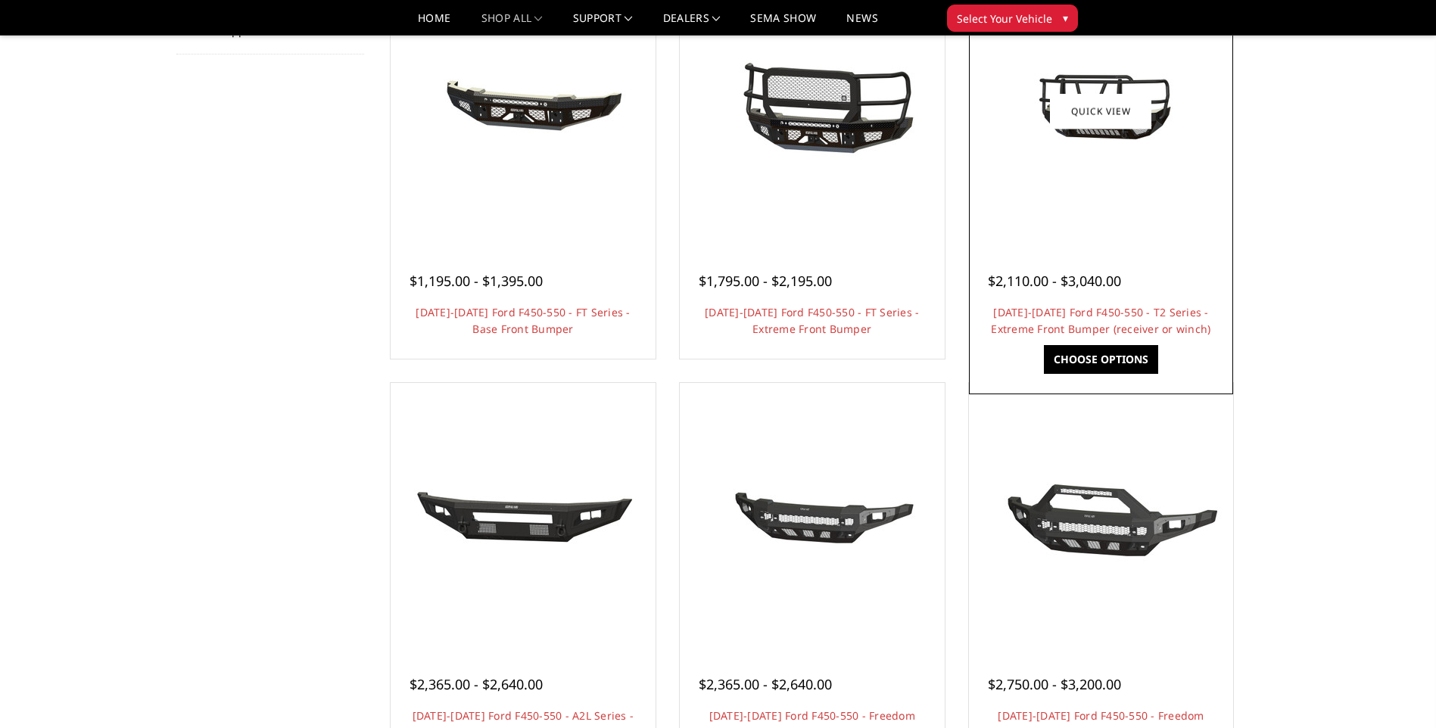
click at [1100, 139] on img at bounding box center [1100, 110] width 242 height 135
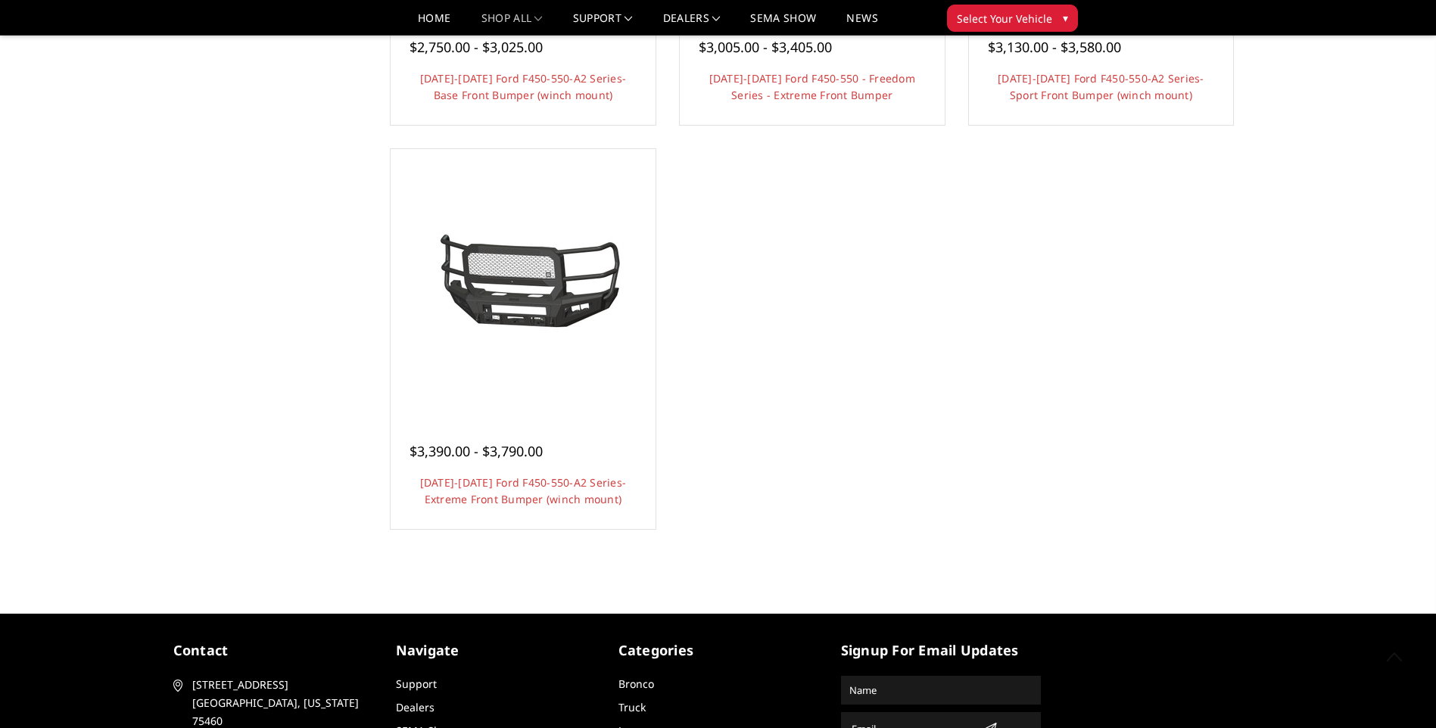
scroll to position [1362, 0]
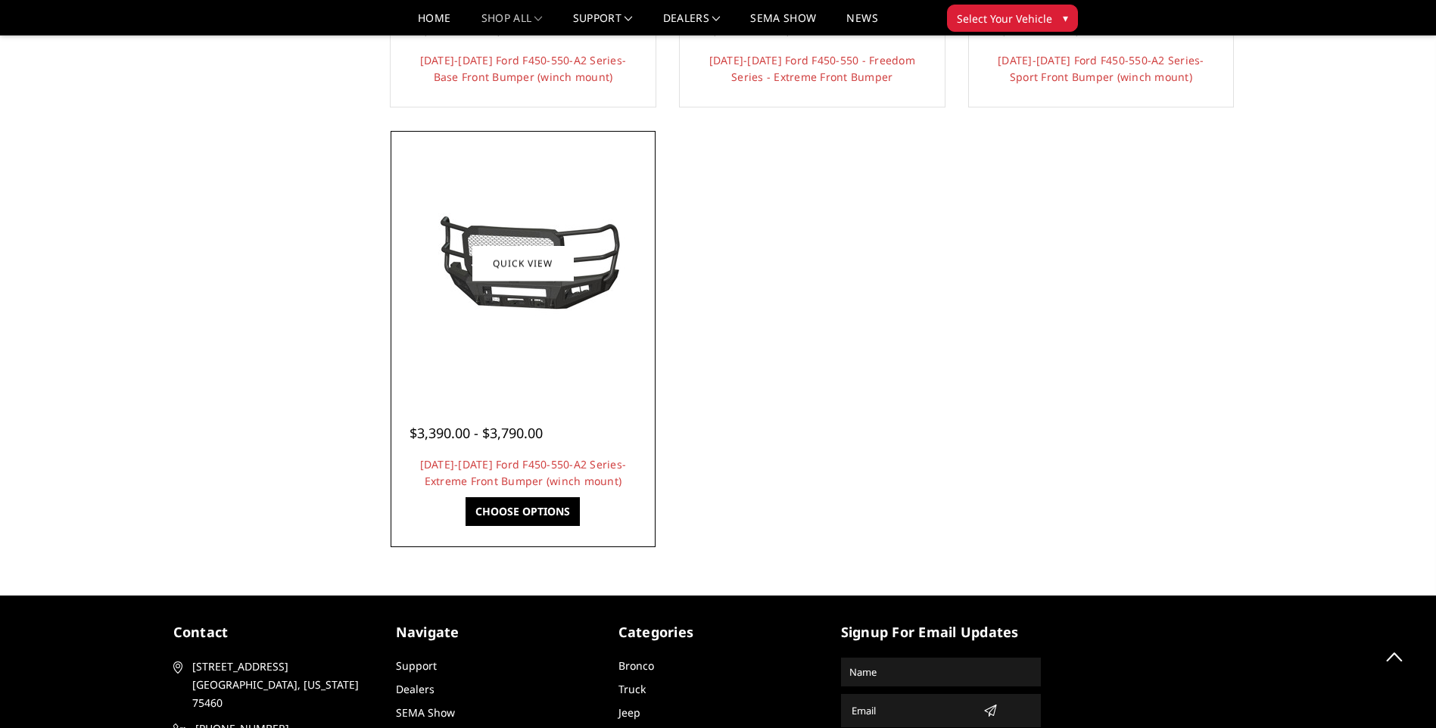
click at [540, 300] on img at bounding box center [523, 264] width 242 height 114
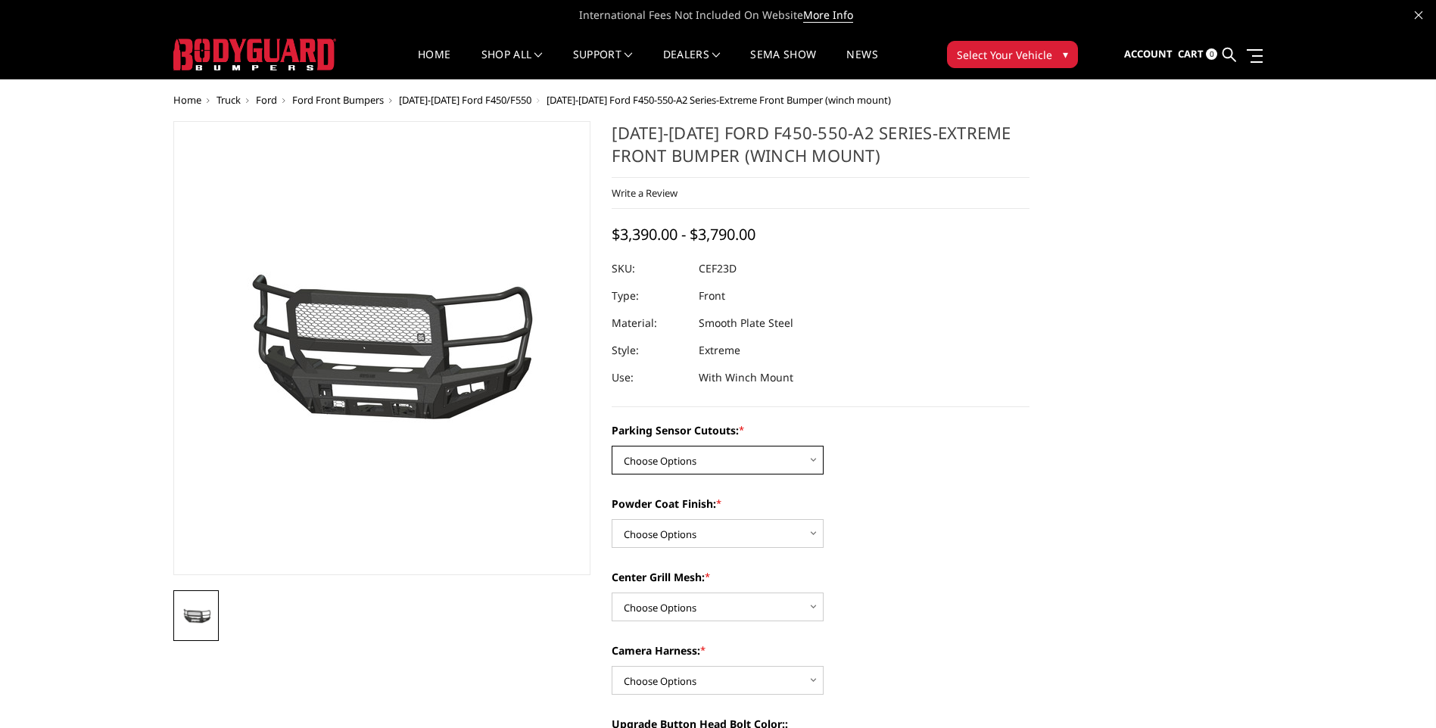
click at [778, 454] on select "Choose Options No-Without Parking Sensor Cutouts Yes-With Parking Sensor Cutouts" at bounding box center [718, 460] width 212 height 29
select select "2429"
click at [612, 446] on select "Choose Options No-Without Parking Sensor Cutouts Yes-With Parking Sensor Cutouts" at bounding box center [718, 460] width 212 height 29
click at [736, 539] on select "Choose Options Bare Metal Textured Black Powder Coat" at bounding box center [718, 533] width 212 height 29
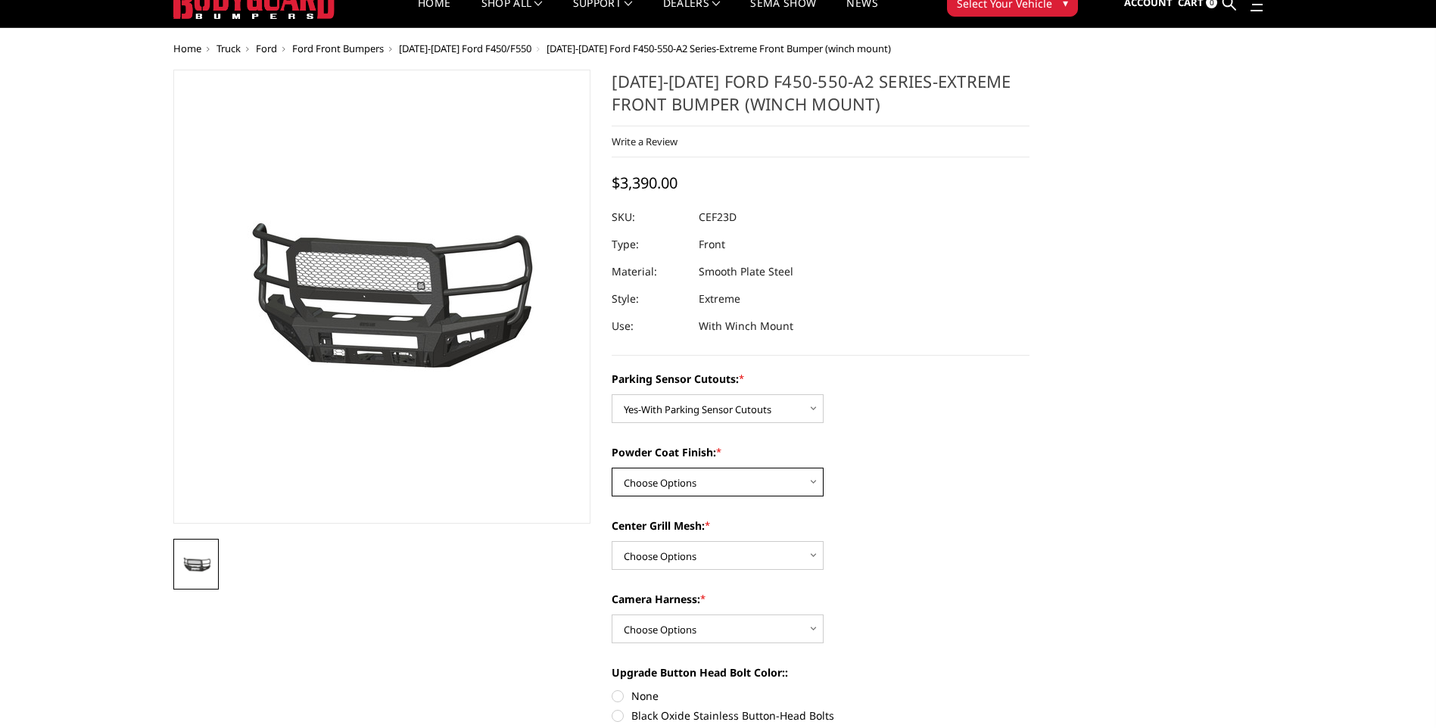
scroll to position [76, 0]
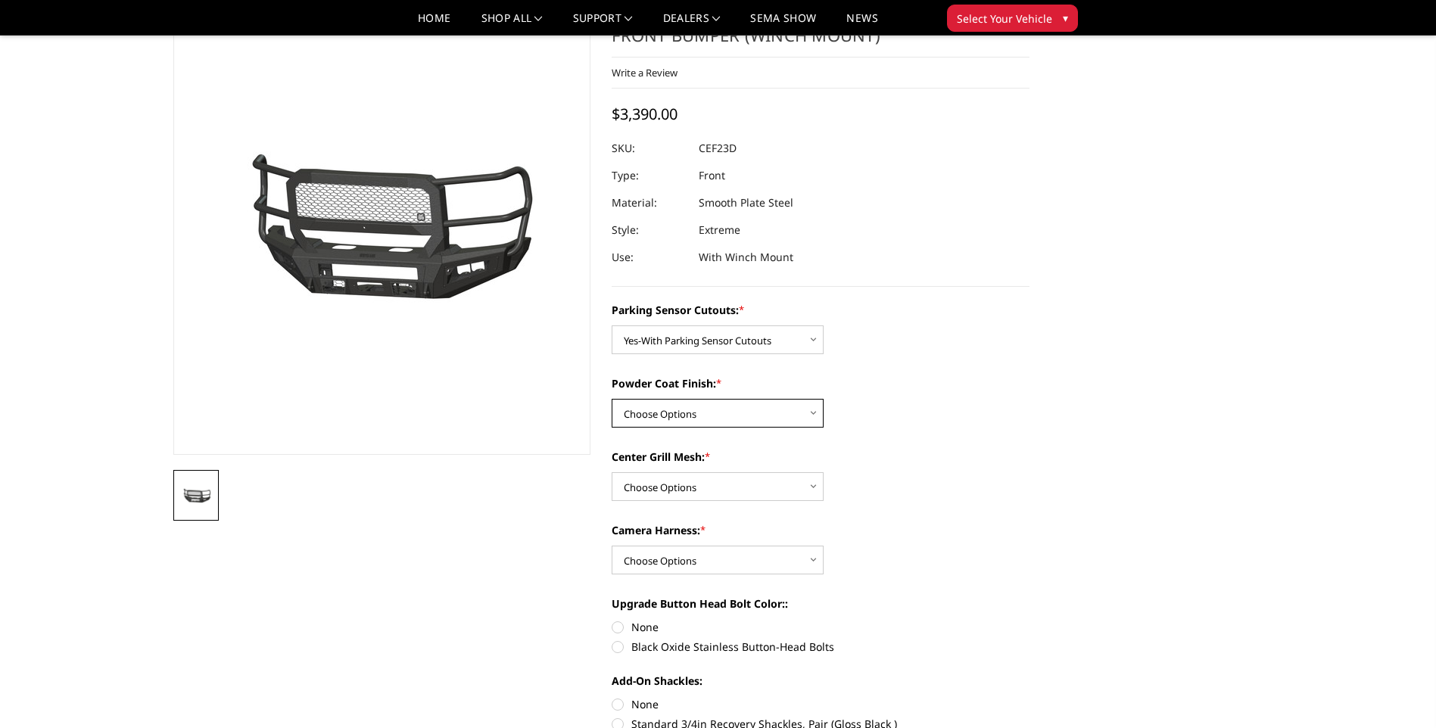
click at [772, 414] on select "Choose Options Bare Metal Textured Black Powder Coat" at bounding box center [718, 413] width 212 height 29
click at [612, 399] on select "Choose Options Bare Metal Textured Black Powder Coat" at bounding box center [718, 413] width 212 height 29
click at [696, 420] on select "Choose Options Bare Metal Textured Black Powder Coat" at bounding box center [718, 413] width 212 height 29
select select "2430"
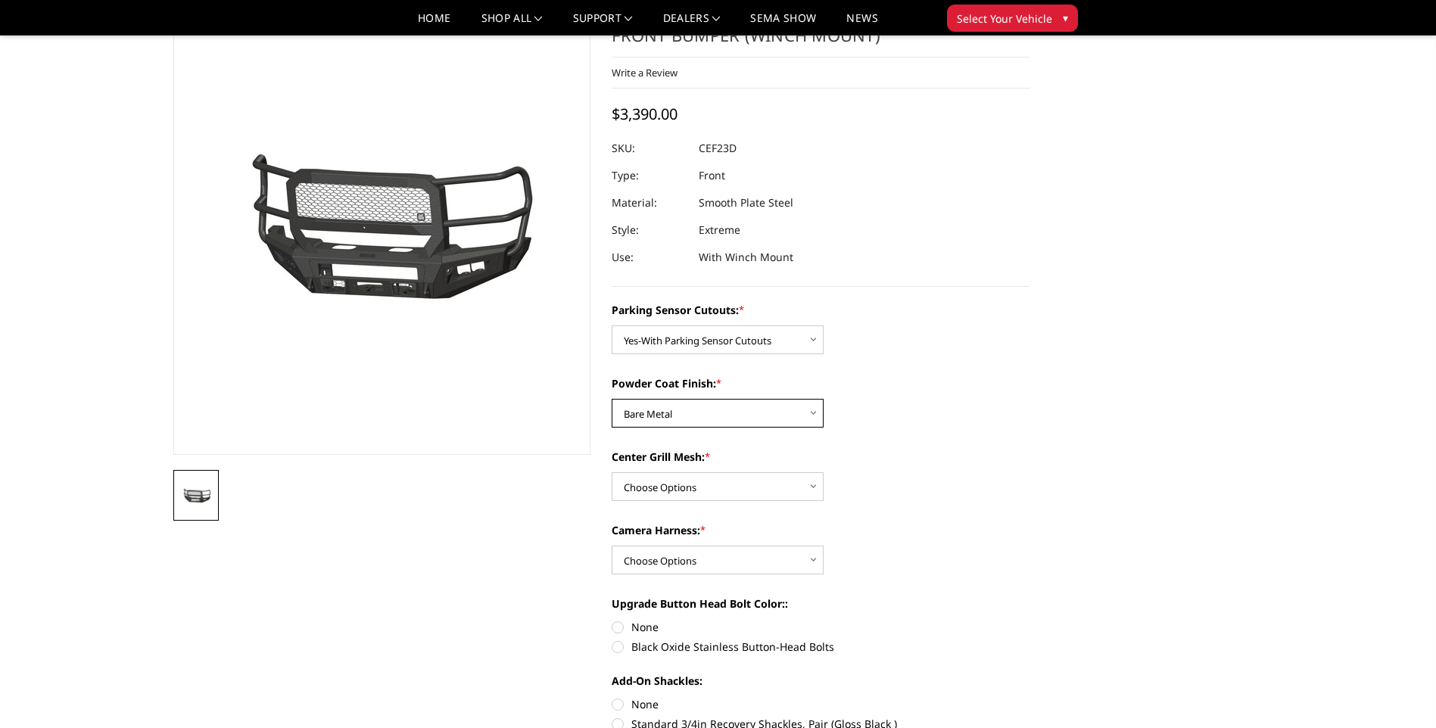
click at [612, 399] on select "Choose Options Bare Metal Textured Black Powder Coat" at bounding box center [718, 413] width 212 height 29
click at [680, 483] on select "Choose Options With Center Grill Mesh Without Center Grill Mesh" at bounding box center [718, 486] width 212 height 29
select select "2433"
click at [612, 472] on select "Choose Options With Center Grill Mesh Without Center Grill Mesh" at bounding box center [718, 486] width 212 height 29
click at [615, 626] on label "None" at bounding box center [821, 627] width 418 height 16
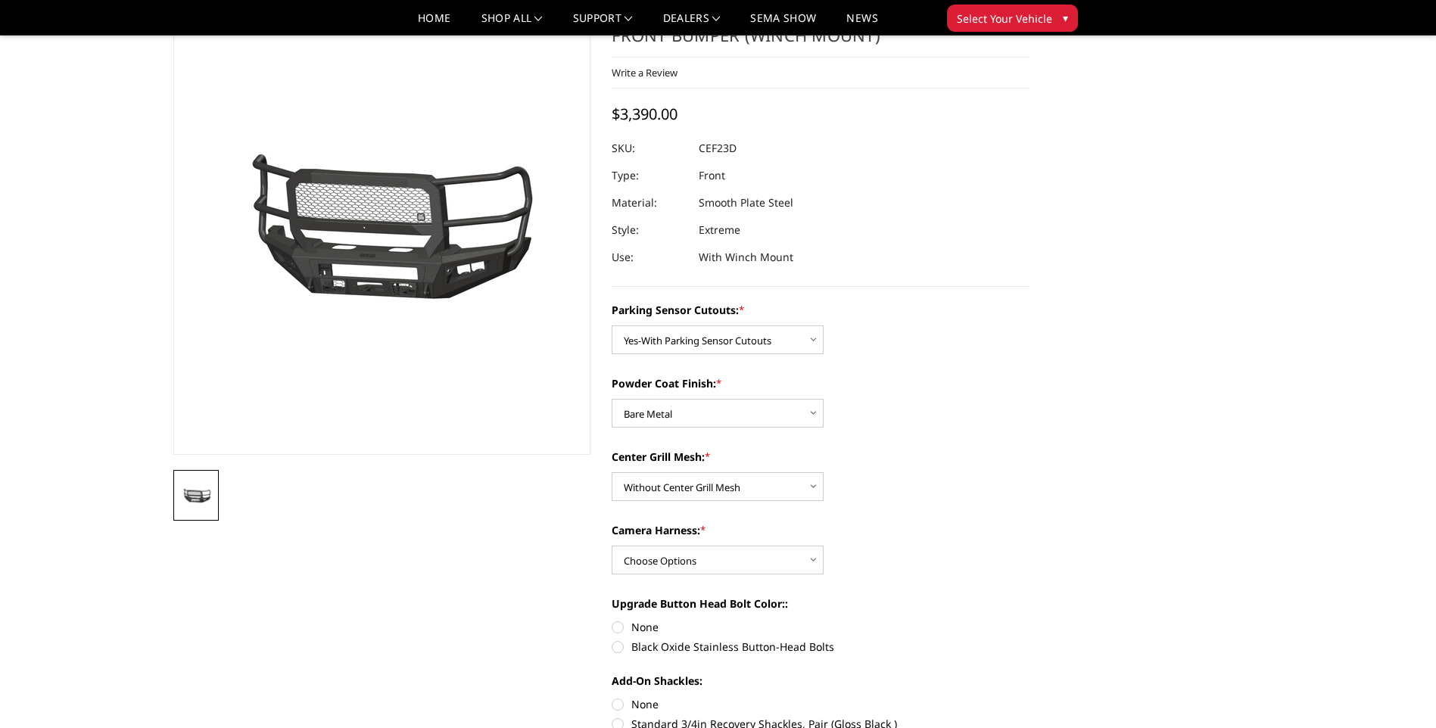
click at [612, 620] on input "None" at bounding box center [612, 619] width 1 height 1
radio input "true"
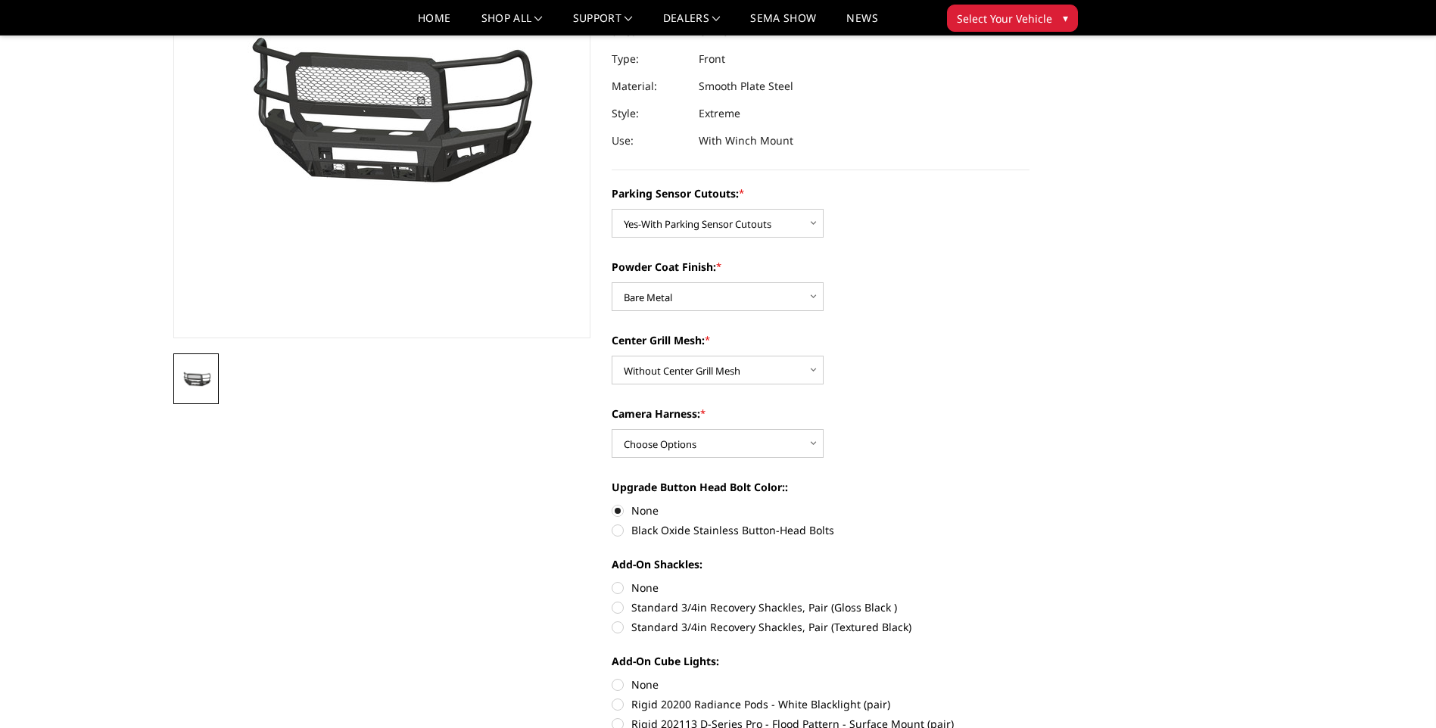
scroll to position [227, 0]
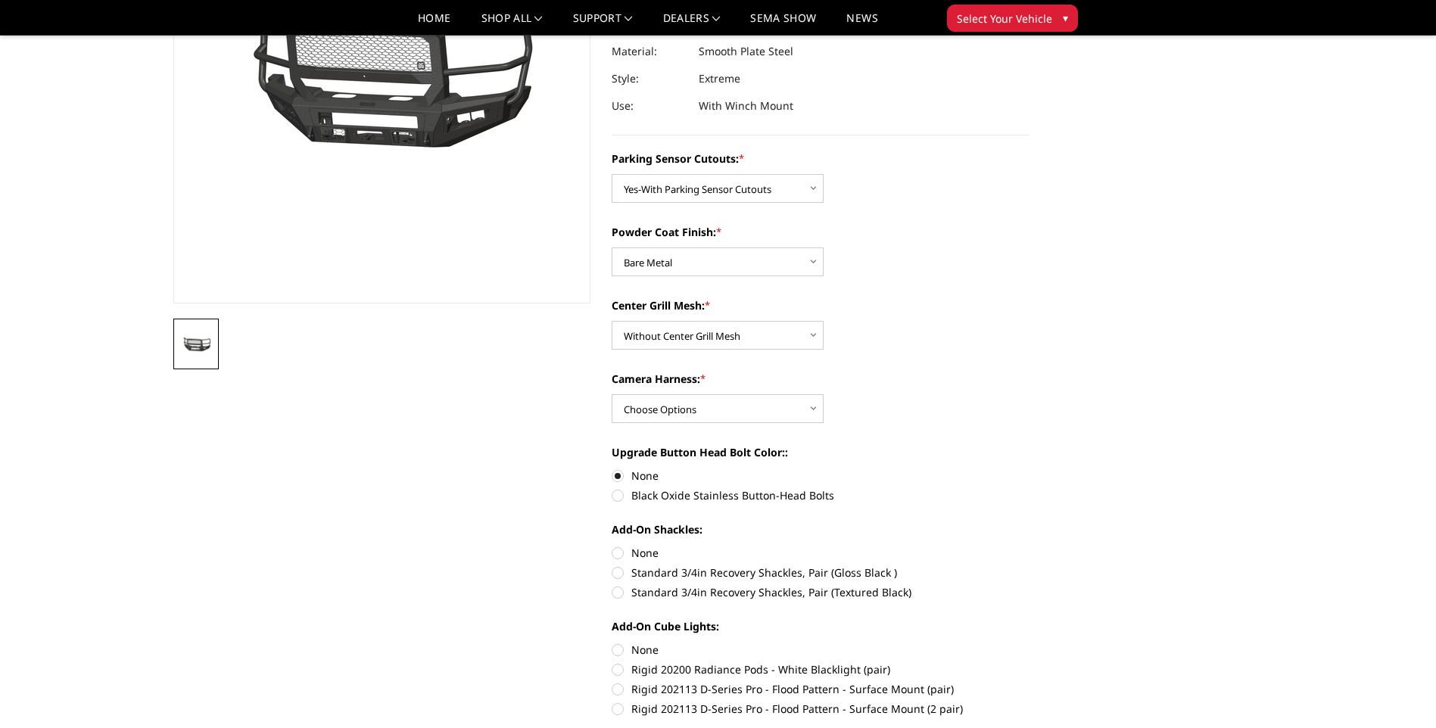
click at [616, 551] on label "None" at bounding box center [821, 553] width 418 height 16
click at [612, 546] on input "None" at bounding box center [612, 545] width 1 height 1
radio input "true"
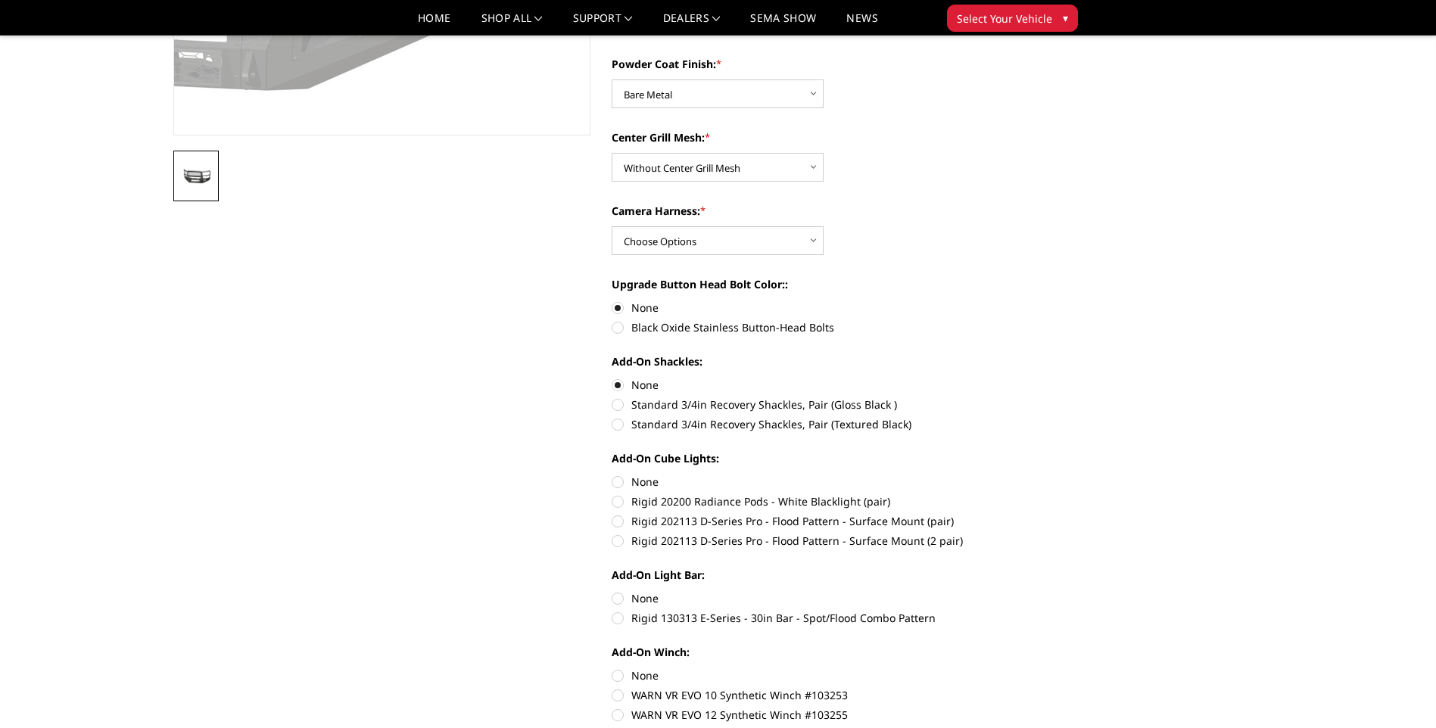
scroll to position [454, 0]
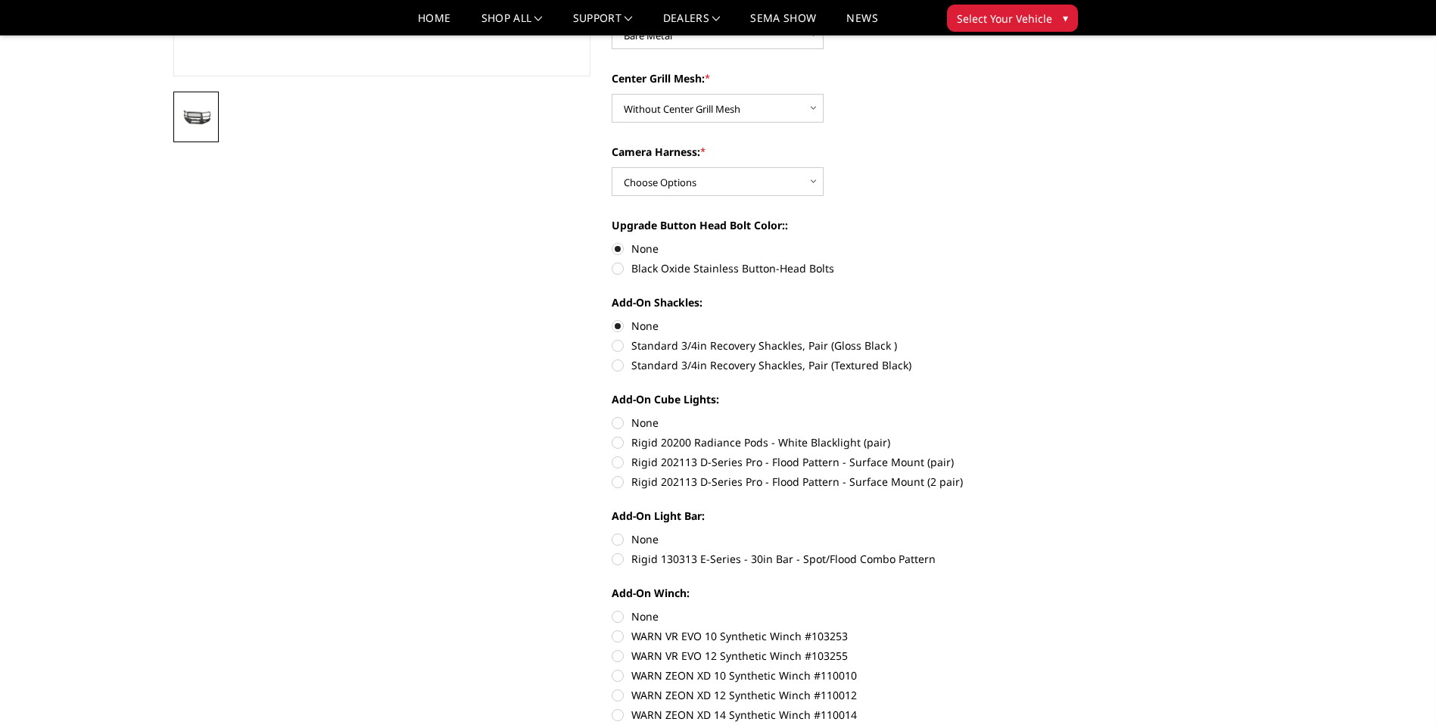
click at [618, 557] on label "Rigid 130313 E-Series - 30in Bar - Spot/Flood Combo Pattern" at bounding box center [821, 559] width 418 height 16
click at [1029, 532] on input "Rigid 130313 E-Series - 30in Bar - Spot/Flood Combo Pattern" at bounding box center [1029, 531] width 1 height 1
radio input "true"
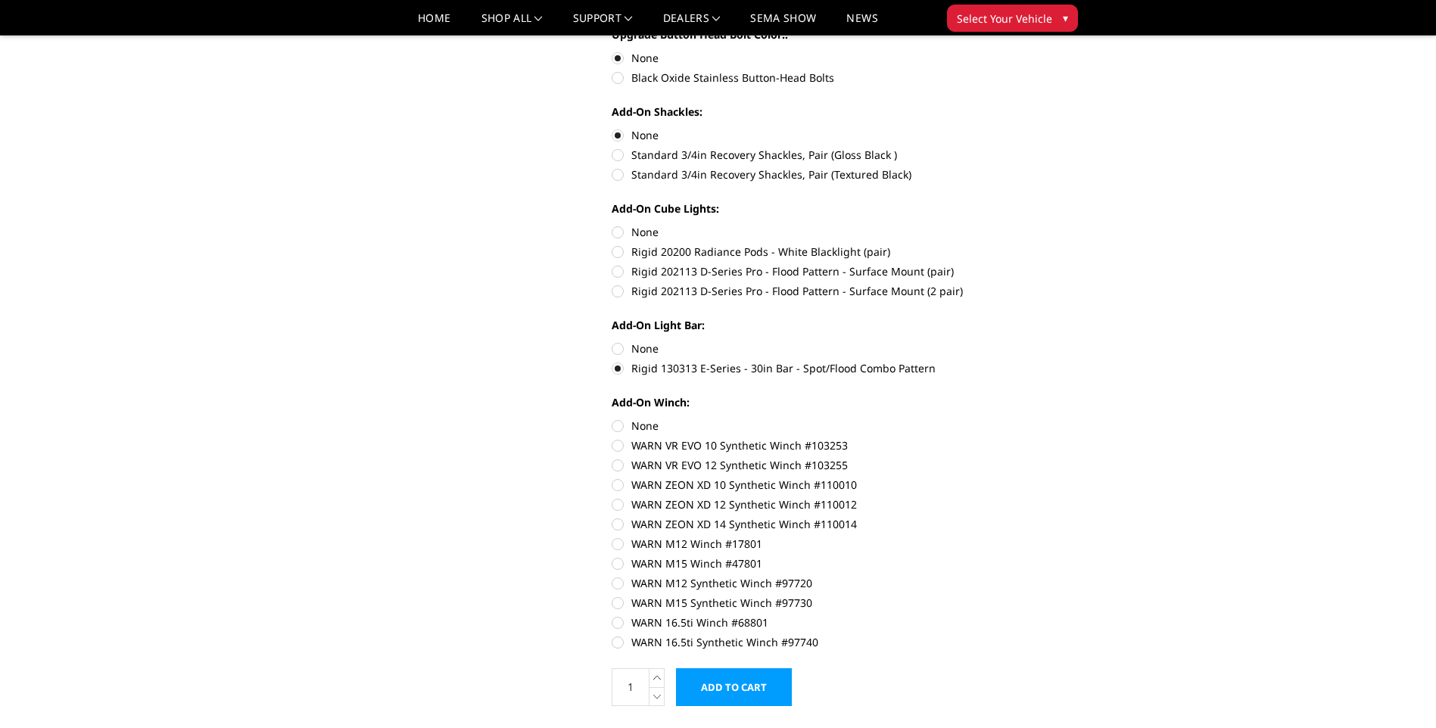
scroll to position [681, 0]
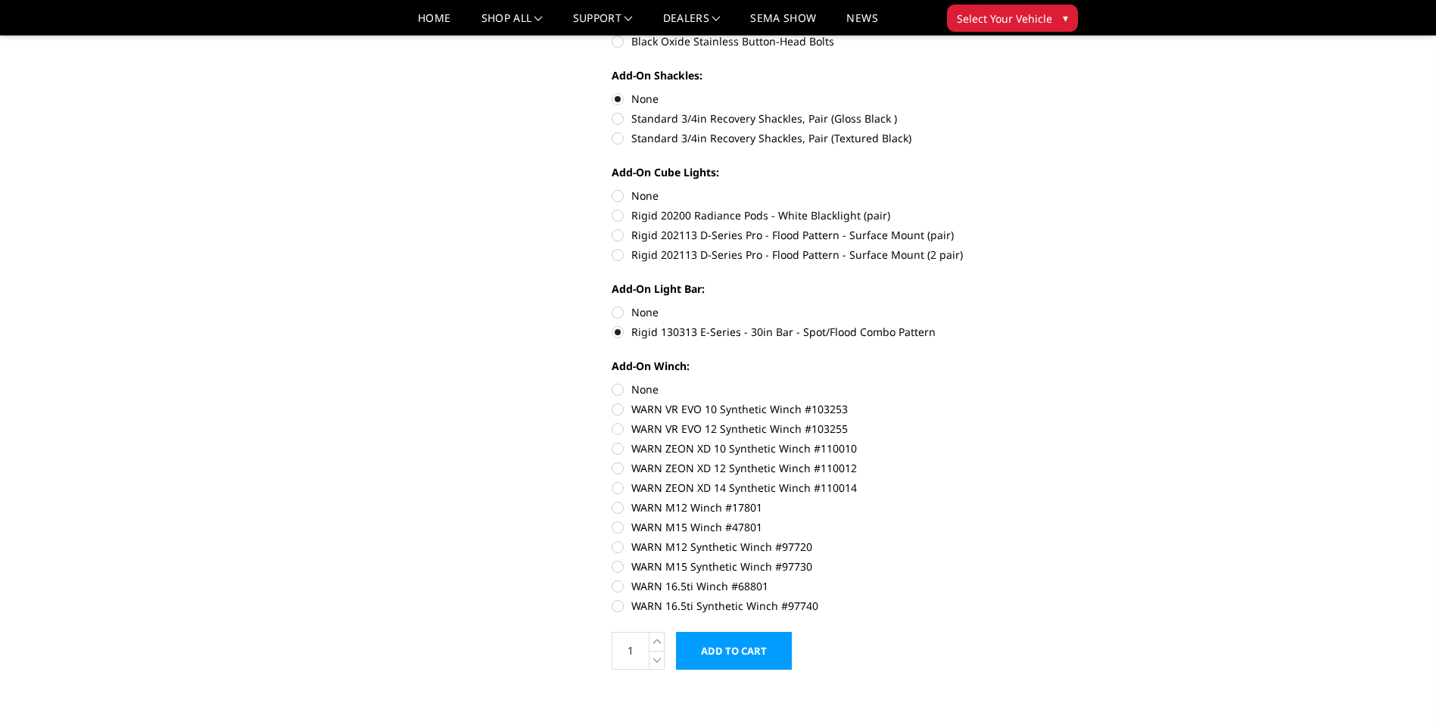
click at [616, 385] on label "None" at bounding box center [821, 389] width 418 height 16
click at [612, 382] on input "None" at bounding box center [612, 381] width 1 height 1
radio input "true"
click at [615, 307] on label "None" at bounding box center [821, 312] width 418 height 16
click at [612, 305] on input "None" at bounding box center [612, 304] width 1 height 1
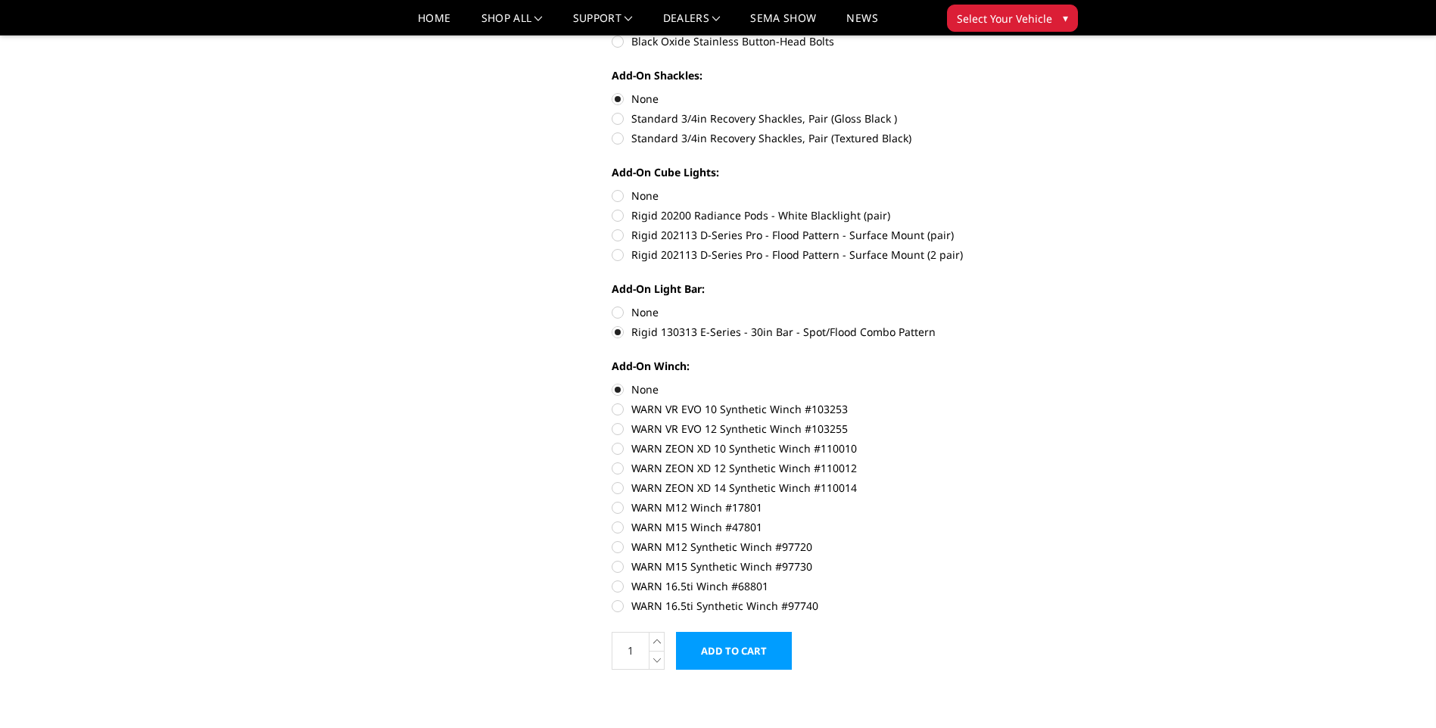
radio input "true"
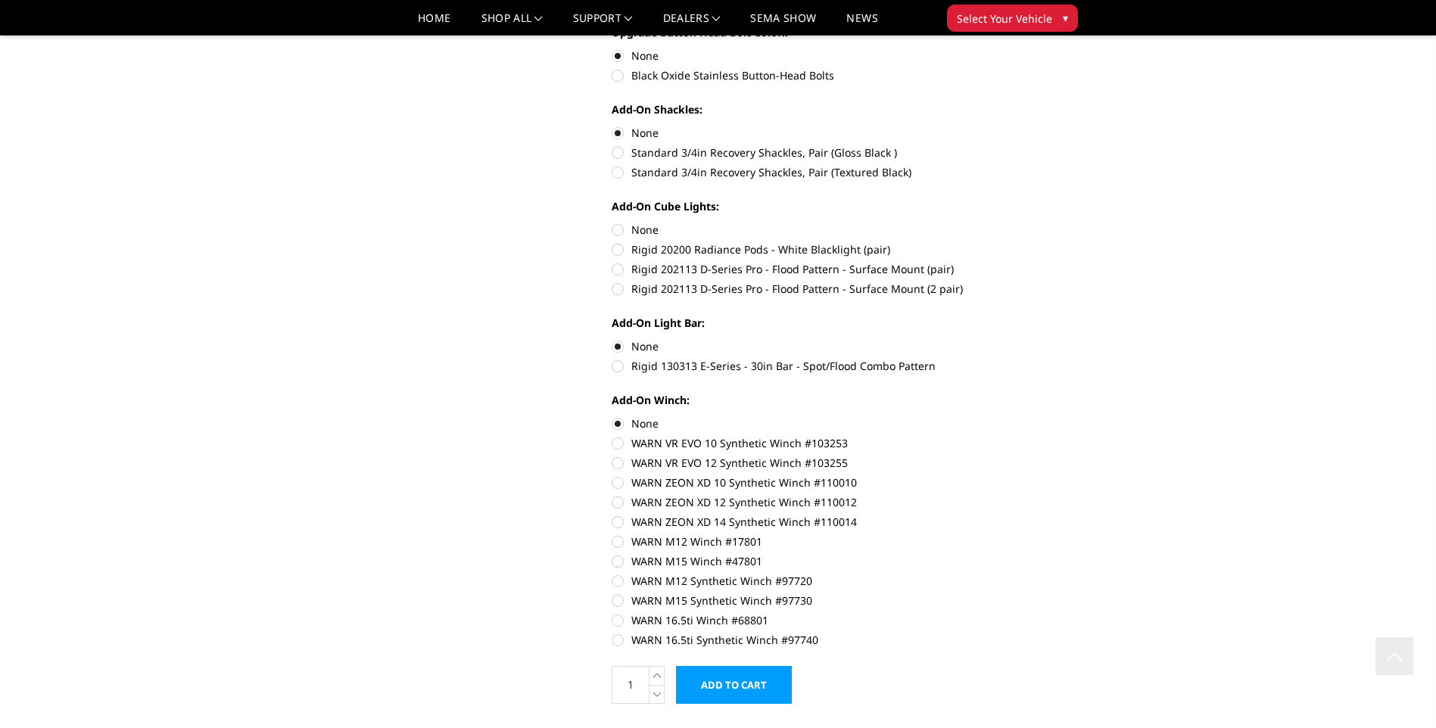
scroll to position [318, 0]
